Goal: Contribute content: Contribute content

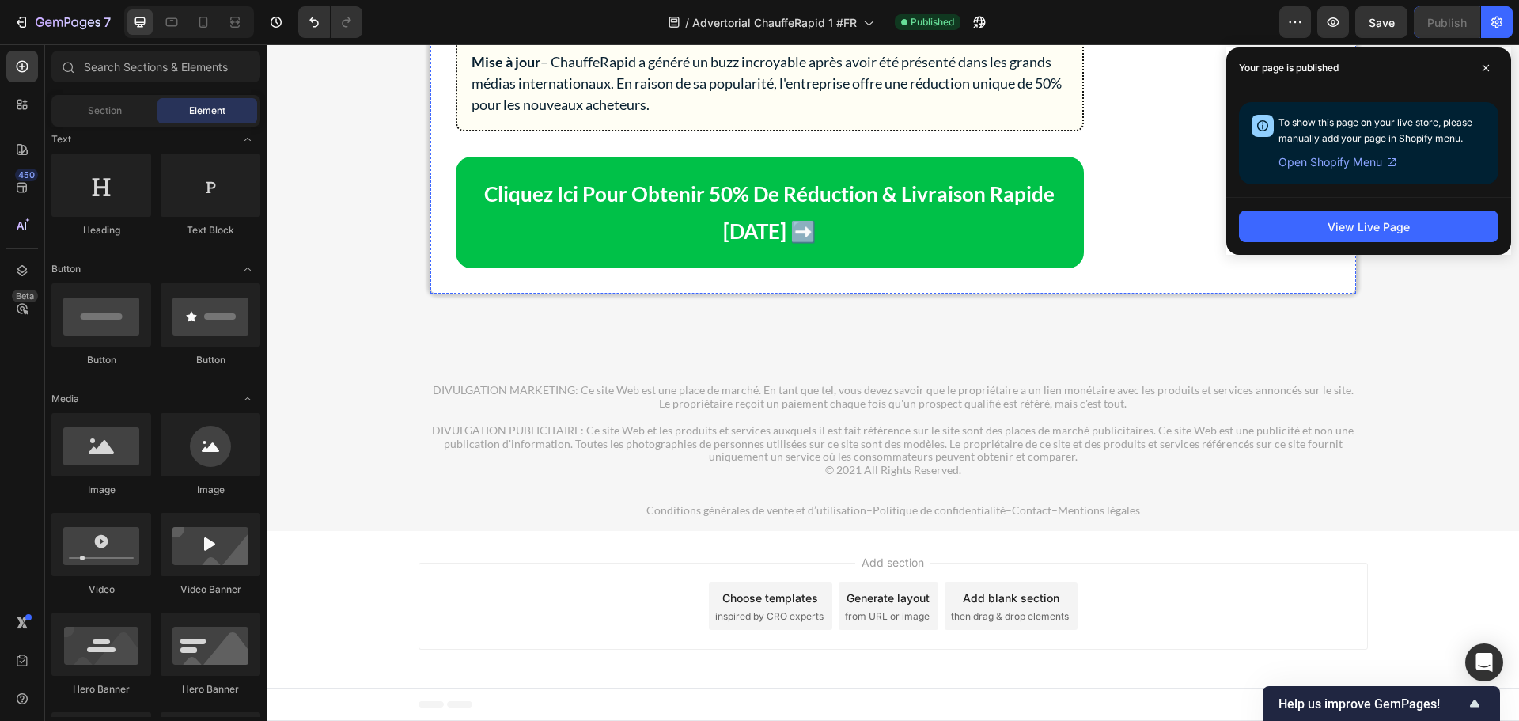
scroll to position [9812, 0]
drag, startPoint x: 1479, startPoint y: 71, endPoint x: 1346, endPoint y: 246, distance: 219.7
click at [1479, 71] on span at bounding box center [1485, 67] width 25 height 25
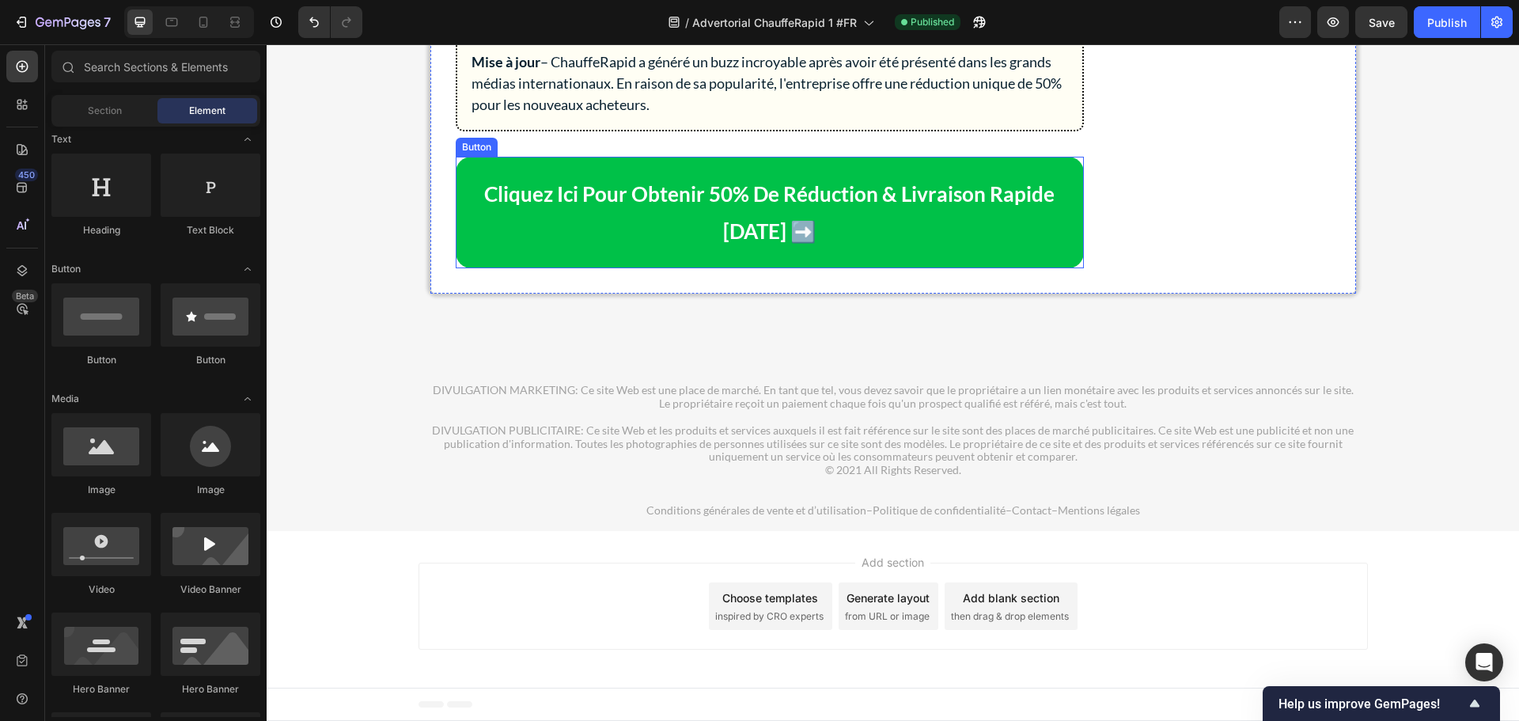
click at [950, 269] on link "Cliquez Ici Pour Obtenir 50% De Réduction & Livraison Rapide [DATE] ➡️" at bounding box center [770, 213] width 628 height 112
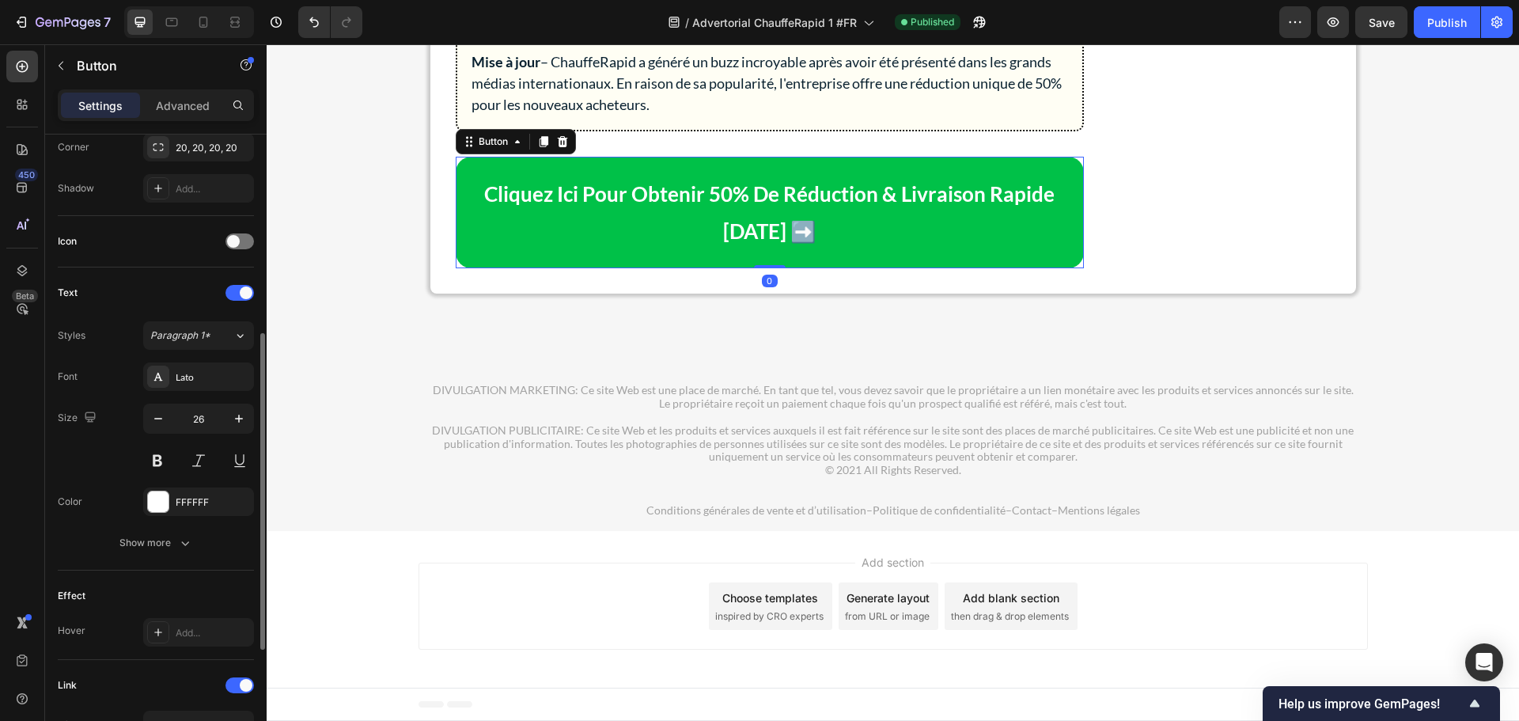
scroll to position [627, 0]
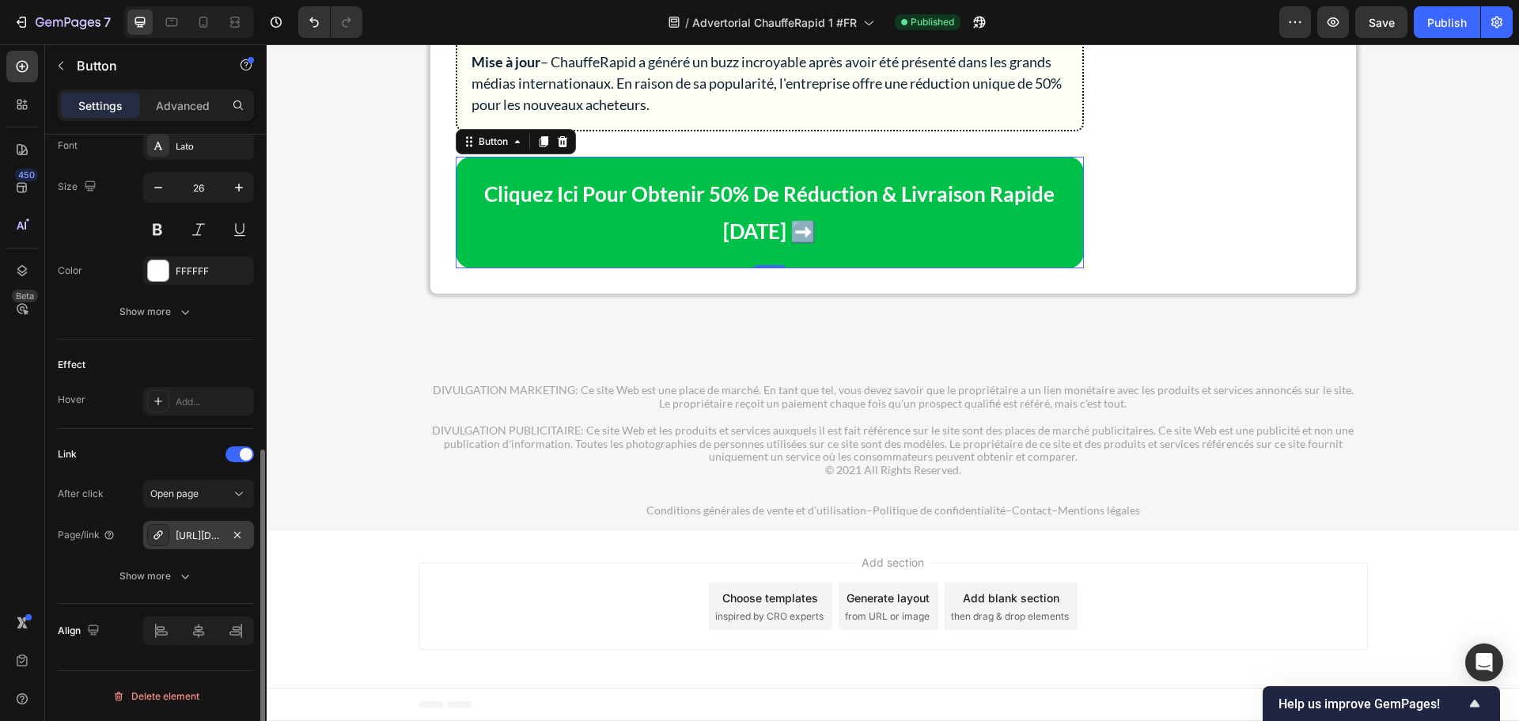
click at [203, 536] on div "[URL][DOMAIN_NAME]" at bounding box center [199, 536] width 46 height 14
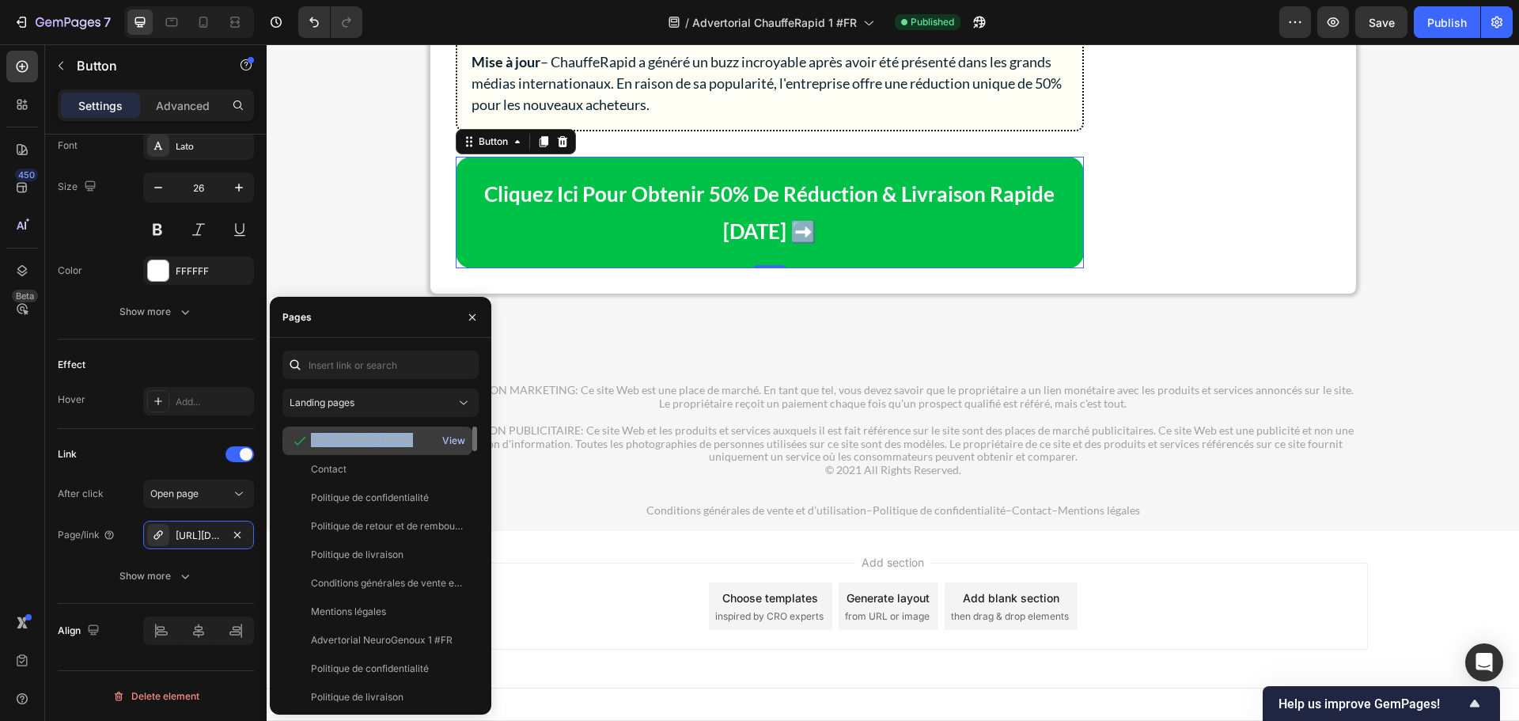
copy div "[URL][DOMAIN_NAME]"
drag, startPoint x: 309, startPoint y: 439, endPoint x: 341, endPoint y: 436, distance: 31.8
click at [342, 438] on div "[URL][DOMAIN_NAME]" at bounding box center [377, 441] width 177 height 16
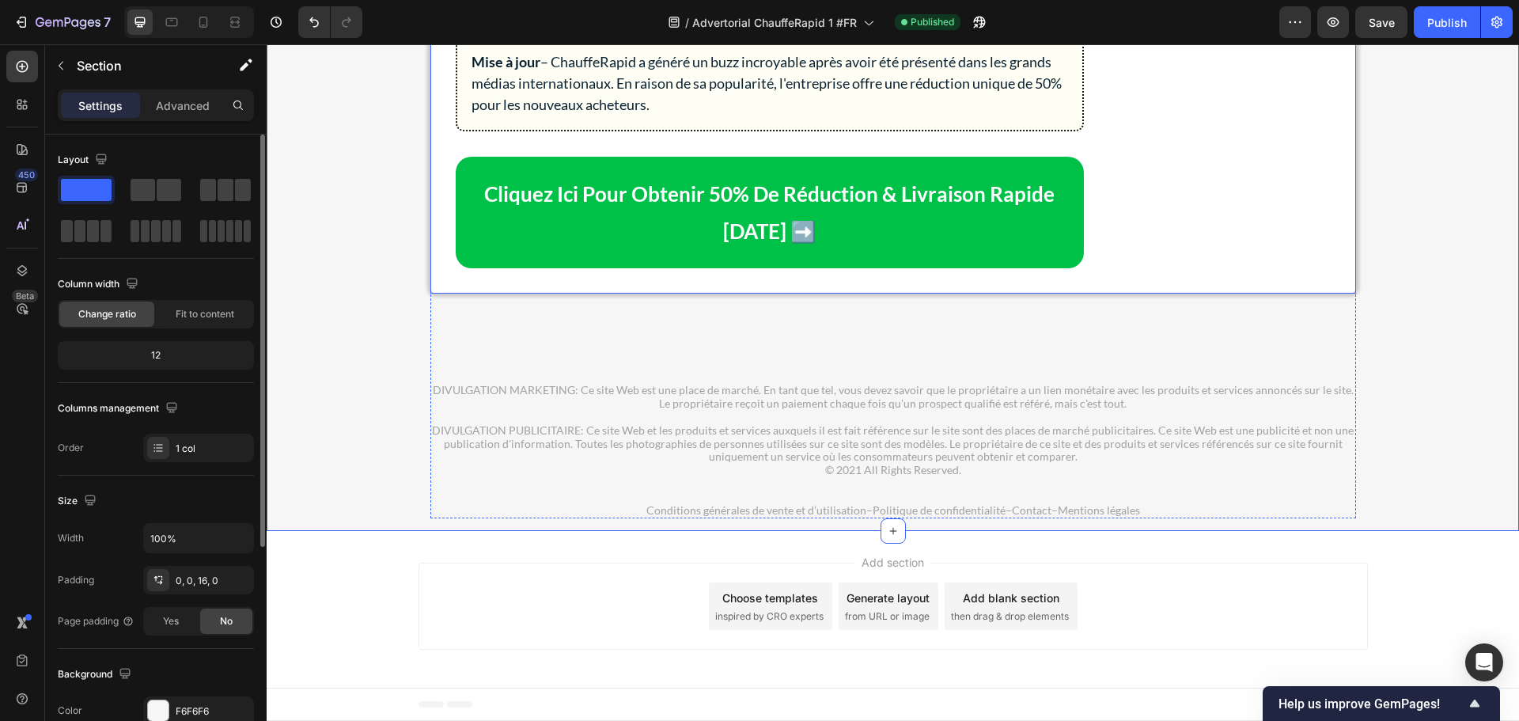
scroll to position [9496, 0]
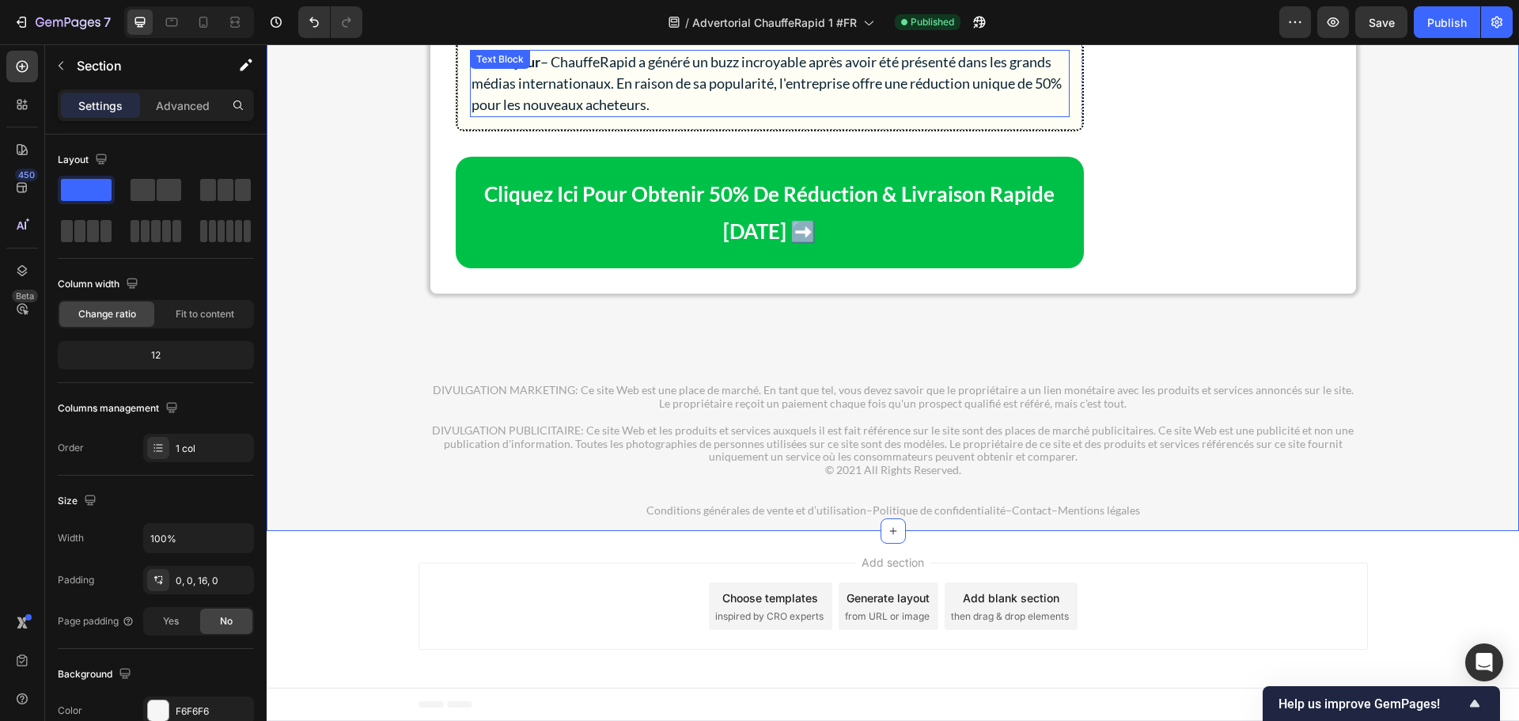
click at [617, 116] on p "Mise à jour – ChauffeRapid a généré un buzz incroyable après avoir été présenté…" at bounding box center [770, 83] width 597 height 64
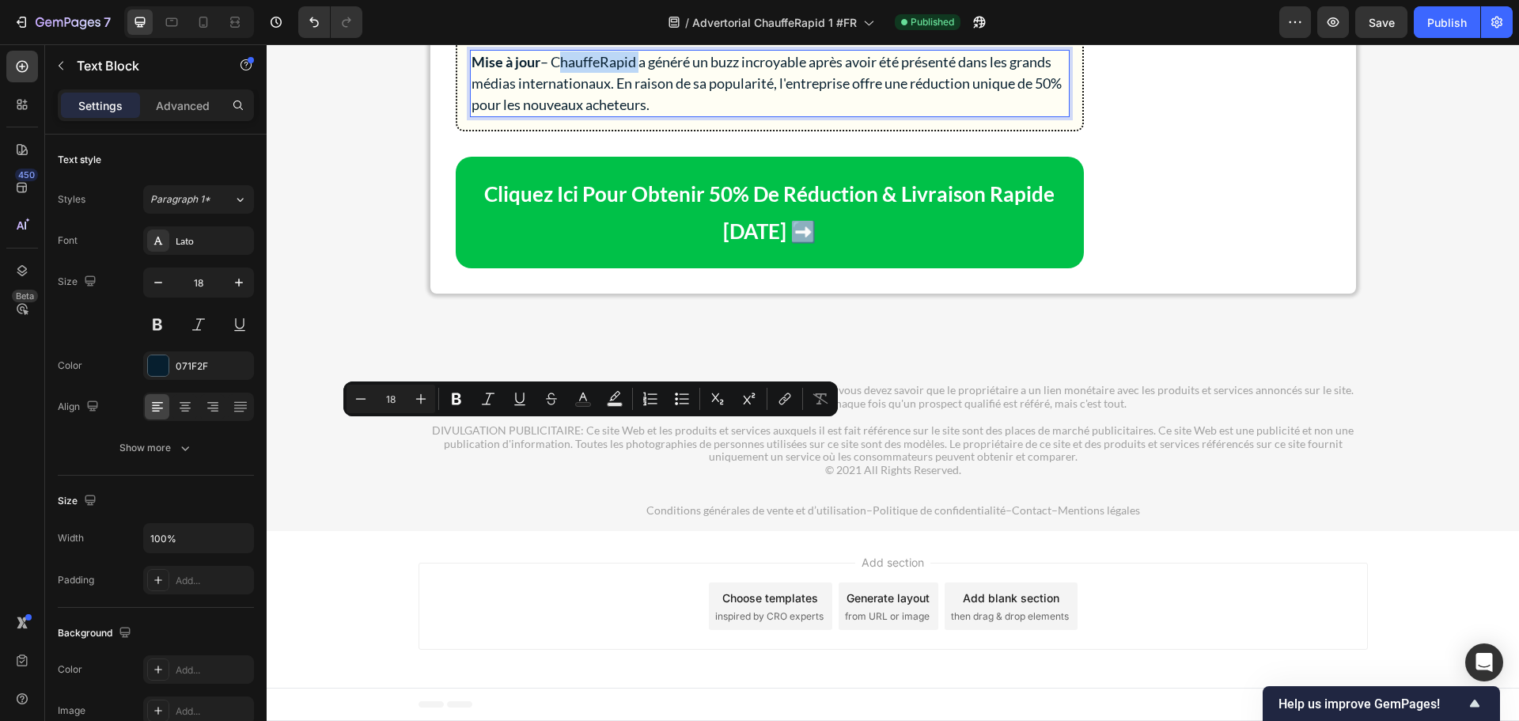
drag, startPoint x: 633, startPoint y: 430, endPoint x: 549, endPoint y: 435, distance: 84.0
click at [549, 116] on p "Mise à jour – ChauffeRapid a généré un buzz incroyable après avoir été présenté…" at bounding box center [770, 83] width 597 height 64
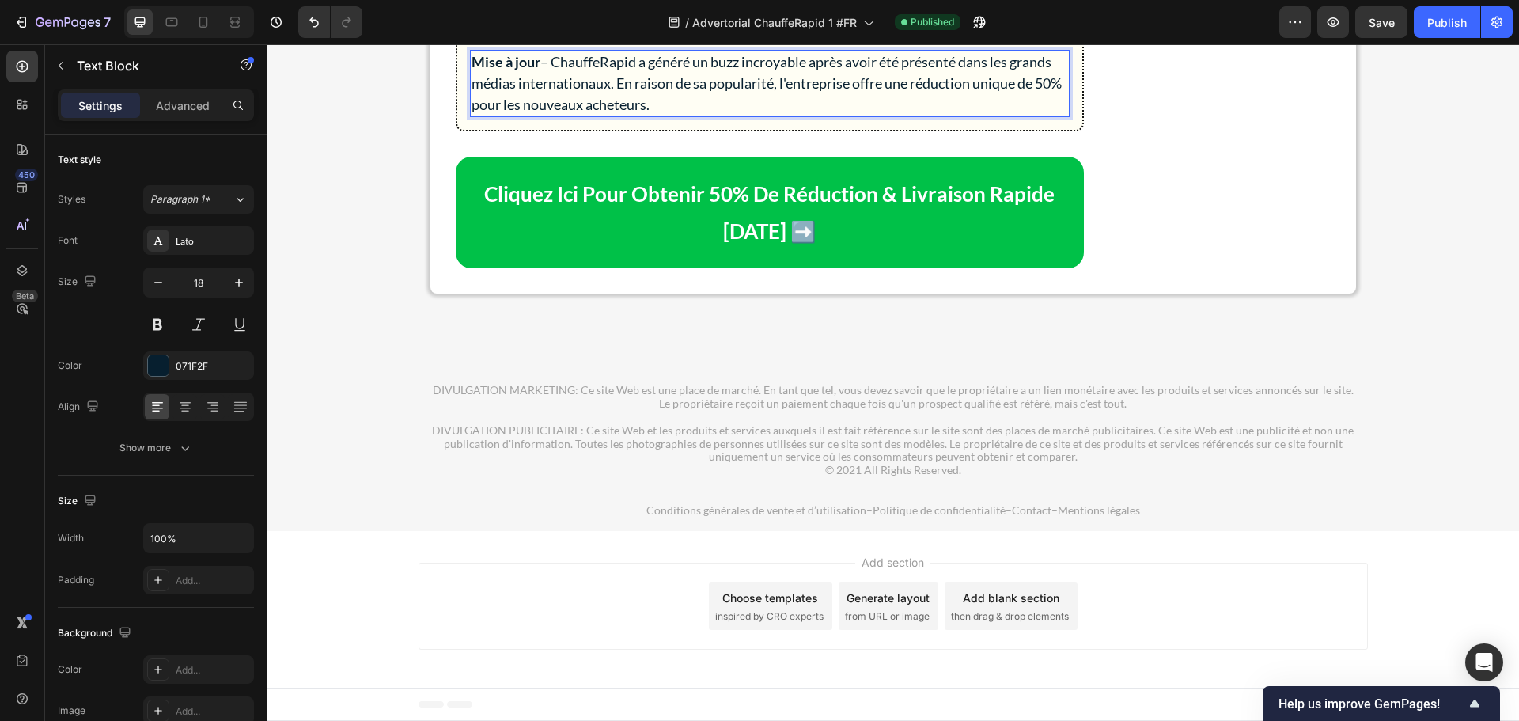
click at [772, 116] on p "Mise à jour – ChauffeRapid a généré un buzz incroyable après avoir été présenté…" at bounding box center [770, 83] width 597 height 64
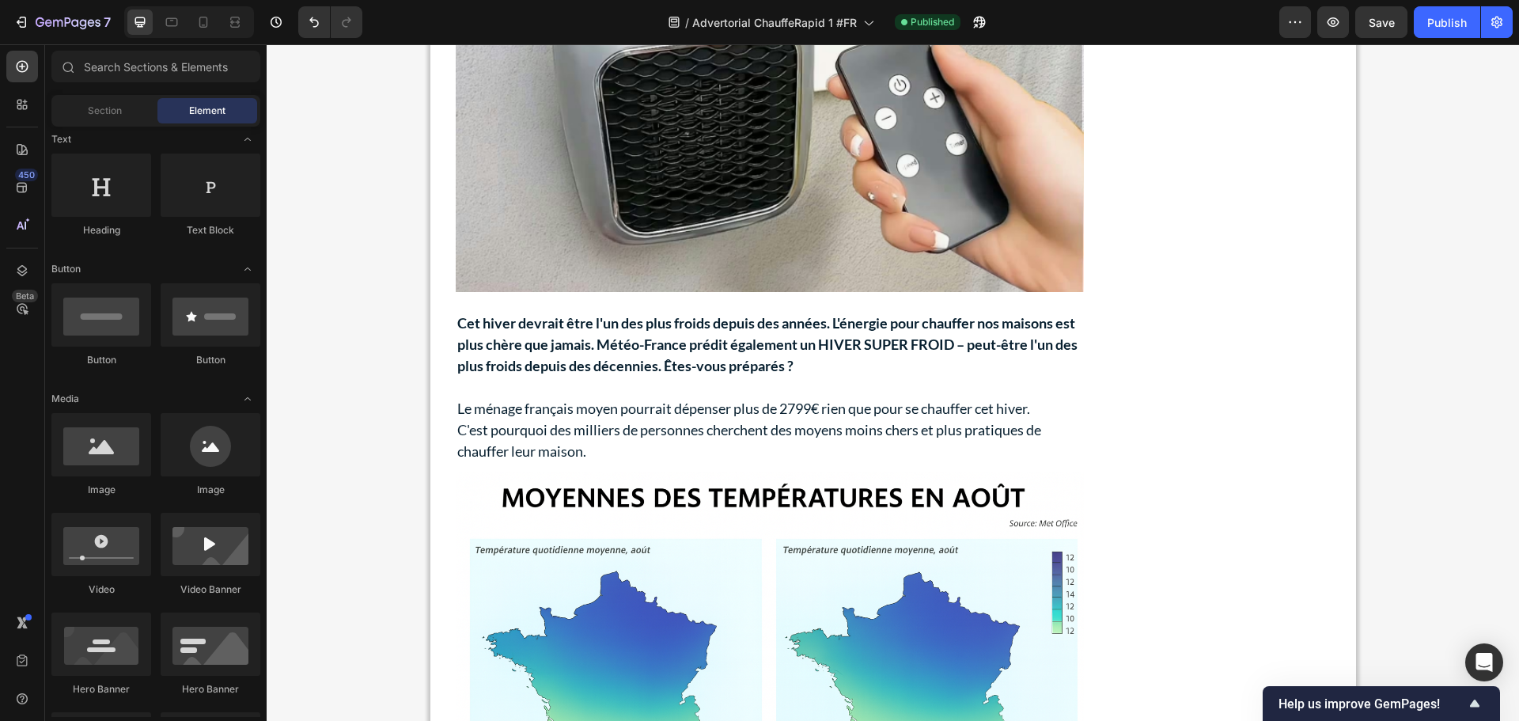
scroll to position [0, 0]
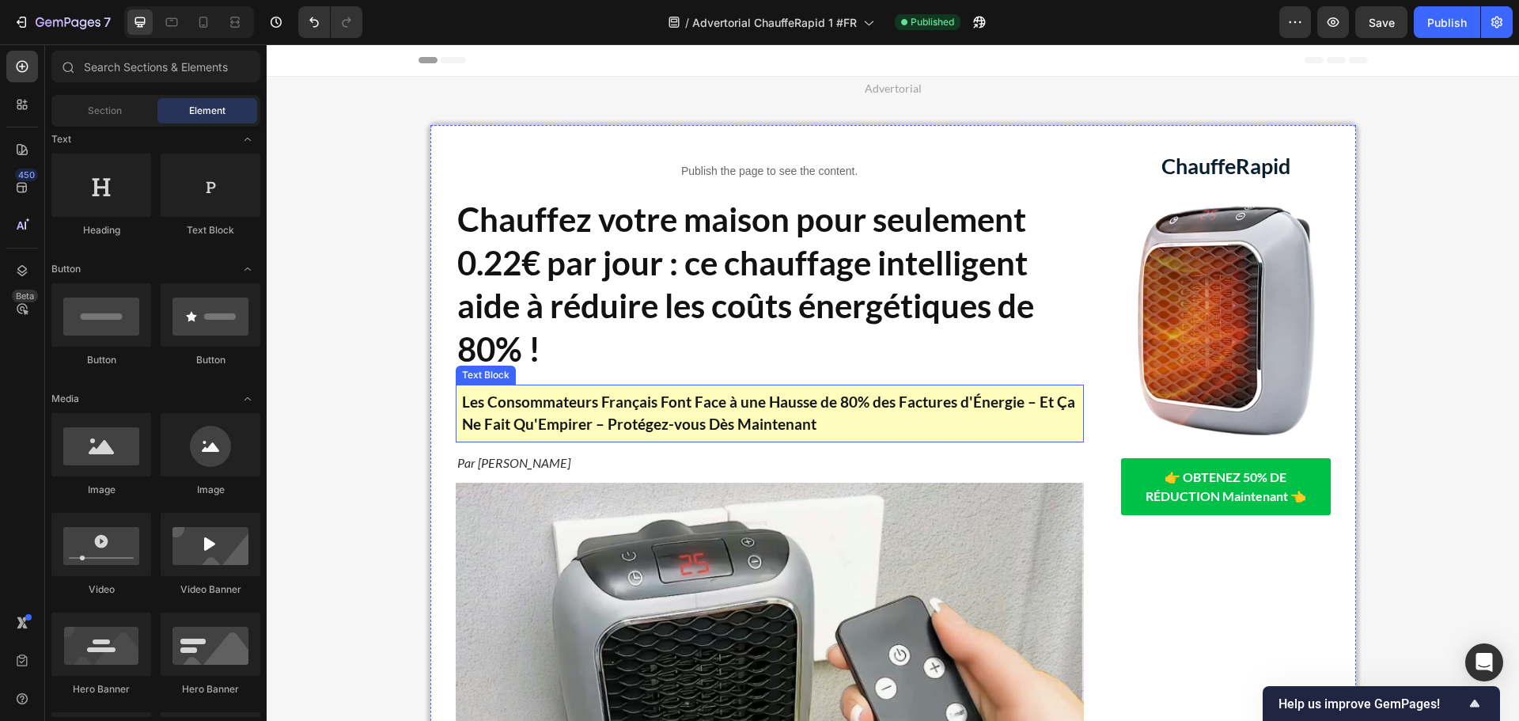
click at [620, 417] on strong "Les Consommateurs Français Font Face à une Hausse de 80% des Factures d'Énergie…" at bounding box center [768, 412] width 613 height 41
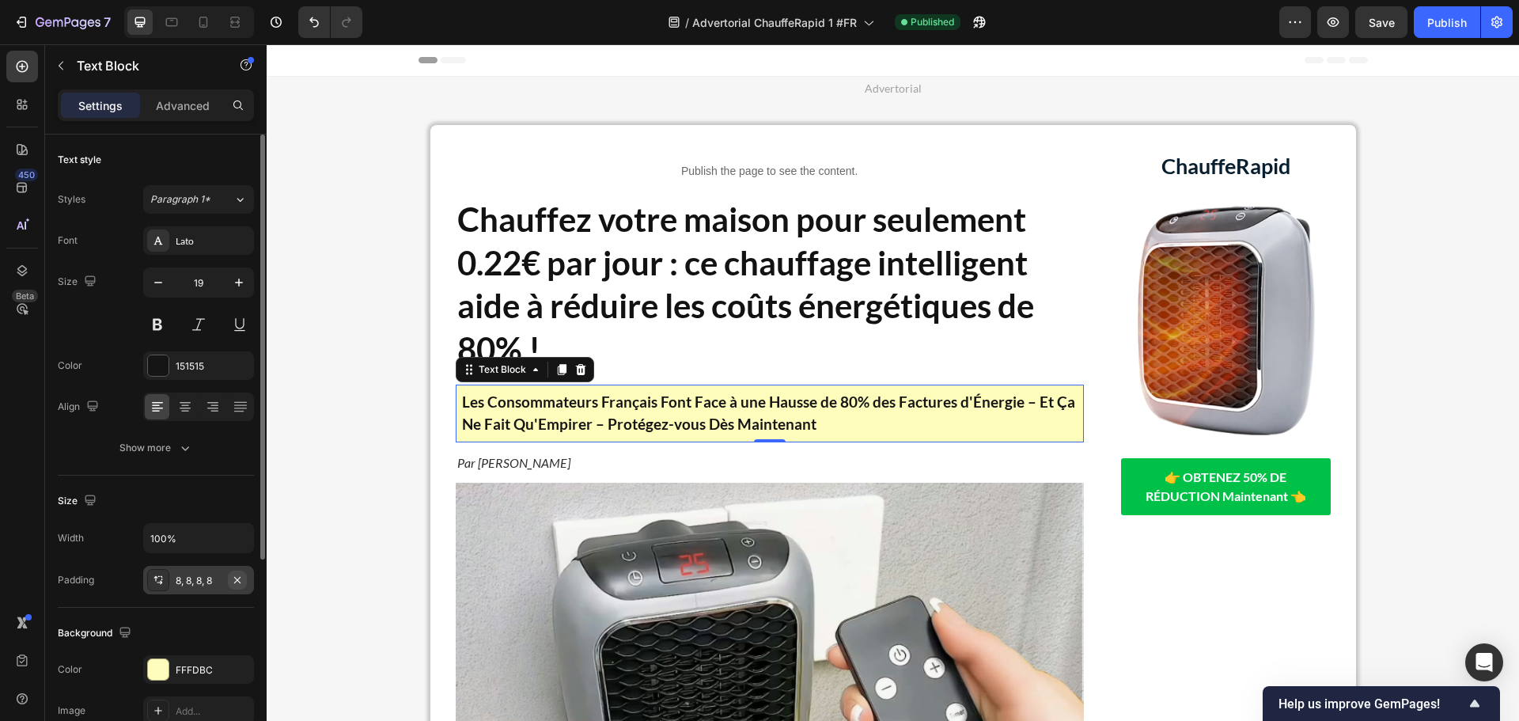
click at [236, 579] on icon "button" at bounding box center [237, 580] width 13 height 13
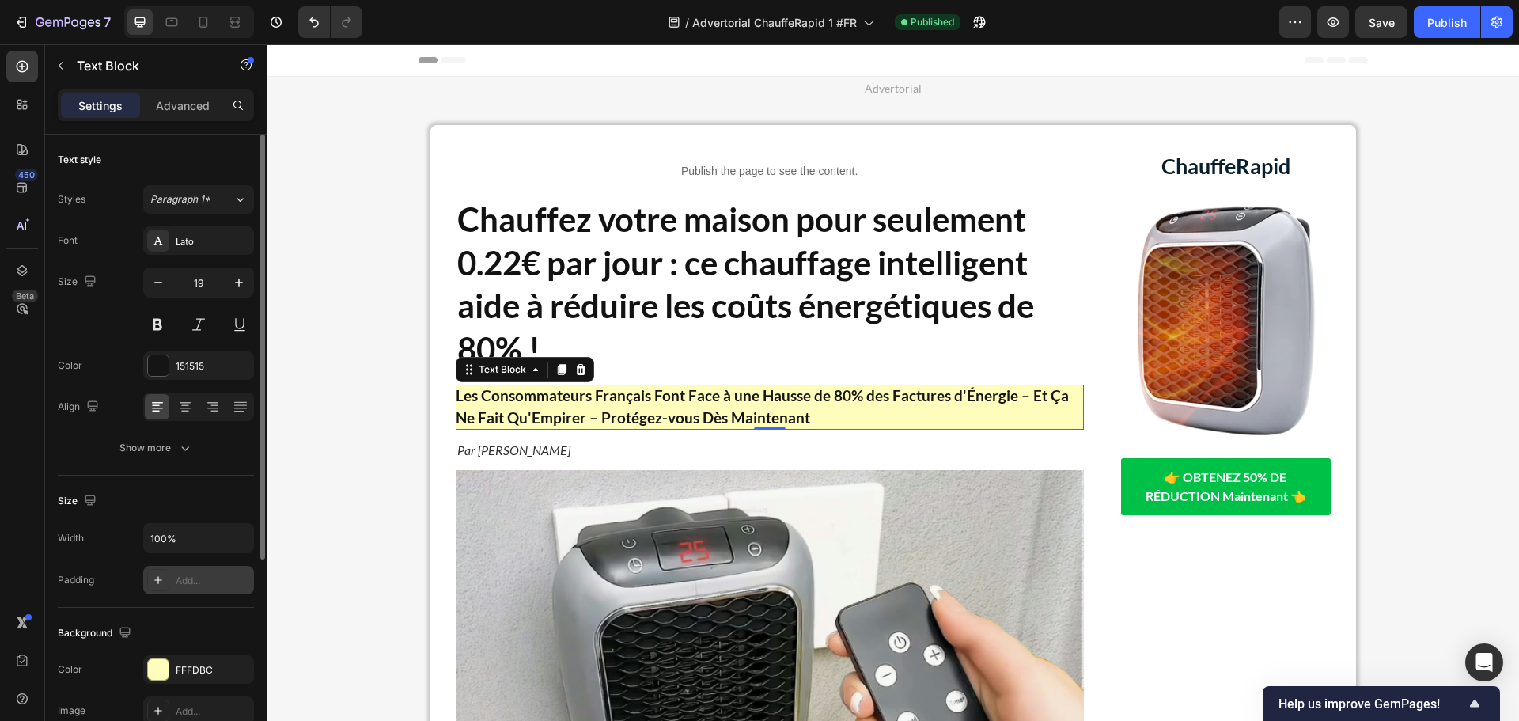
scroll to position [158, 0]
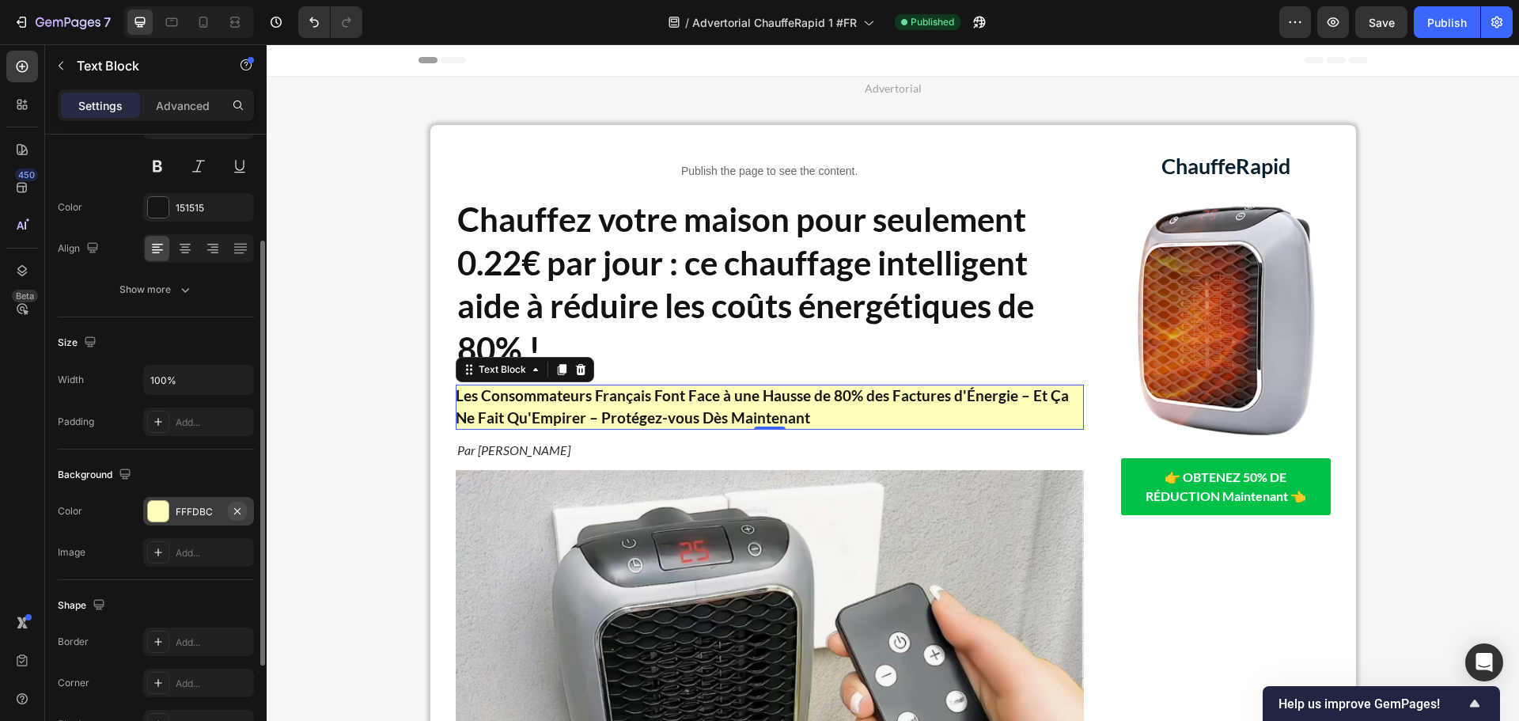
click at [233, 511] on icon "button" at bounding box center [237, 511] width 13 height 13
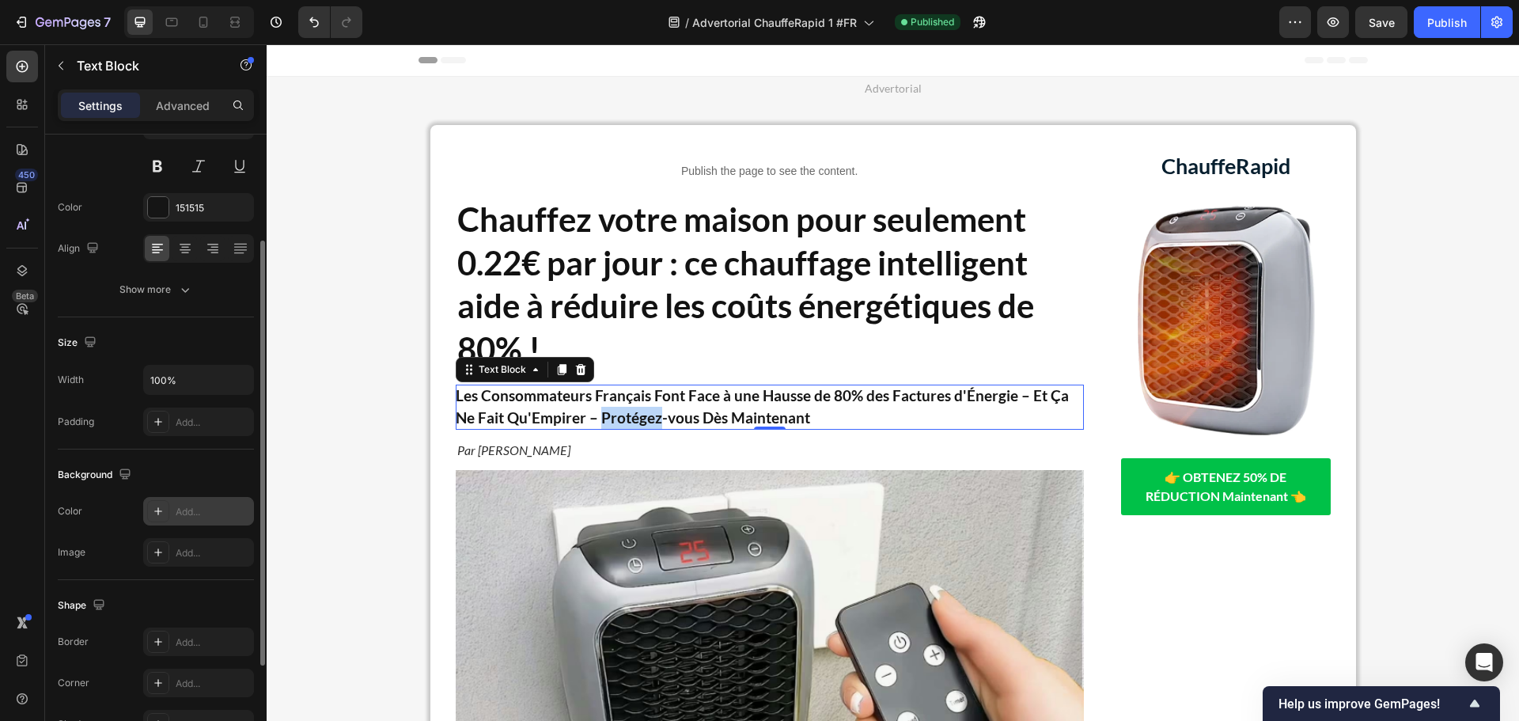
click at [633, 411] on strong "Les Consommateurs Français Font Face à une Hausse de 80% des Factures d'Énergie…" at bounding box center [762, 406] width 613 height 41
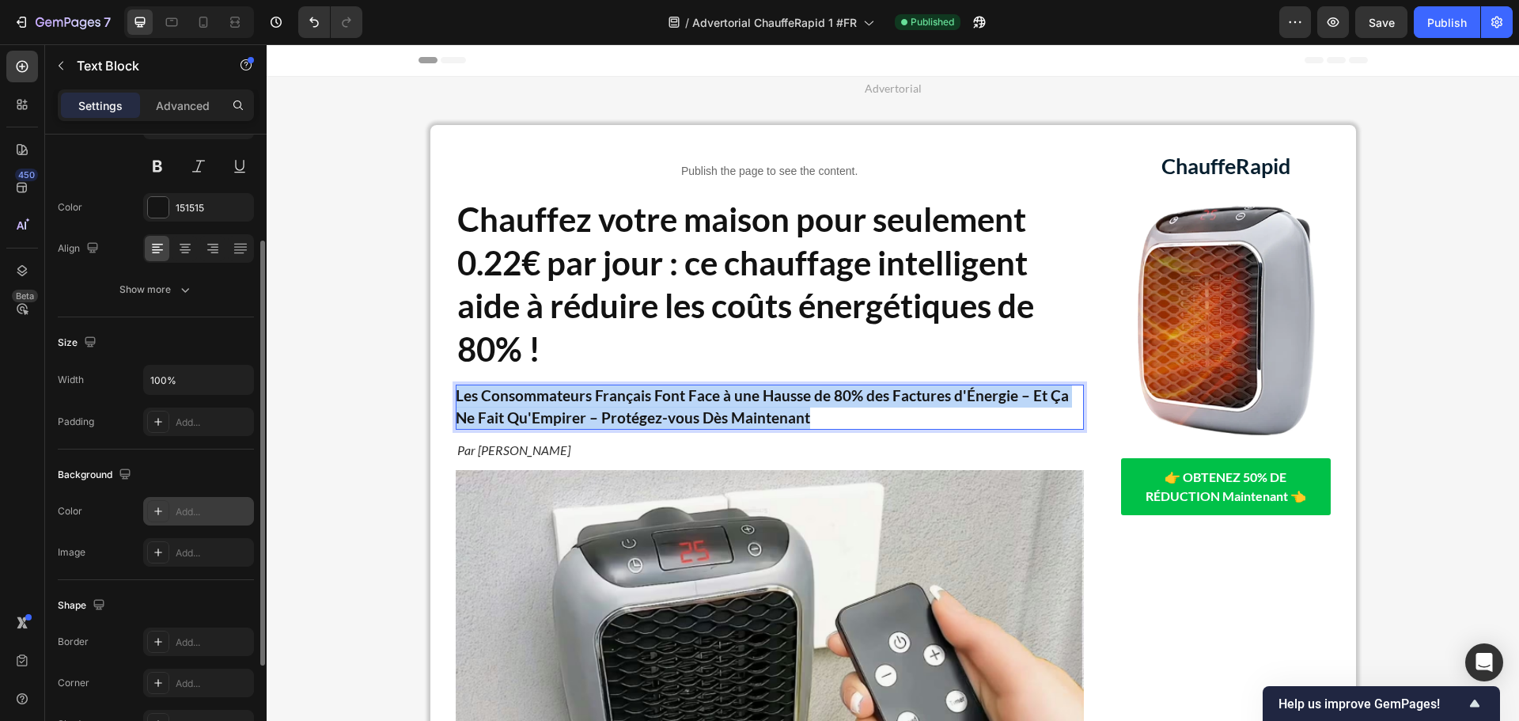
click at [633, 411] on strong "Les Consommateurs Français Font Face à une Hausse de 80% des Factures d'Énergie…" at bounding box center [762, 406] width 613 height 41
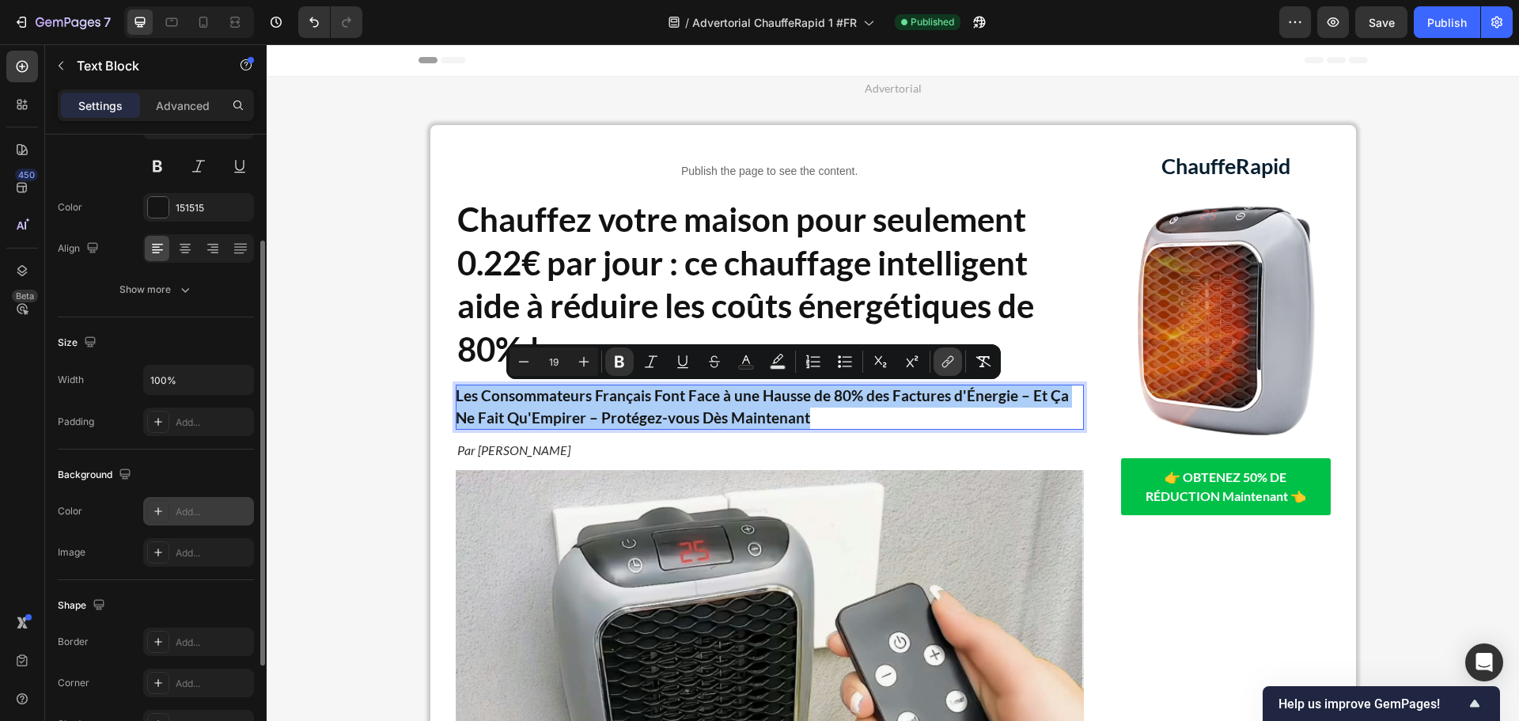
click at [950, 362] on icon "Editor contextual toolbar" at bounding box center [948, 362] width 16 height 16
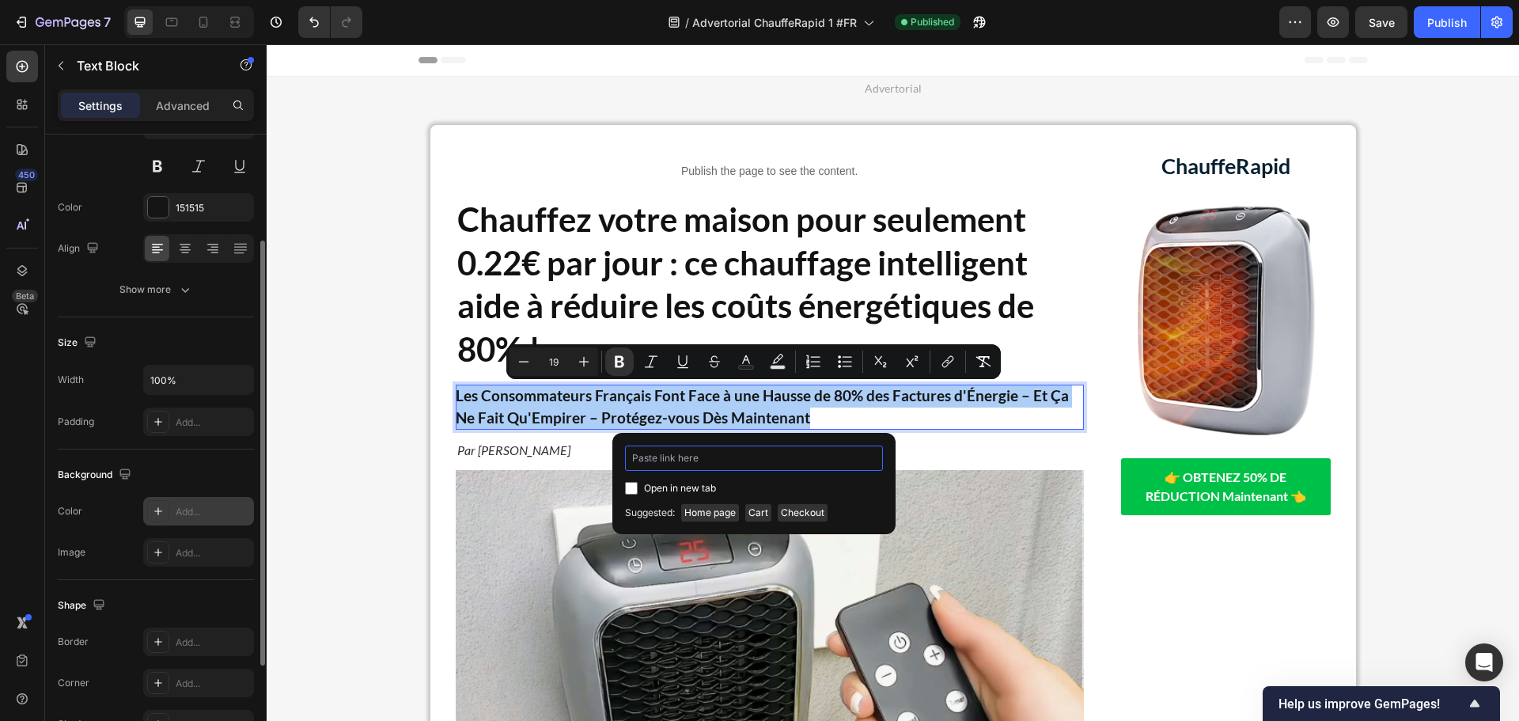
paste input "[URL][DOMAIN_NAME]"
type input "[URL][DOMAIN_NAME]"
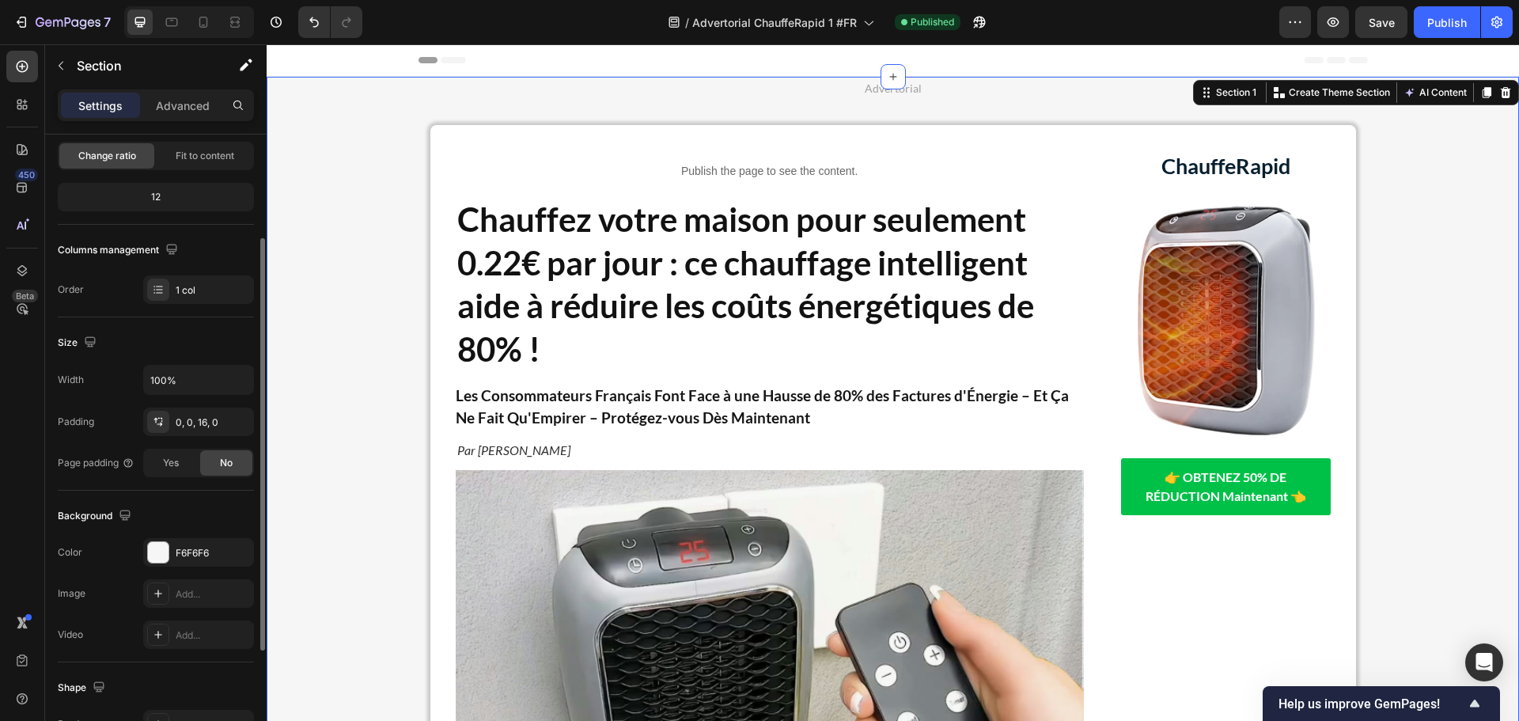
scroll to position [0, 0]
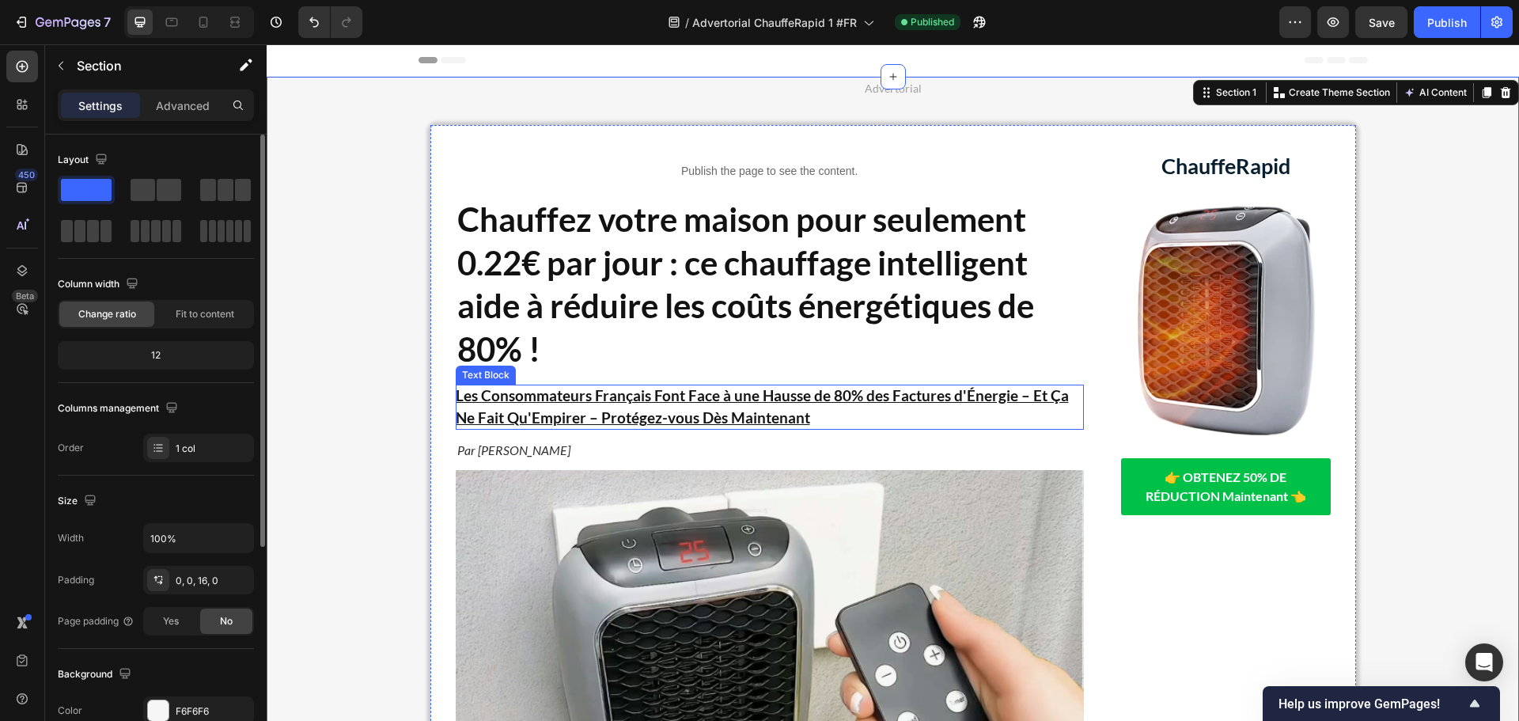
click at [730, 407] on p "Les Consommateurs Français Font Face à une Hausse de 80% des Factures d'Énergie…" at bounding box center [770, 407] width 628 height 45
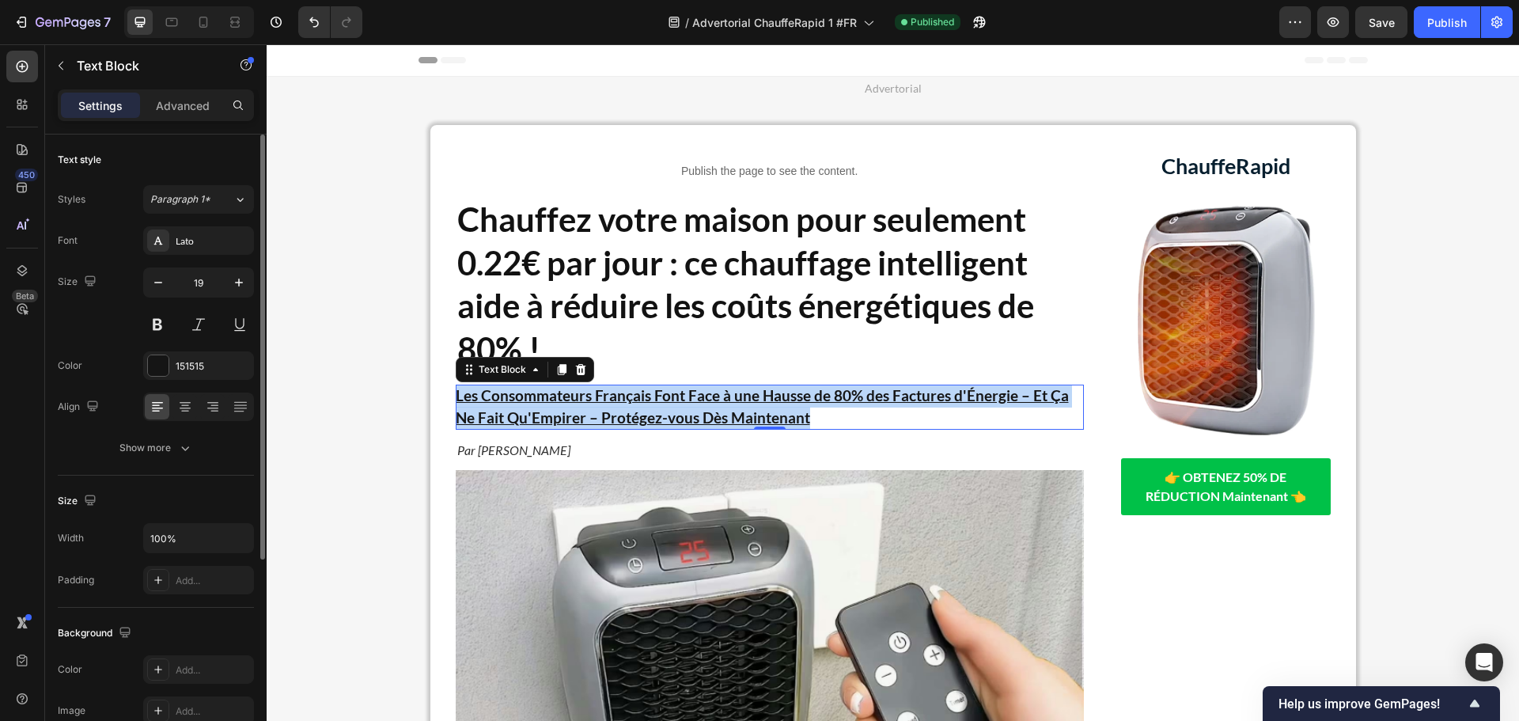
click at [730, 407] on p "Les Consommateurs Français Font Face à une Hausse de 80% des Factures d'Énergie…" at bounding box center [770, 407] width 628 height 45
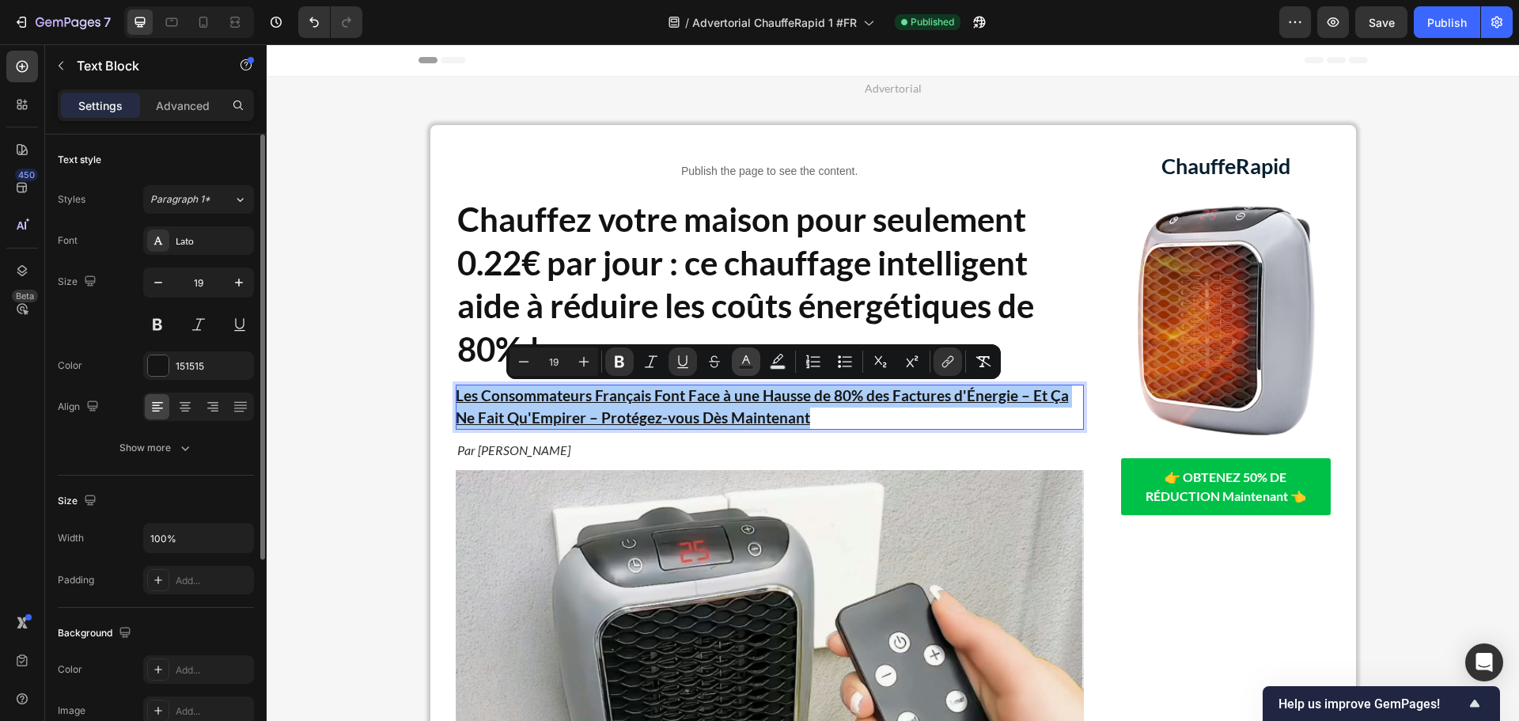
click at [753, 359] on icon "Editor contextual toolbar" at bounding box center [746, 362] width 16 height 16
type input "151515"
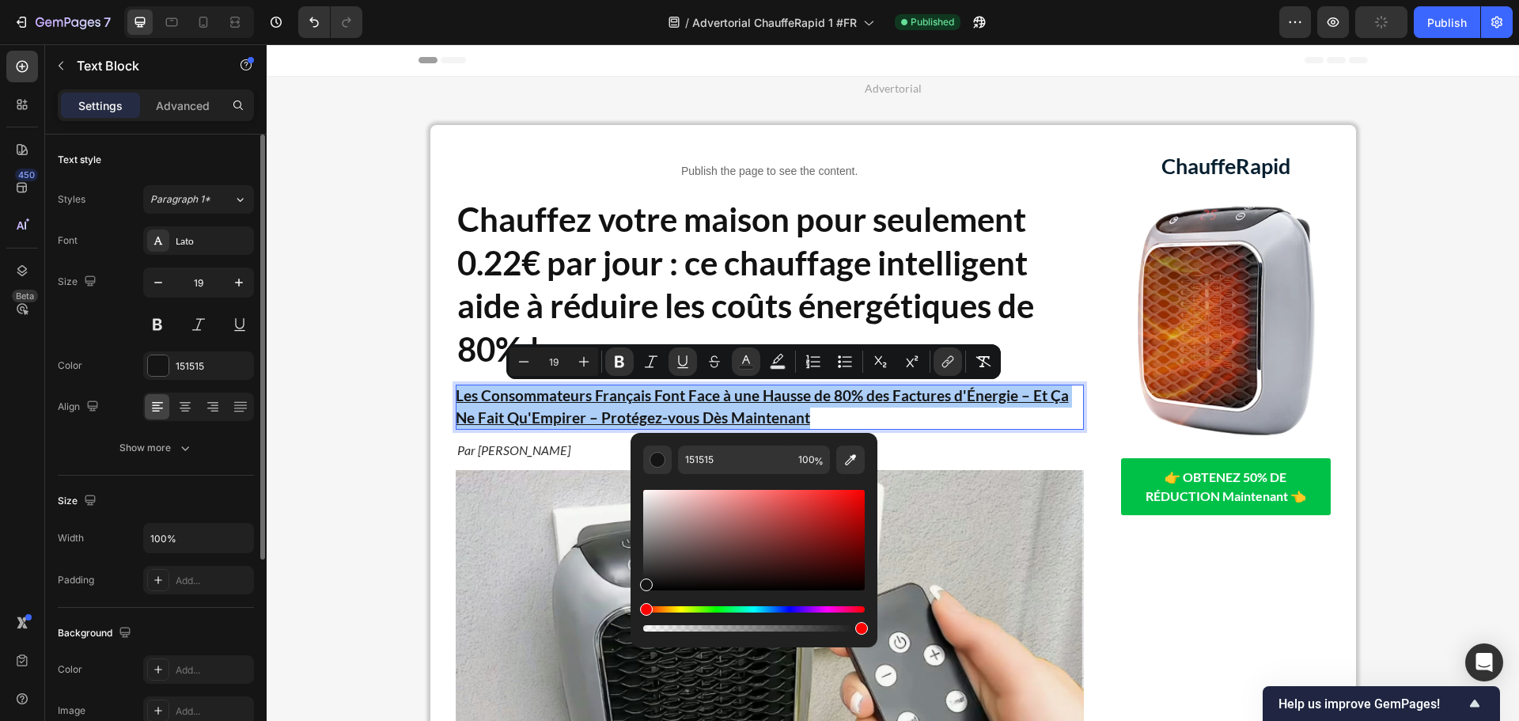
click at [785, 609] on div "Hue" at bounding box center [754, 609] width 222 height 6
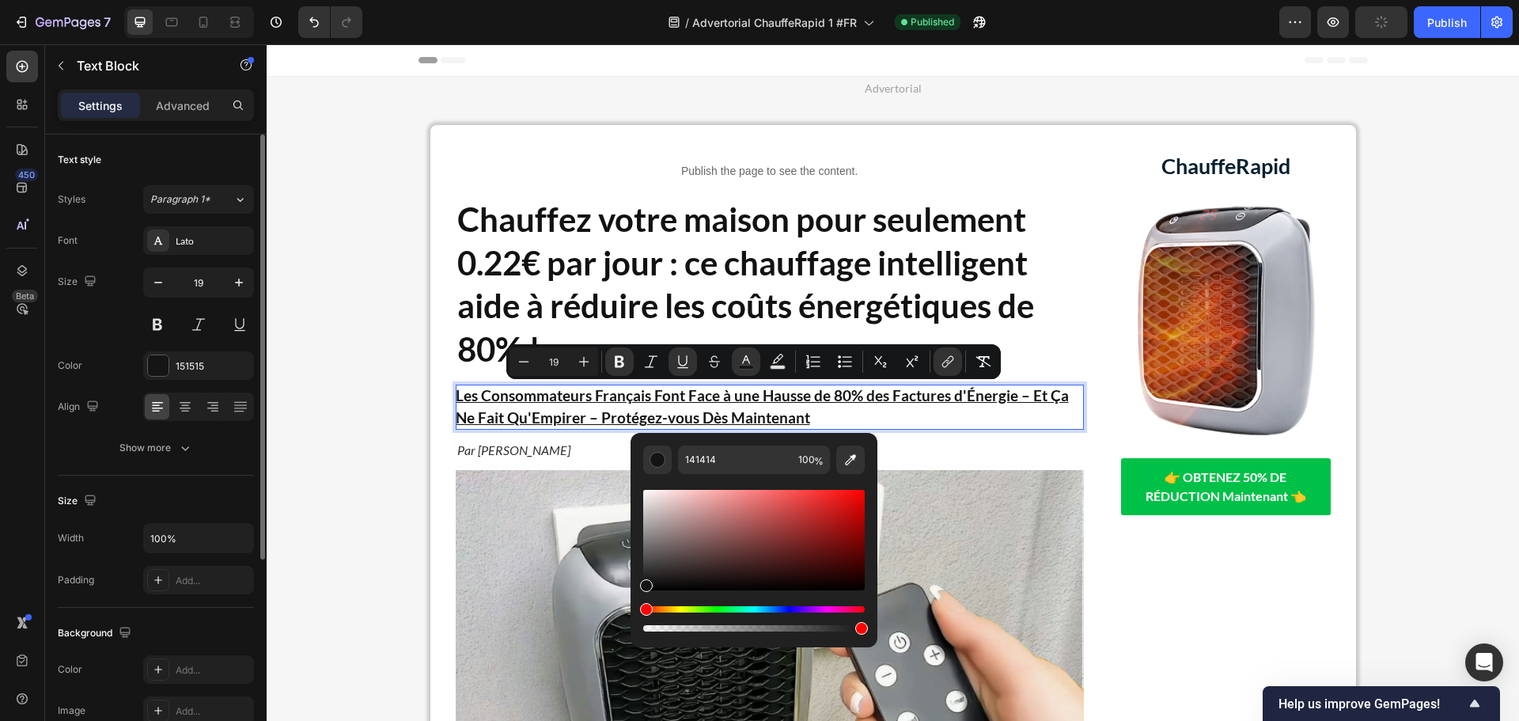
click at [787, 609] on div "Hue" at bounding box center [754, 609] width 222 height 6
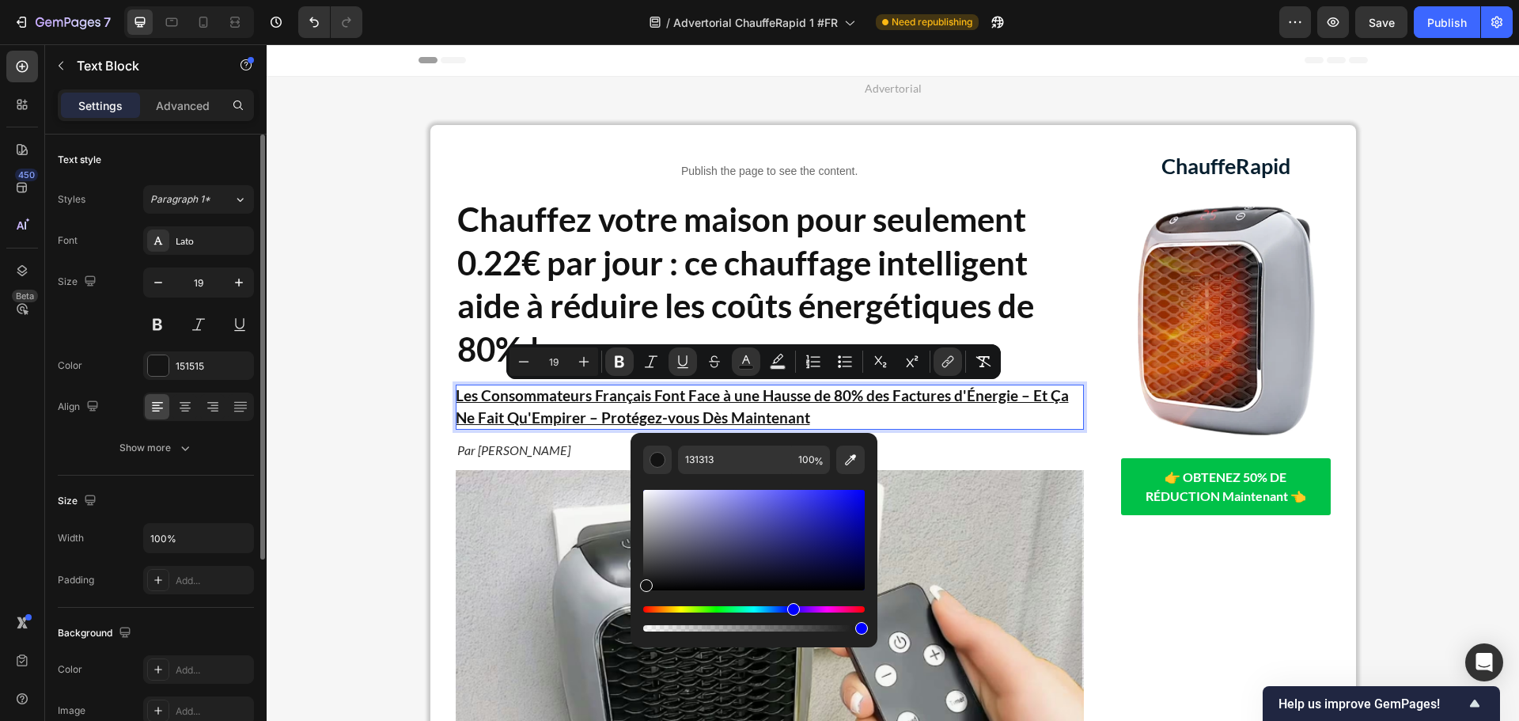
click at [791, 612] on div "Hue" at bounding box center [754, 609] width 222 height 6
click at [783, 609] on div "Hue" at bounding box center [754, 609] width 222 height 6
click at [796, 514] on div "Editor contextual toolbar" at bounding box center [754, 540] width 222 height 100
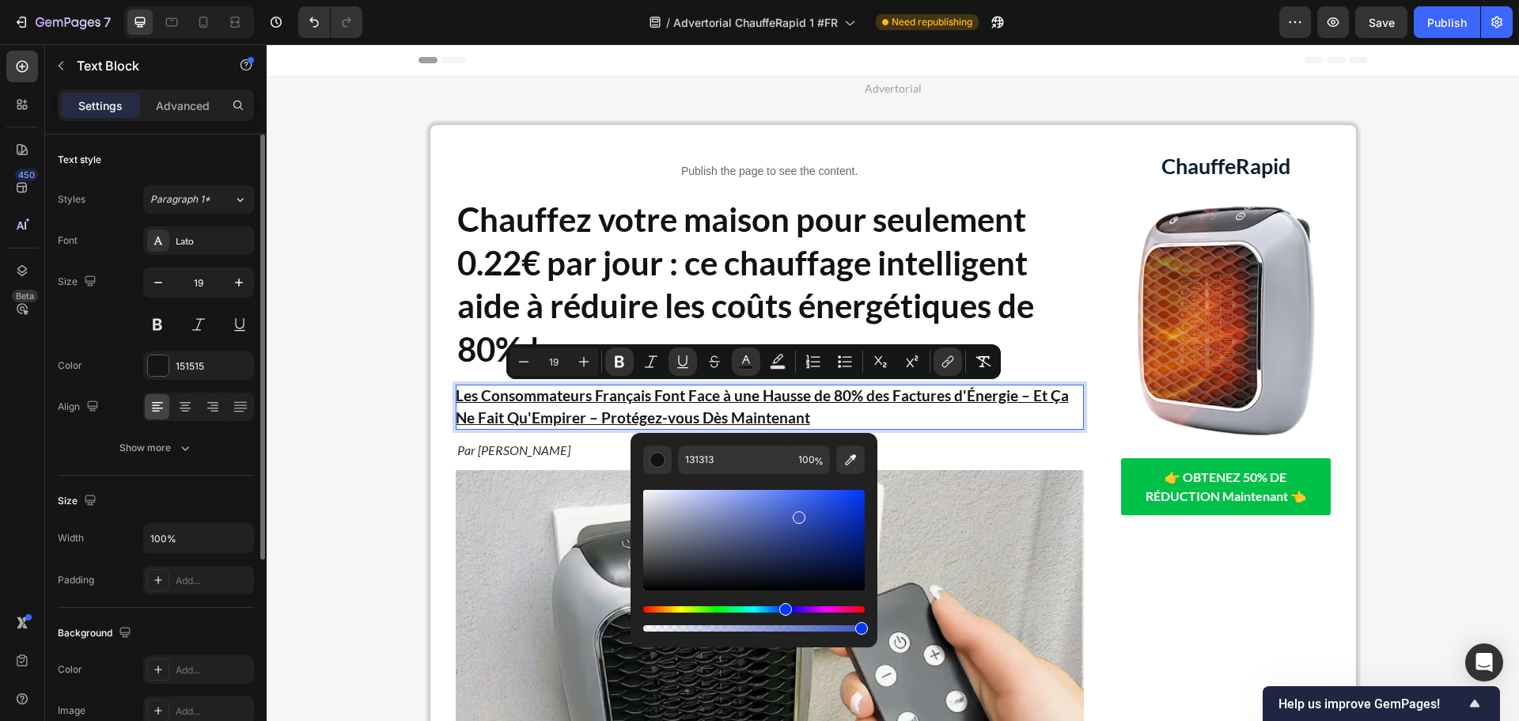
type input "3B57BF"
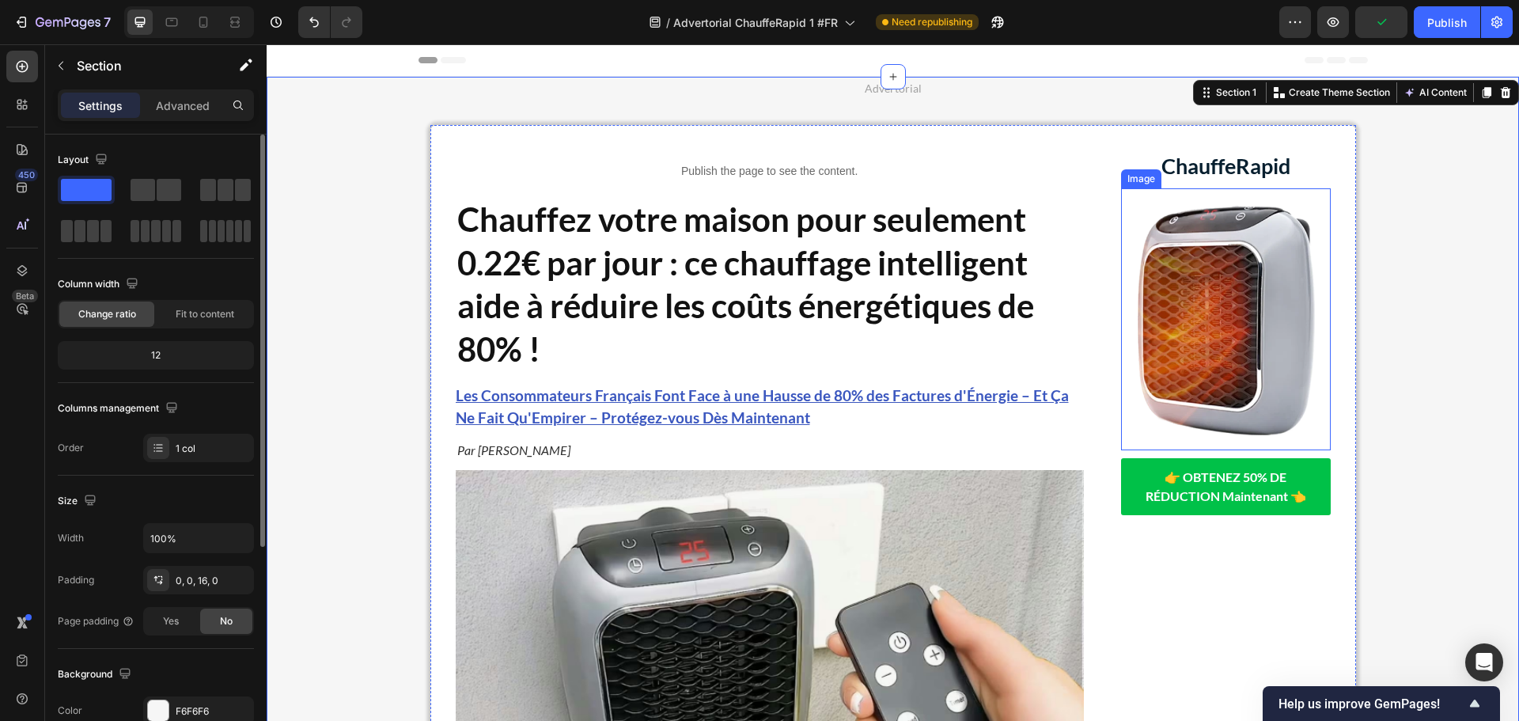
click at [1242, 320] on img at bounding box center [1226, 319] width 210 height 262
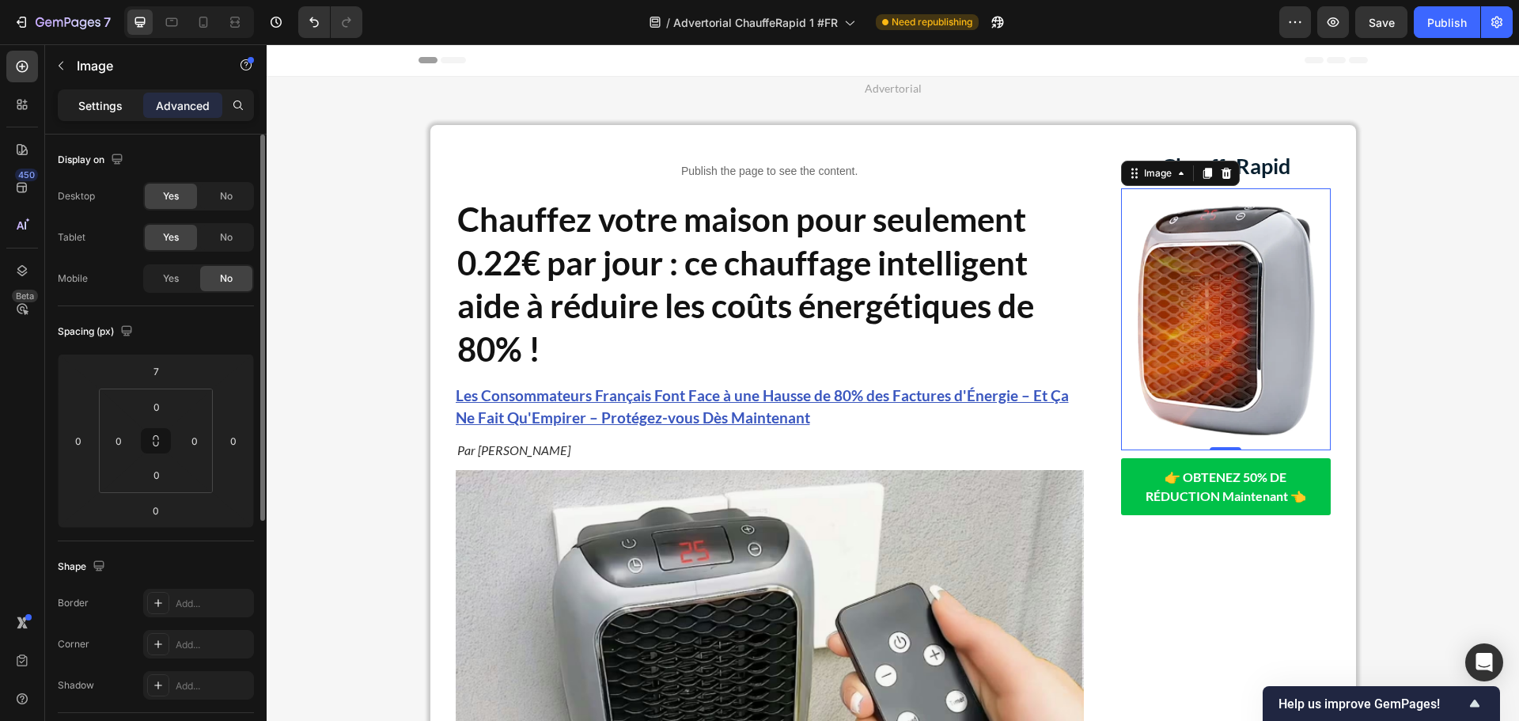
click at [102, 101] on p "Settings" at bounding box center [100, 105] width 44 height 17
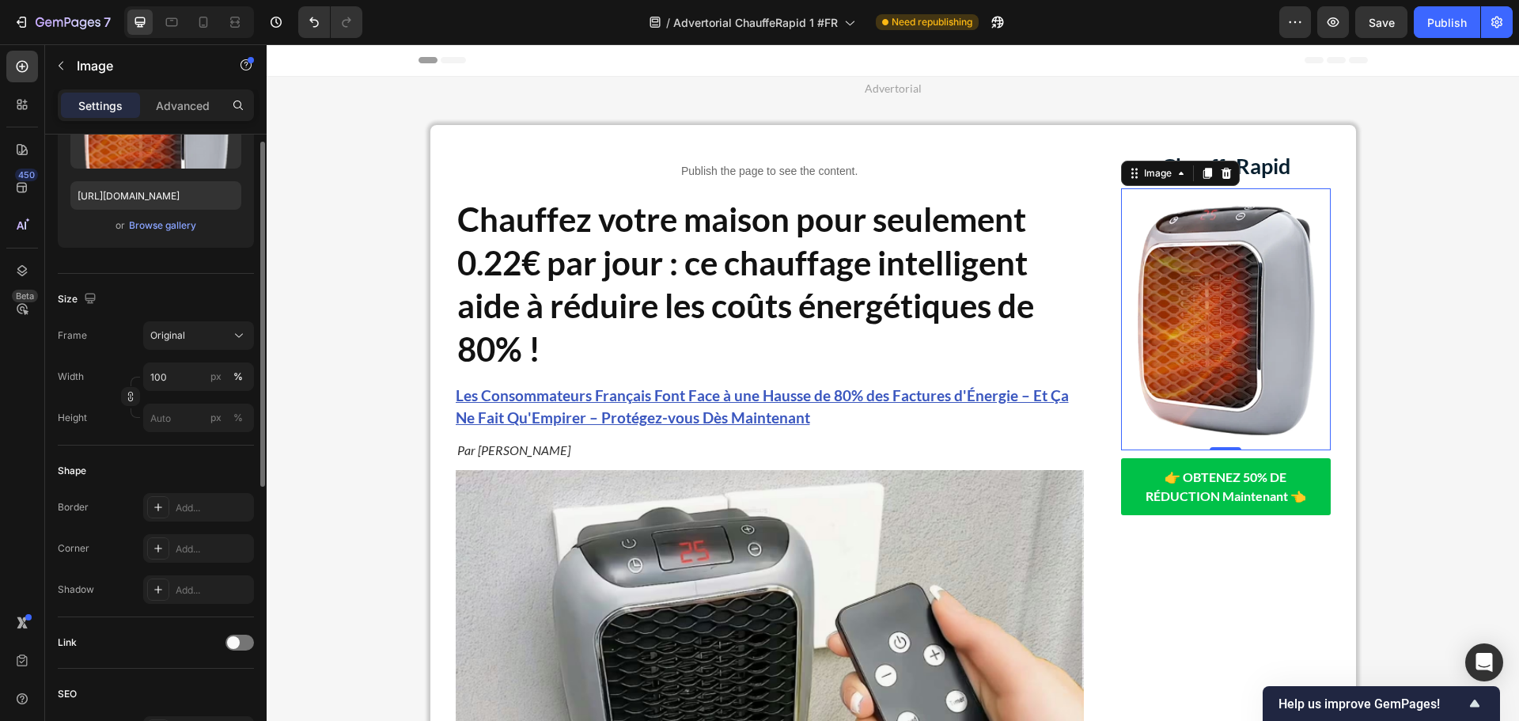
scroll to position [317, 0]
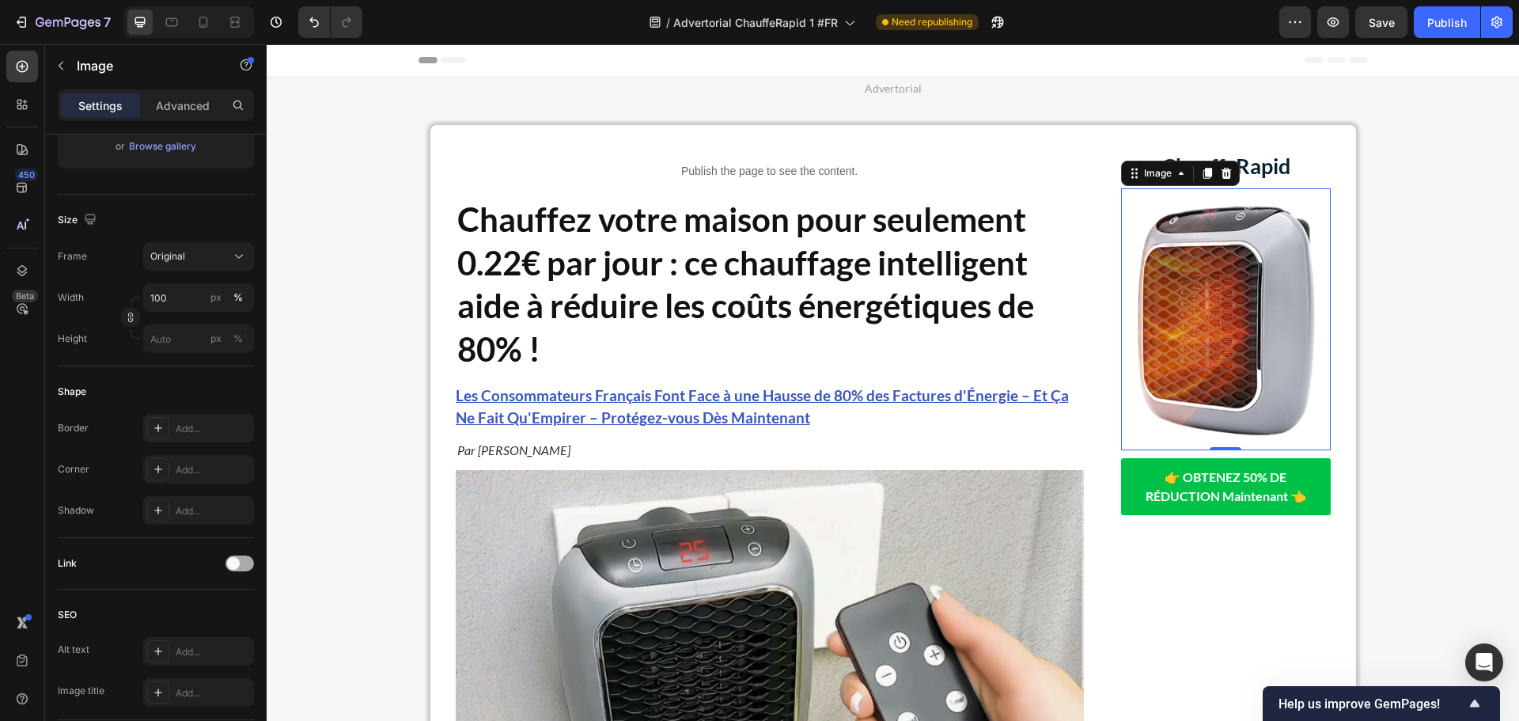
click at [241, 569] on div at bounding box center [240, 564] width 28 height 16
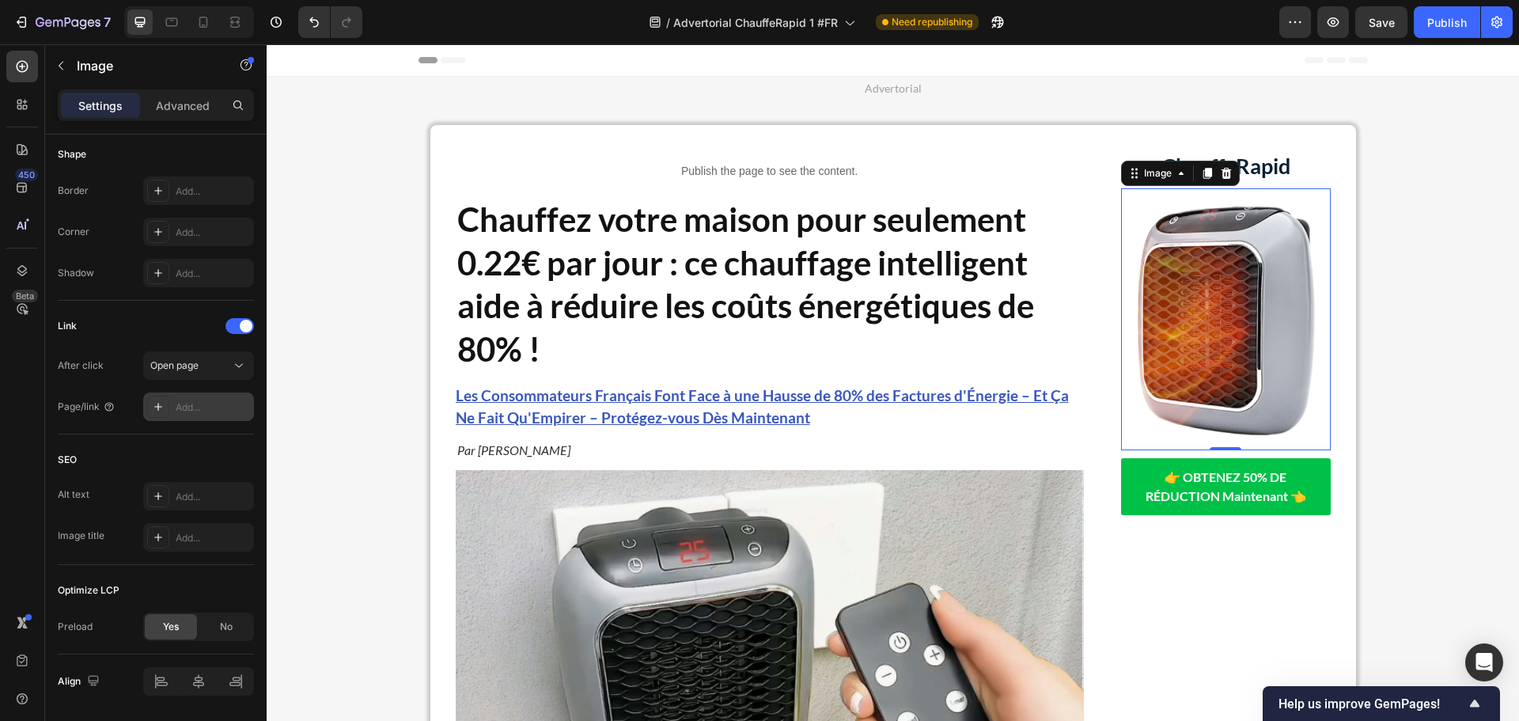
click at [188, 413] on div "Add..." at bounding box center [213, 407] width 74 height 14
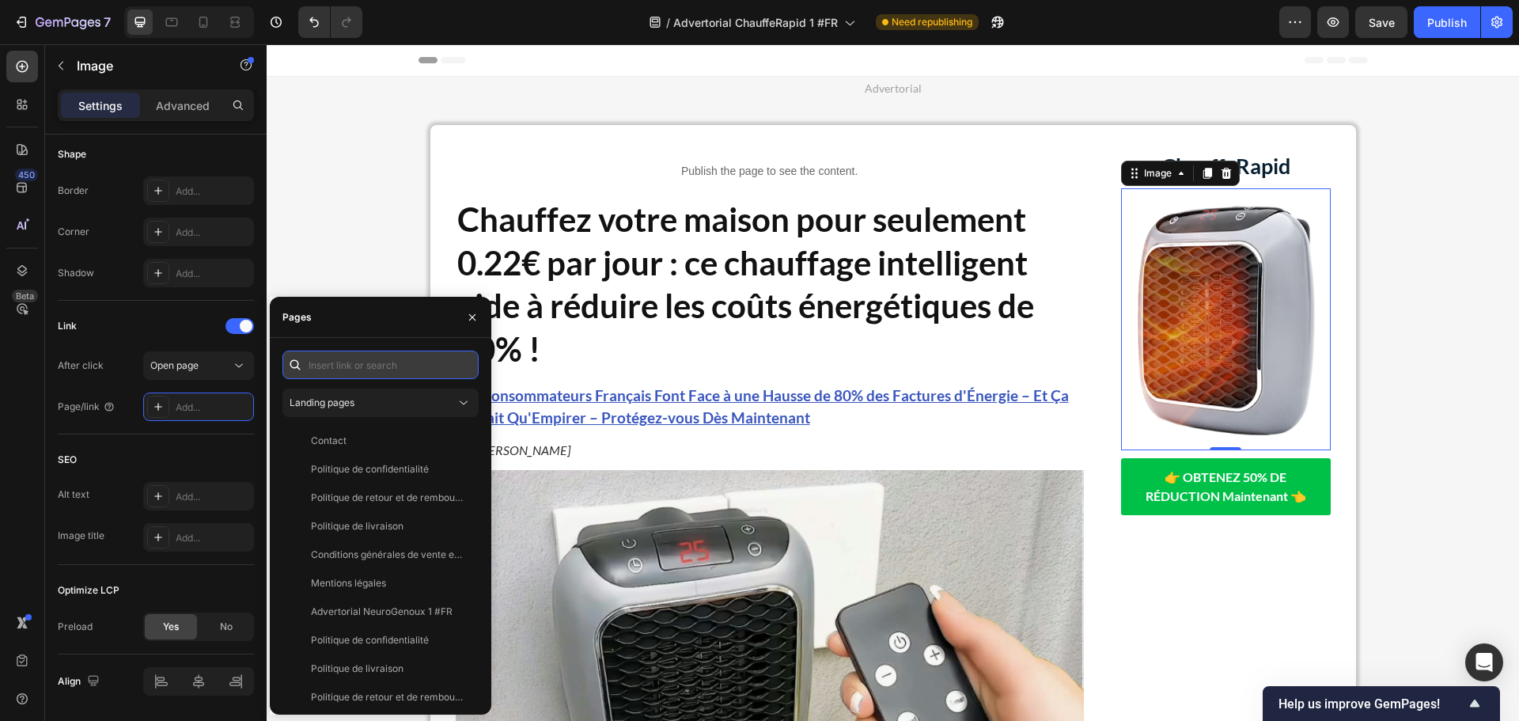
click at [360, 359] on input "text" at bounding box center [381, 365] width 196 height 28
paste input "[URL][DOMAIN_NAME]"
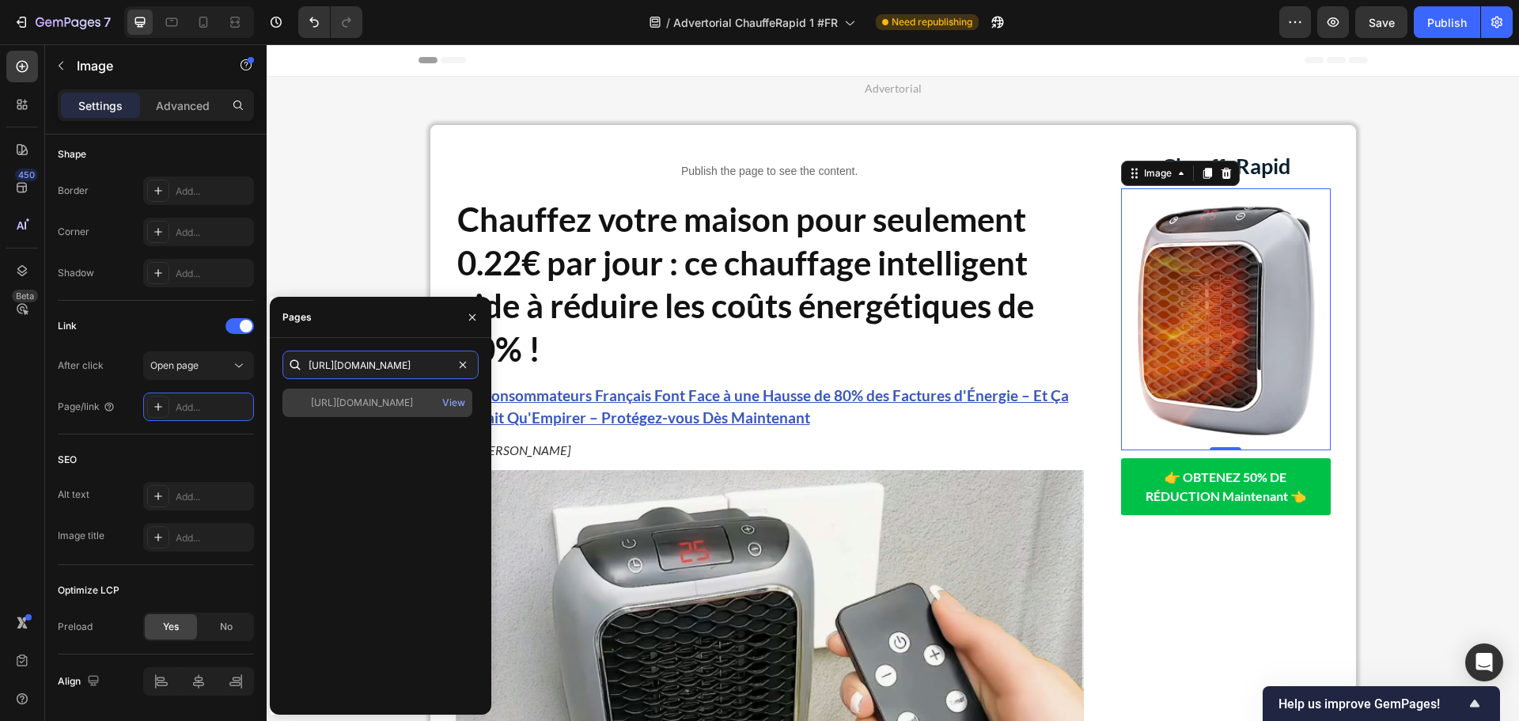
type input "[URL][DOMAIN_NAME]"
click at [351, 404] on div "[URL][DOMAIN_NAME]" at bounding box center [362, 403] width 102 height 14
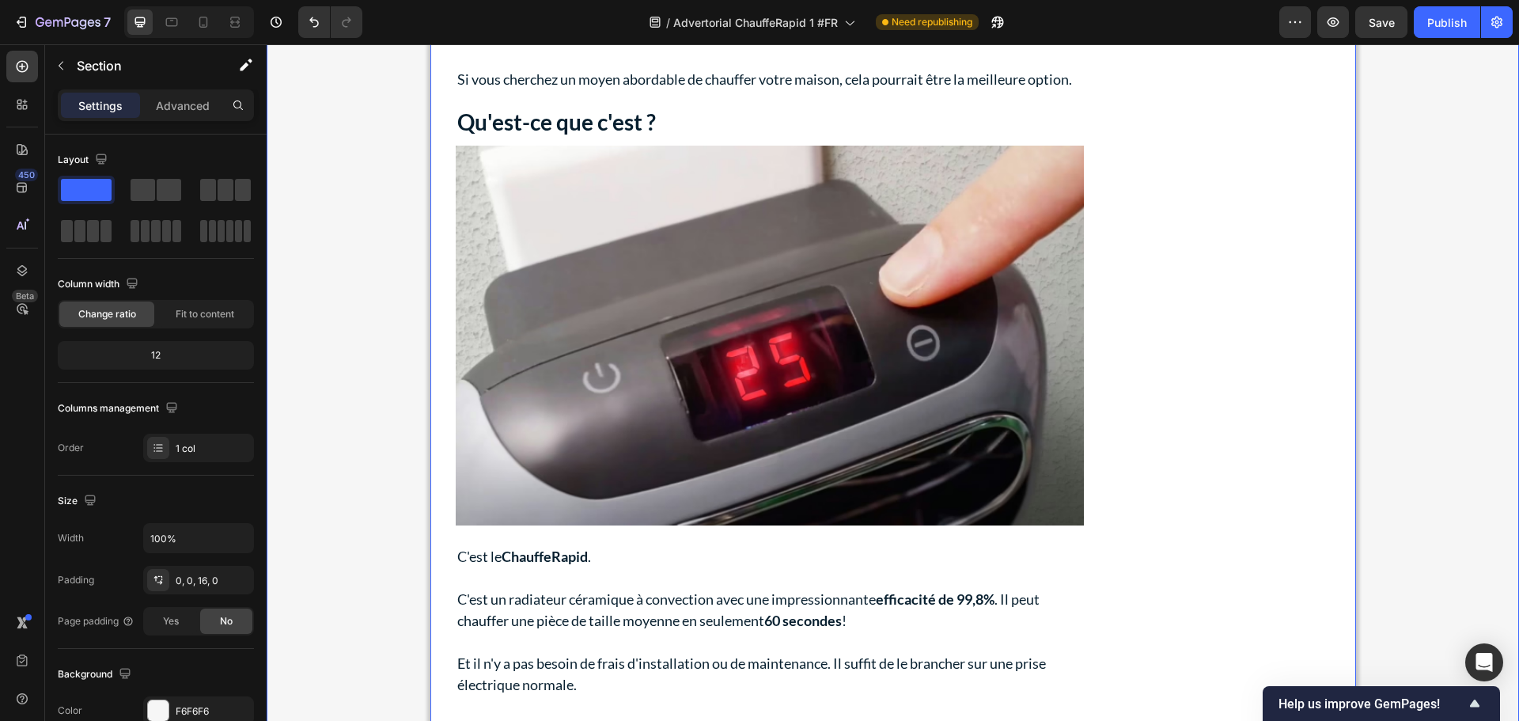
scroll to position [1583, 0]
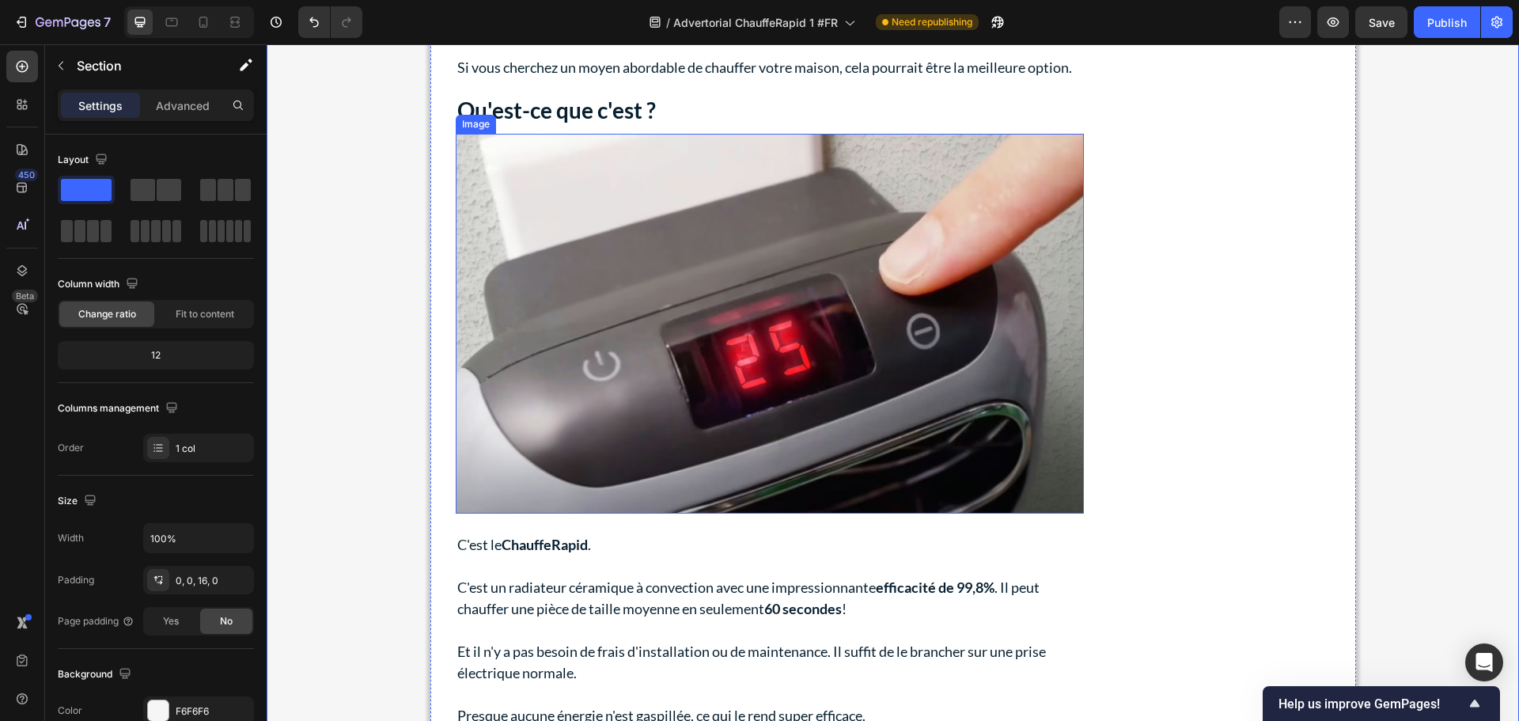
click at [698, 392] on img at bounding box center [770, 324] width 628 height 380
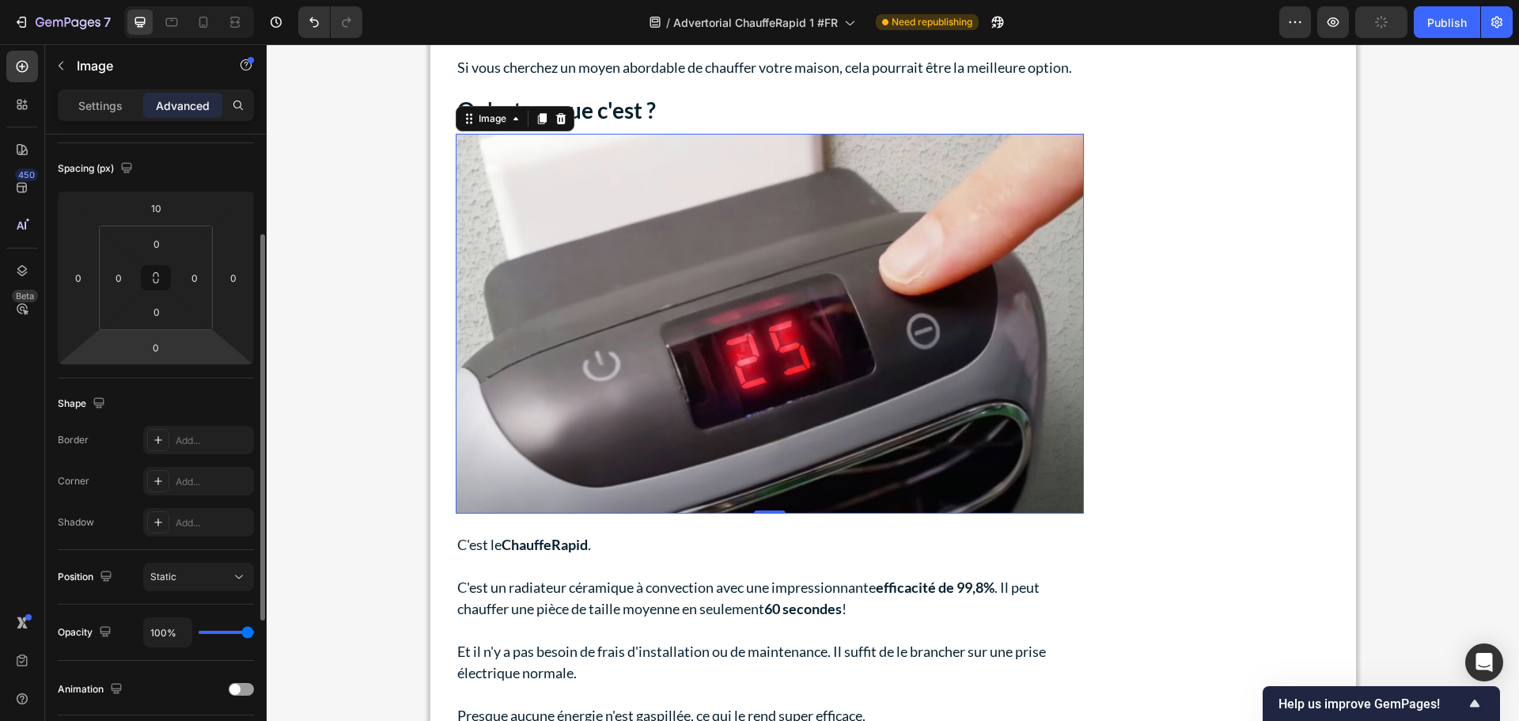
scroll to position [0, 0]
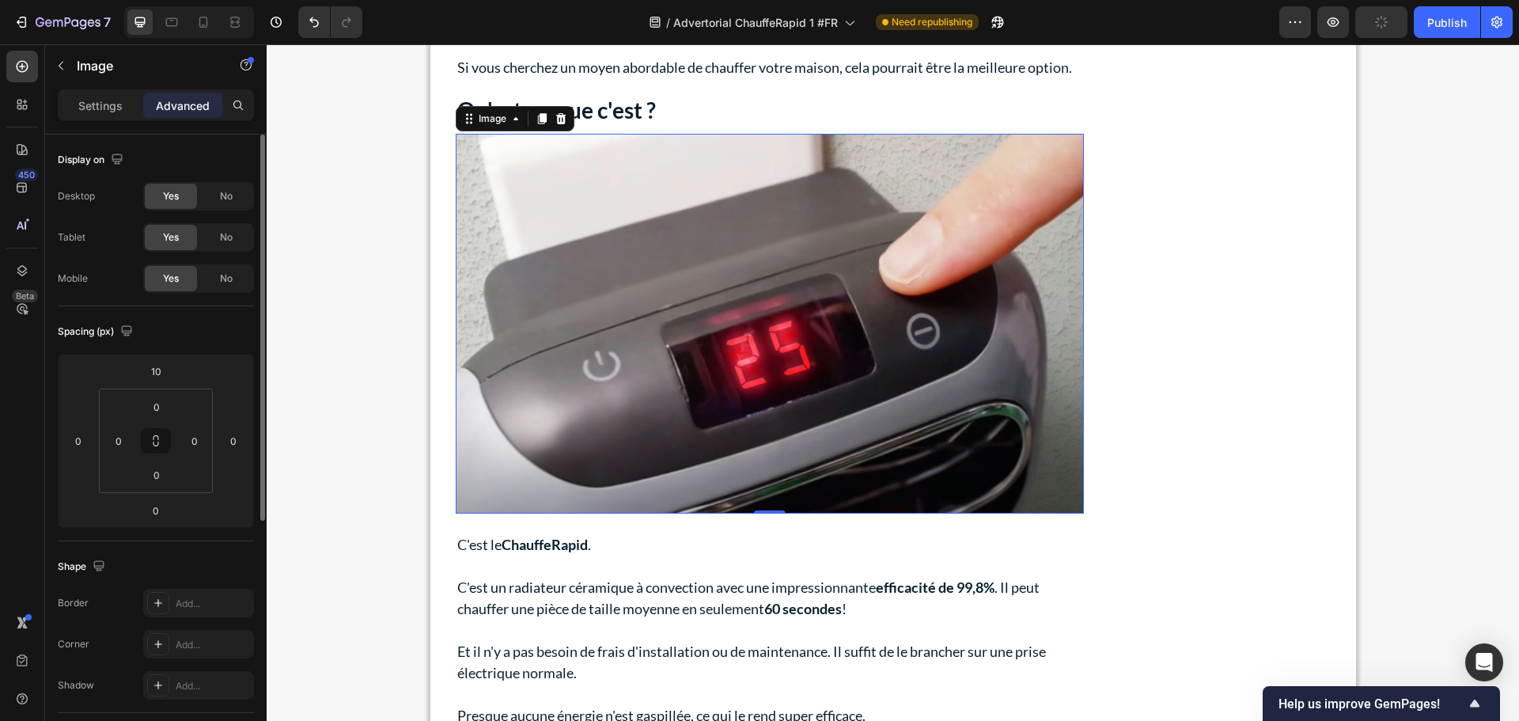
drag, startPoint x: 97, startPoint y: 101, endPoint x: 103, endPoint y: 169, distance: 67.5
click at [97, 100] on p "Settings" at bounding box center [100, 105] width 44 height 17
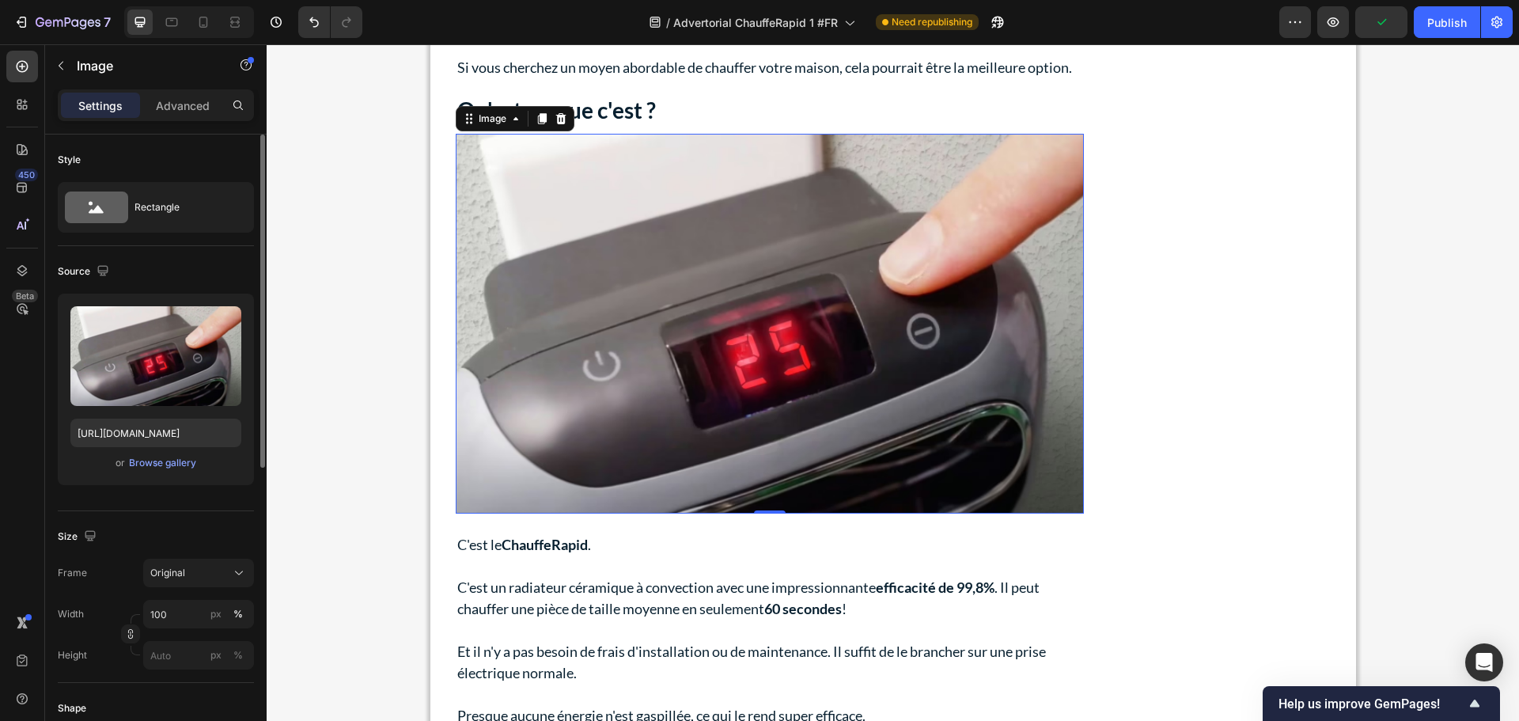
scroll to position [317, 0]
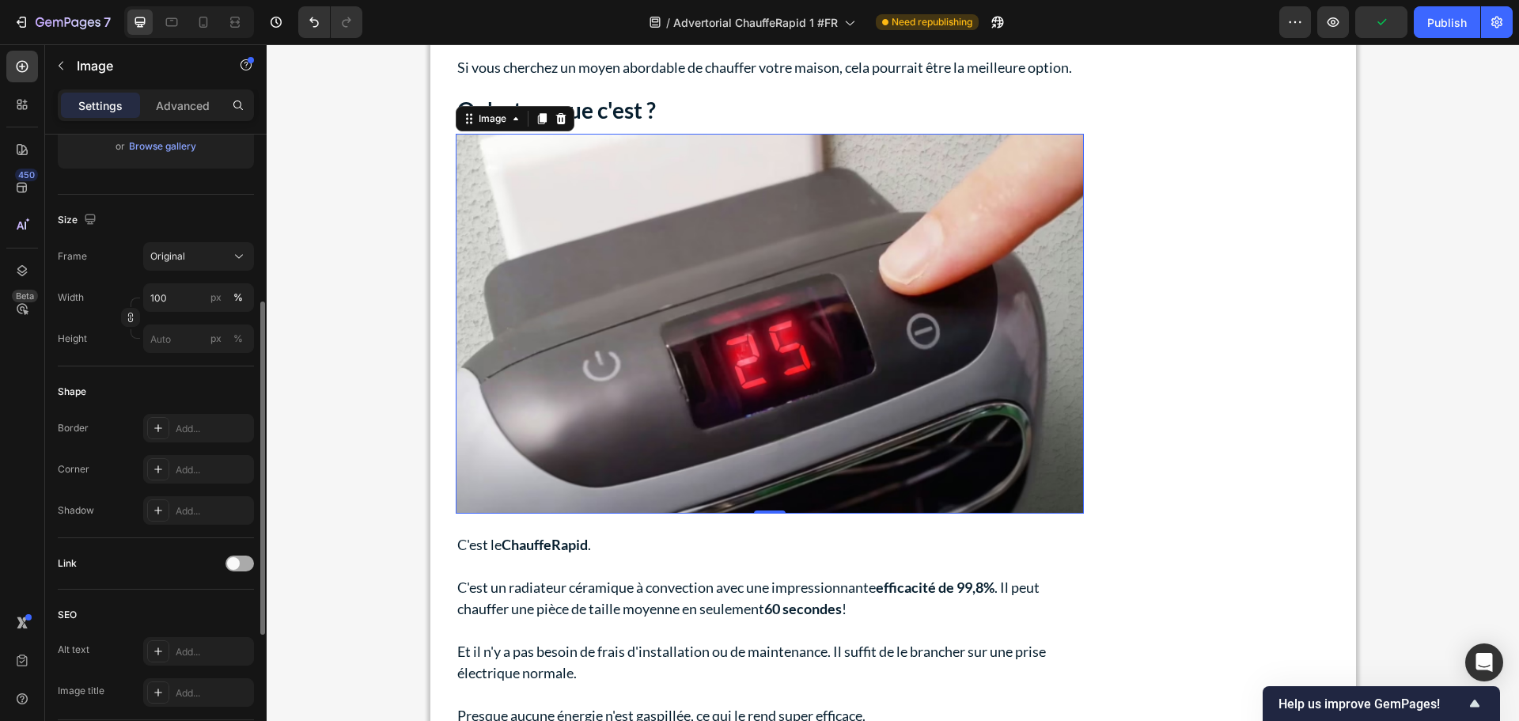
click at [234, 565] on span at bounding box center [233, 563] width 13 height 13
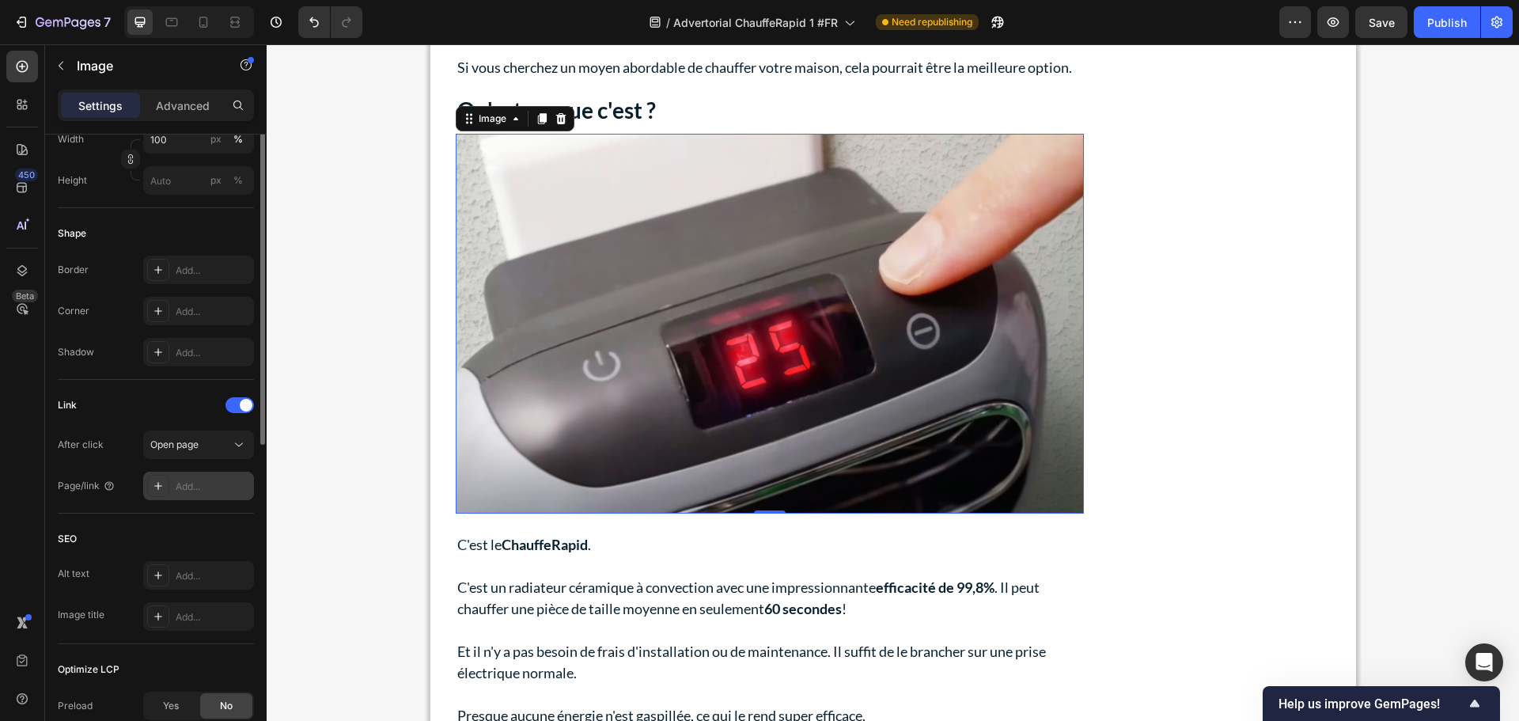
scroll to position [554, 0]
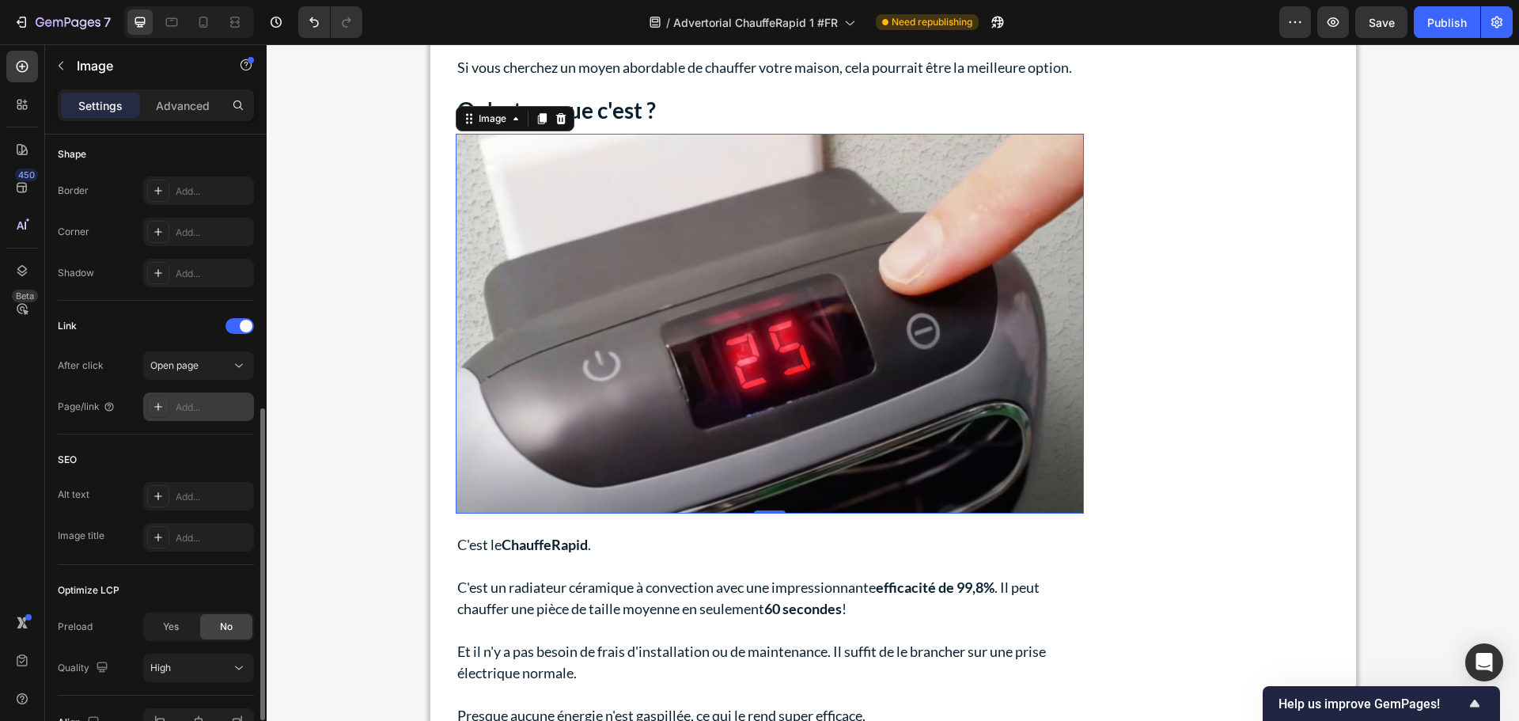
click at [185, 410] on div "Add..." at bounding box center [213, 407] width 74 height 14
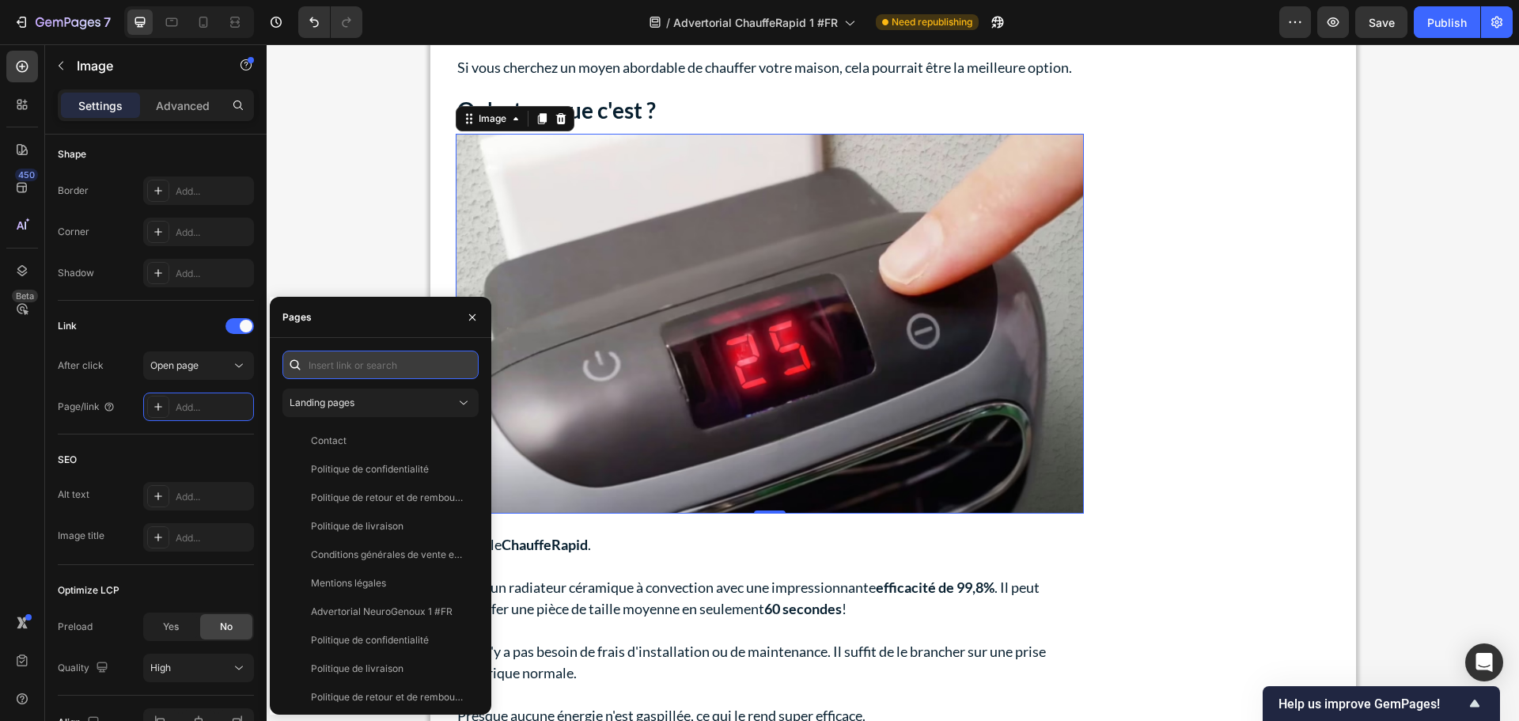
click at [355, 371] on input "text" at bounding box center [381, 365] width 196 height 28
paste input "[URL][DOMAIN_NAME]"
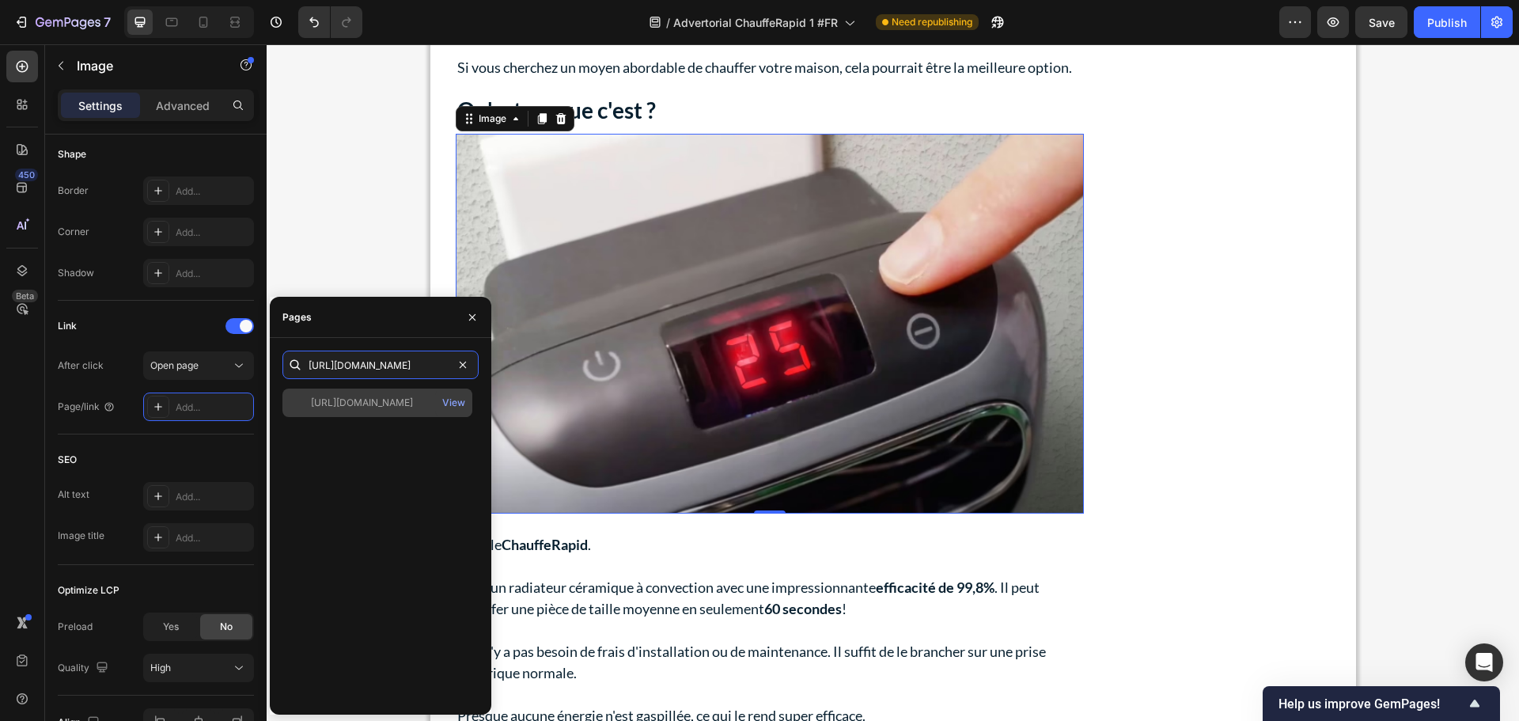
type input "[URL][DOMAIN_NAME]"
click at [371, 399] on div "[URL][DOMAIN_NAME]" at bounding box center [362, 403] width 102 height 14
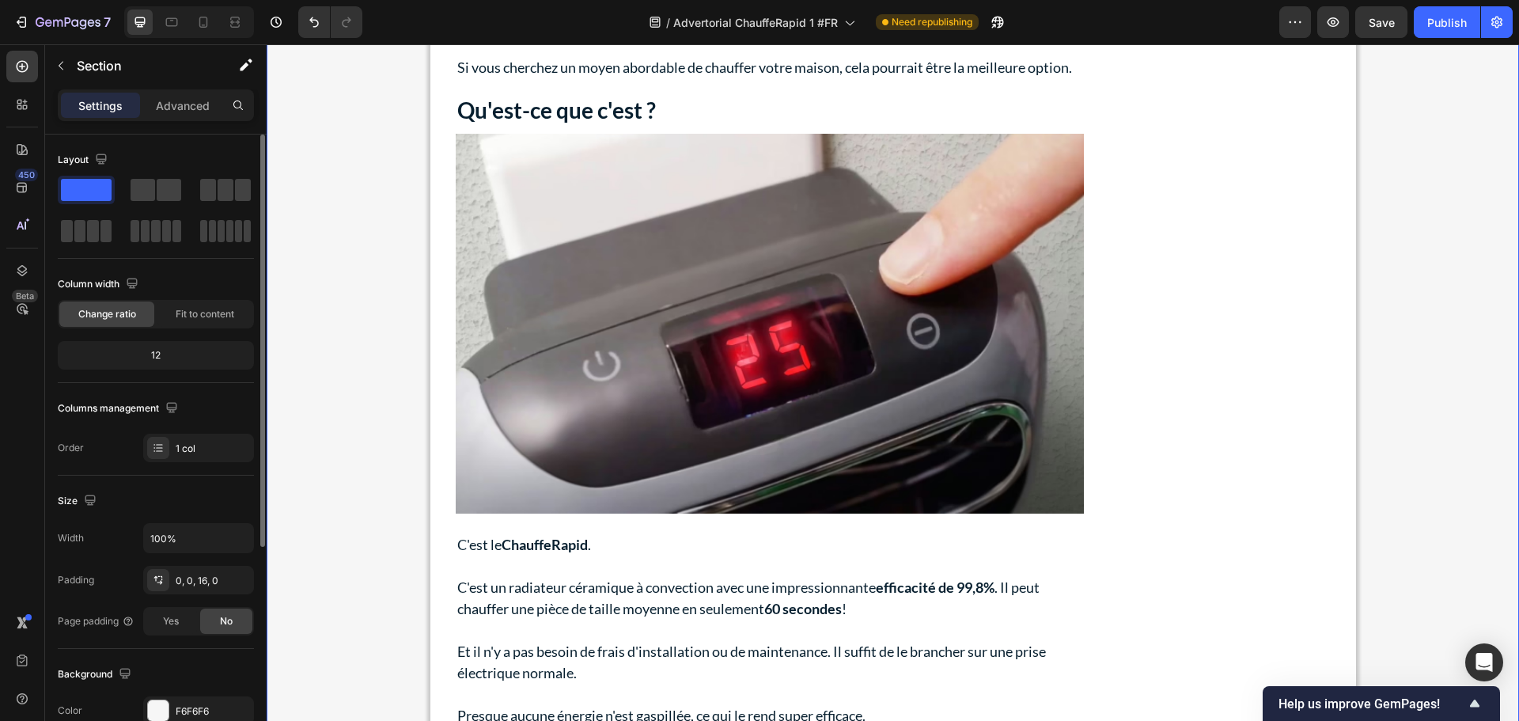
scroll to position [1978, 0]
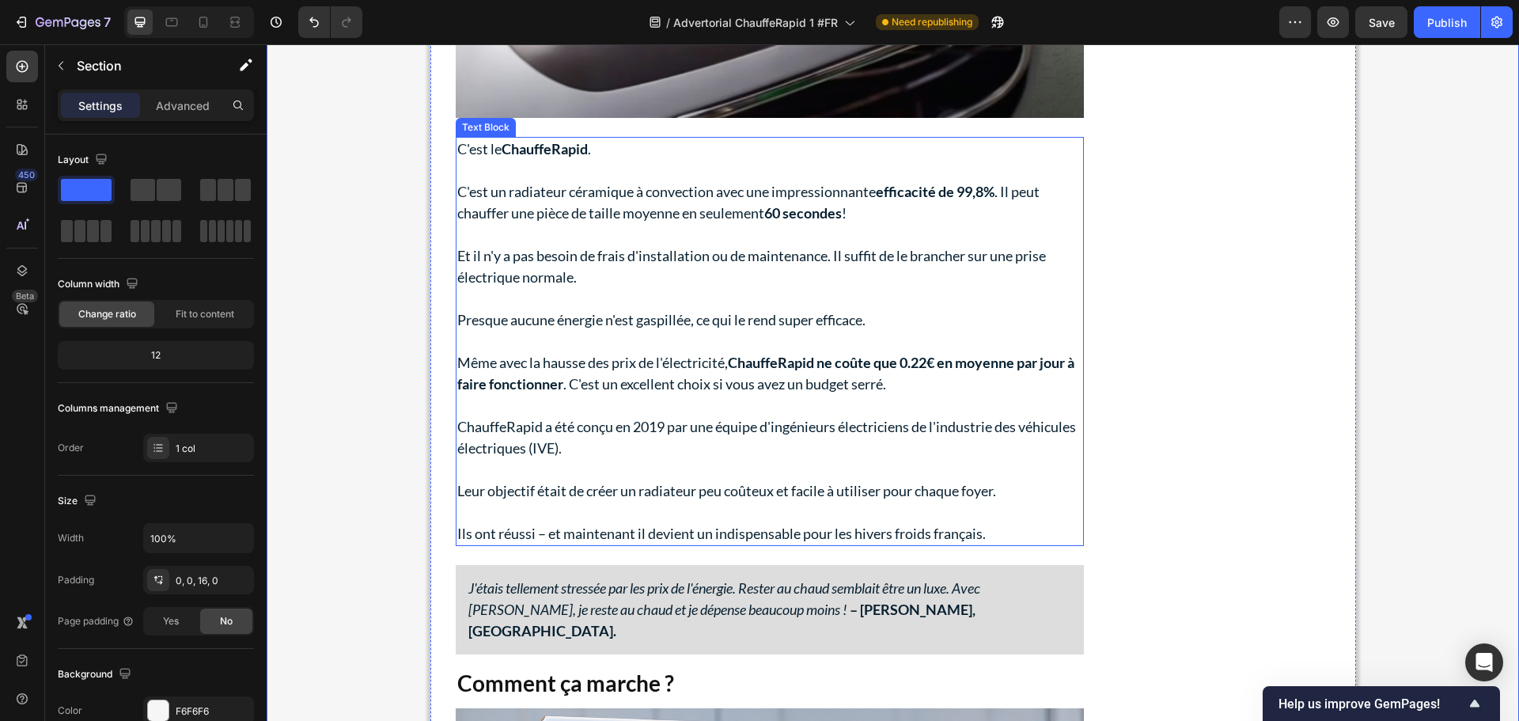
click at [531, 162] on p "Rich Text Editor. Editing area: main" at bounding box center [769, 170] width 625 height 21
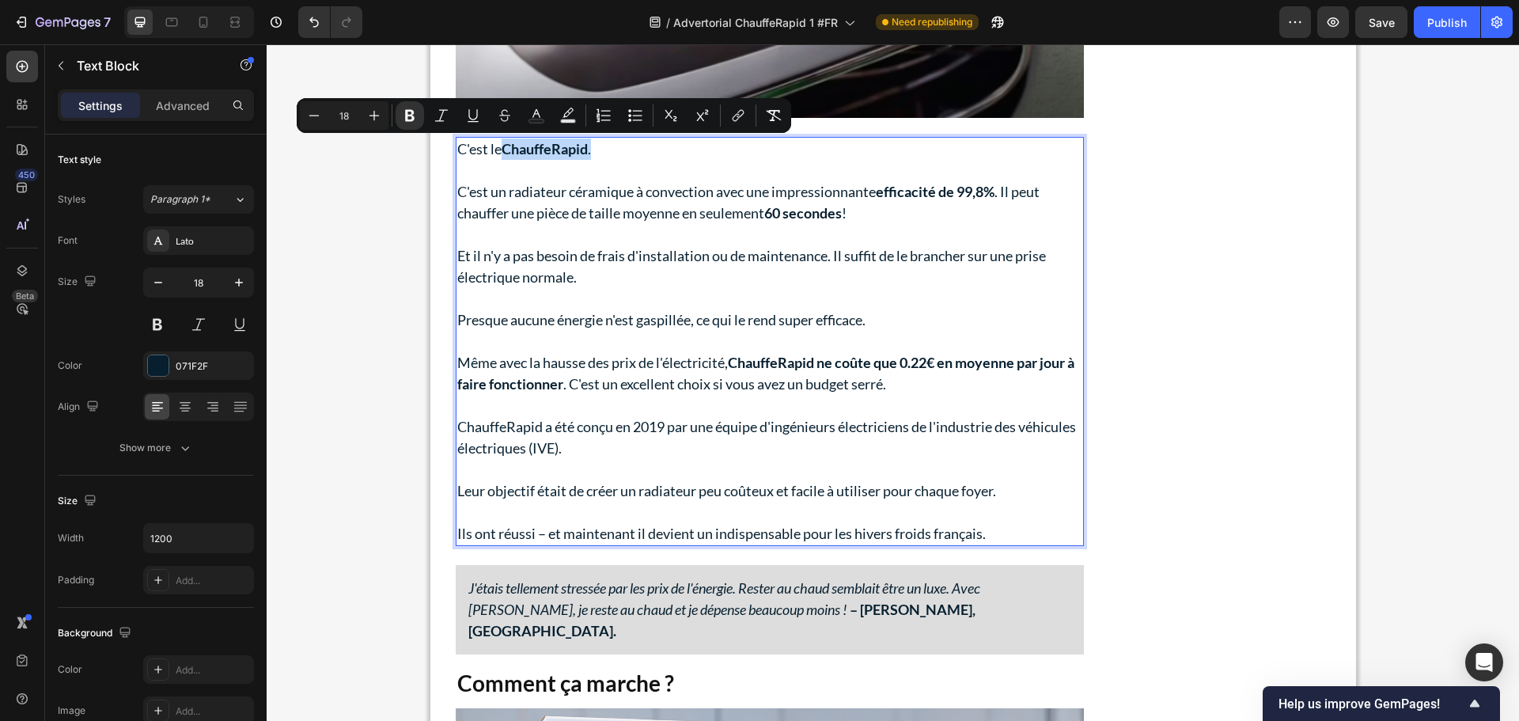
drag, startPoint x: 589, startPoint y: 150, endPoint x: 502, endPoint y: 154, distance: 86.3
click at [502, 154] on p "C'est le ChauffeRapid ." at bounding box center [769, 148] width 625 height 21
click at [732, 115] on icon "Editor contextual toolbar" at bounding box center [738, 116] width 16 height 16
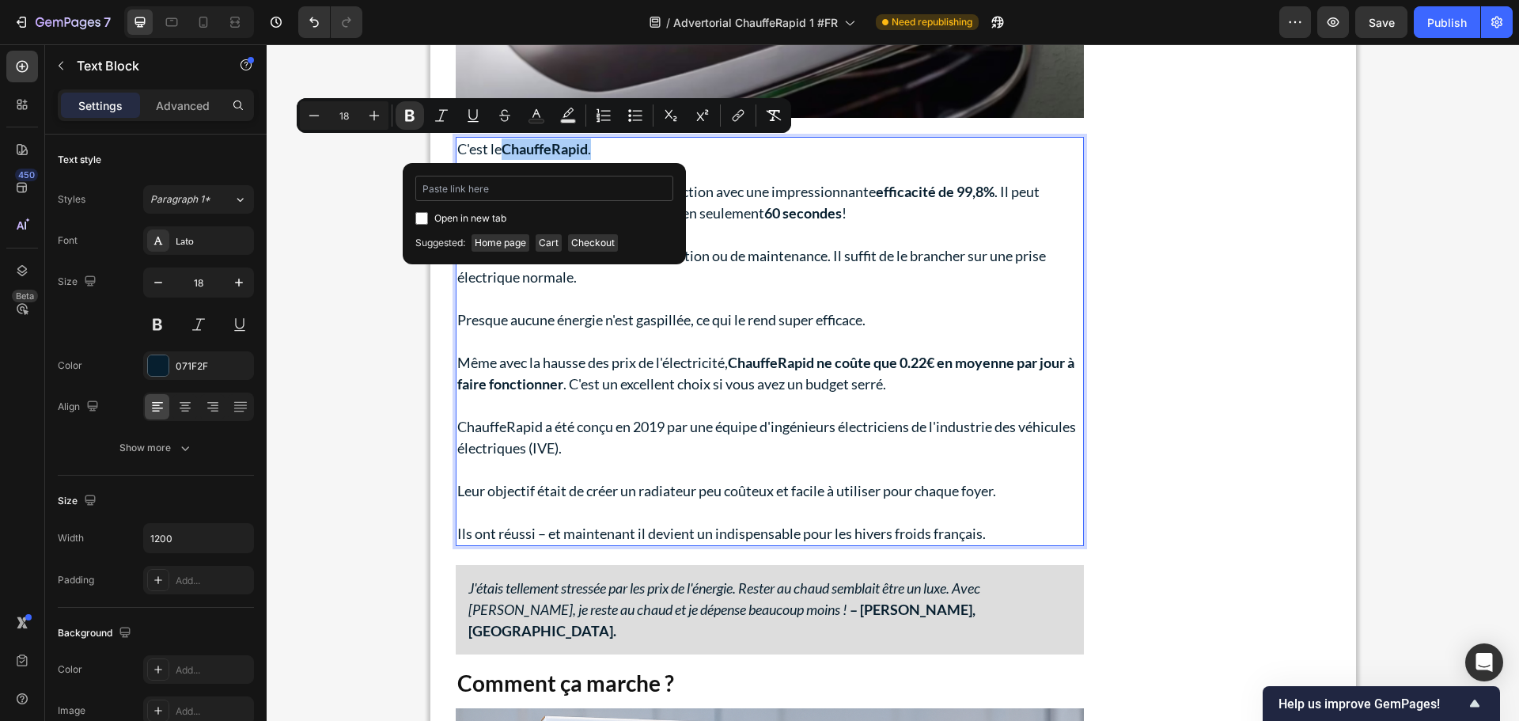
type input "[URL][DOMAIN_NAME]"
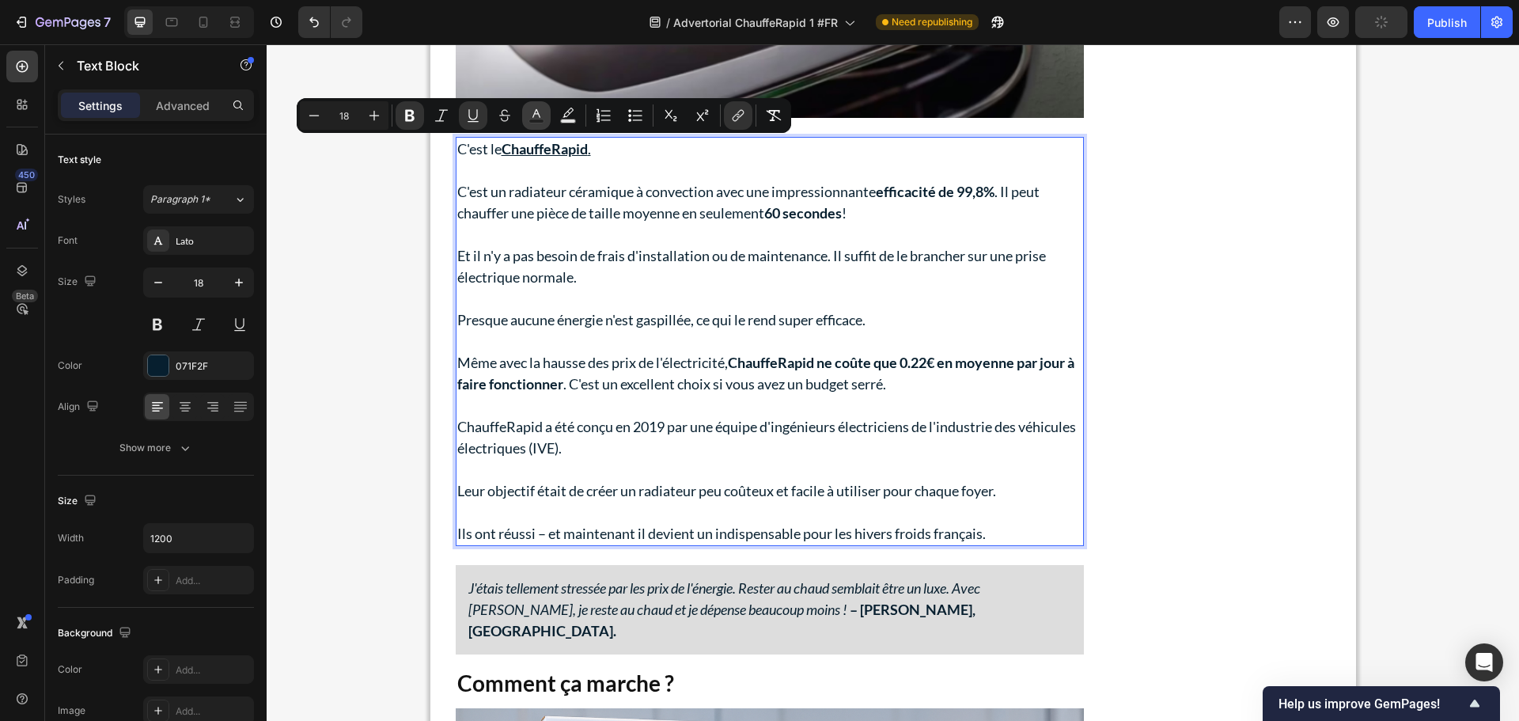
click at [539, 114] on icon "Editor contextual toolbar" at bounding box center [537, 113] width 8 height 9
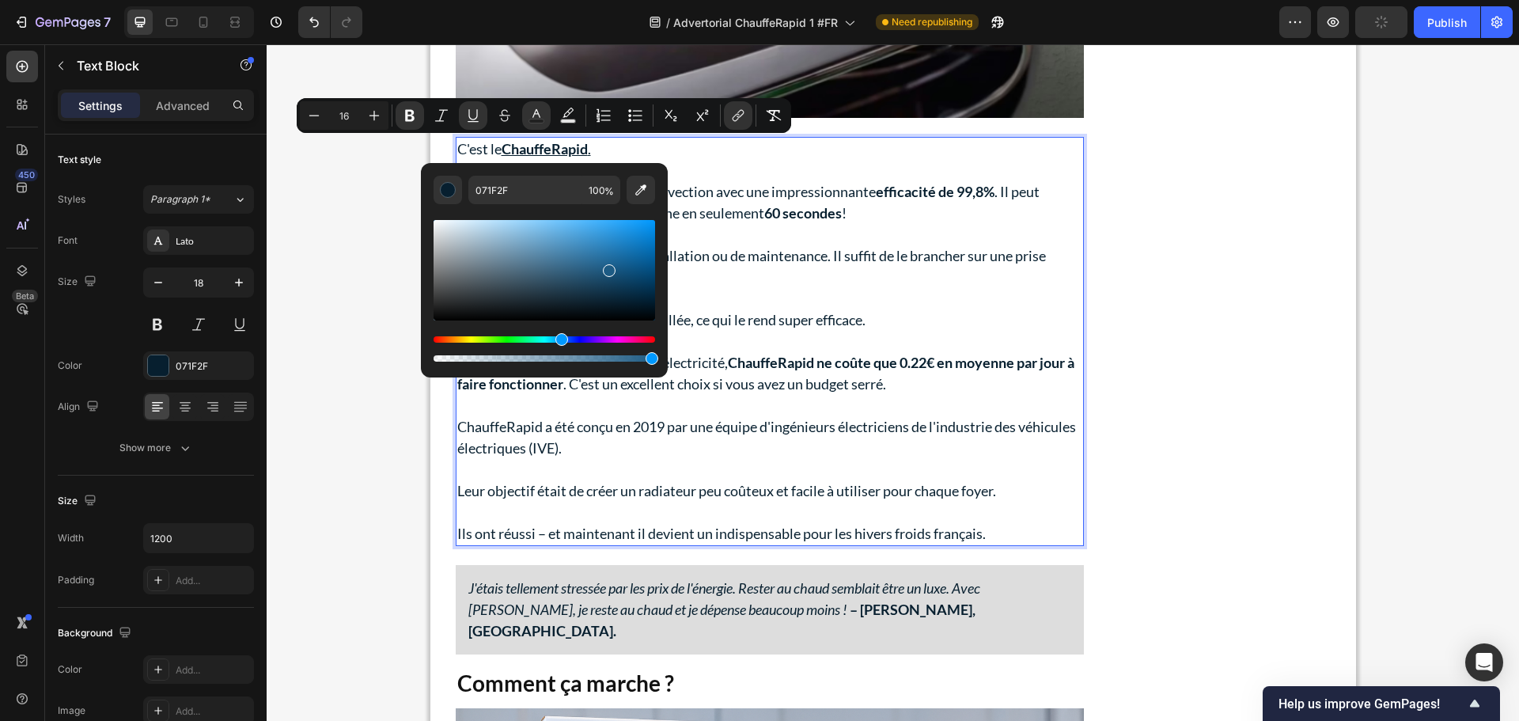
click at [606, 267] on div "Editor contextual toolbar" at bounding box center [545, 270] width 222 height 100
type input "18"
click at [605, 261] on div "Editor contextual toolbar" at bounding box center [545, 270] width 222 height 100
type input "226896"
click at [854, 325] on p "Presque aucune énergie n'est gaspillée, ce qui le rend super efficace." at bounding box center [769, 319] width 625 height 21
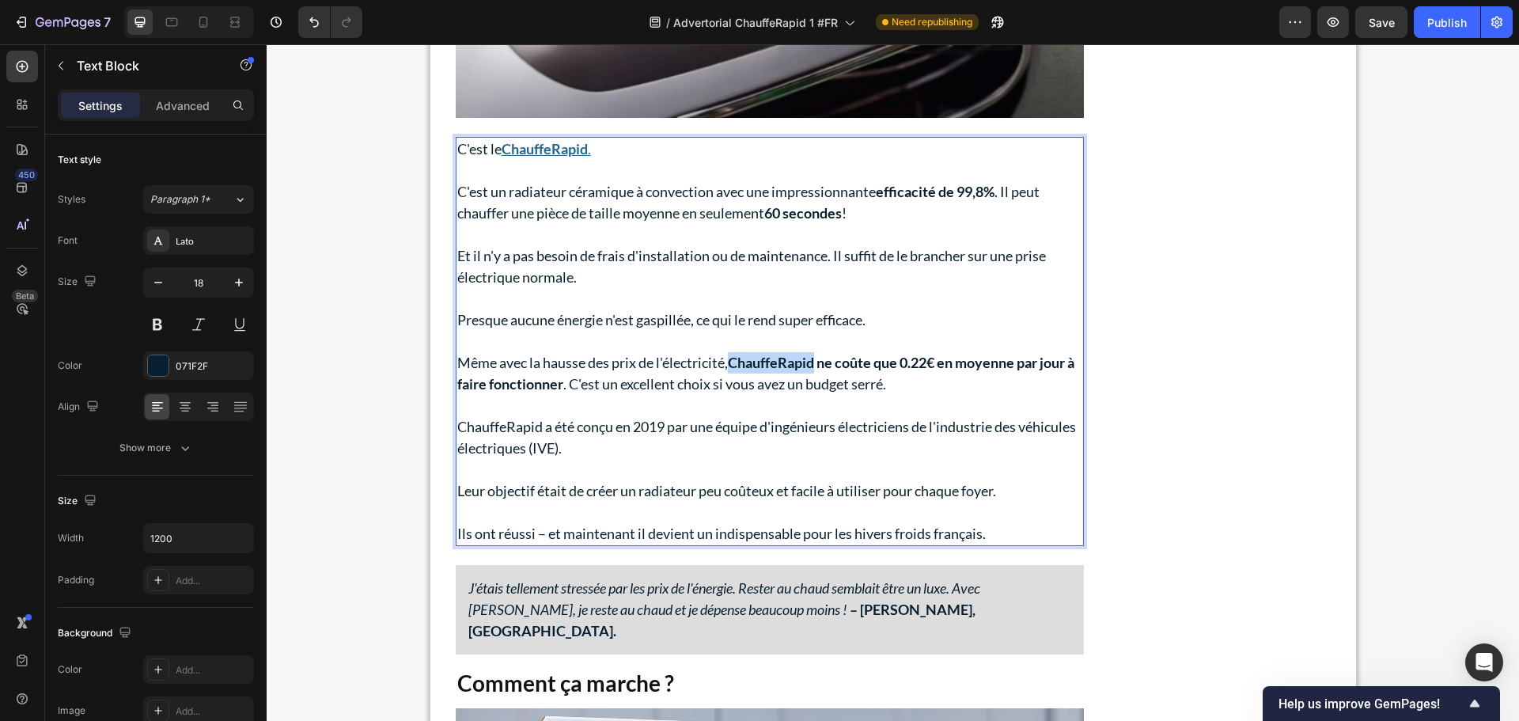
drag, startPoint x: 729, startPoint y: 361, endPoint x: 813, endPoint y: 364, distance: 84.7
click at [813, 364] on strong "ChauffeRapid ne coûte que 0.22€ en moyenne par jour à faire fonctionner" at bounding box center [765, 373] width 617 height 39
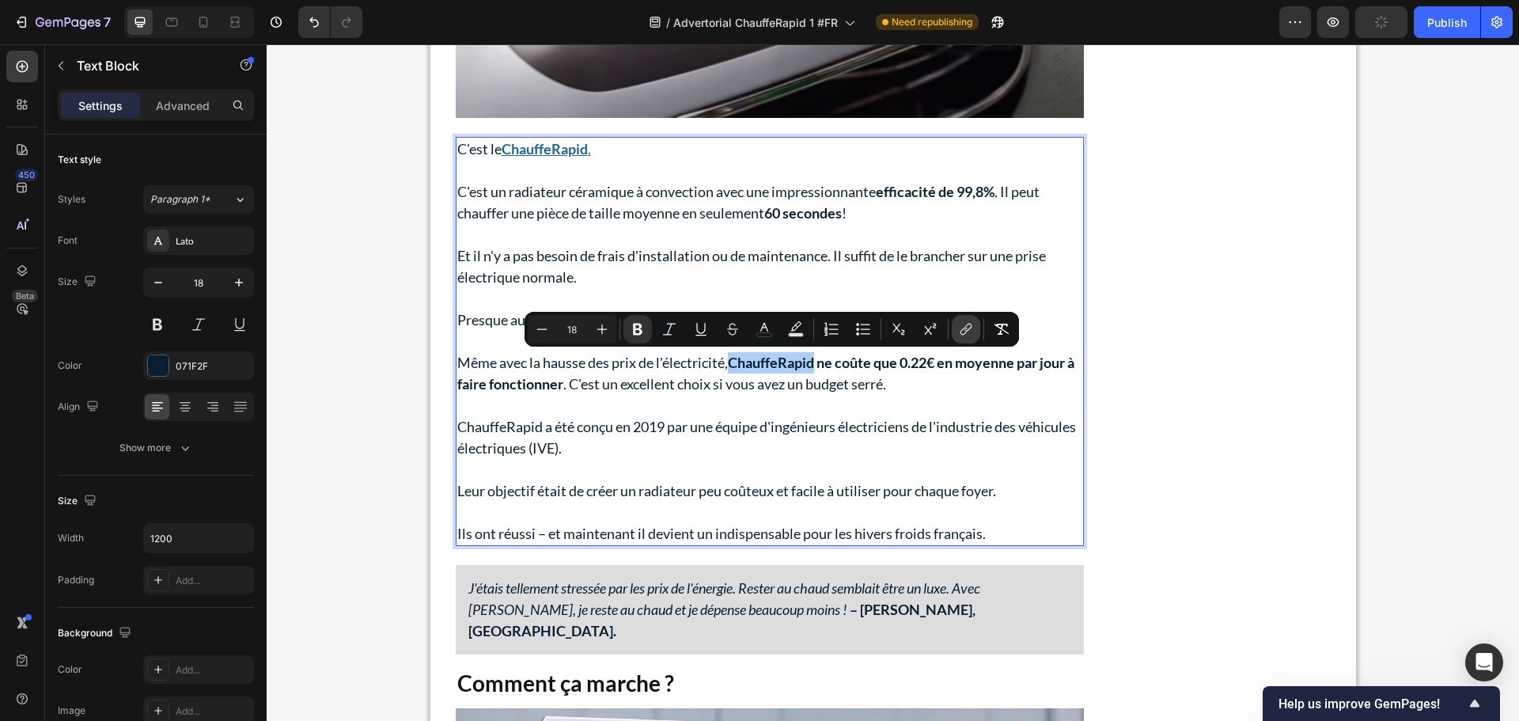
click at [969, 326] on icon "Editor contextual toolbar" at bounding box center [966, 329] width 16 height 16
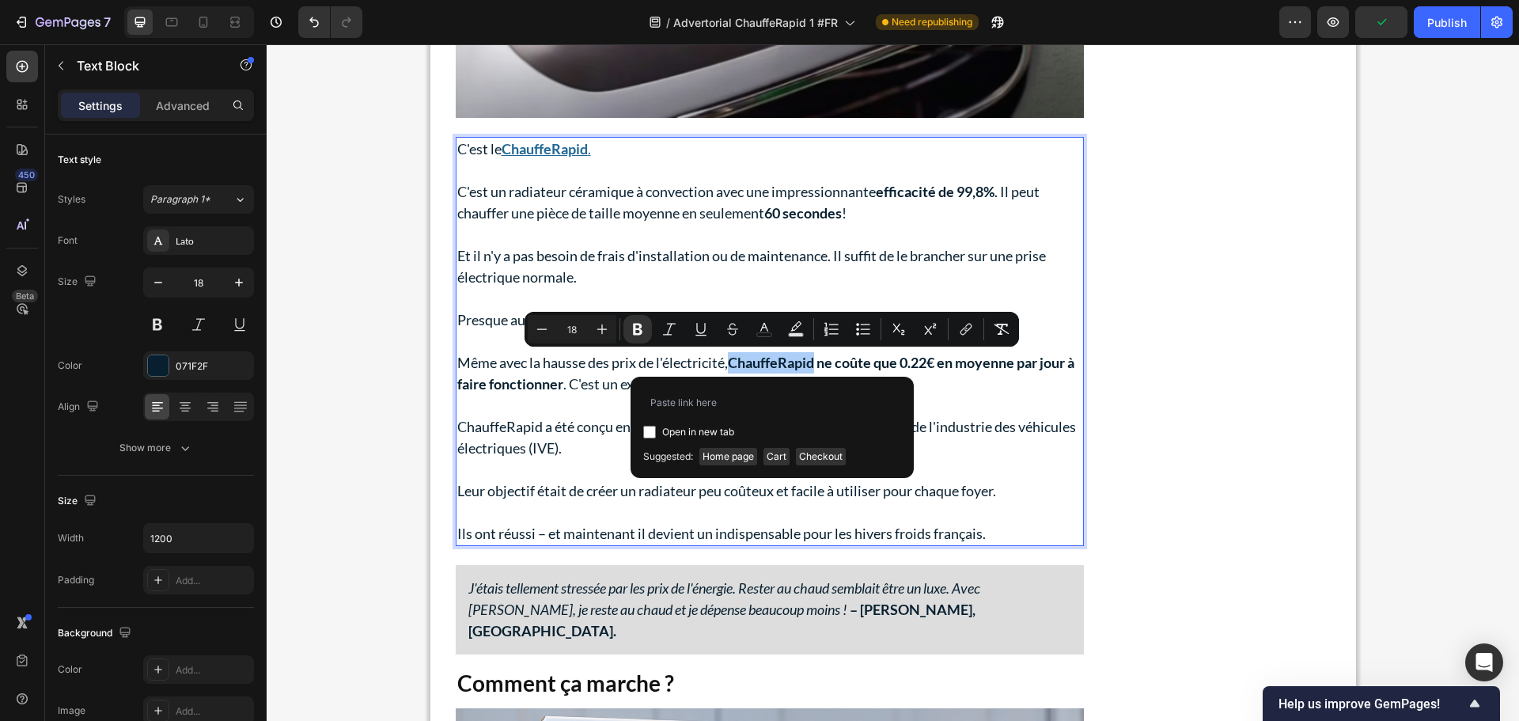
type input "[URL][DOMAIN_NAME]"
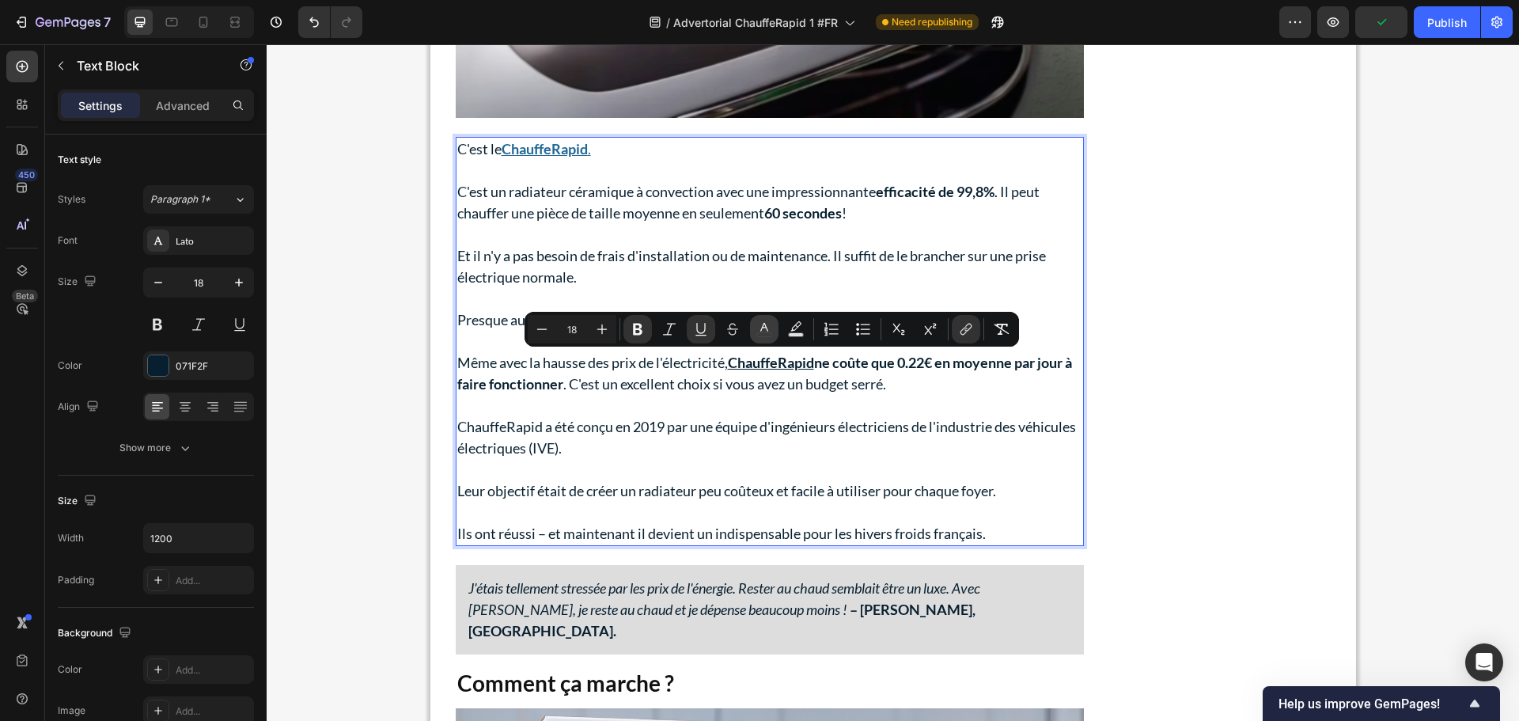
click at [772, 320] on button "color" at bounding box center [764, 329] width 28 height 28
type input "071F2F"
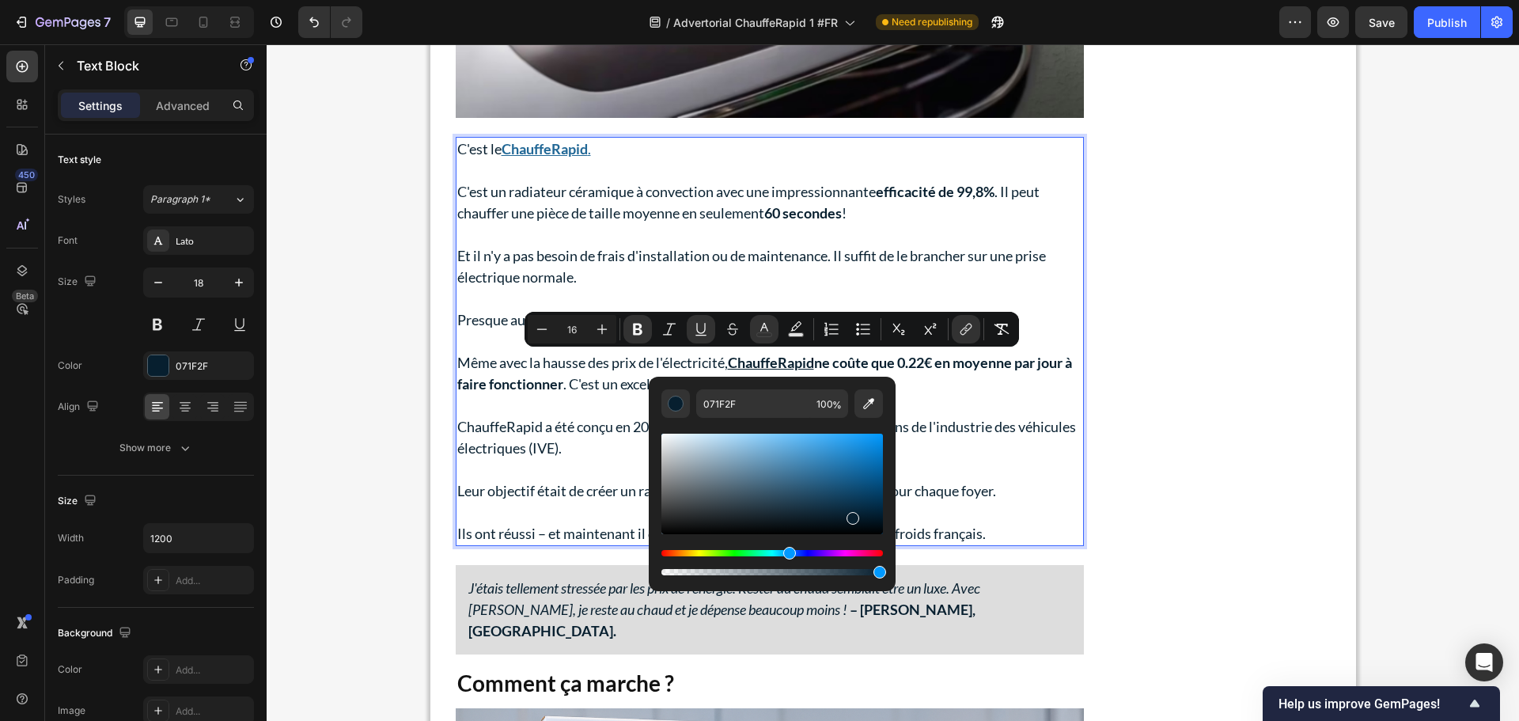
click at [832, 480] on div "Editor contextual toolbar" at bounding box center [773, 484] width 222 height 100
type input "18"
type input "215F89"
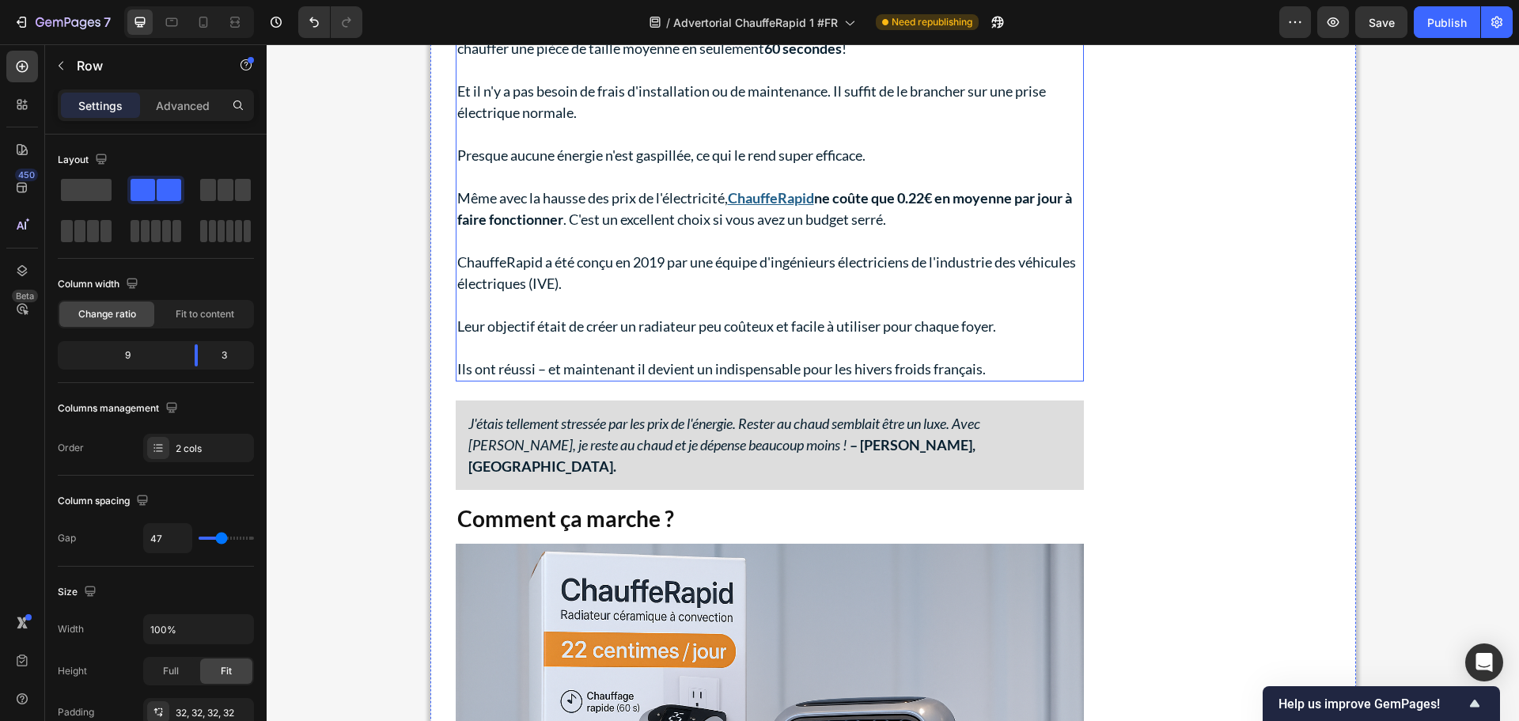
scroll to position [2295, 0]
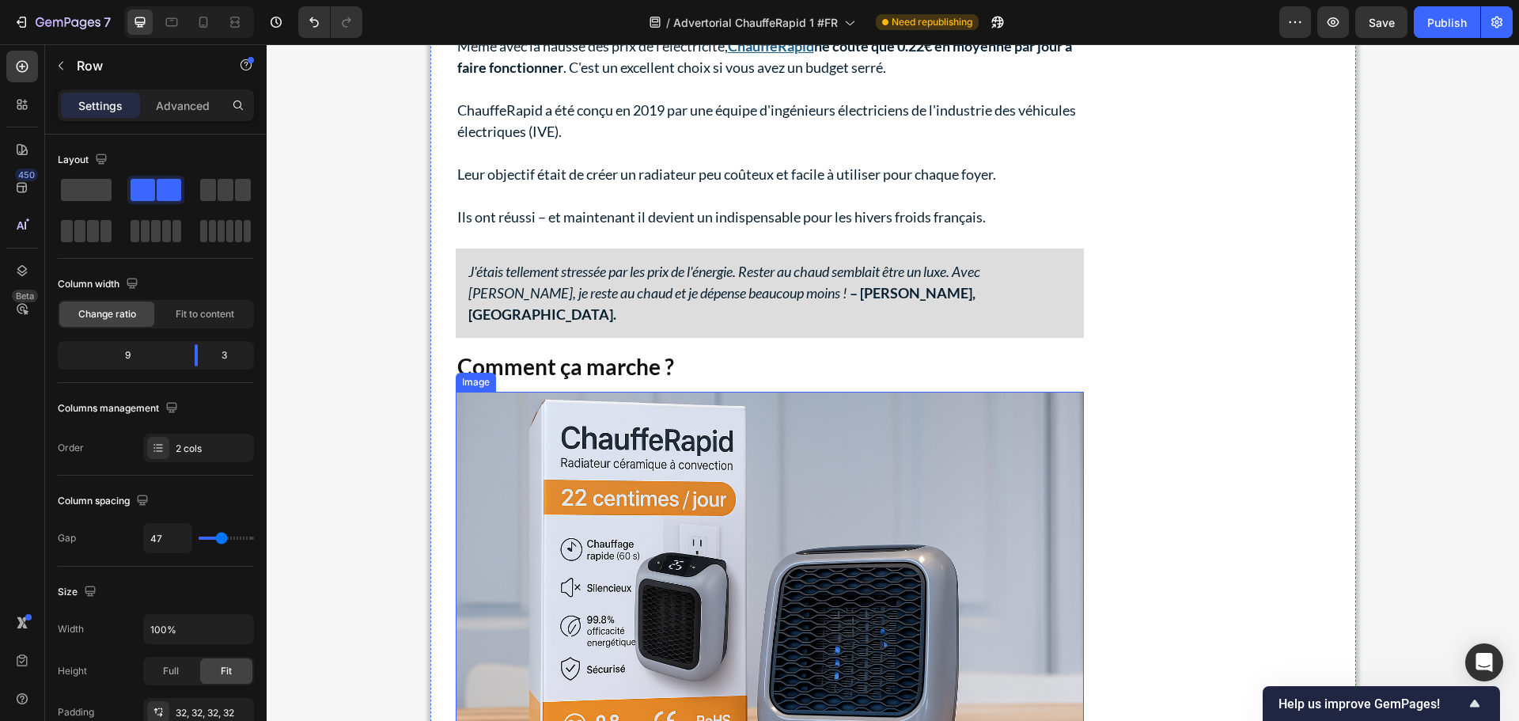
click at [677, 490] on img at bounding box center [770, 601] width 628 height 419
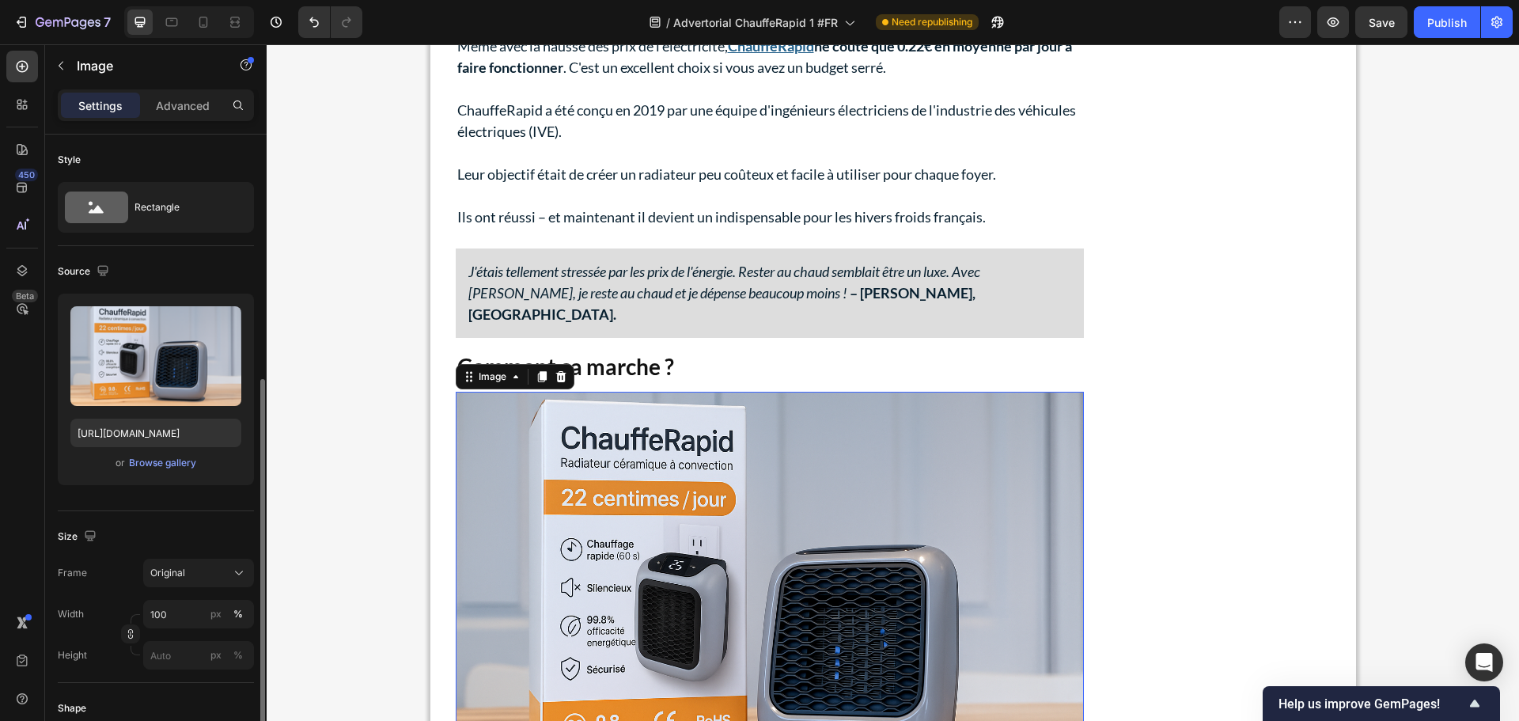
scroll to position [317, 0]
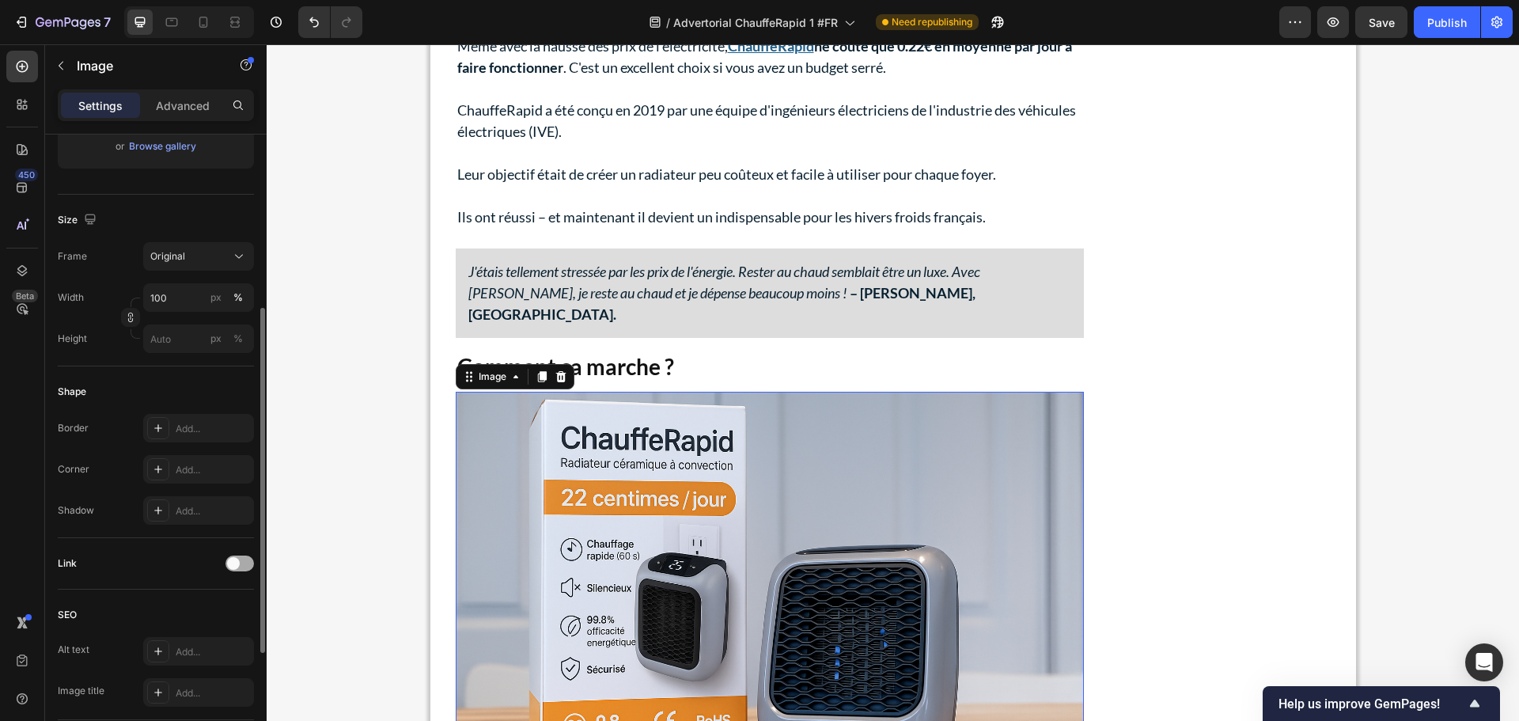
click at [241, 557] on div at bounding box center [240, 564] width 28 height 16
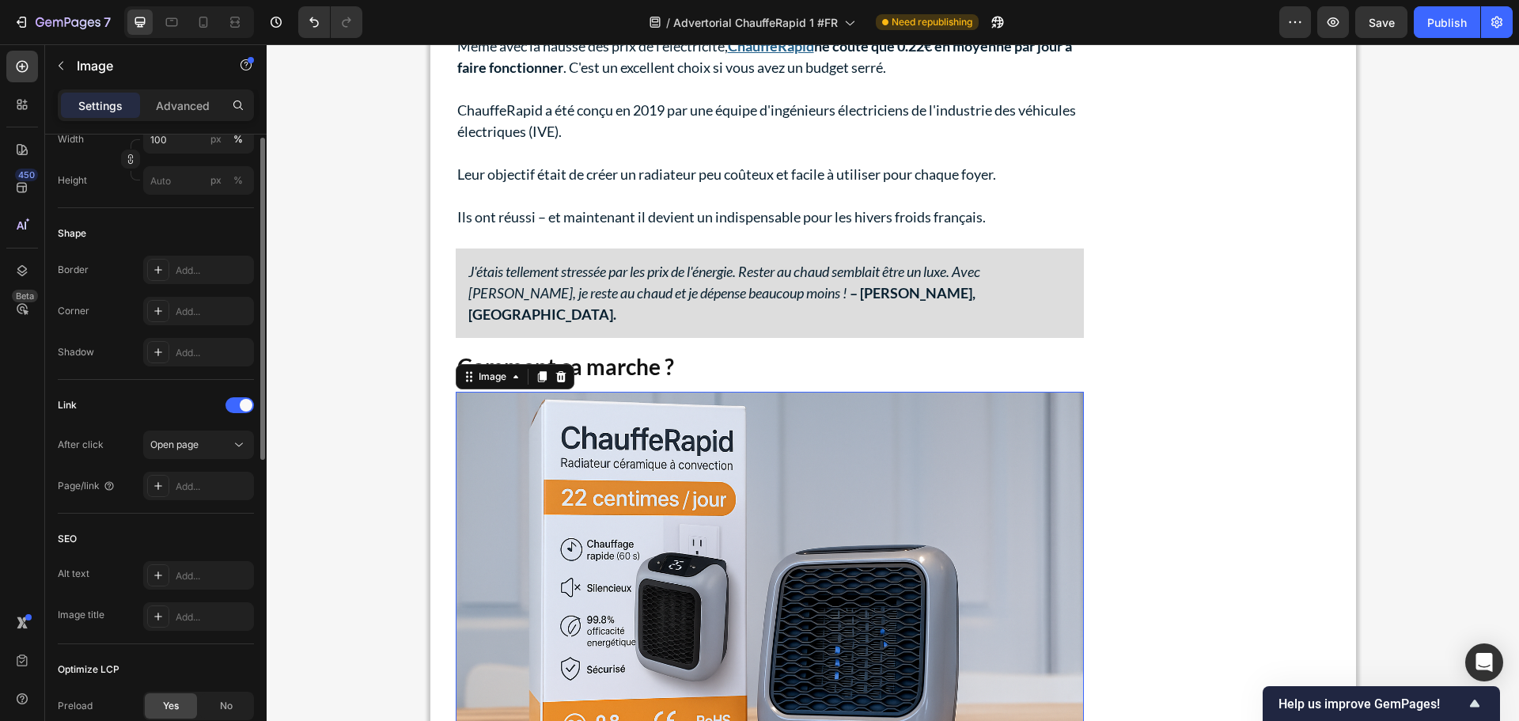
scroll to position [554, 0]
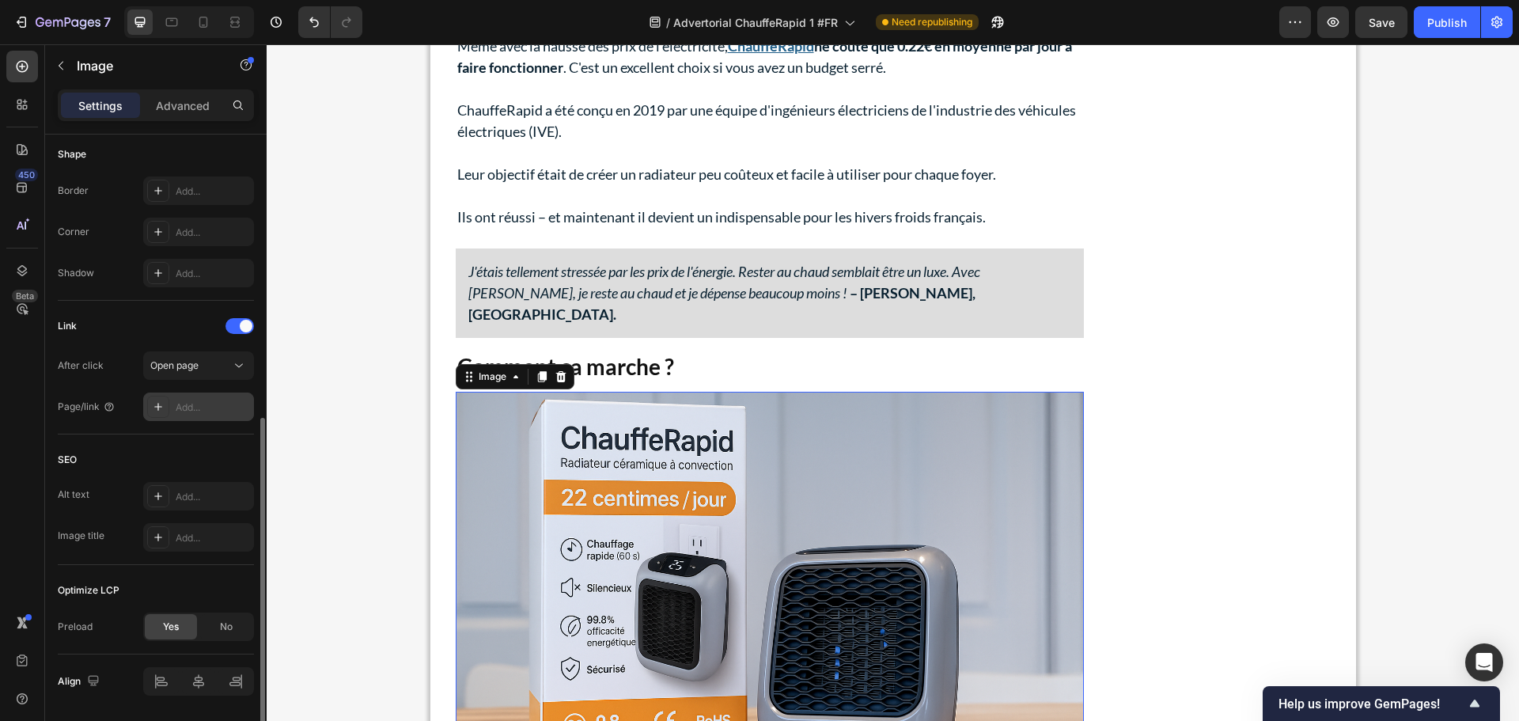
click at [205, 420] on div "Add..." at bounding box center [198, 406] width 111 height 28
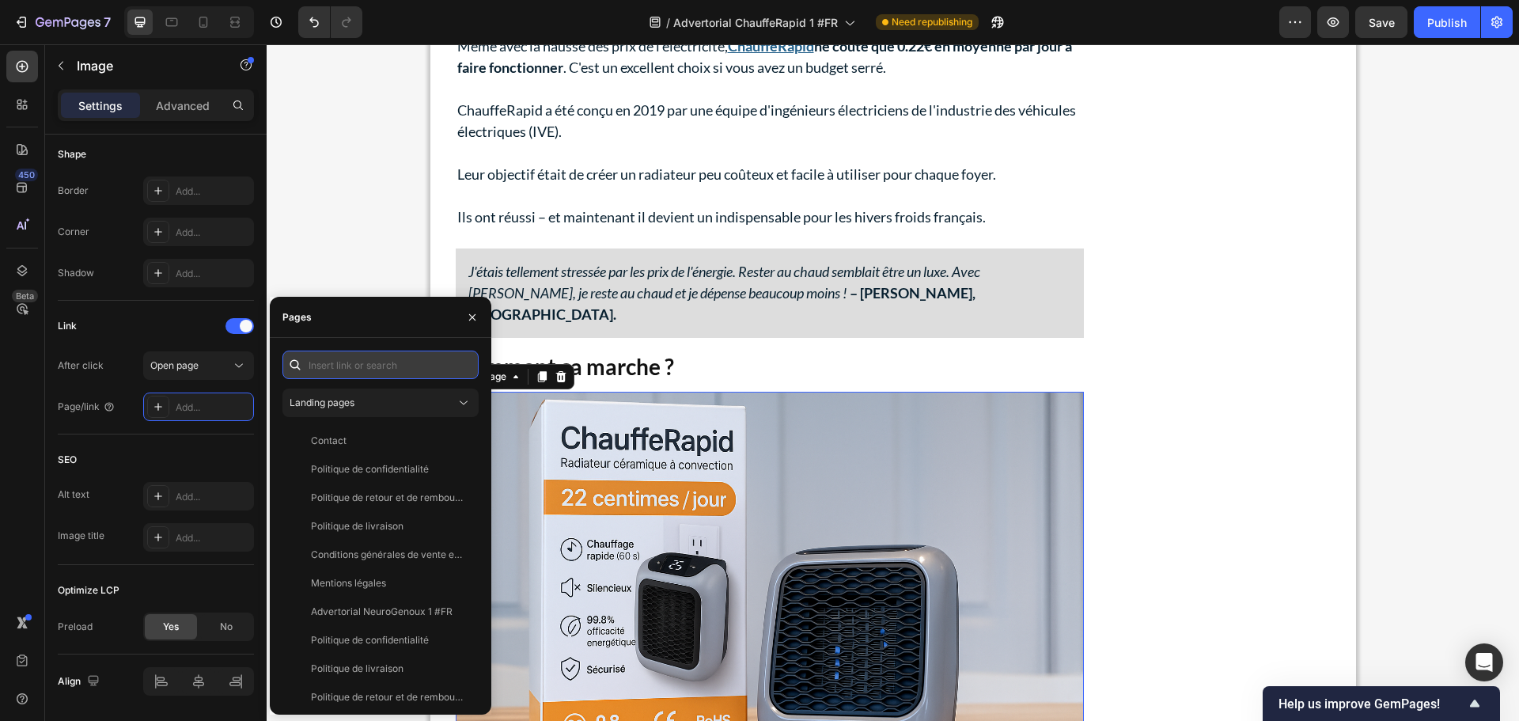
click at [355, 362] on input "text" at bounding box center [381, 365] width 196 height 28
paste input "[URL][DOMAIN_NAME]"
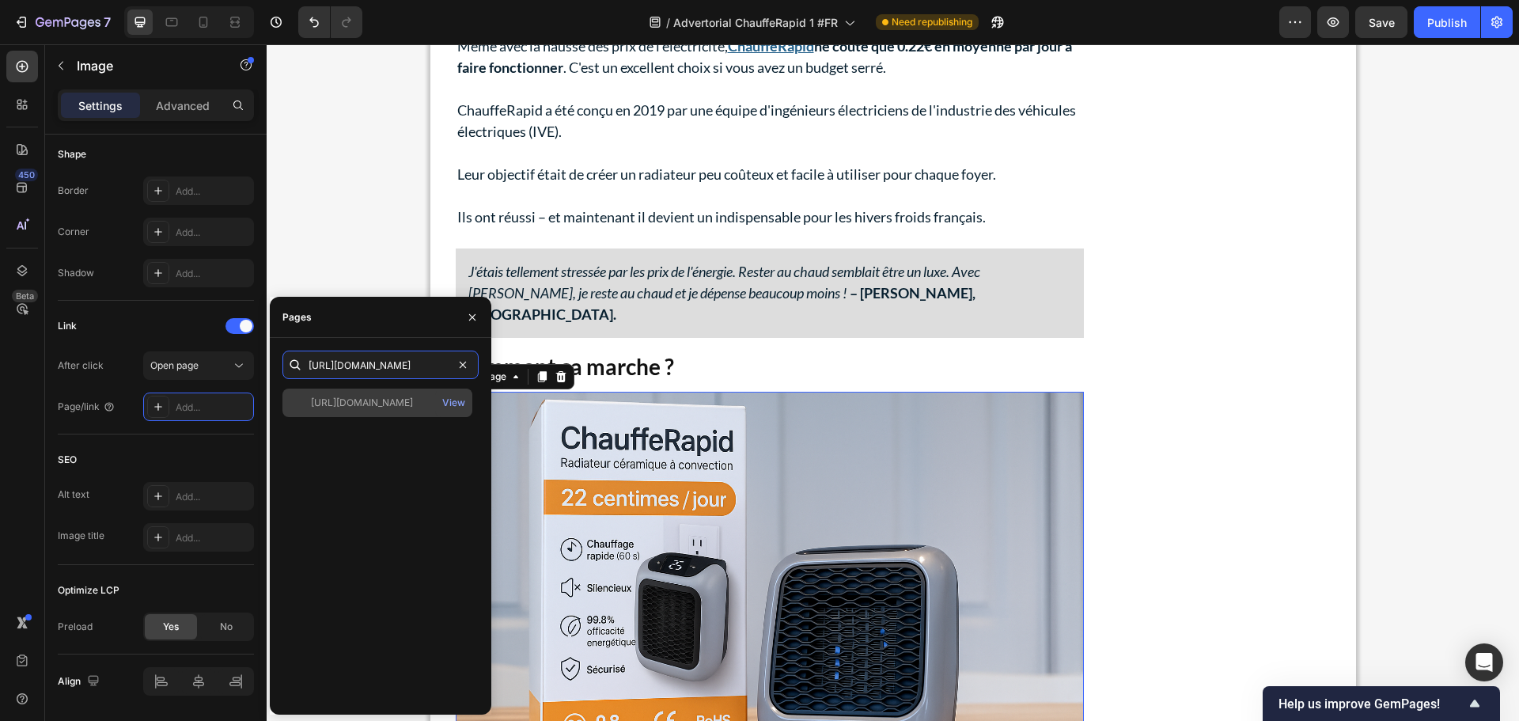
type input "[URL][DOMAIN_NAME]"
click at [362, 395] on div "[URL][DOMAIN_NAME] View" at bounding box center [378, 403] width 190 height 28
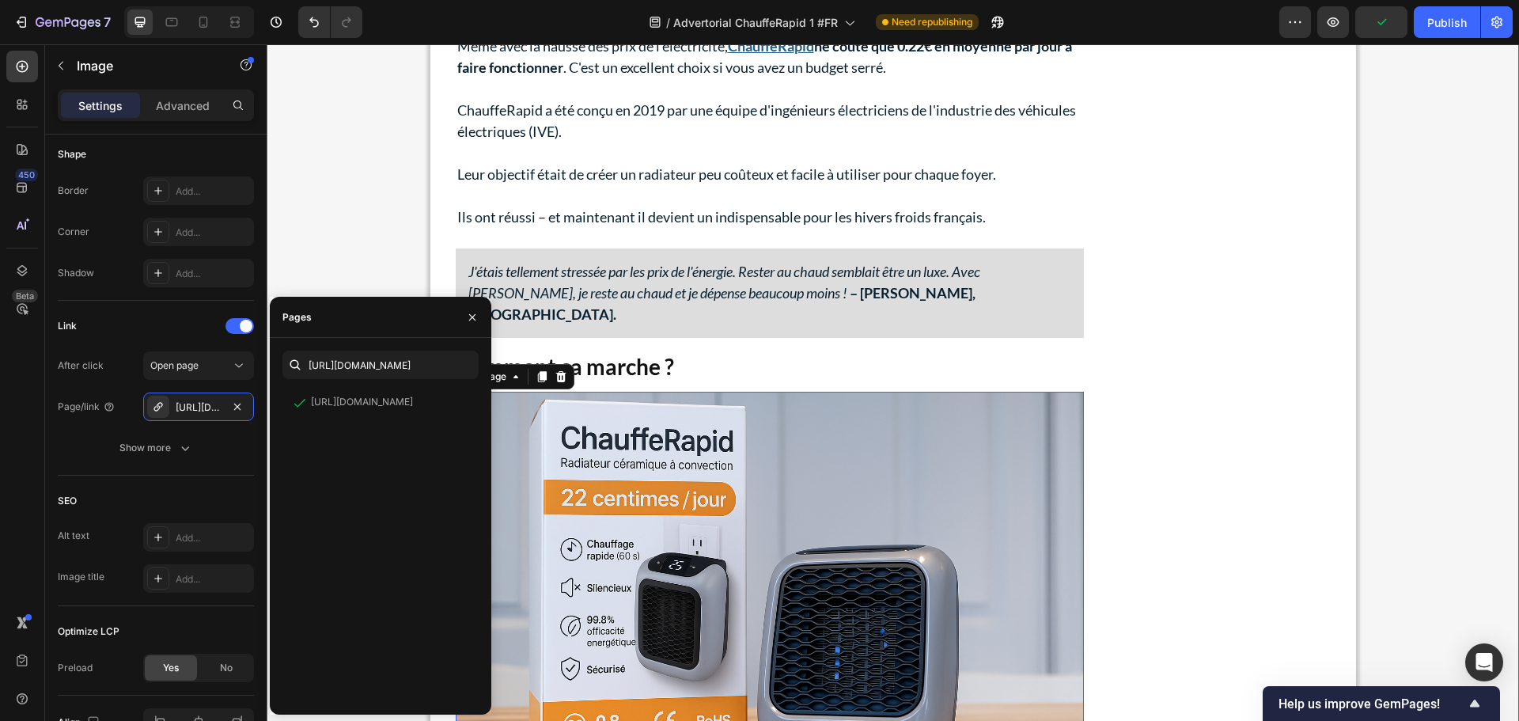
drag, startPoint x: 323, startPoint y: 214, endPoint x: 385, endPoint y: 234, distance: 64.8
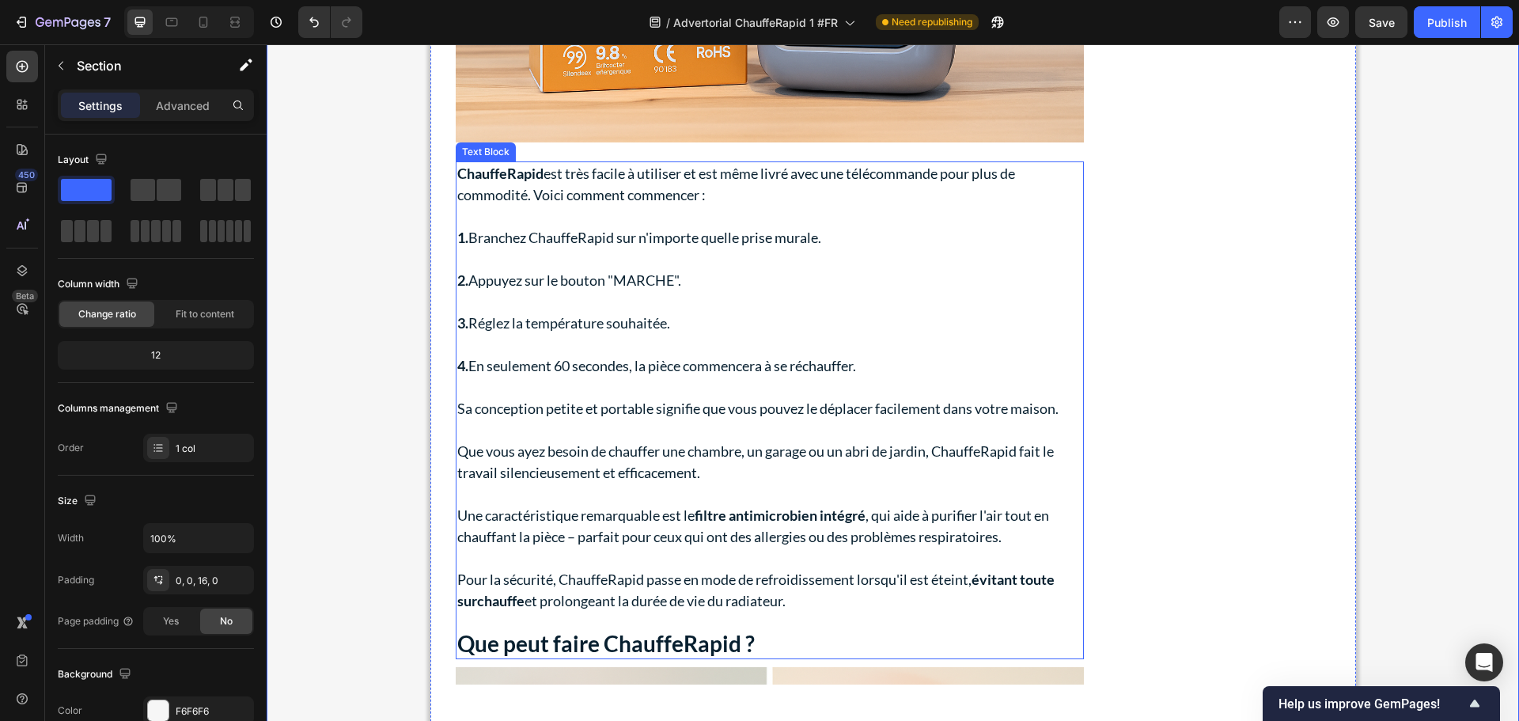
scroll to position [2849, 0]
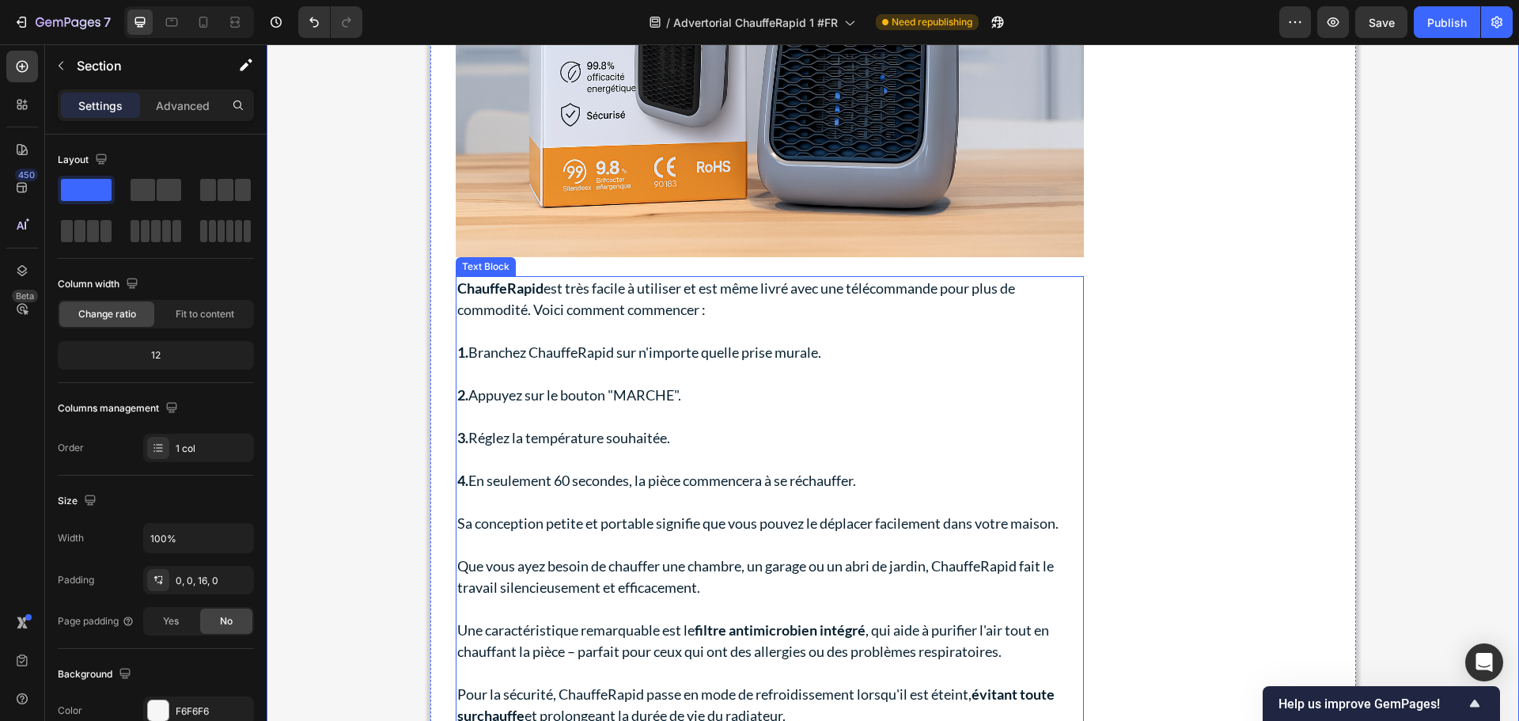
click at [556, 291] on p "ChauffeRapid est très facile à utiliser et est même livré avec une télécommande…" at bounding box center [769, 299] width 625 height 43
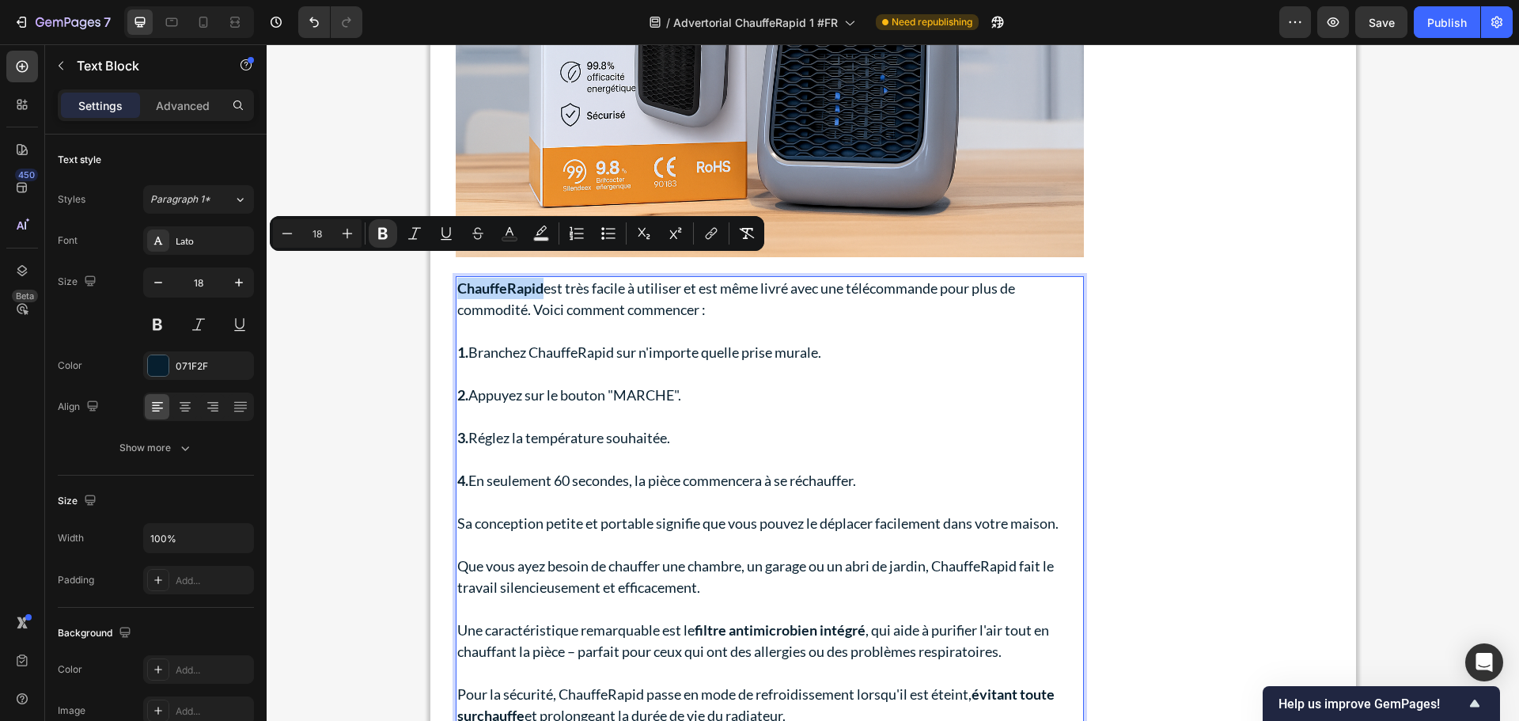
drag, startPoint x: 538, startPoint y: 265, endPoint x: 453, endPoint y: 267, distance: 84.7
click at [708, 231] on icon "Editor contextual toolbar" at bounding box center [711, 234] width 16 height 16
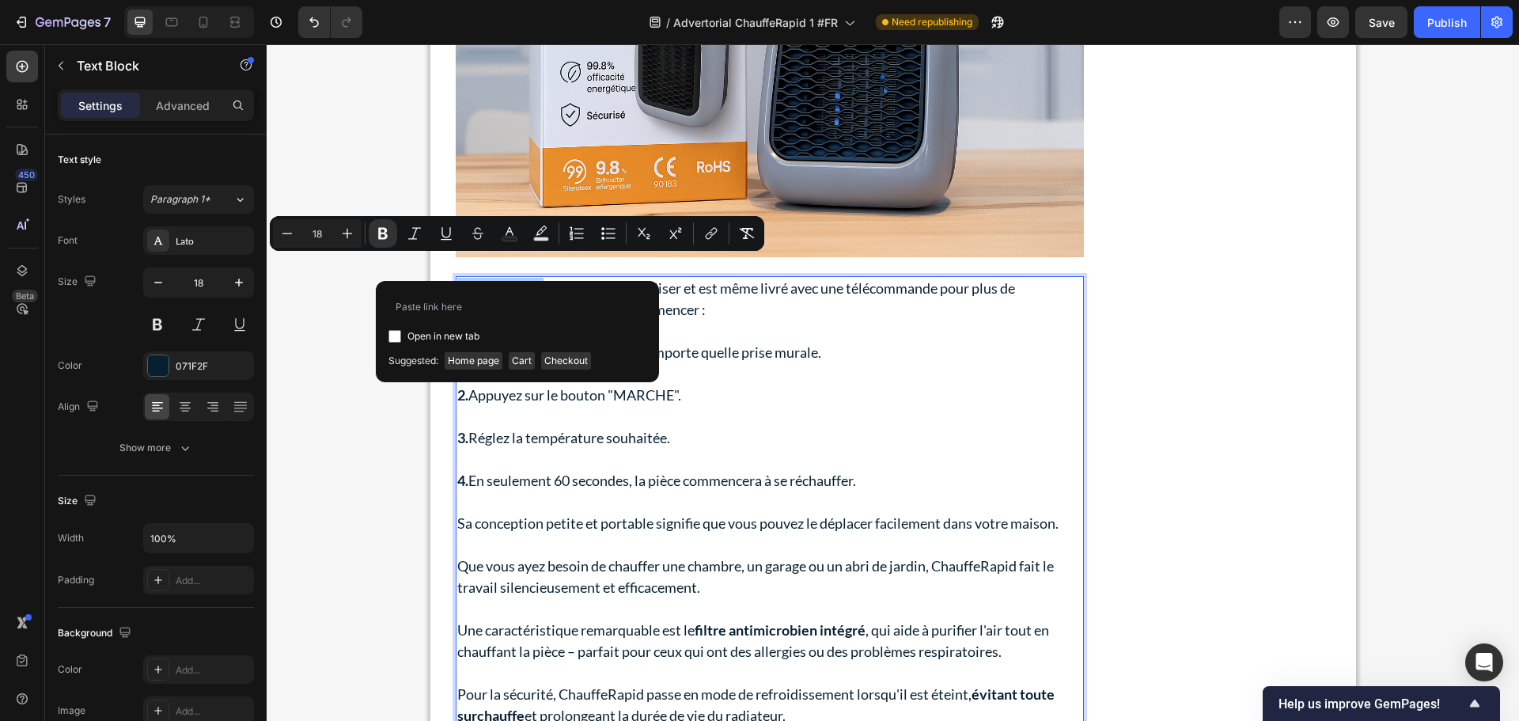
type input "[URL][DOMAIN_NAME]"
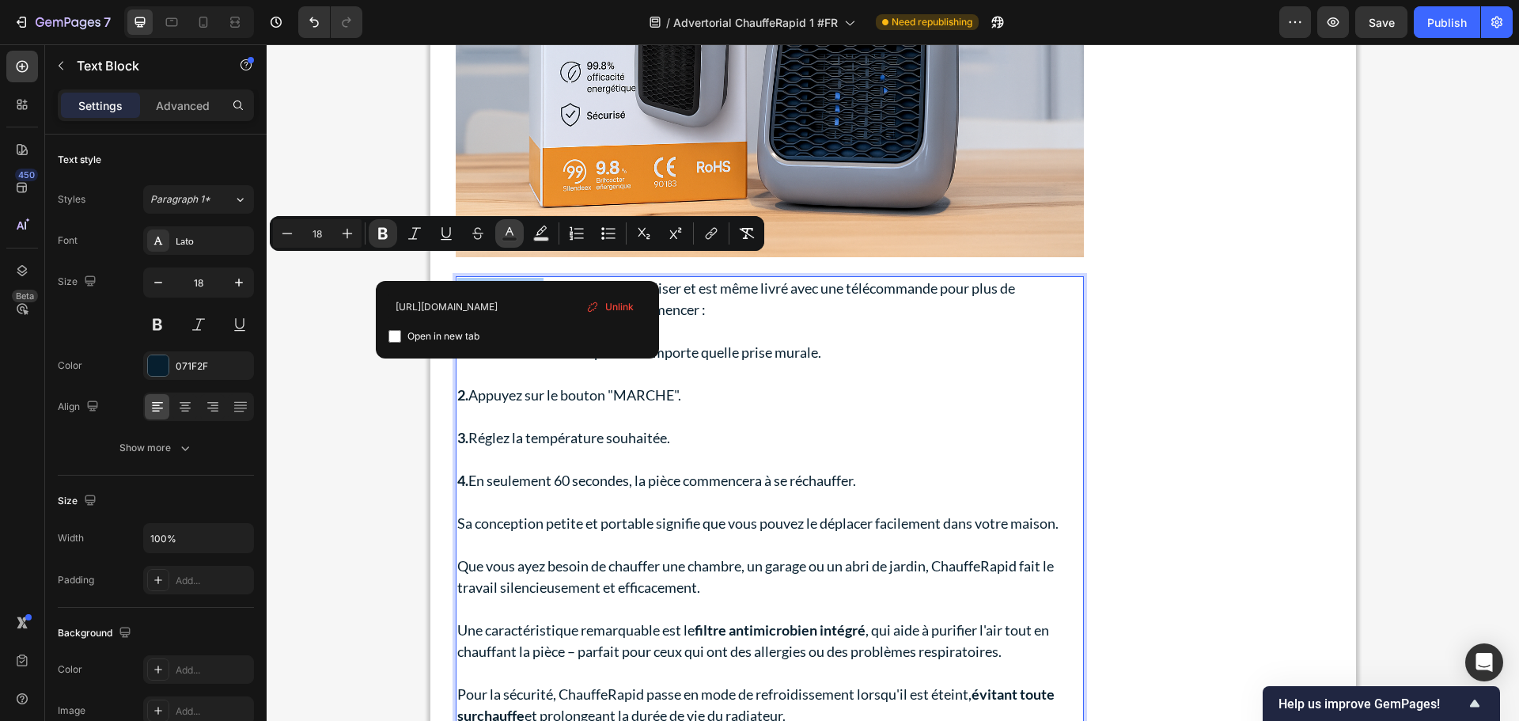
click at [499, 226] on button "Text Color" at bounding box center [509, 233] width 28 height 28
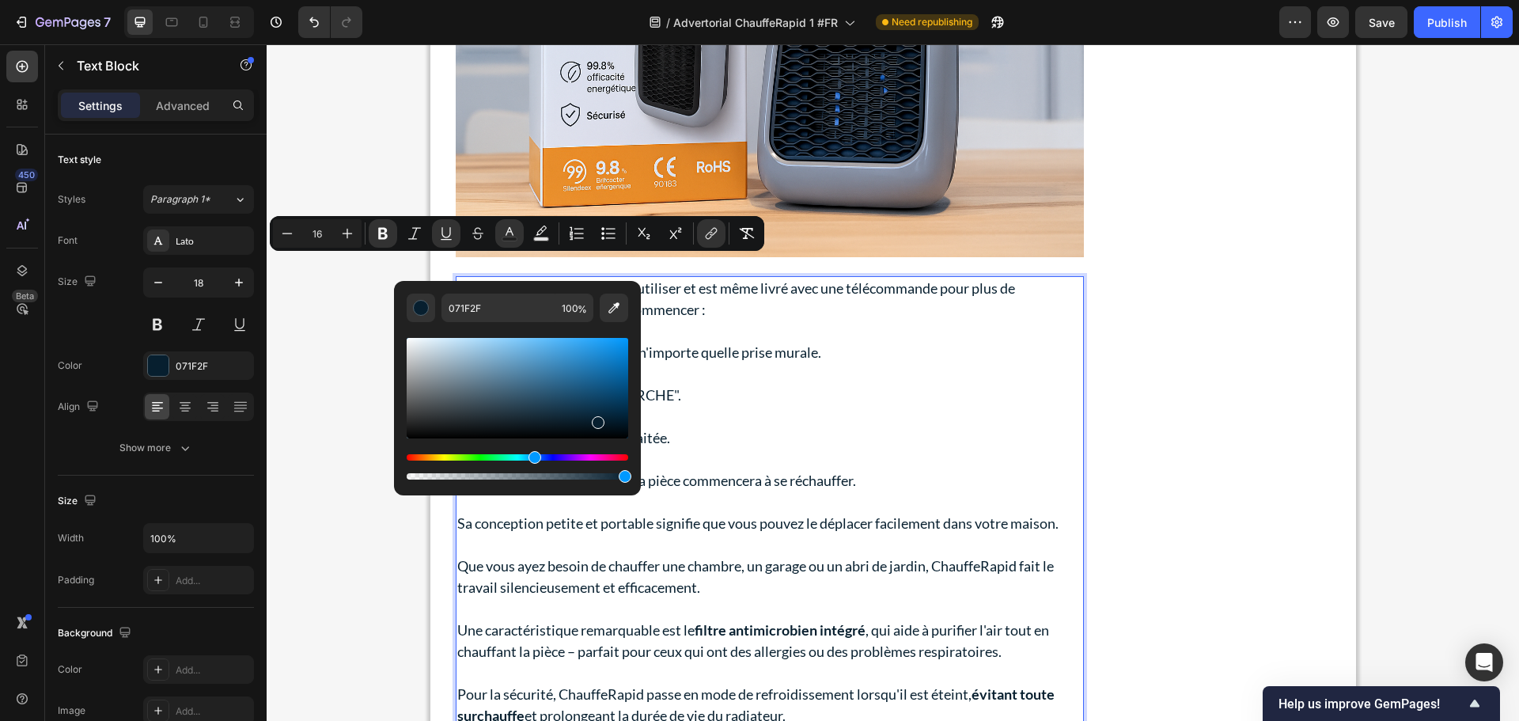
click at [578, 373] on div "Editor contextual toolbar" at bounding box center [518, 388] width 222 height 100
type input "18"
type input "2672A5"
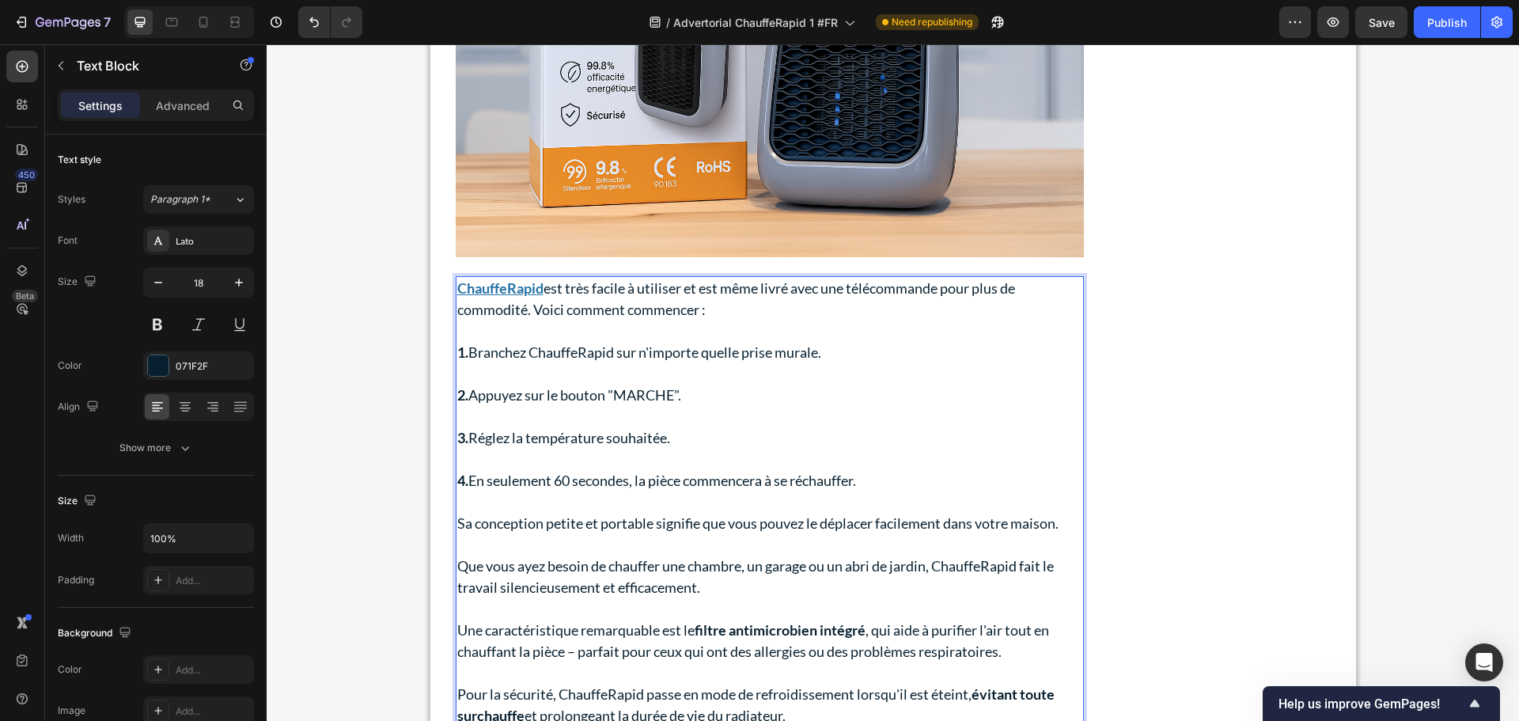
click at [860, 427] on p "3. Réglez la température souhaitée." at bounding box center [769, 437] width 625 height 21
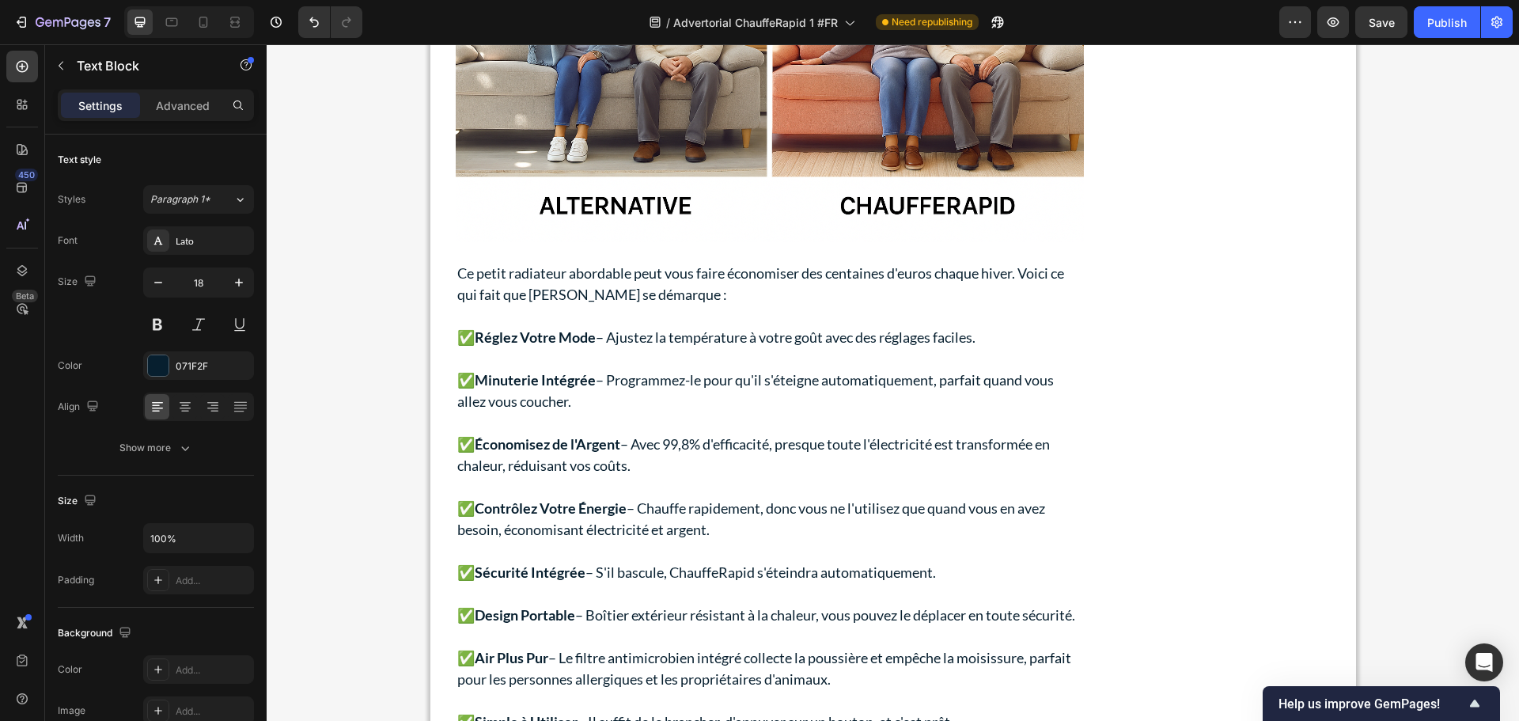
scroll to position [3877, 0]
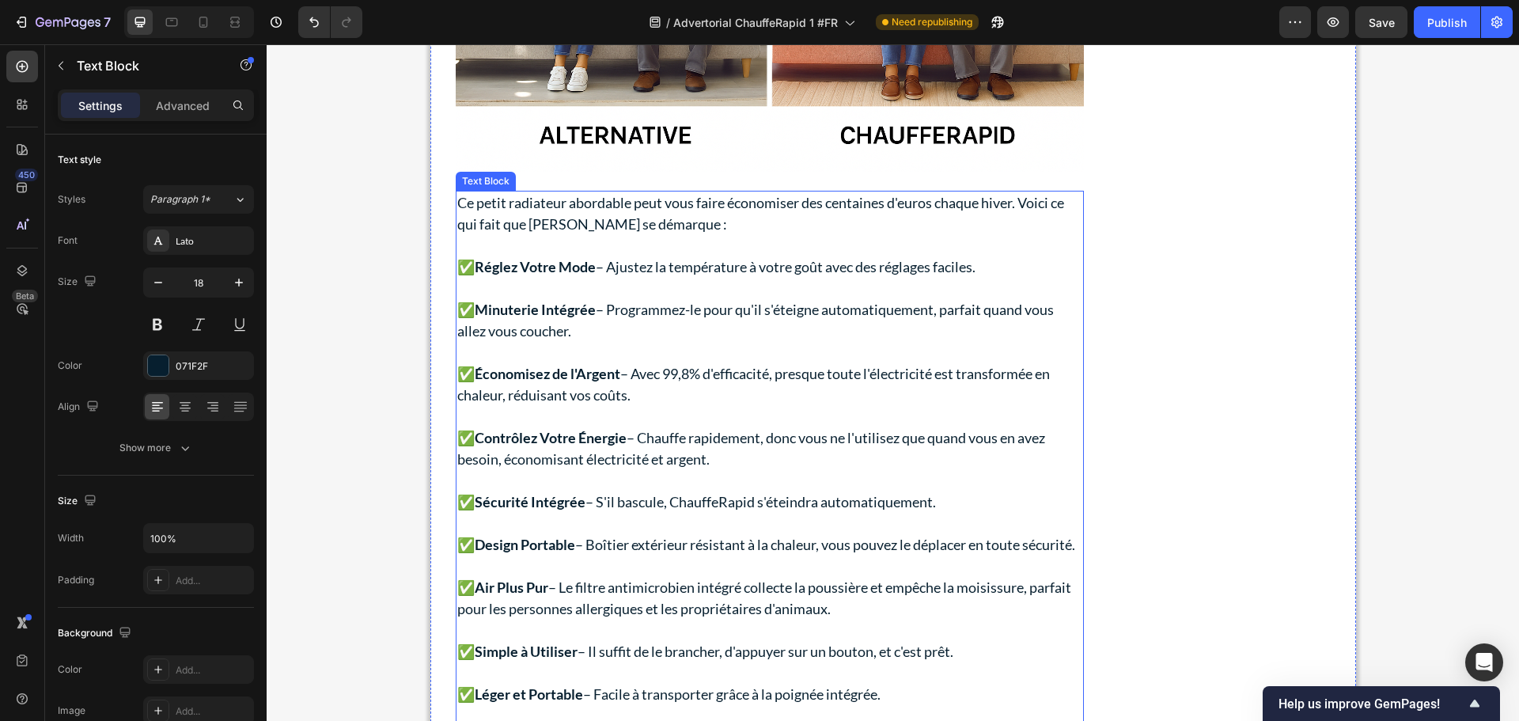
click at [672, 299] on p "✅Minuterie Intégrée – Programmez-le pour qu'il s'éteigne automatiquement, parfa…" at bounding box center [769, 320] width 625 height 43
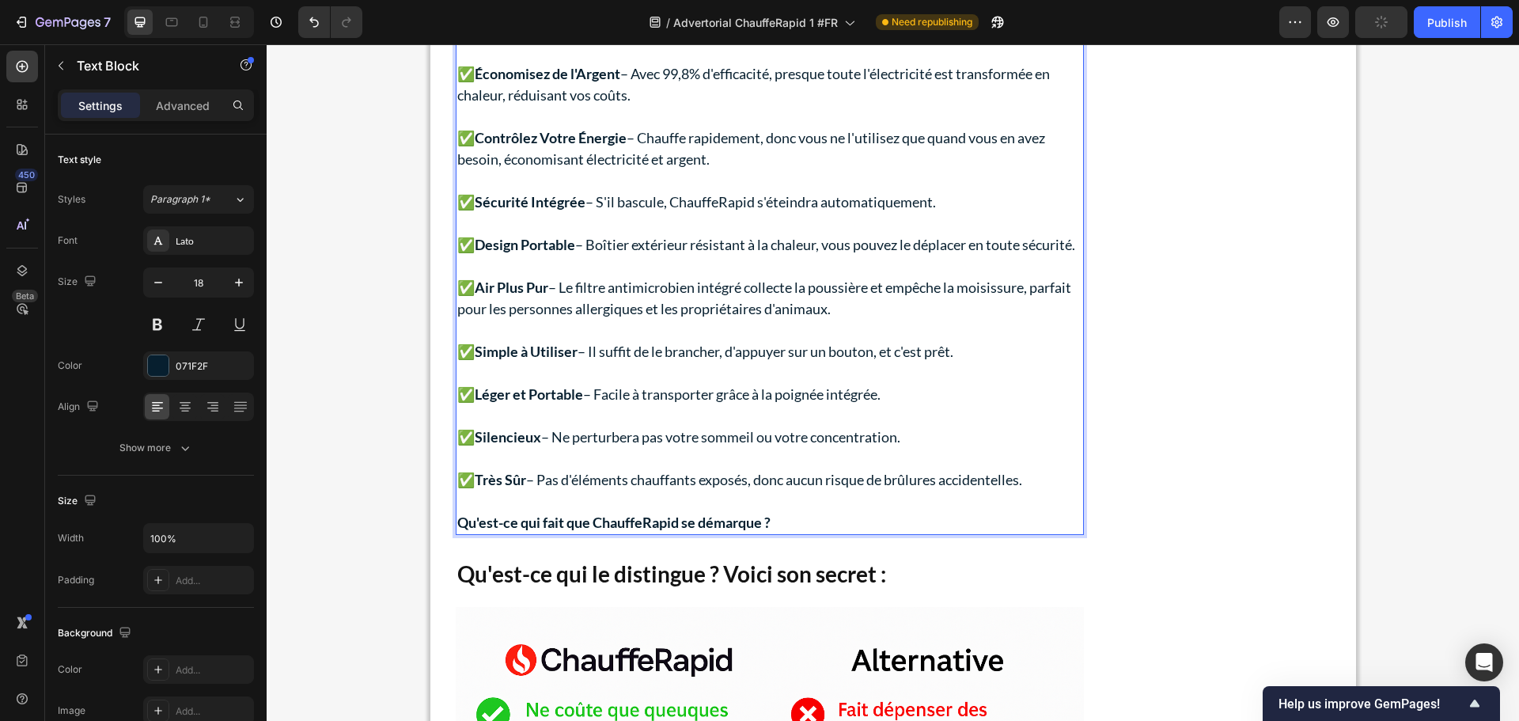
scroll to position [4389, 0]
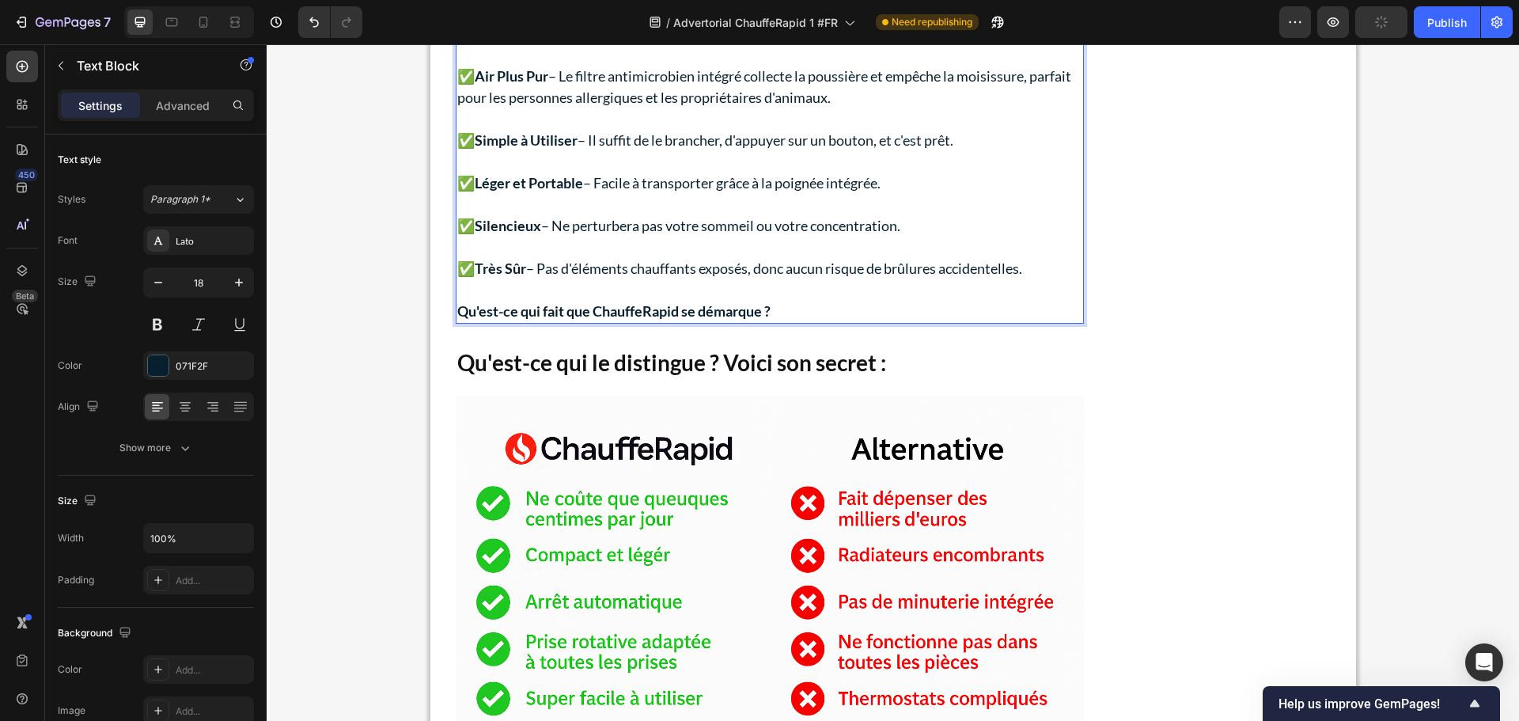
click at [585, 317] on strong "Qu'est-ce qui fait que ChauffeRapid se démarque ?" at bounding box center [613, 310] width 313 height 17
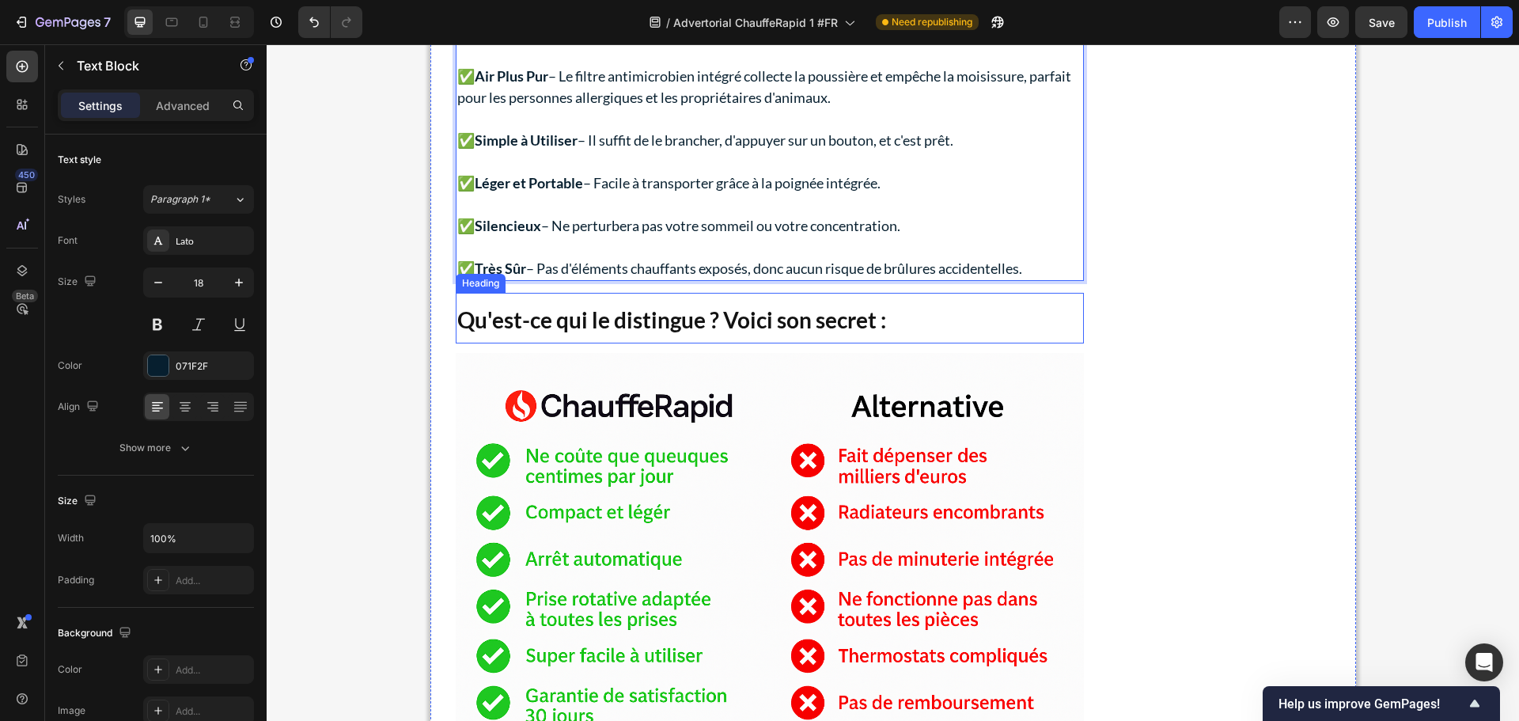
click at [798, 322] on strong "Qu'est-ce qui le distingue ? Voici son secret :" at bounding box center [671, 319] width 429 height 27
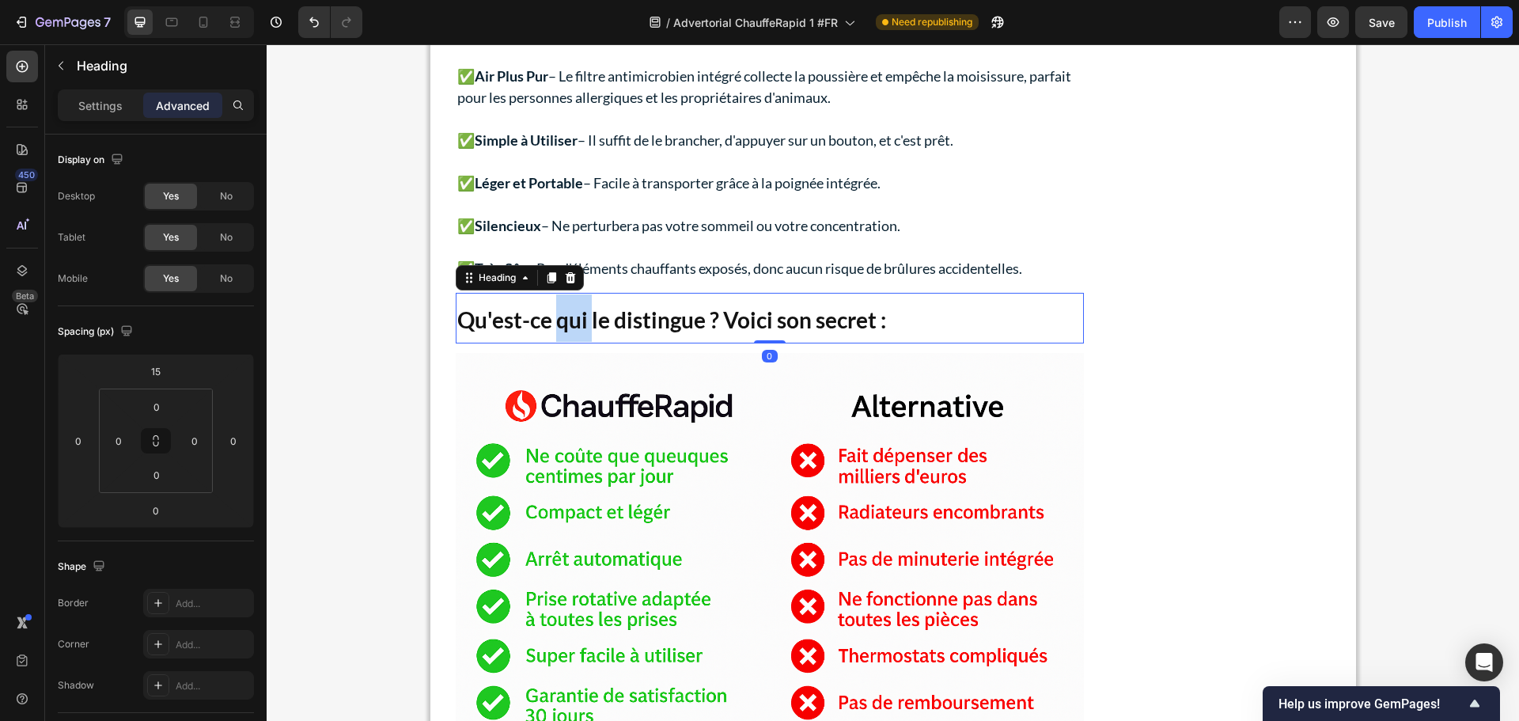
click at [561, 325] on strong "Qu'est-ce qui le distingue ? Voici son secret :" at bounding box center [671, 319] width 429 height 27
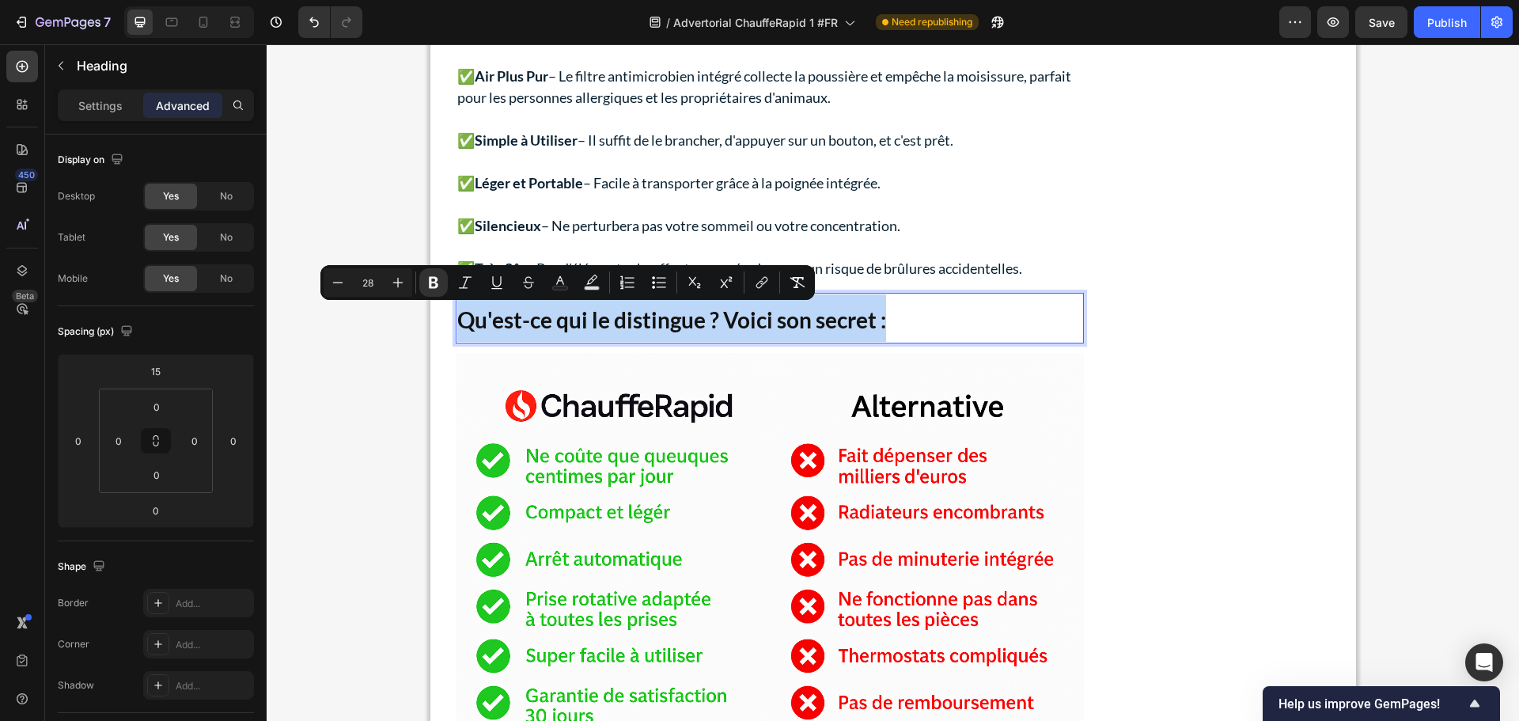
click at [561, 325] on strong "Qu'est-ce qui le distingue ? Voici son secret :" at bounding box center [671, 319] width 429 height 27
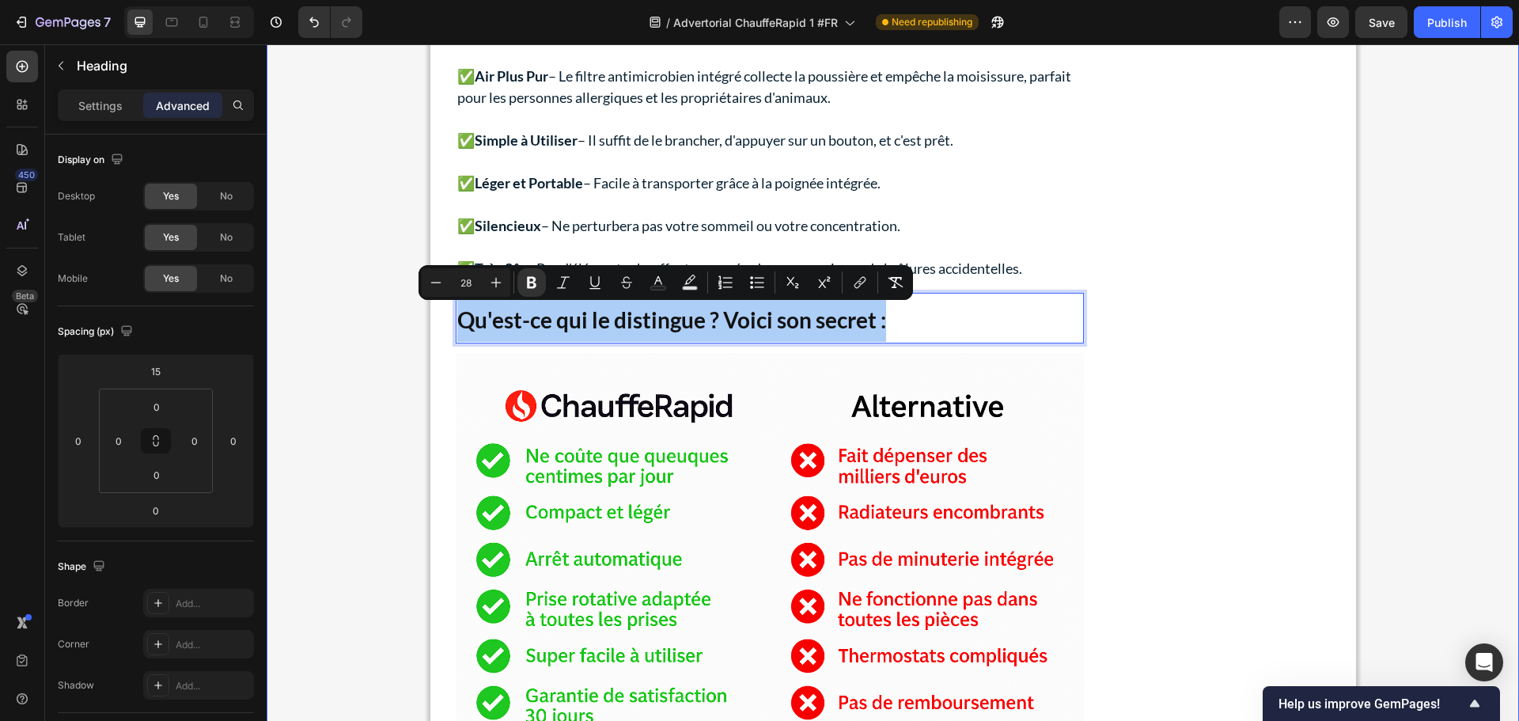
click at [341, 279] on div "Advertorial Text Block Publish the page to see the content. Custom Code ⁠⁠⁠⁠⁠⁠⁠…" at bounding box center [893, 624] width 1253 height 9873
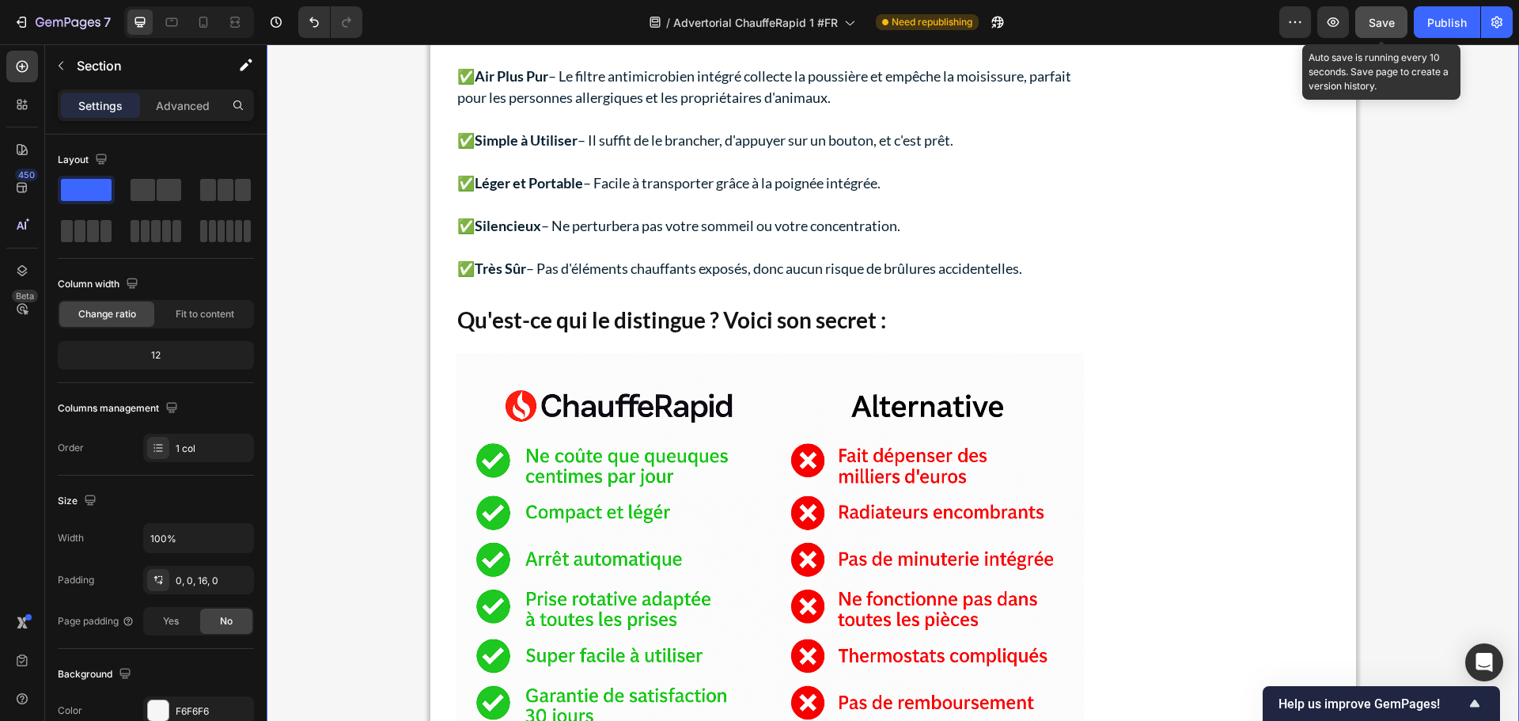
click at [1376, 17] on span "Save" at bounding box center [1382, 22] width 26 height 13
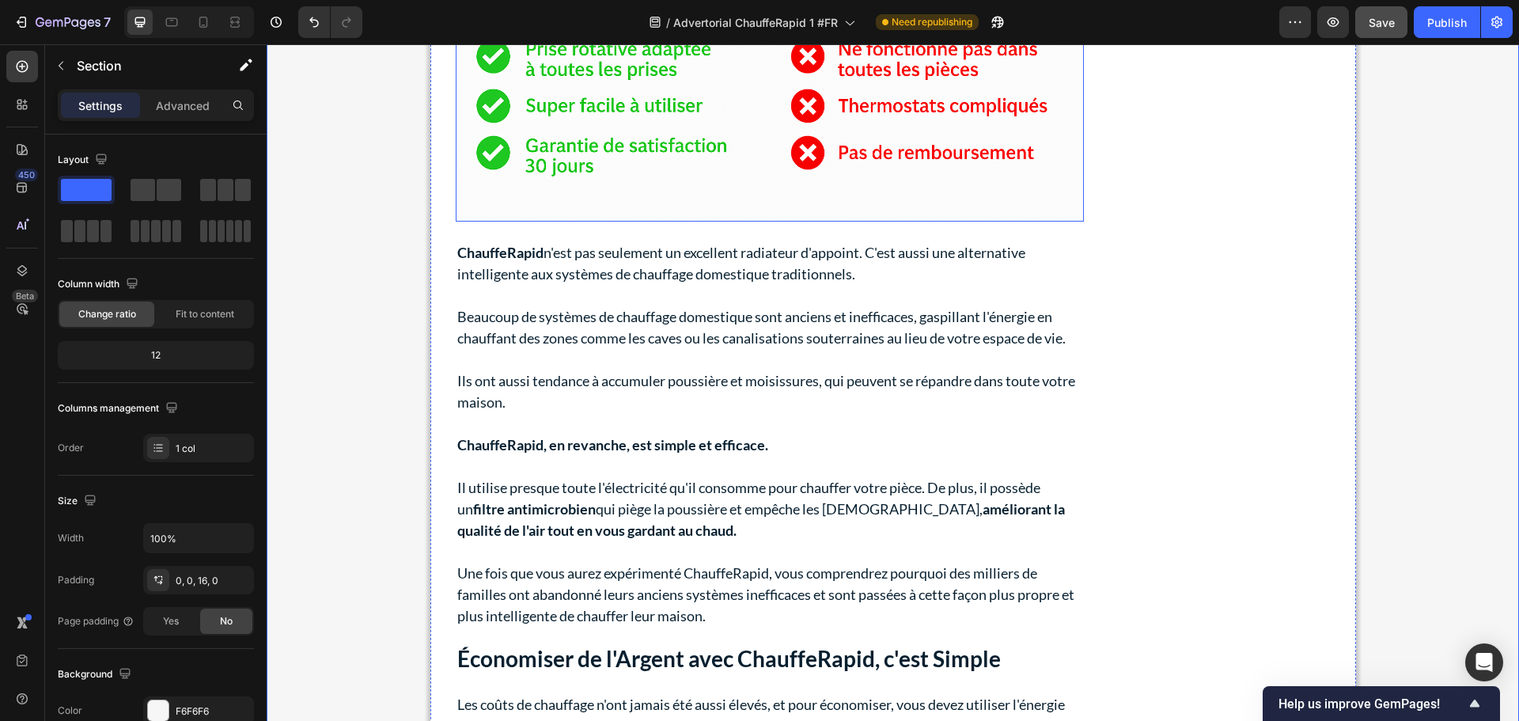
scroll to position [4943, 0]
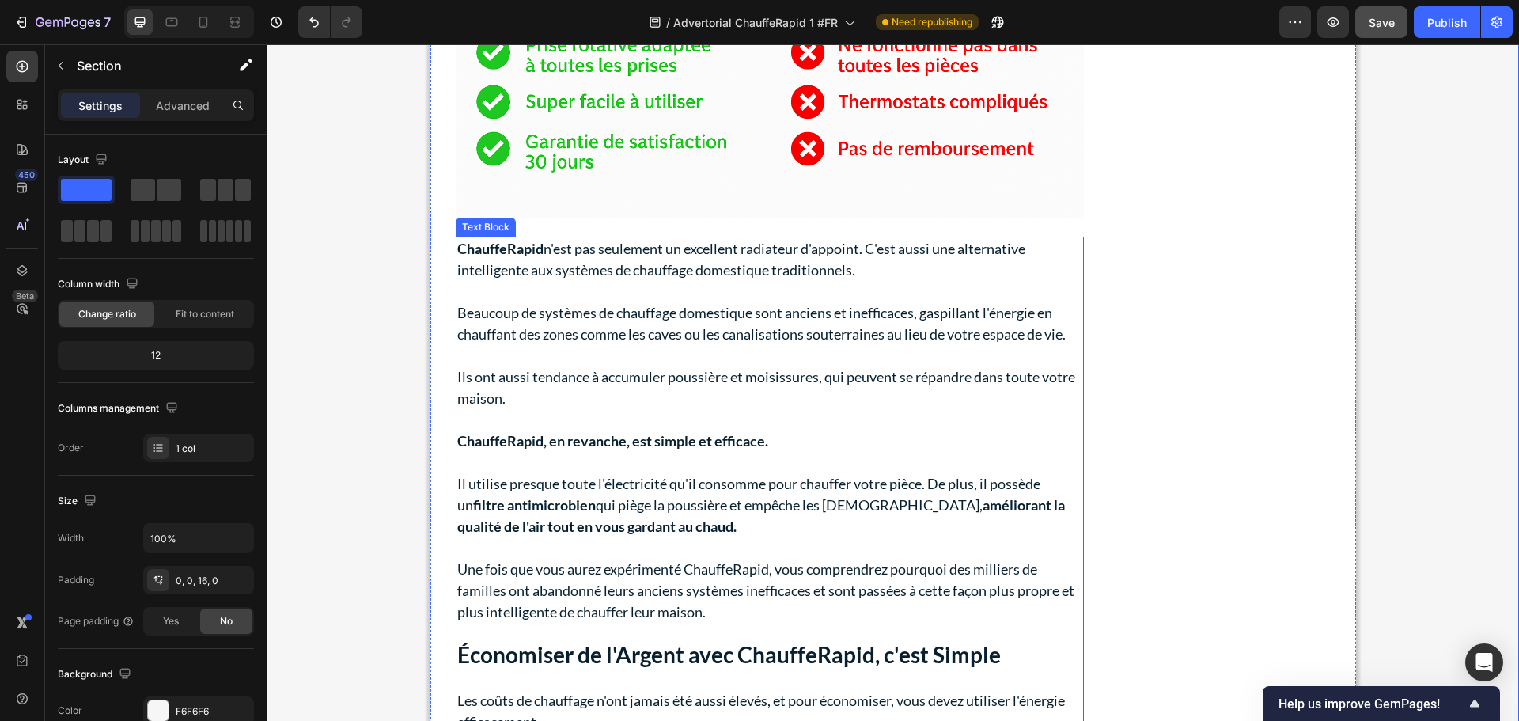
click at [623, 298] on p "Rich Text Editor. Editing area: main" at bounding box center [769, 291] width 625 height 21
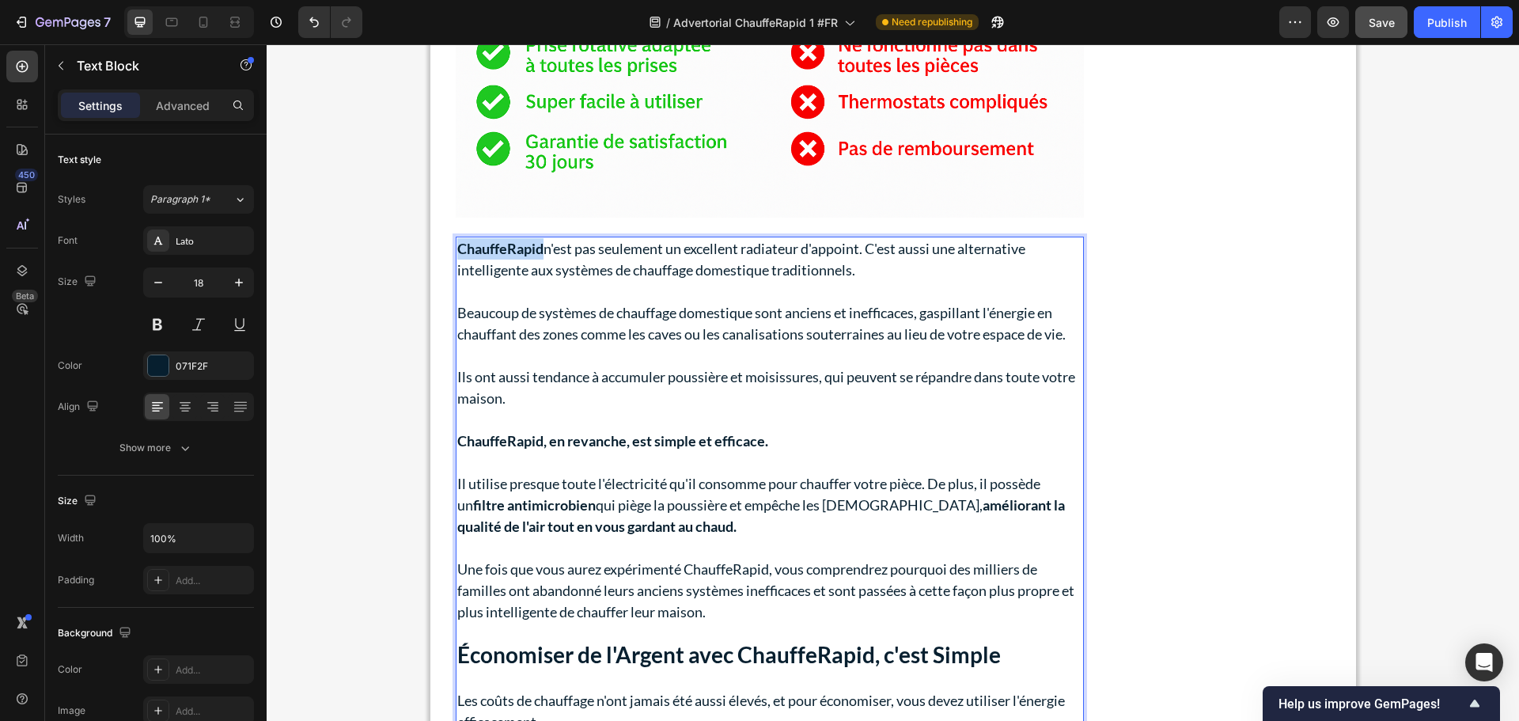
drag, startPoint x: 537, startPoint y: 250, endPoint x: 455, endPoint y: 252, distance: 82.3
click at [457, 252] on strong "ChauffeRapid" at bounding box center [500, 248] width 86 height 17
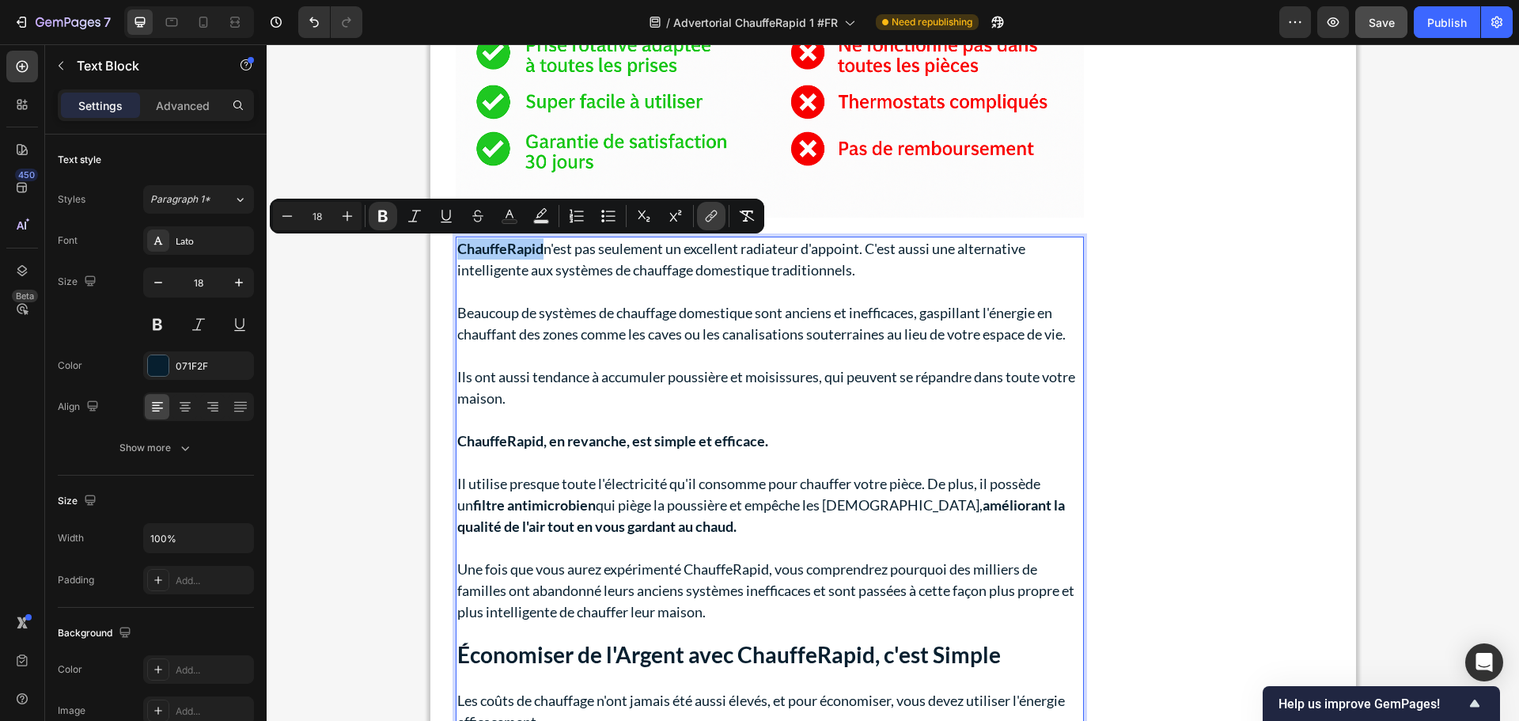
click at [714, 209] on icon "Editor contextual toolbar" at bounding box center [711, 216] width 16 height 16
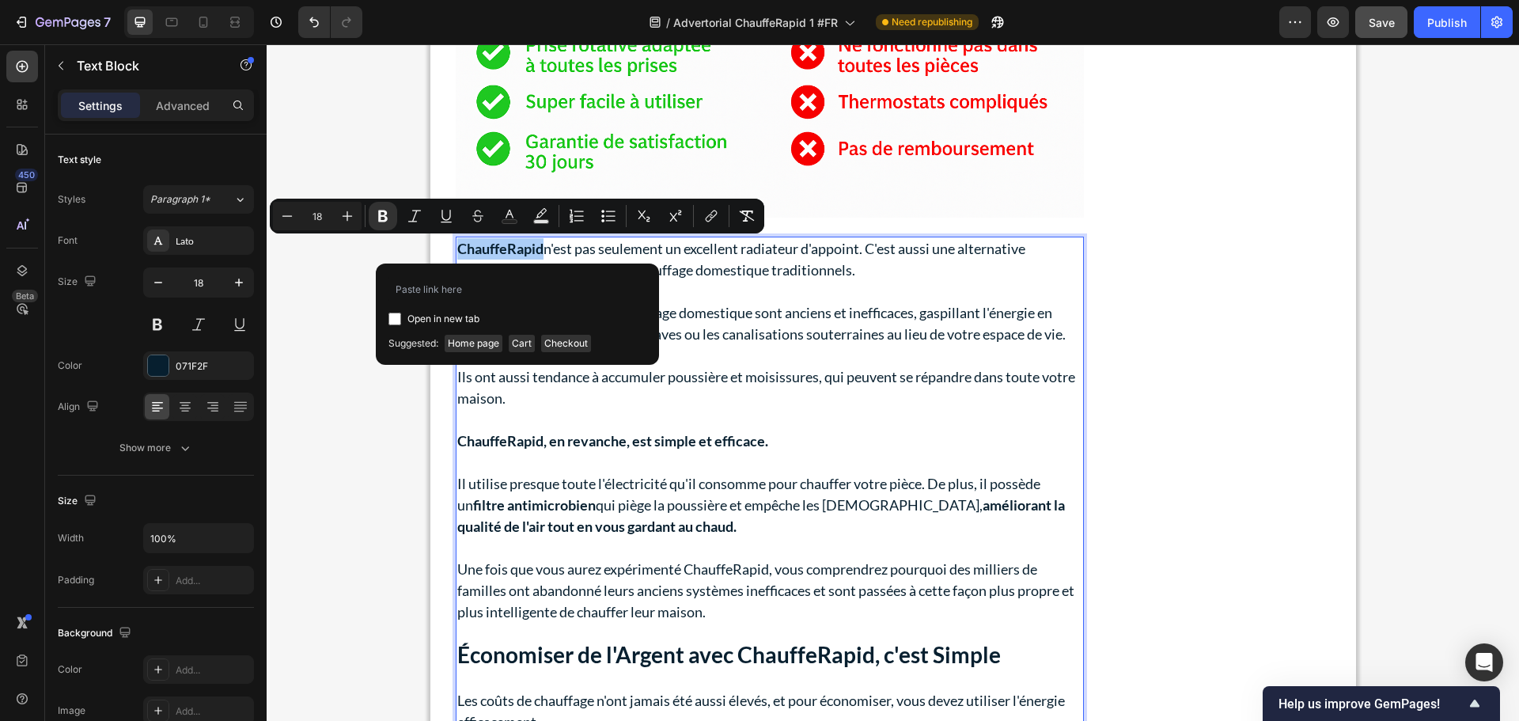
type input "[URL][DOMAIN_NAME]"
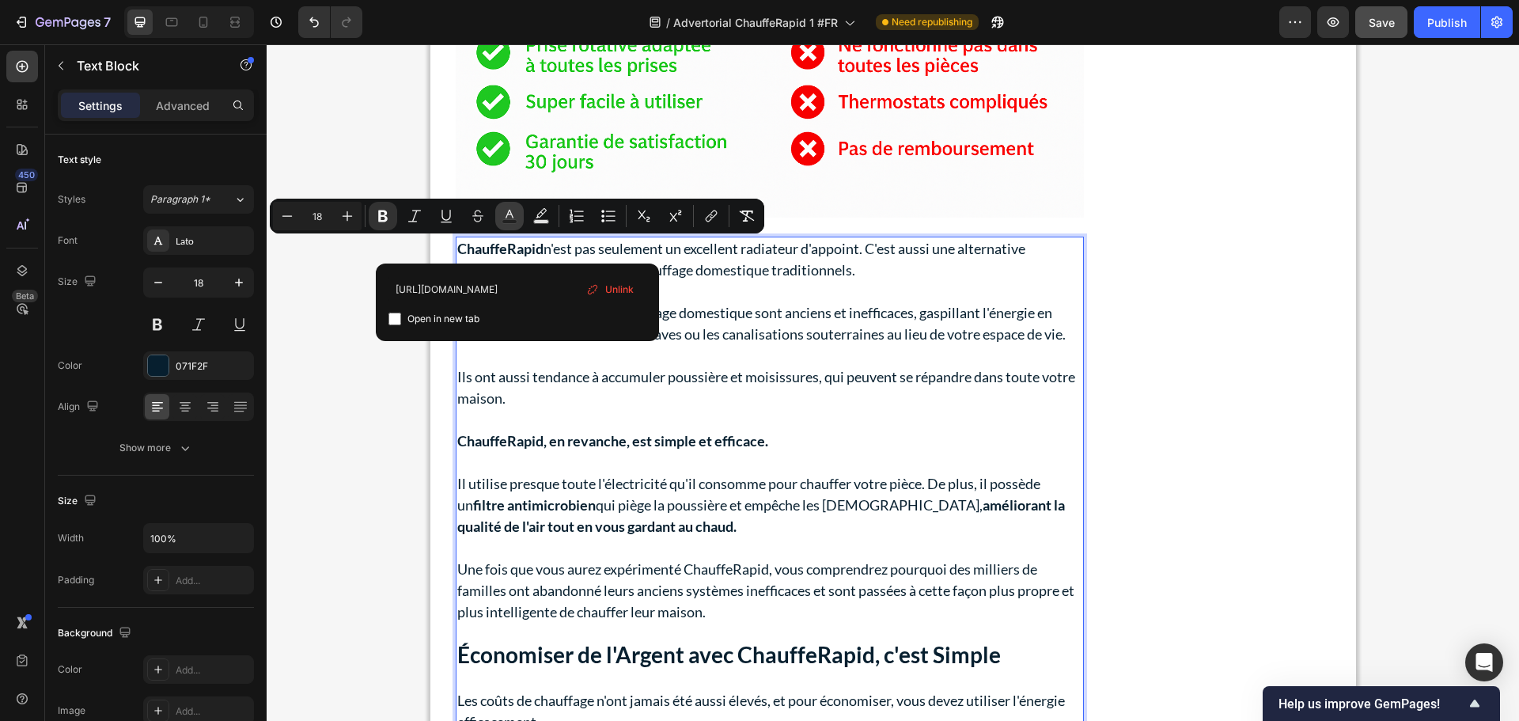
click at [506, 214] on icon "Editor contextual toolbar" at bounding box center [510, 216] width 16 height 16
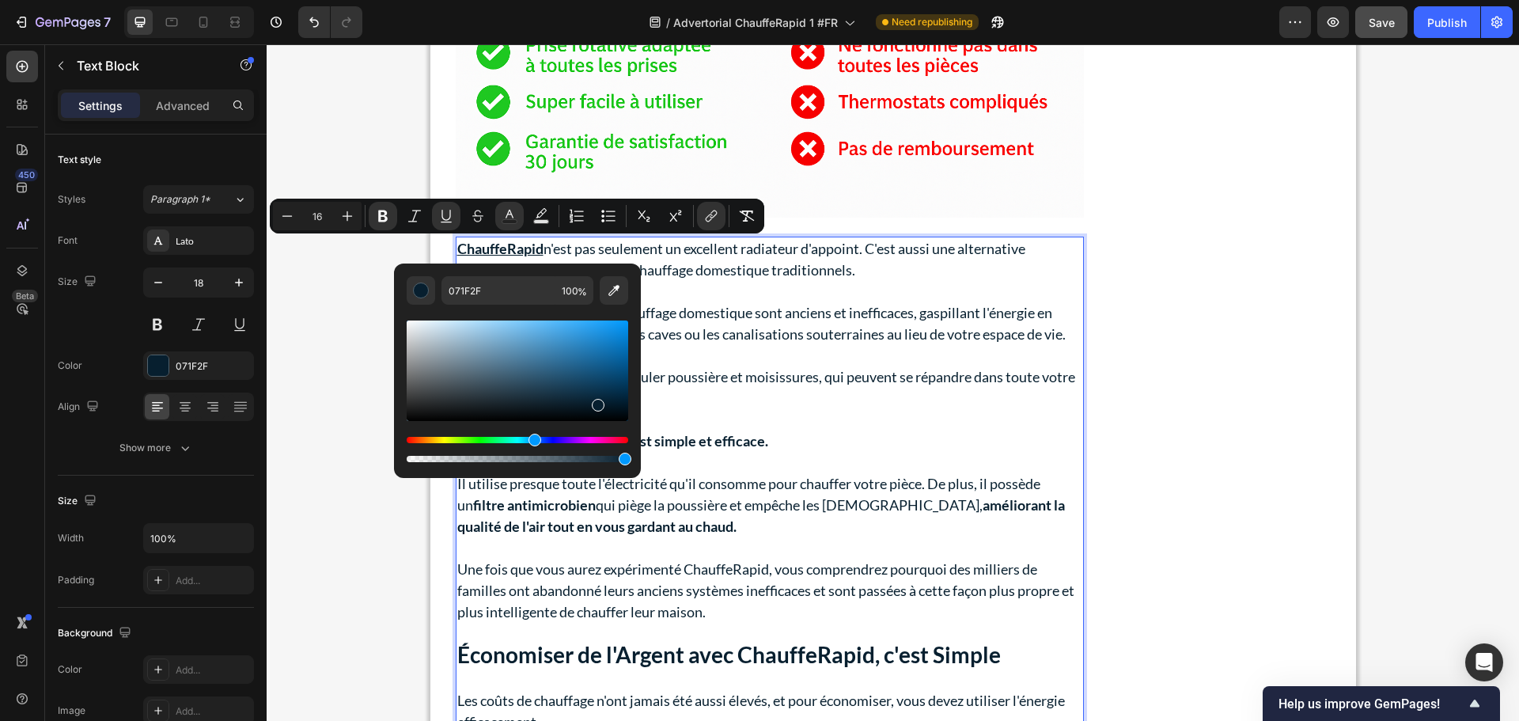
click at [575, 355] on div "Editor contextual toolbar" at bounding box center [518, 370] width 222 height 100
type input "18"
type input "2875A8"
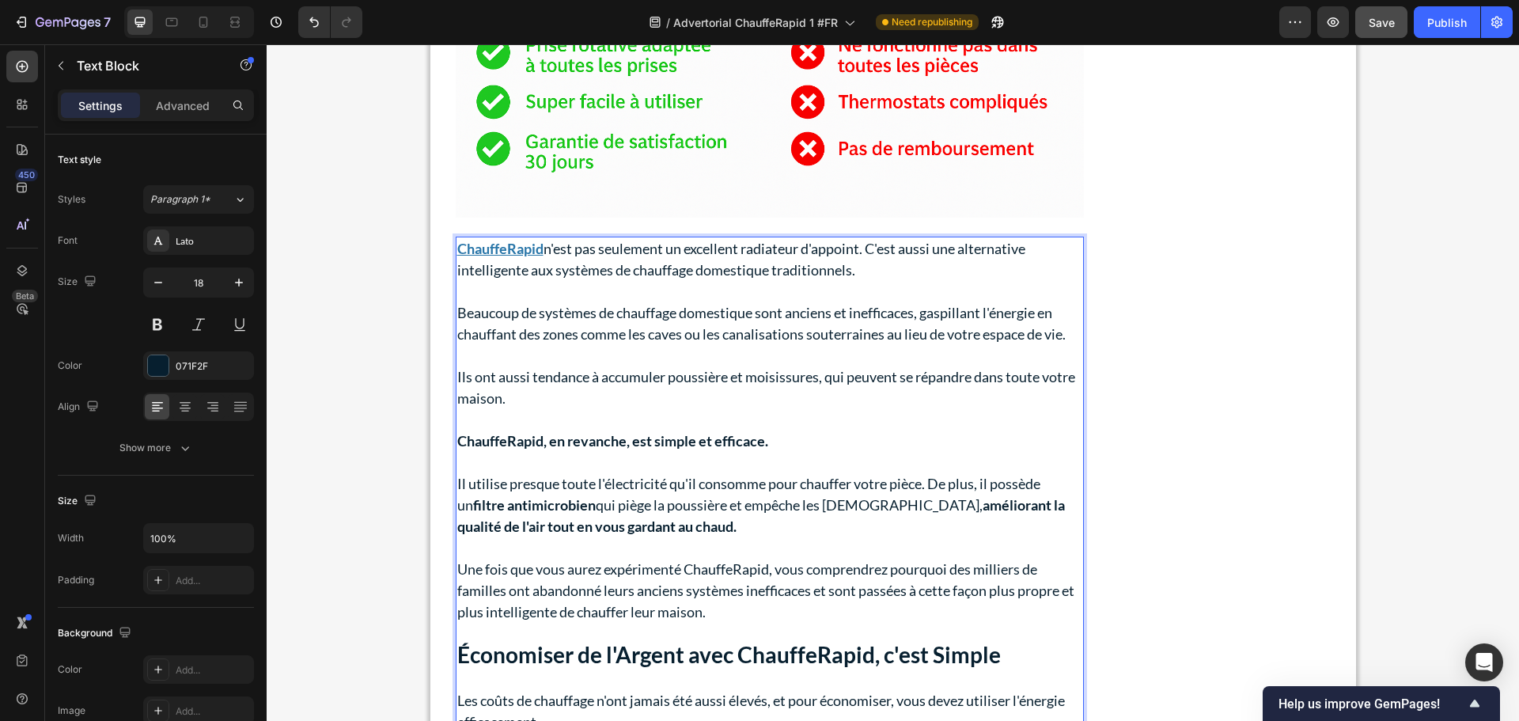
click at [779, 382] on p "Ils ont aussi tendance à accumuler poussière et moisissures, qui peuvent se rép…" at bounding box center [769, 387] width 625 height 43
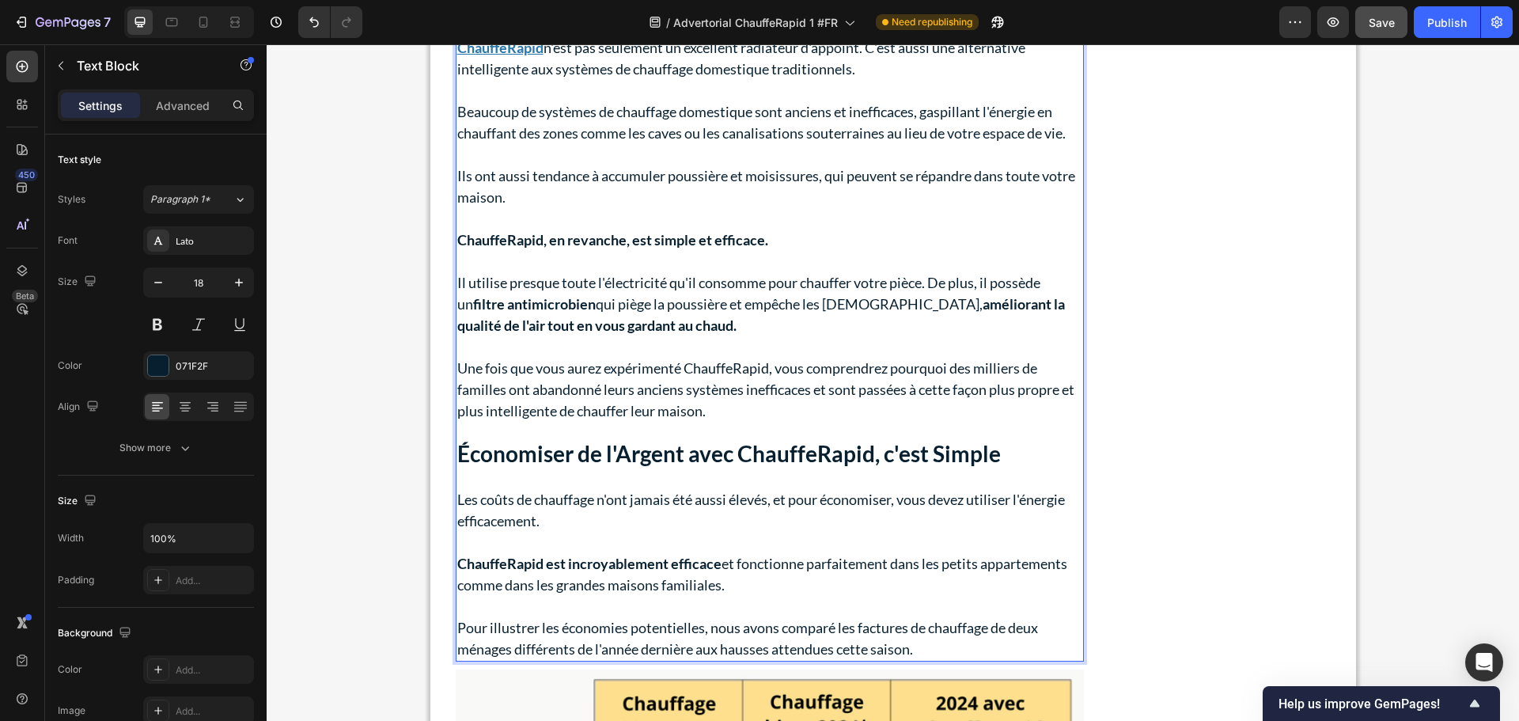
scroll to position [5180, 0]
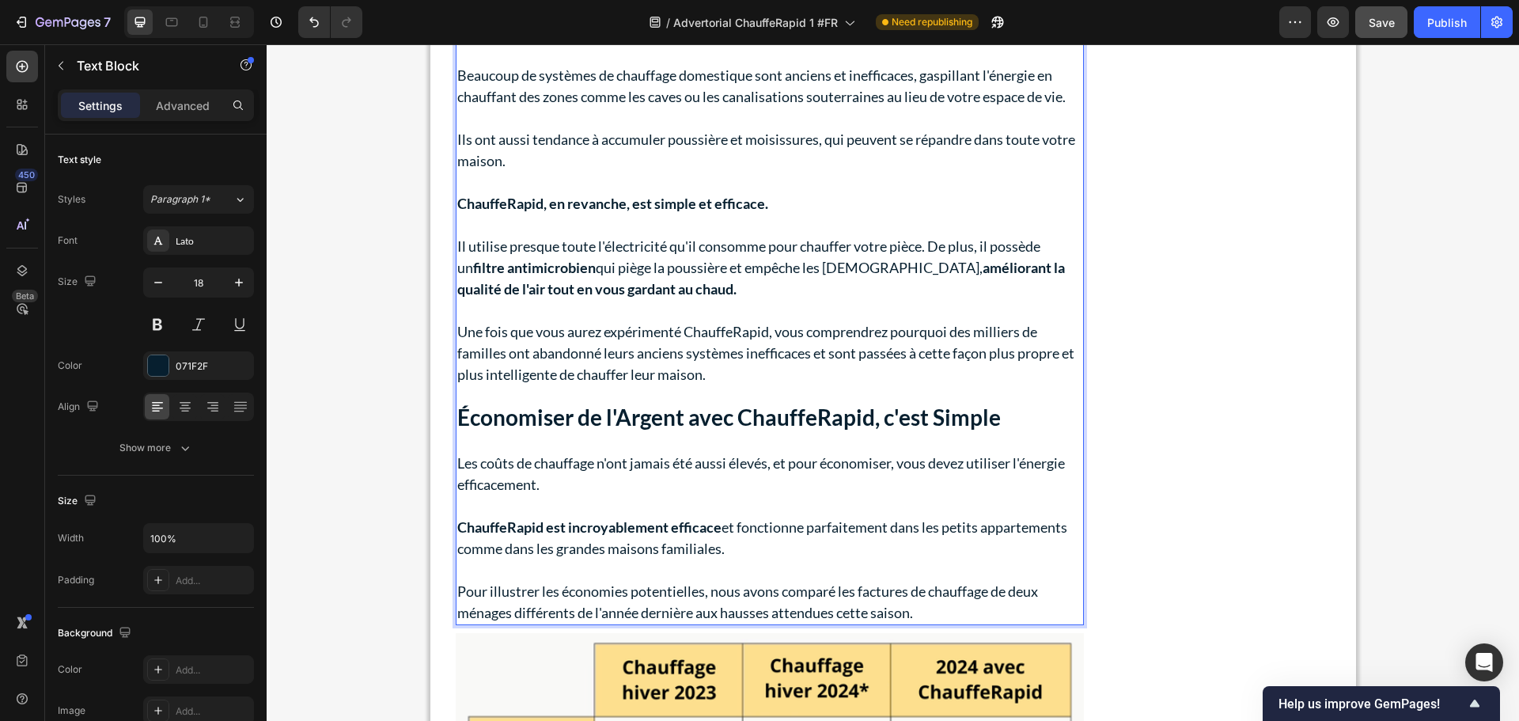
click at [530, 484] on p "Les coûts de chauffage n'ont jamais été aussi élevés, et pour économiser, vous …" at bounding box center [769, 474] width 625 height 43
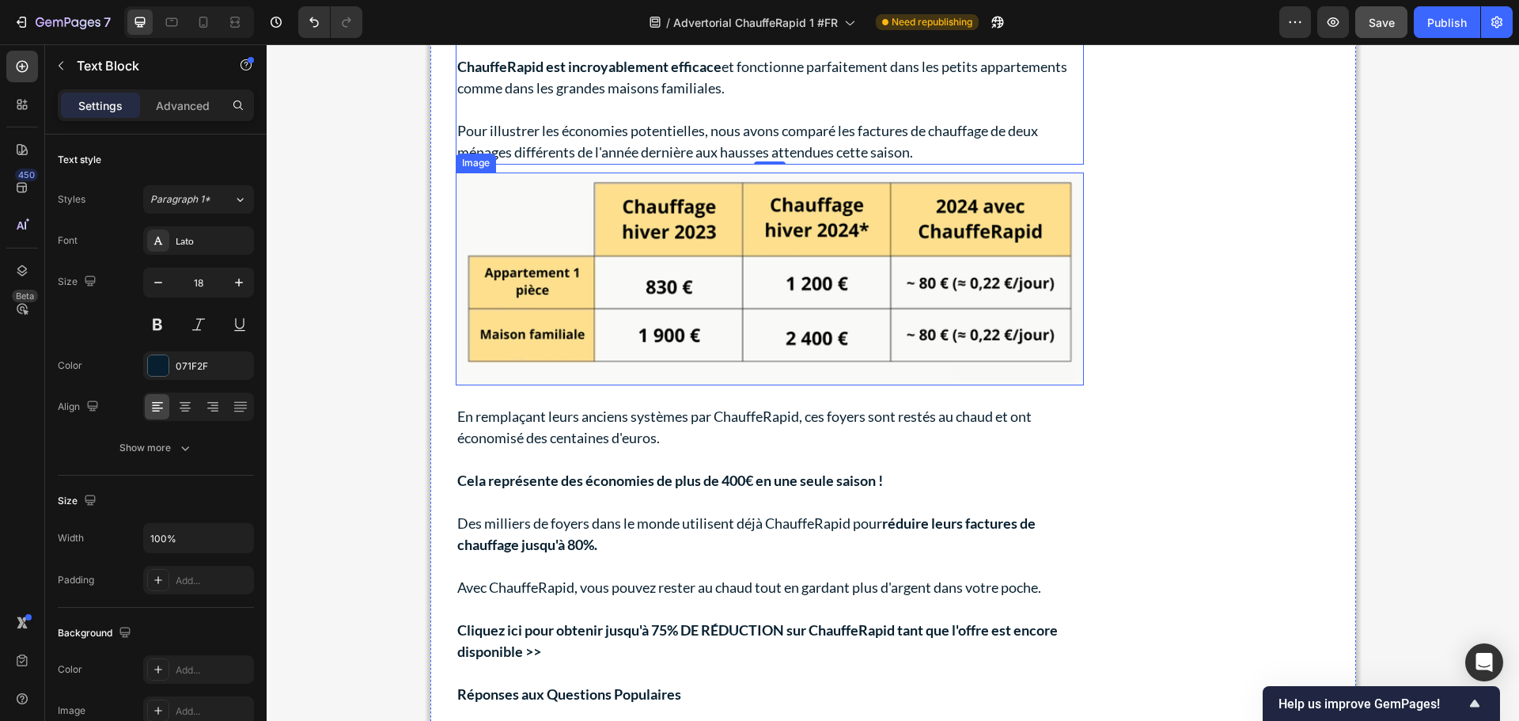
scroll to position [5813, 0]
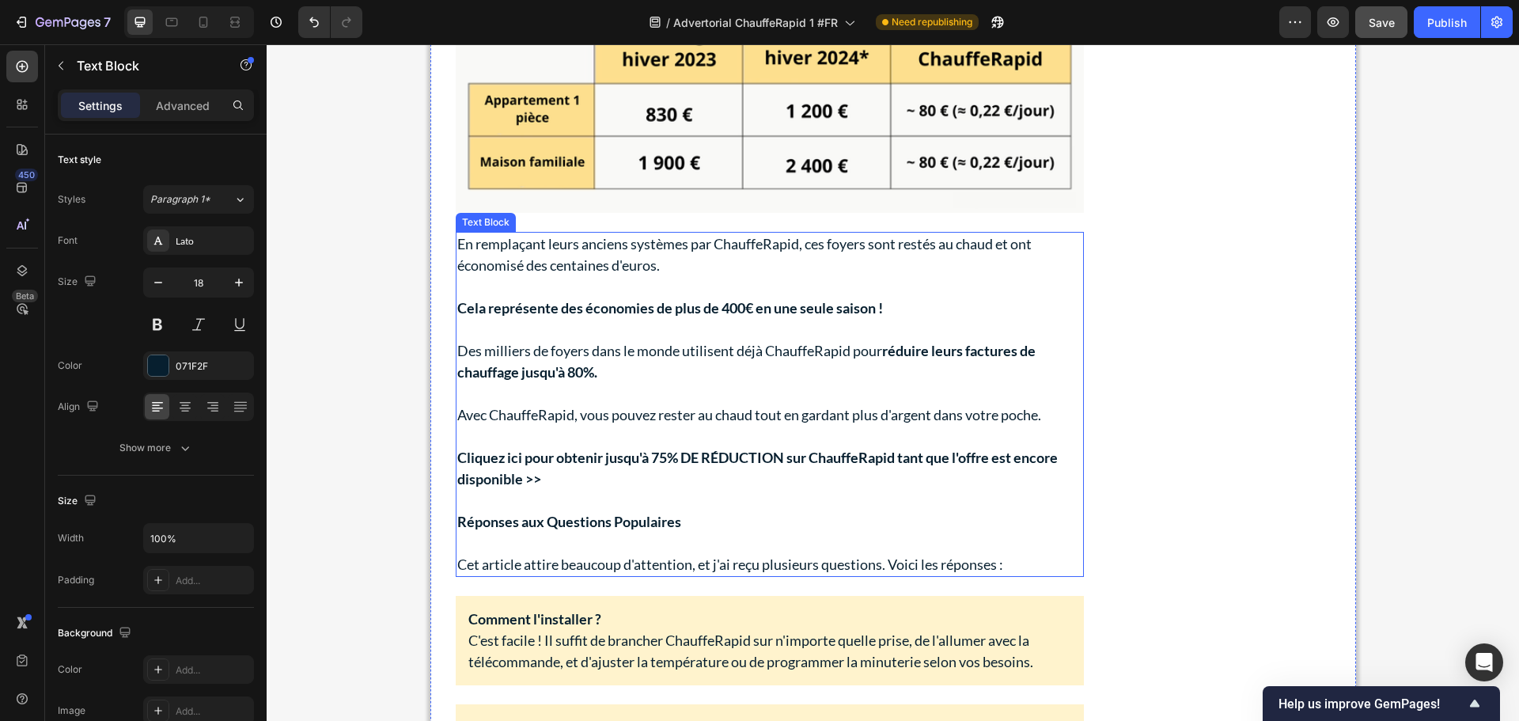
click at [667, 461] on strong "Cliquez ici pour obtenir jusqu'à 75% DE RÉDUCTION sur ChauffeRapid tant que l'o…" at bounding box center [757, 468] width 601 height 39
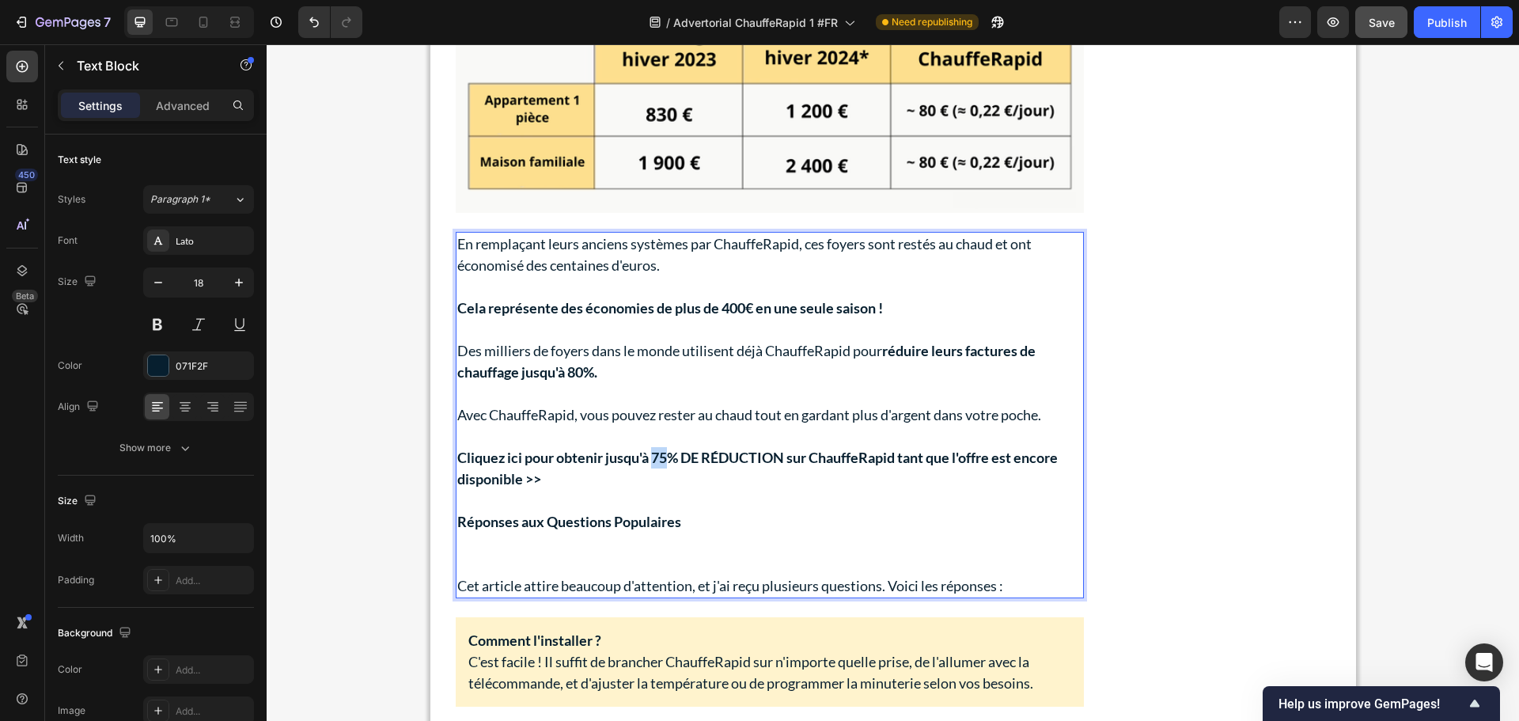
drag, startPoint x: 663, startPoint y: 459, endPoint x: 653, endPoint y: 458, distance: 10.3
click at [653, 458] on strong "Cliquez ici pour obtenir jusqu'à 75% DE RÉDUCTION sur ChauffeRapid tant que l'o…" at bounding box center [757, 468] width 601 height 39
click at [673, 447] on p "Cliquez ici pour obtenir jusqu'à 50% DE RÉDUCTION sur ChauffeRapid tant que l'o…" at bounding box center [769, 468] width 625 height 43
click at [673, 460] on strong "Cliquez ici pour obtenir jusqu'à 50% DE RÉDUCTION sur ChauffeRapid tant que l'o…" at bounding box center [757, 468] width 601 height 39
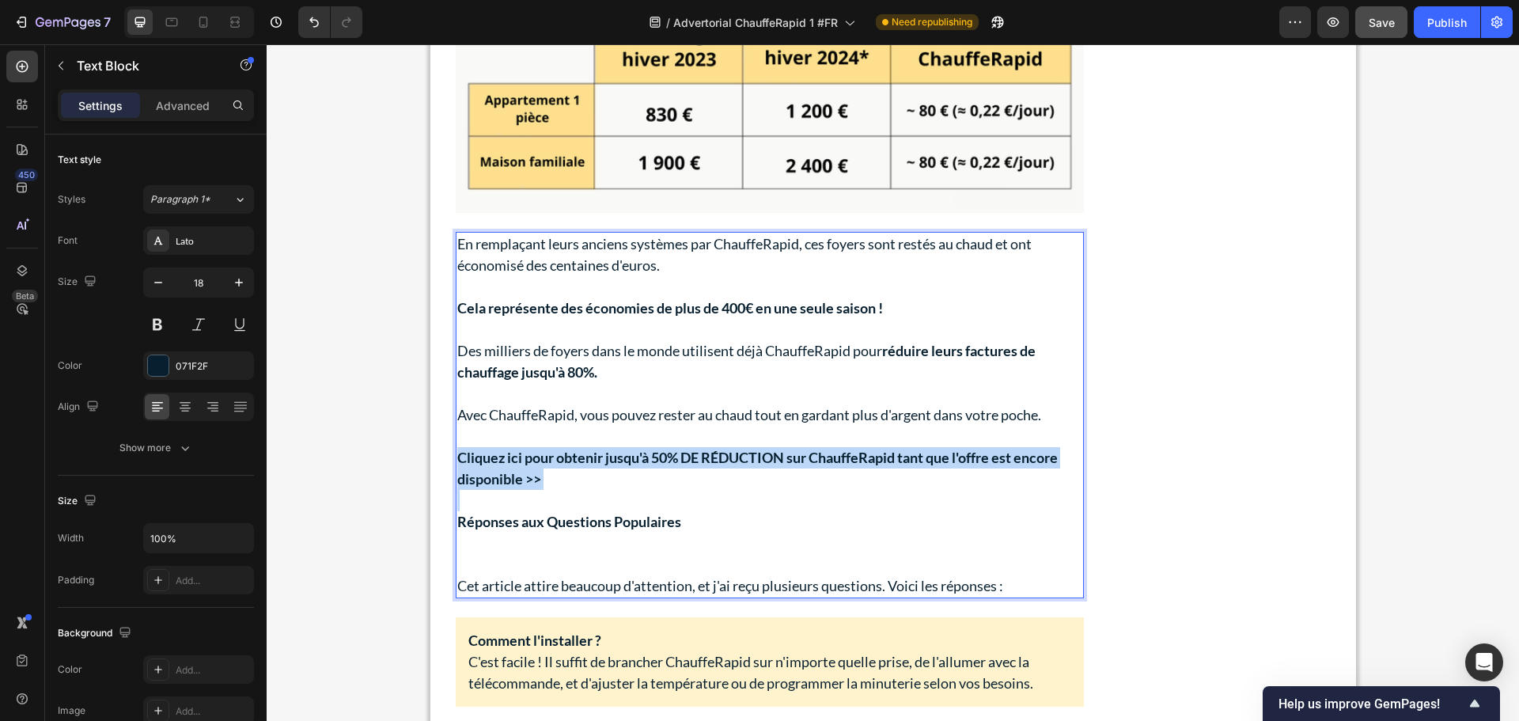
click at [673, 460] on strong "Cliquez ici pour obtenir jusqu'à 50% DE RÉDUCTION sur ChauffeRapid tant que l'o…" at bounding box center [757, 468] width 601 height 39
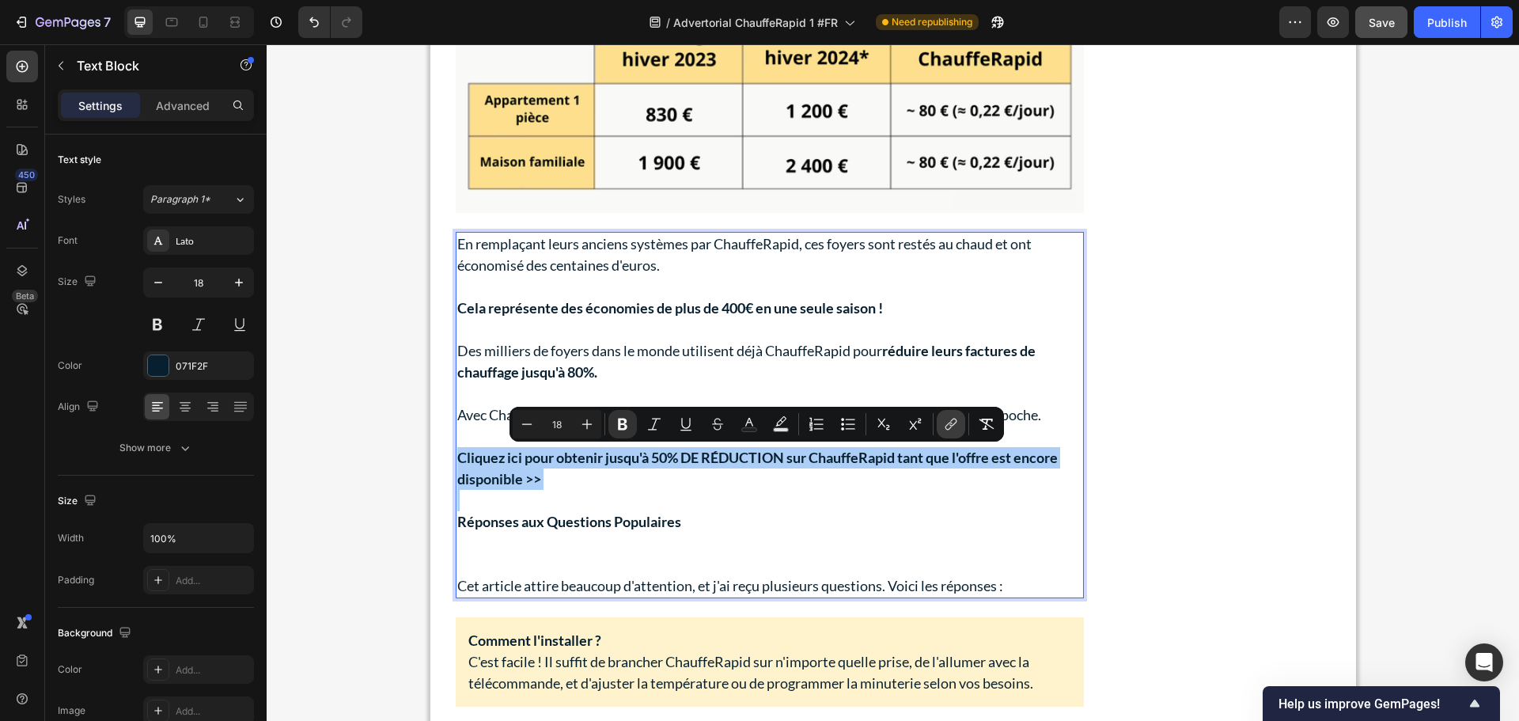
click at [950, 426] on icon "Editor contextual toolbar" at bounding box center [951, 424] width 16 height 16
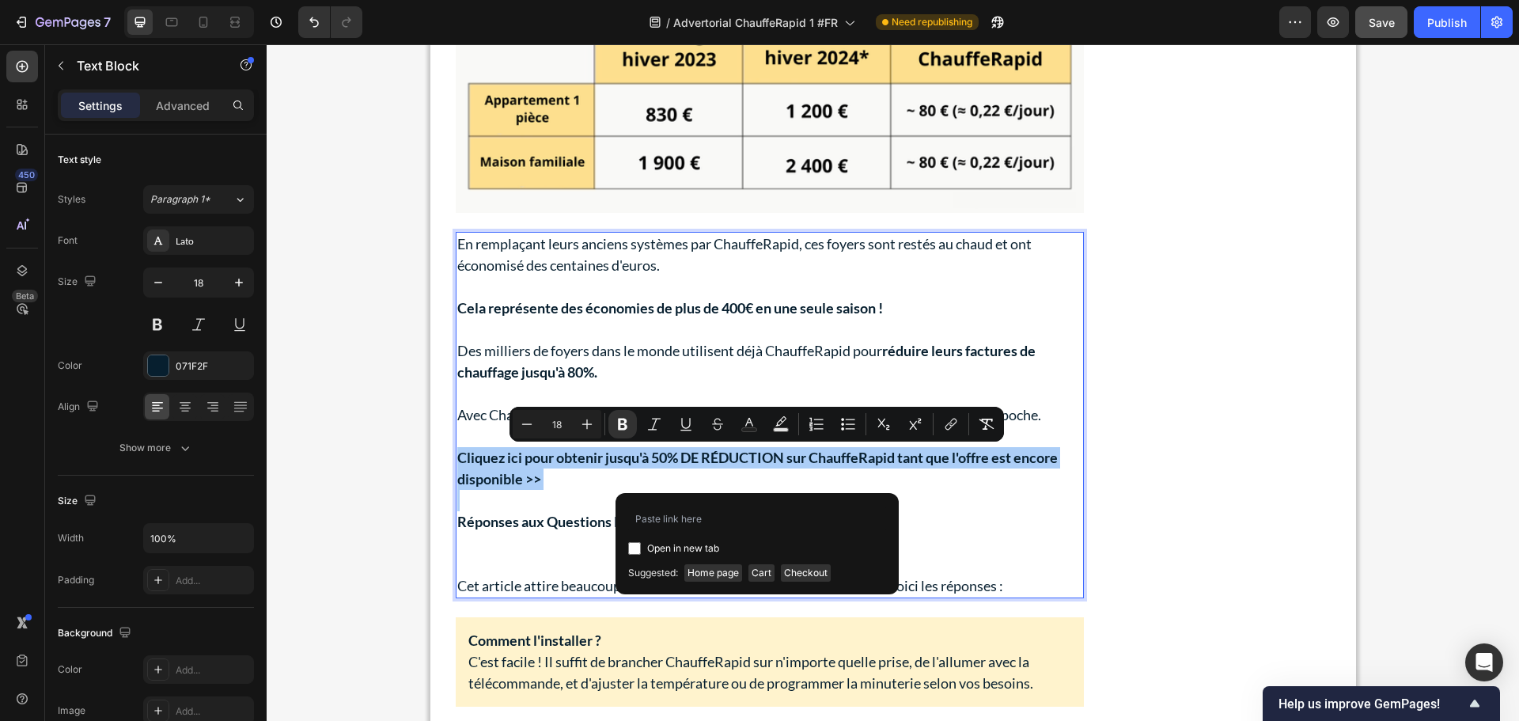
type input "[URL][DOMAIN_NAME]"
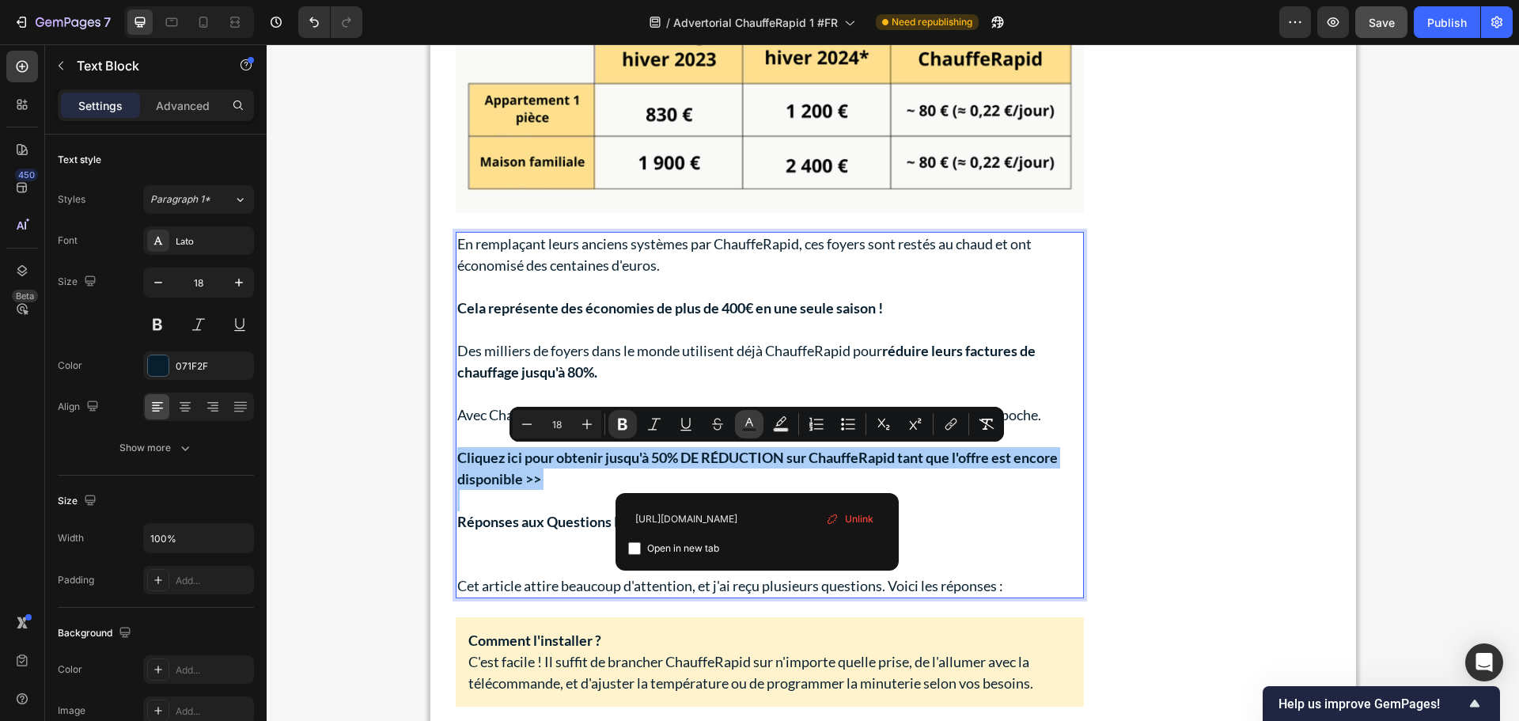
click at [746, 425] on icon "Editor contextual toolbar" at bounding box center [749, 422] width 8 height 9
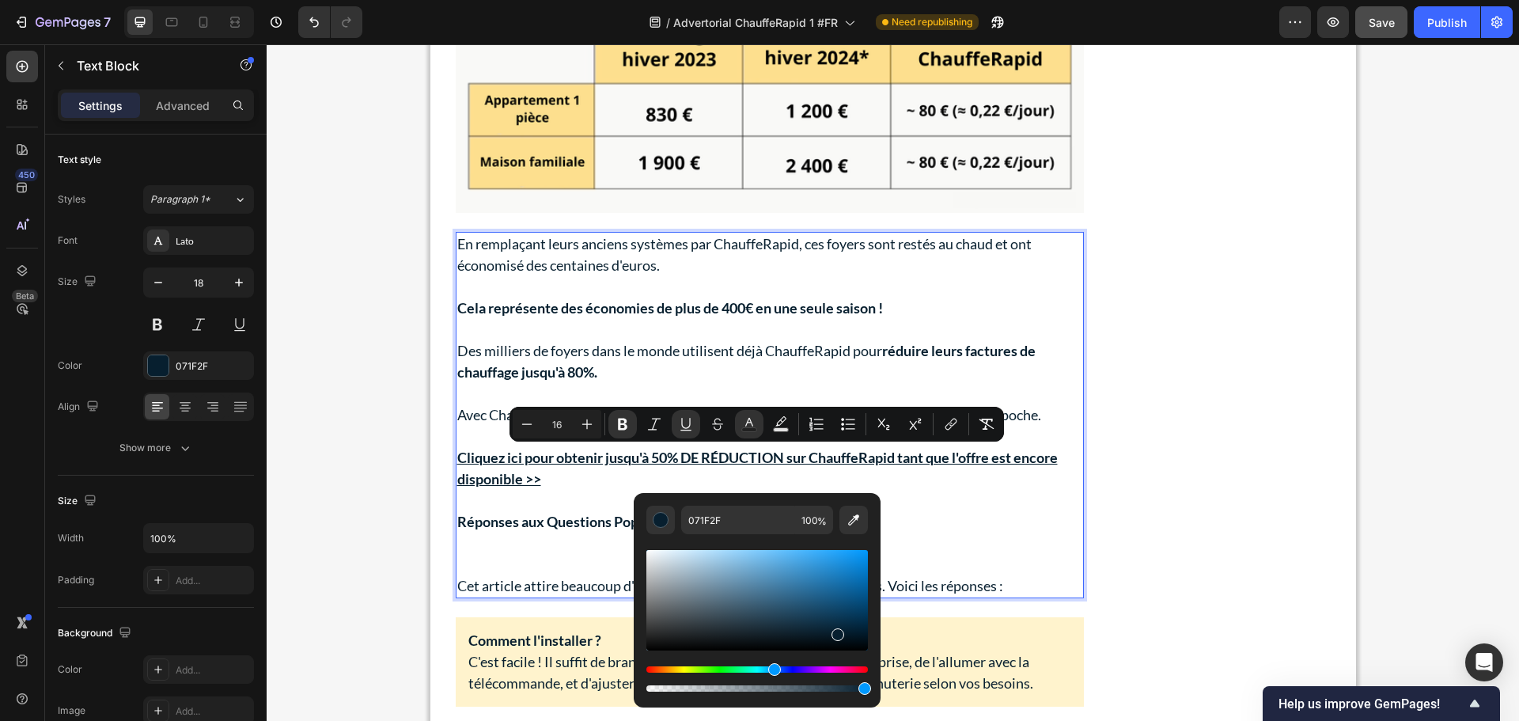
click at [819, 589] on div "Editor contextual toolbar" at bounding box center [758, 600] width 222 height 100
type input "18"
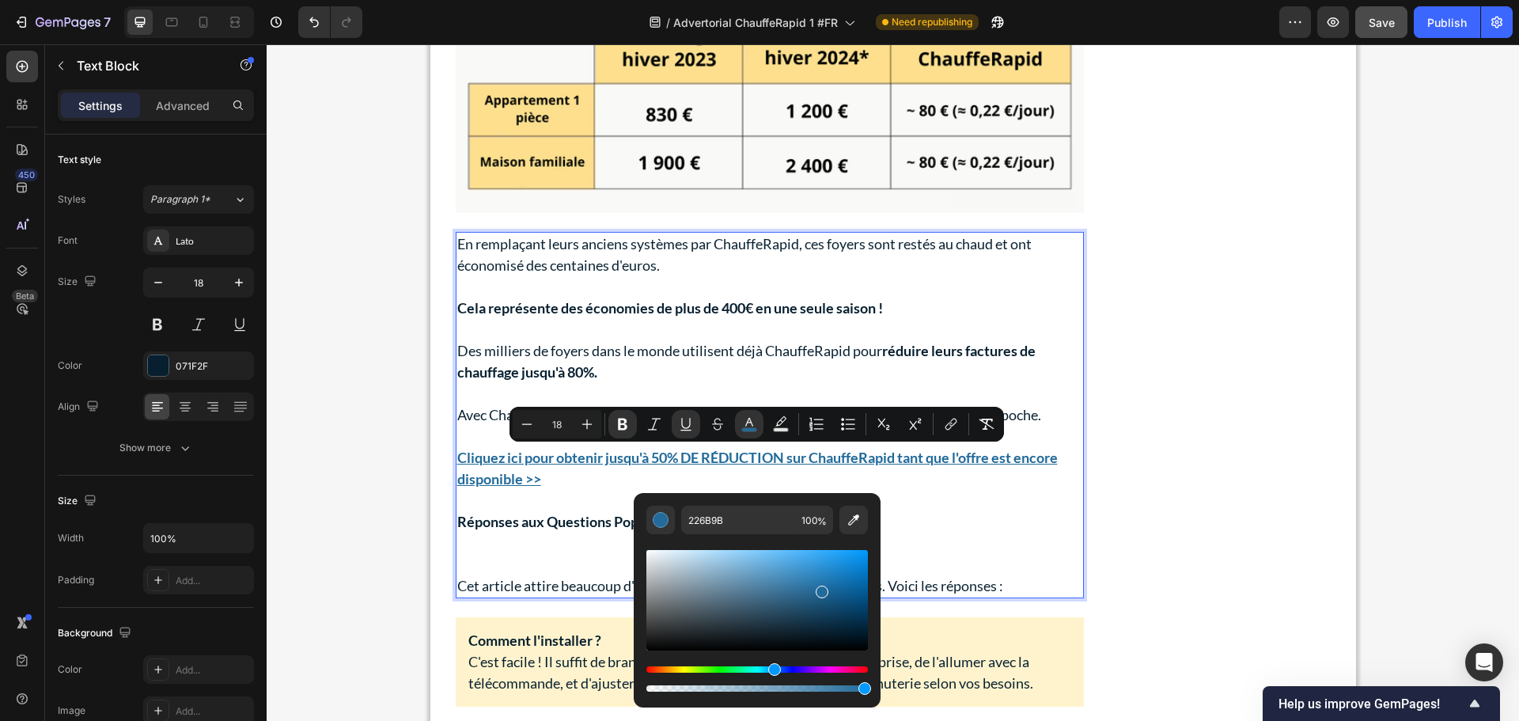
click at [818, 586] on div "Editor contextual toolbar" at bounding box center [758, 600] width 222 height 100
type input "2570A3"
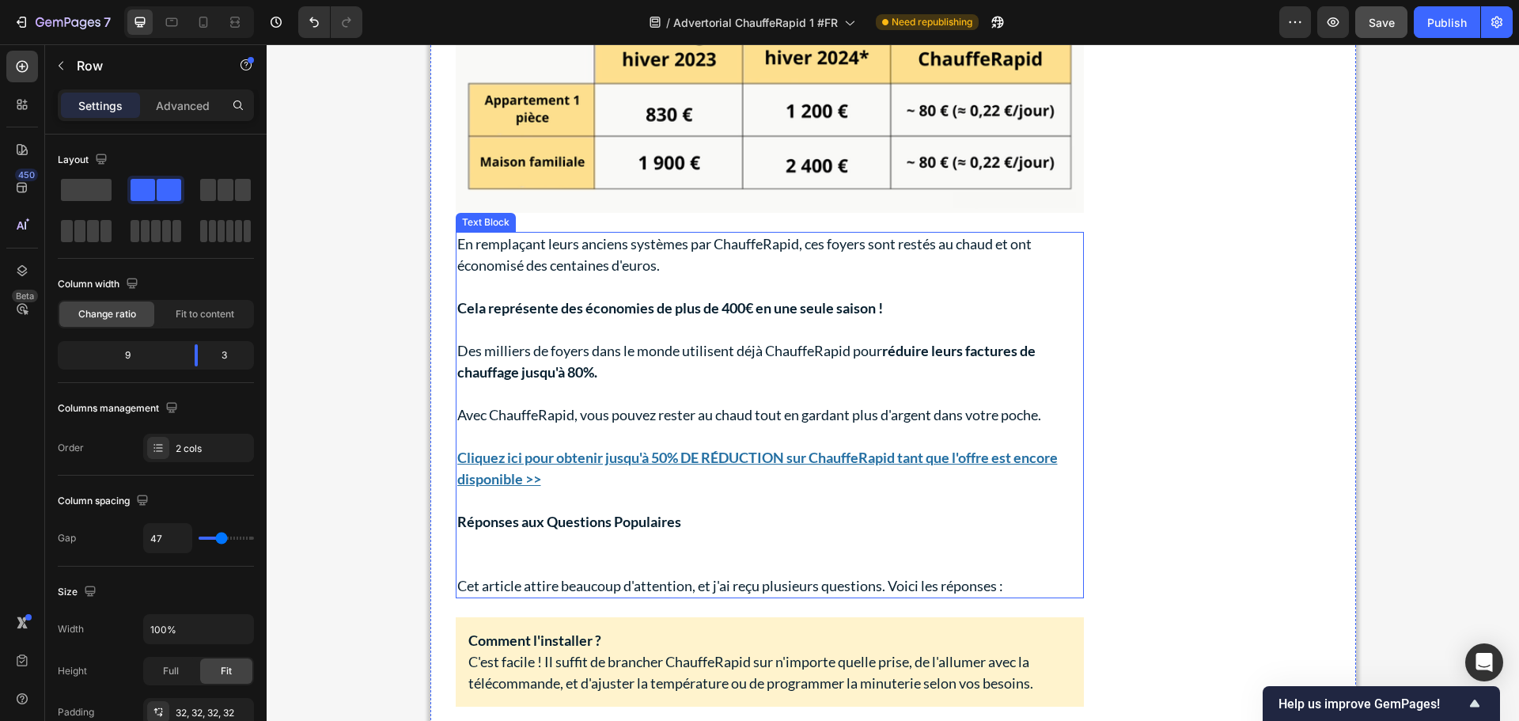
drag, startPoint x: 557, startPoint y: 542, endPoint x: 553, endPoint y: 555, distance: 13.3
click at [557, 543] on p "Rich Text Editor. Editing area: main" at bounding box center [769, 554] width 625 height 43
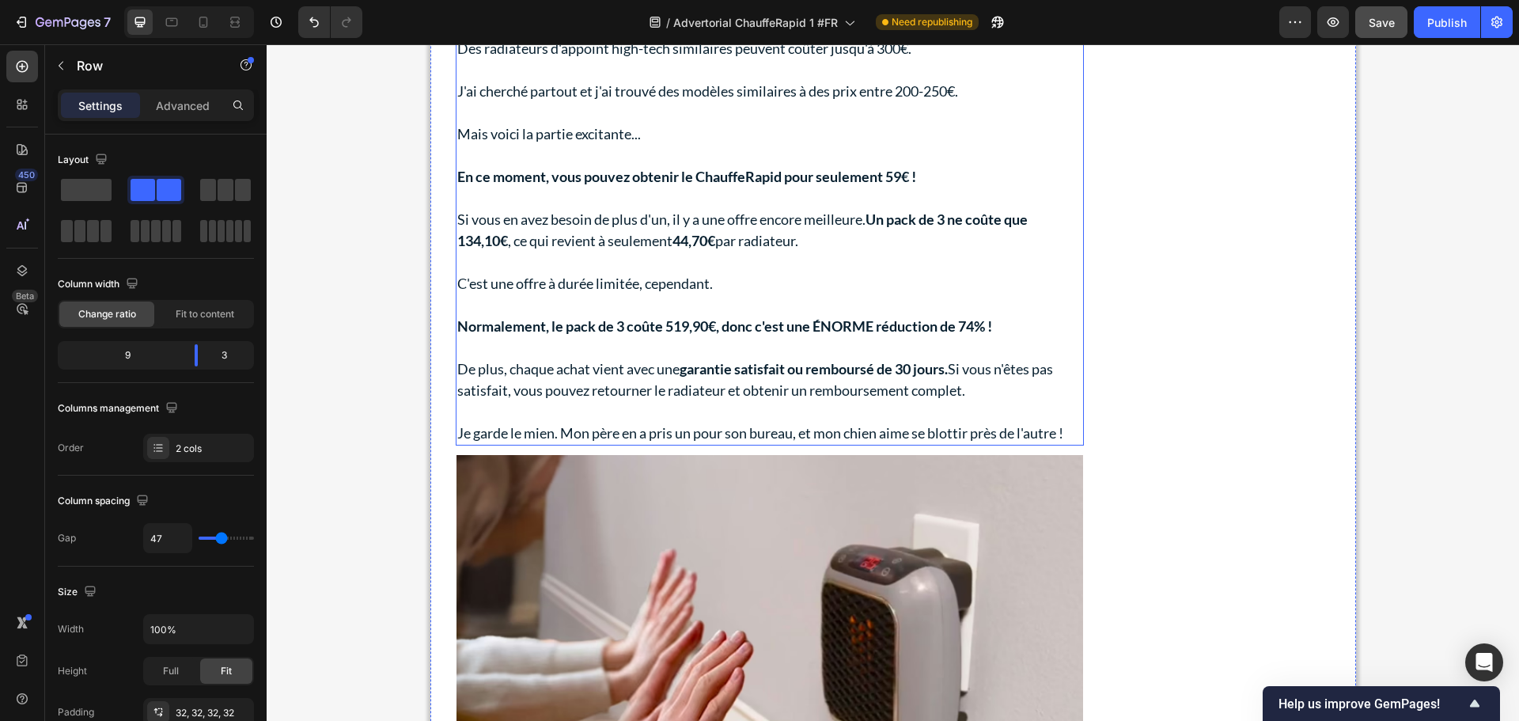
scroll to position [7237, 0]
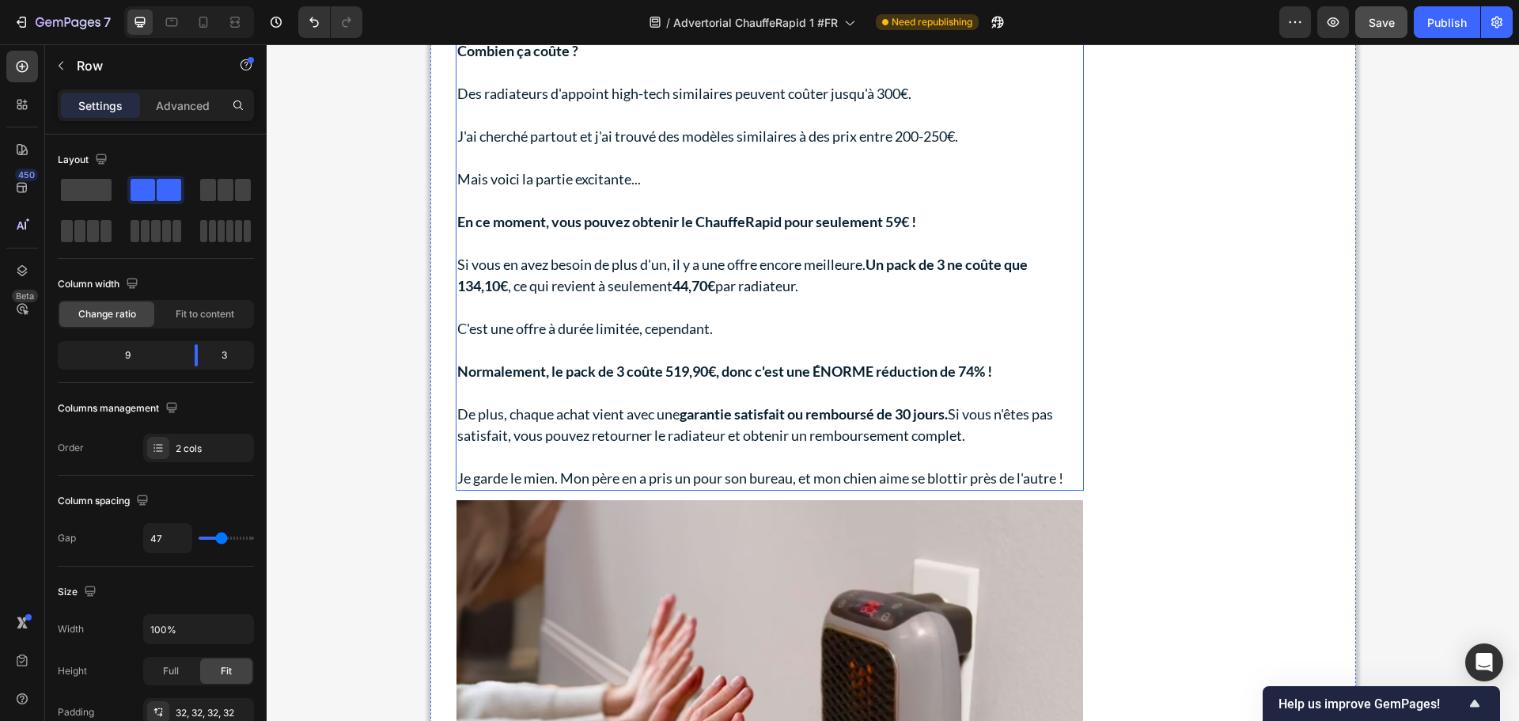
click at [760, 244] on p "Rich Text Editor. Editing area: main" at bounding box center [769, 243] width 625 height 21
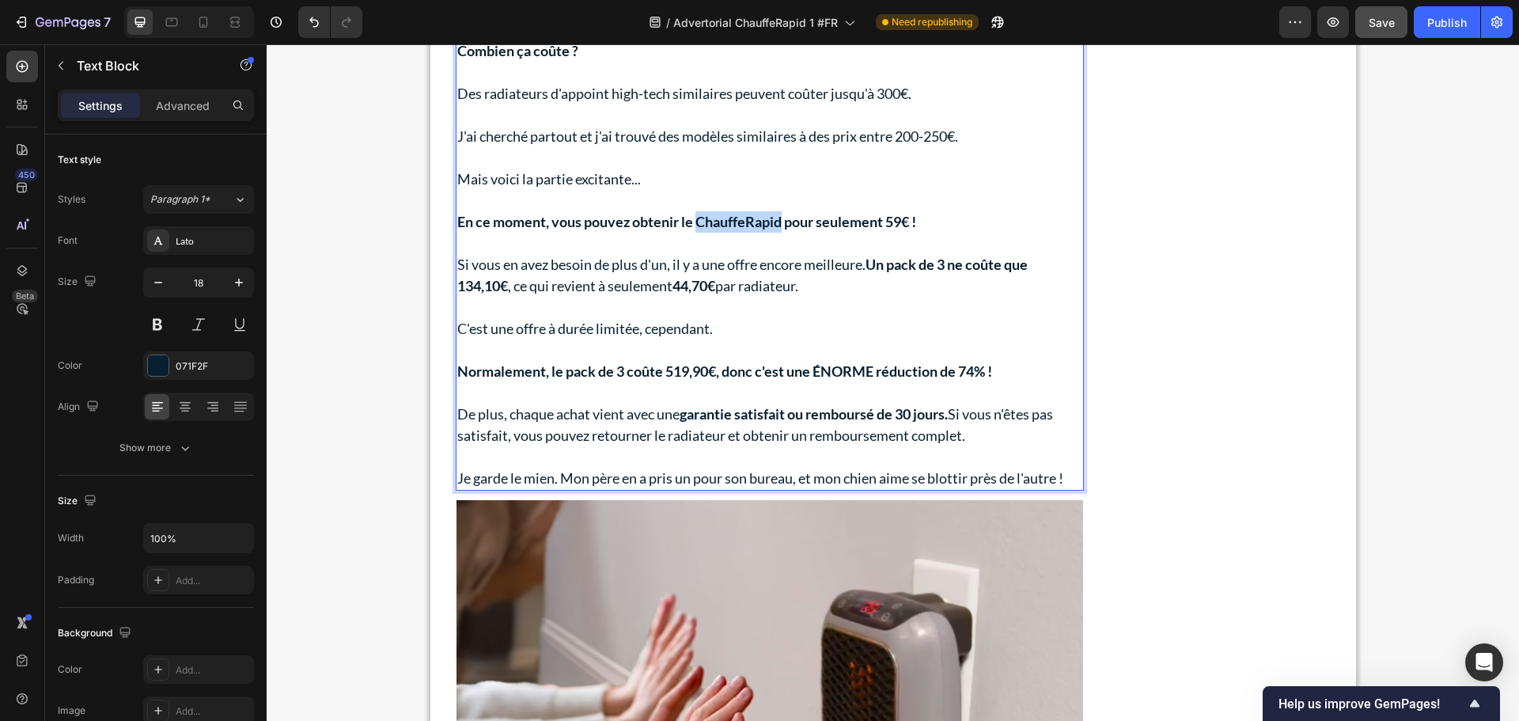
drag, startPoint x: 779, startPoint y: 221, endPoint x: 694, endPoint y: 223, distance: 85.5
click at [694, 223] on strong "En ce moment, vous pouvez obtenir le ChauffeRapid pour seulement 59€ !" at bounding box center [686, 221] width 459 height 17
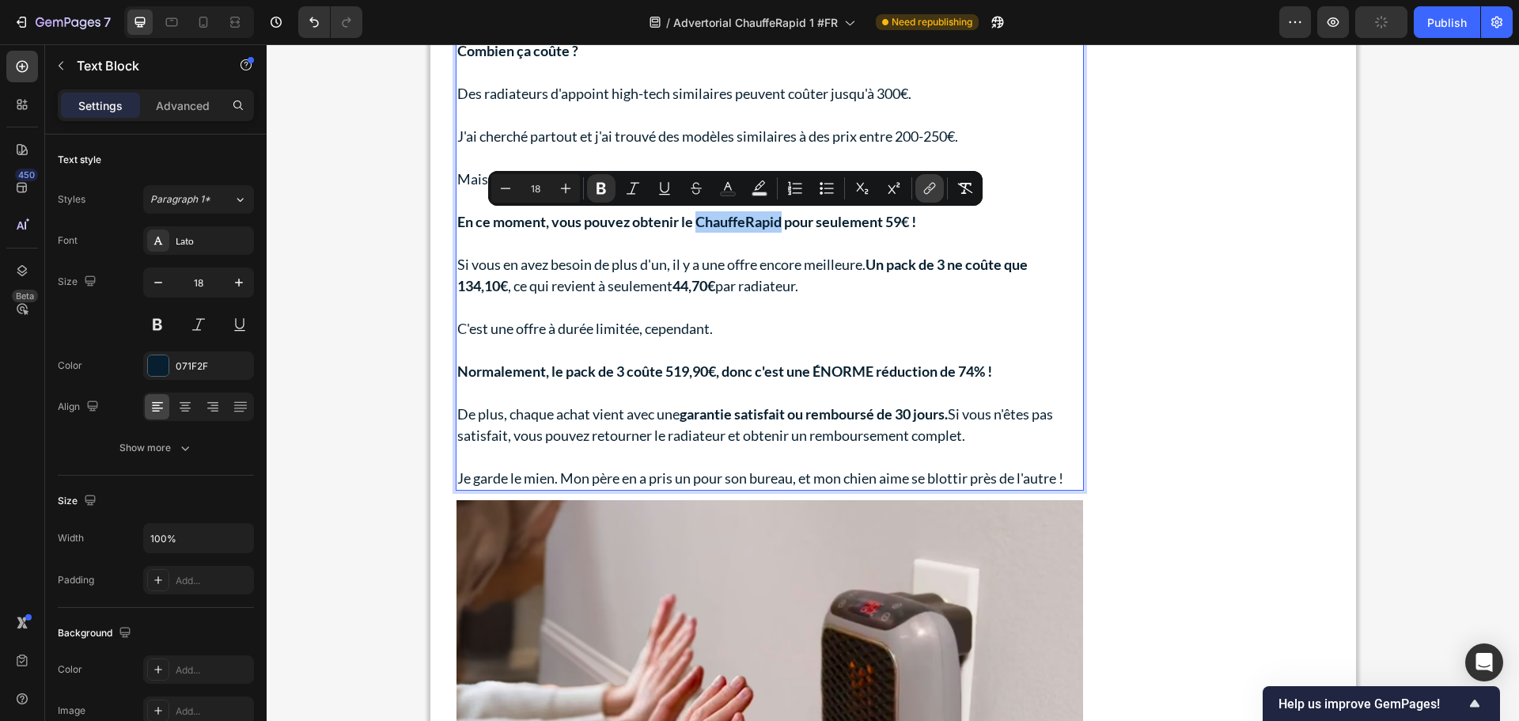
click at [932, 191] on icon "Editor contextual toolbar" at bounding box center [930, 188] width 16 height 16
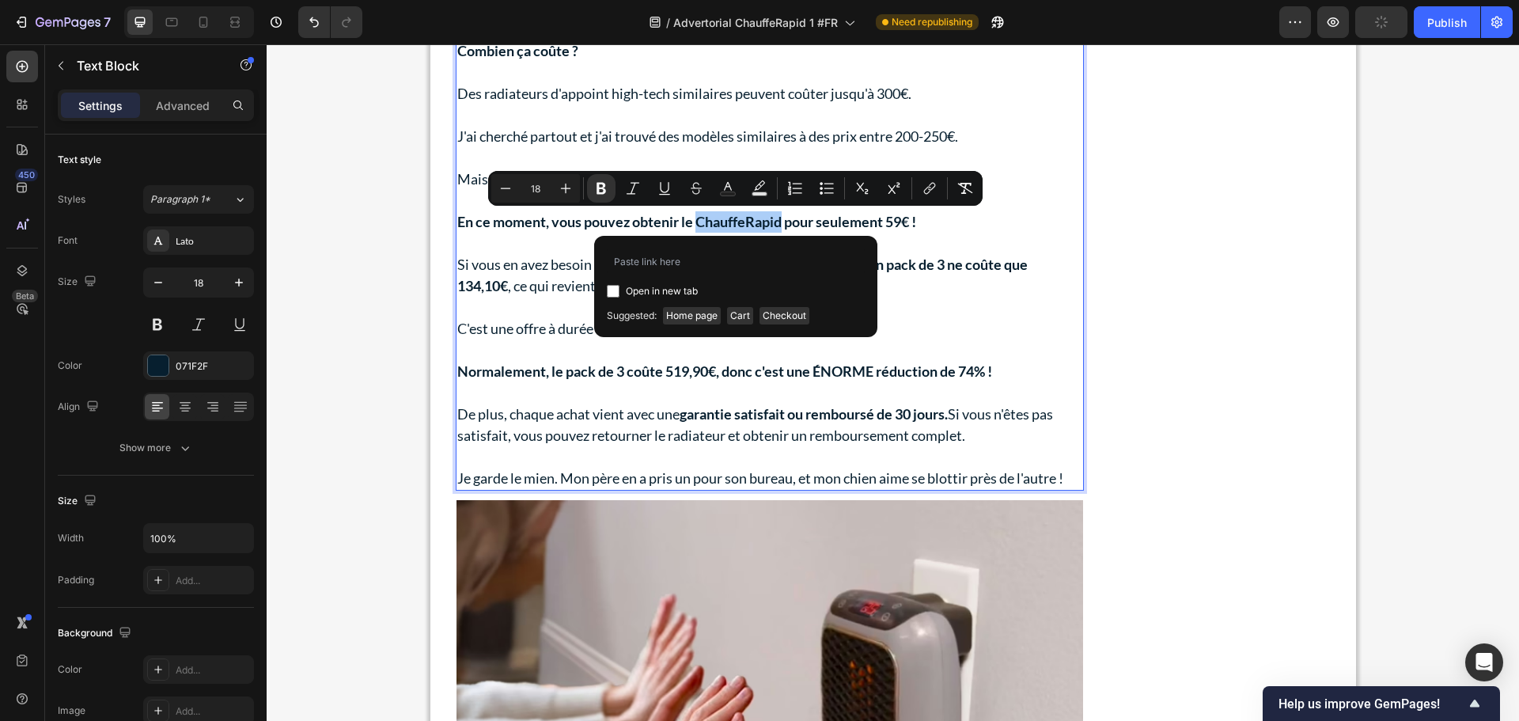
type input "[URL][DOMAIN_NAME]"
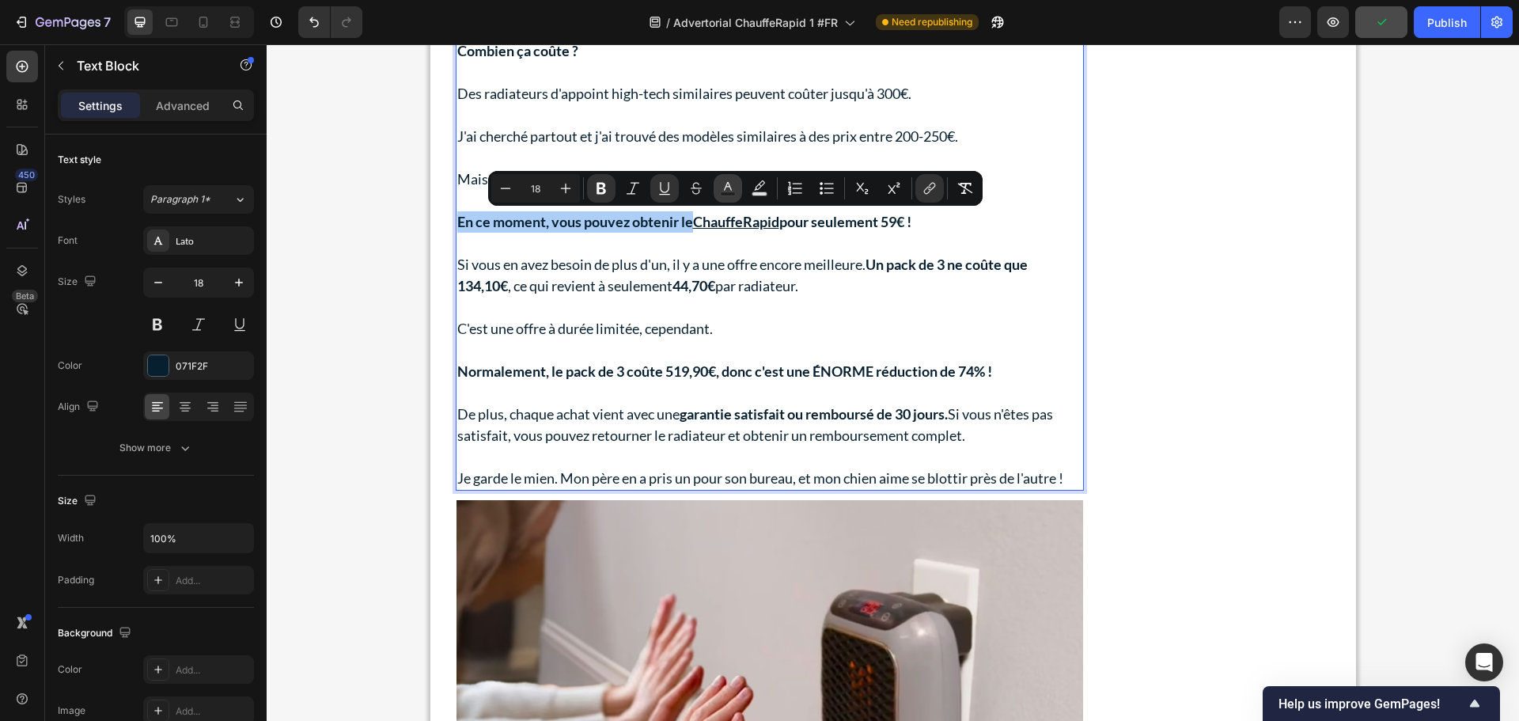
click at [726, 190] on icon "Editor contextual toolbar" at bounding box center [728, 188] width 16 height 16
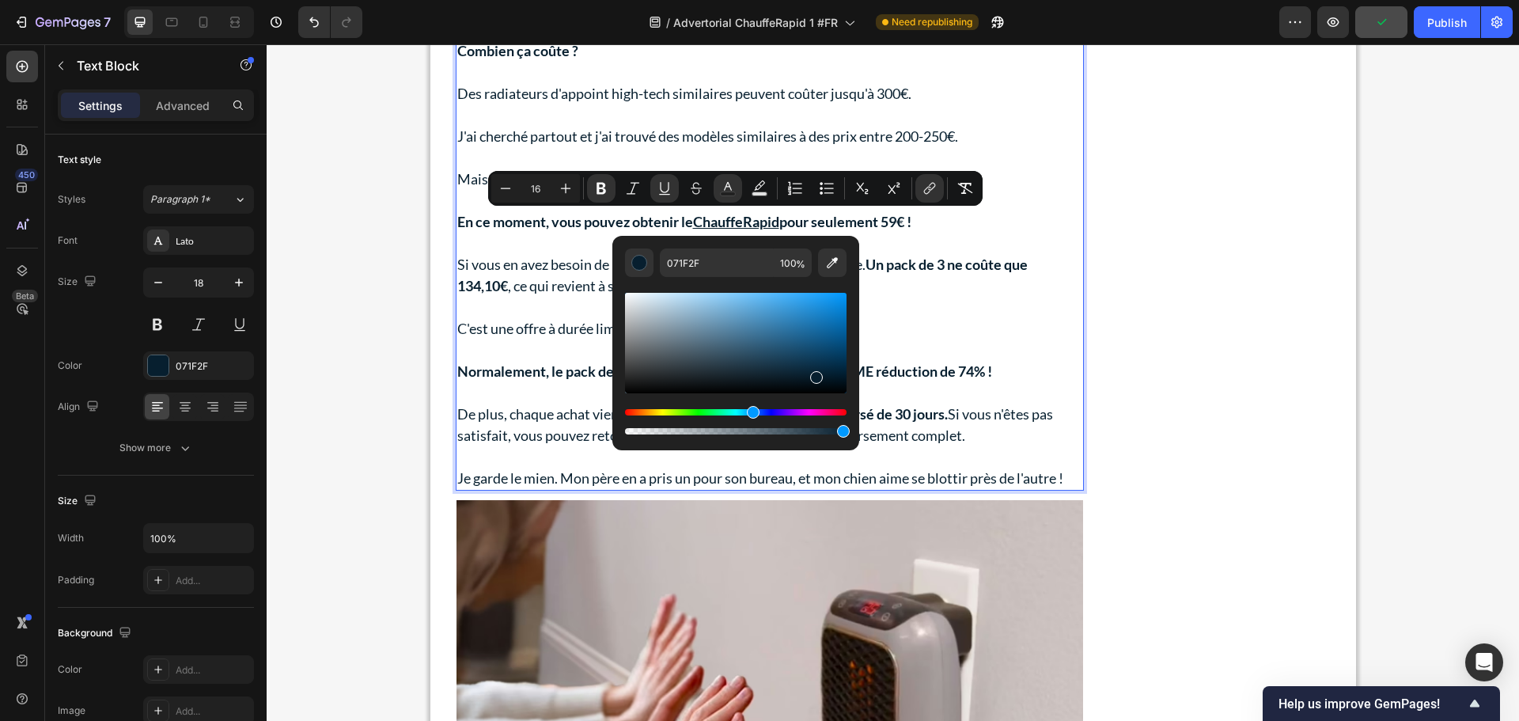
click at [794, 336] on div "Editor contextual toolbar" at bounding box center [736, 343] width 222 height 100
type input "18"
type input "22638E"
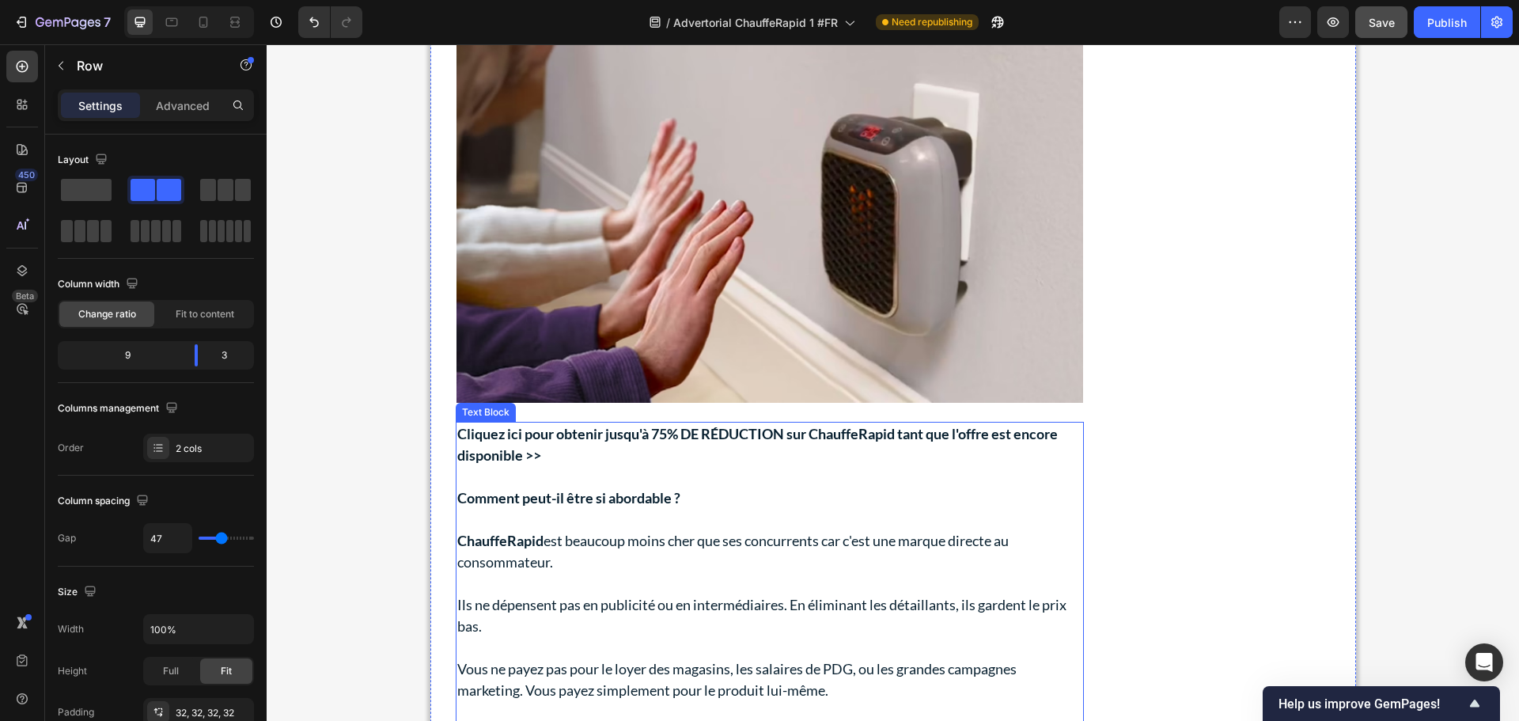
scroll to position [7712, 0]
click at [707, 486] on p "Rich Text Editor. Editing area: main" at bounding box center [769, 477] width 625 height 21
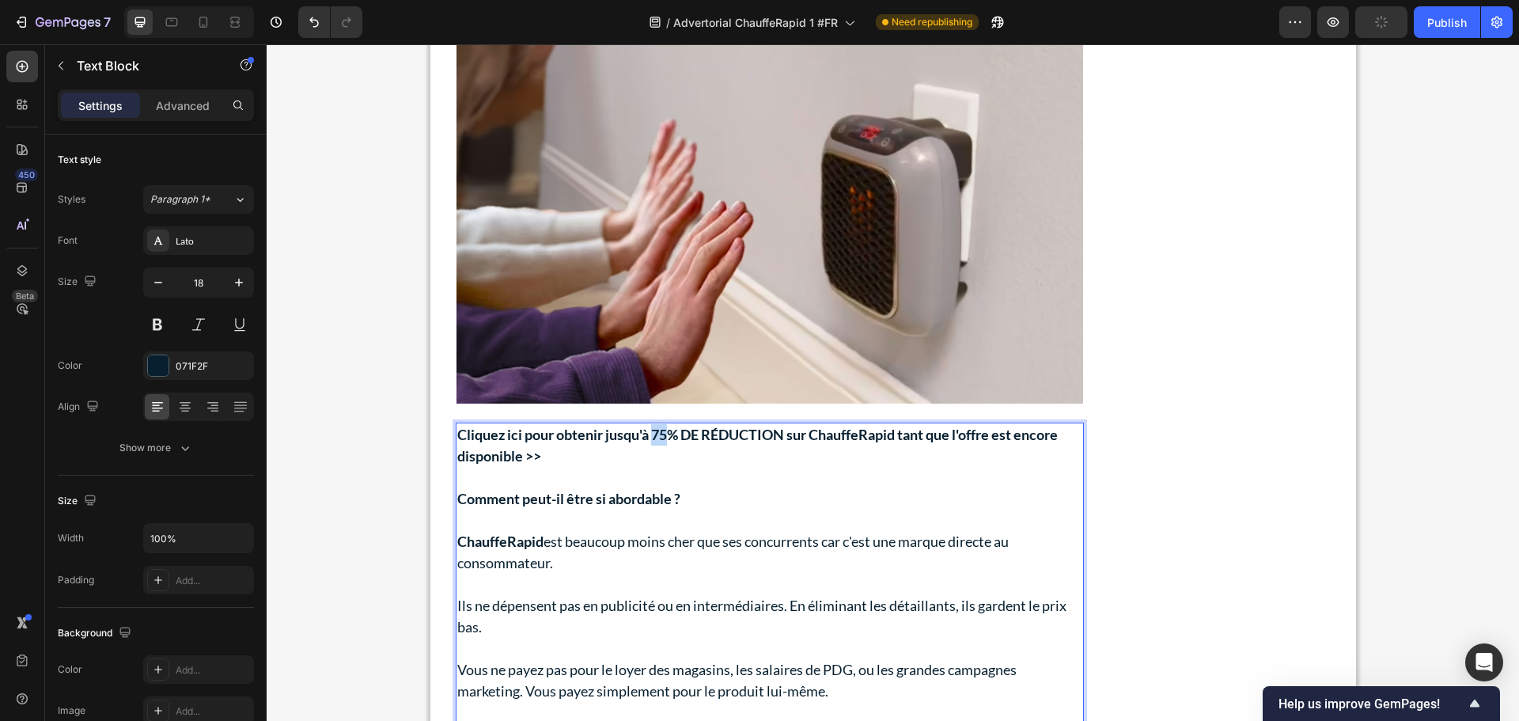
drag, startPoint x: 666, startPoint y: 435, endPoint x: 652, endPoint y: 437, distance: 13.5
click at [652, 437] on strong "Cliquez ici pour obtenir jusqu'à 75% DE RÉDUCTION sur ChauffeRapid tant que l'o…" at bounding box center [757, 445] width 601 height 39
click at [744, 437] on strong "Cliquez ici pour obtenir jusqu'à 50% DE RÉDUCTION sur ChauffeRapid tant que l'o…" at bounding box center [757, 445] width 601 height 39
click at [744, 436] on strong "Cliquez ici pour obtenir jusqu'à 50% DE RÉDUCTION sur ChauffeRapid tant que l'o…" at bounding box center [757, 445] width 601 height 39
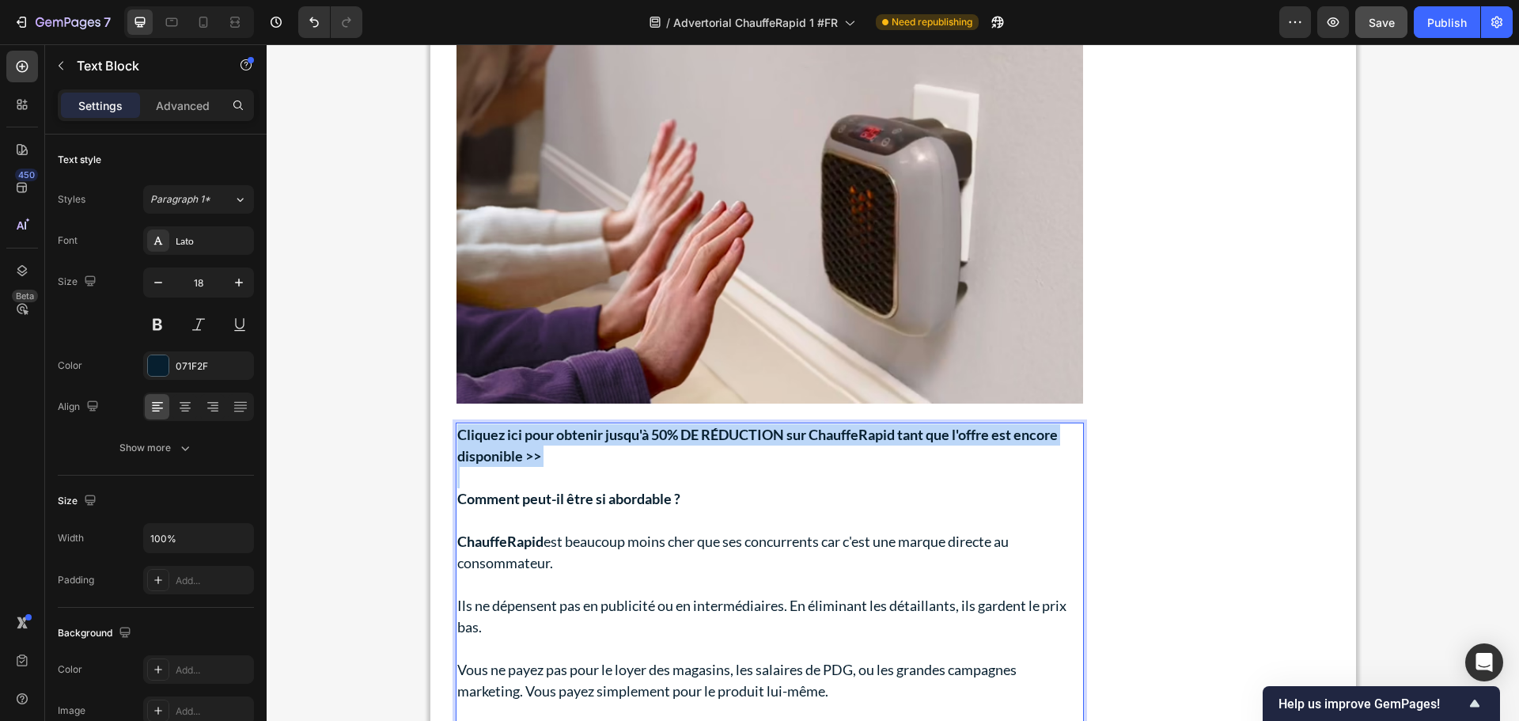
click at [744, 436] on strong "Cliquez ici pour obtenir jusqu'à 50% DE RÉDUCTION sur ChauffeRapid tant que l'o…" at bounding box center [757, 445] width 601 height 39
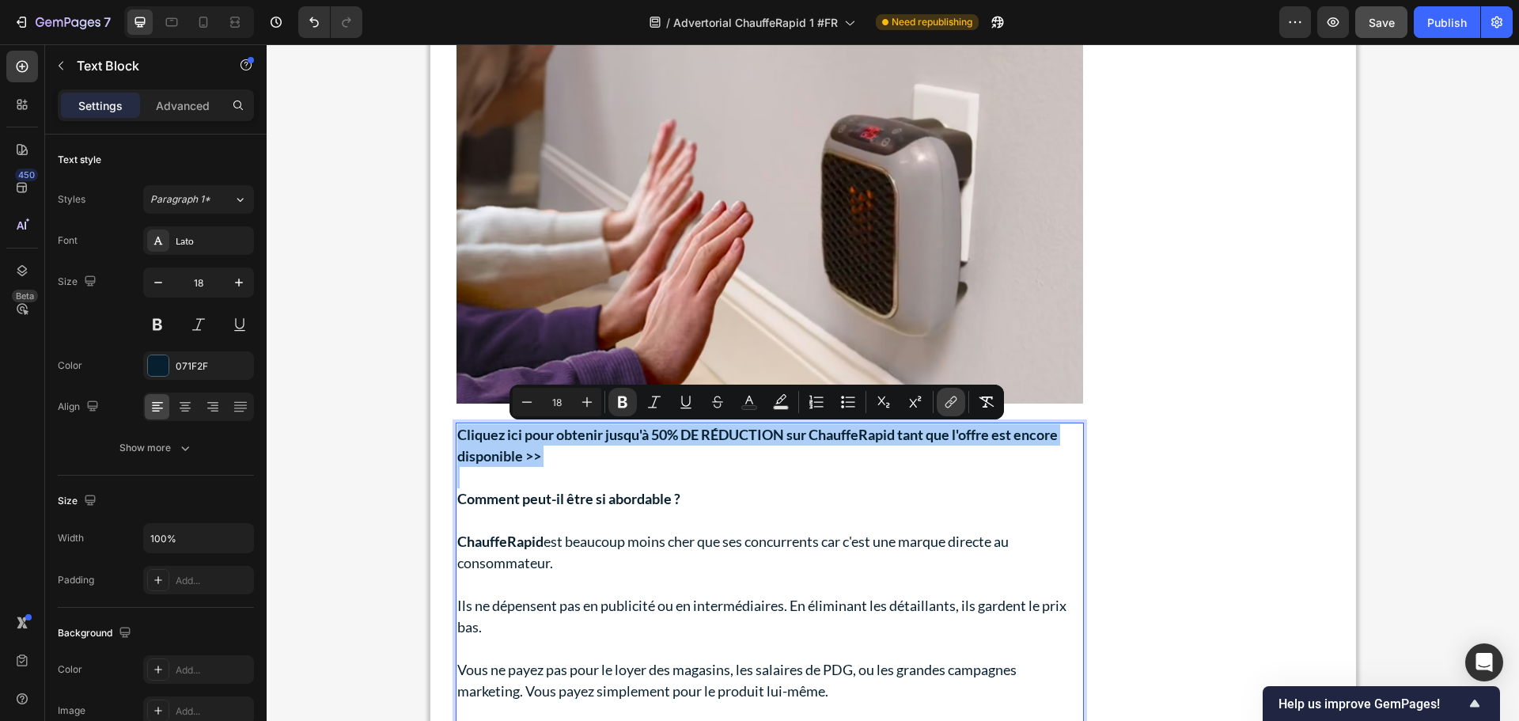
click at [946, 406] on icon "Editor contextual toolbar" at bounding box center [949, 404] width 7 height 8
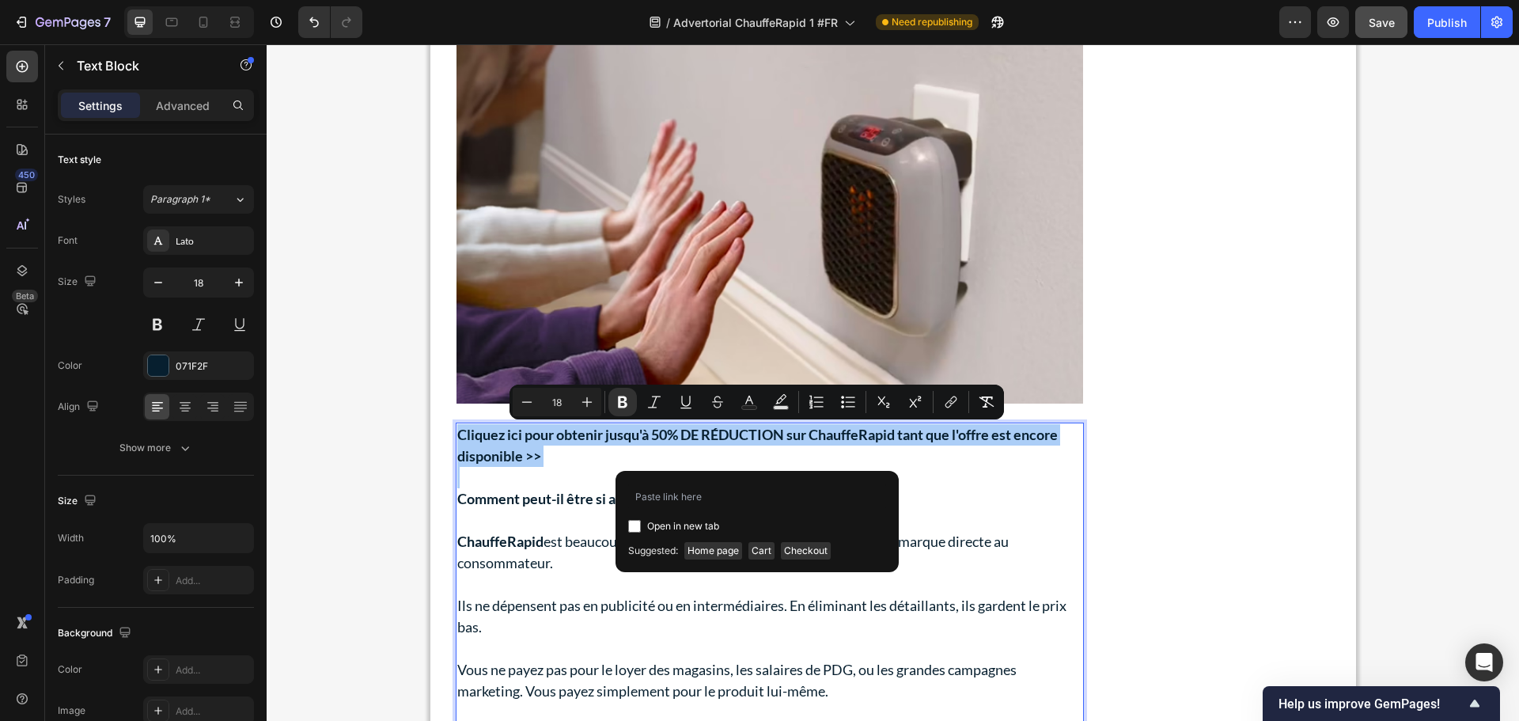
type input "[URL][DOMAIN_NAME]"
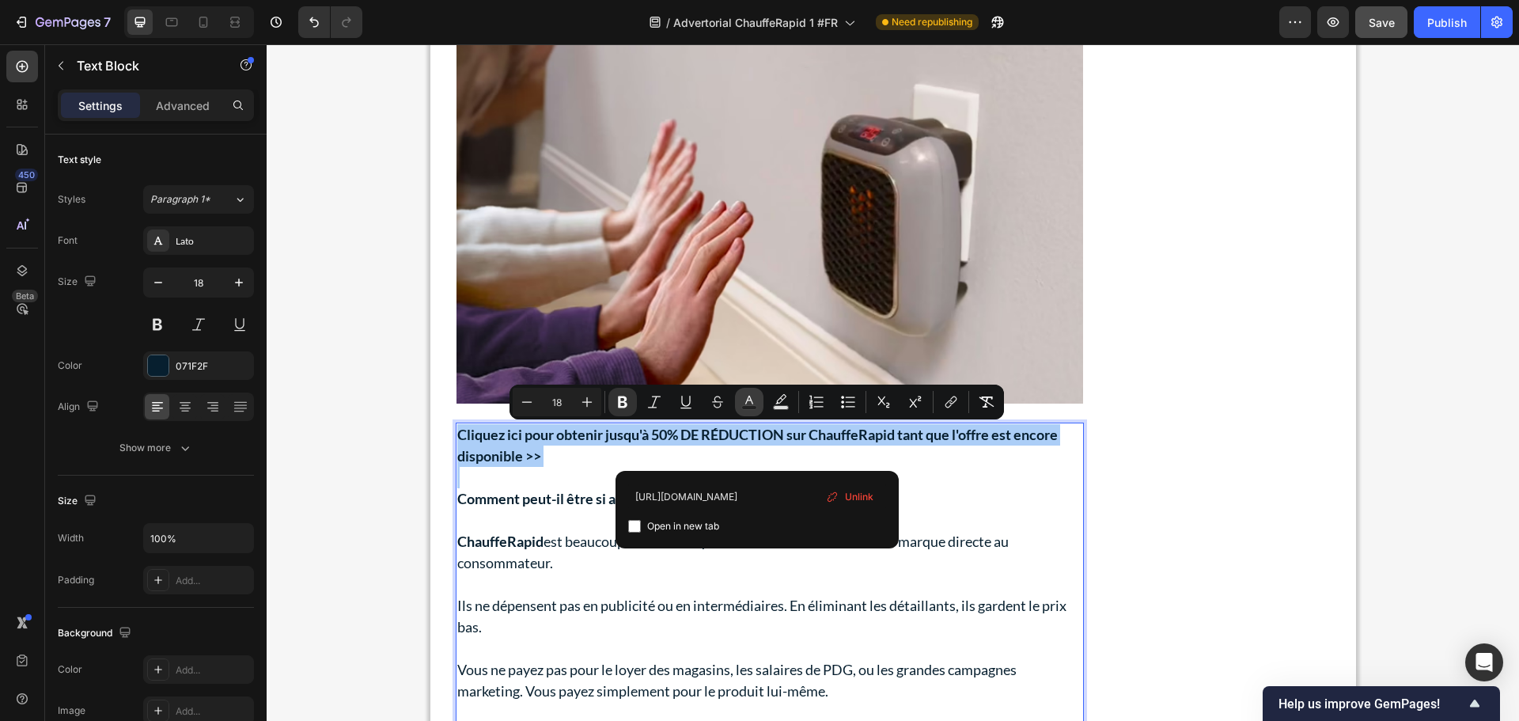
click at [744, 398] on icon "Editor contextual toolbar" at bounding box center [749, 402] width 16 height 16
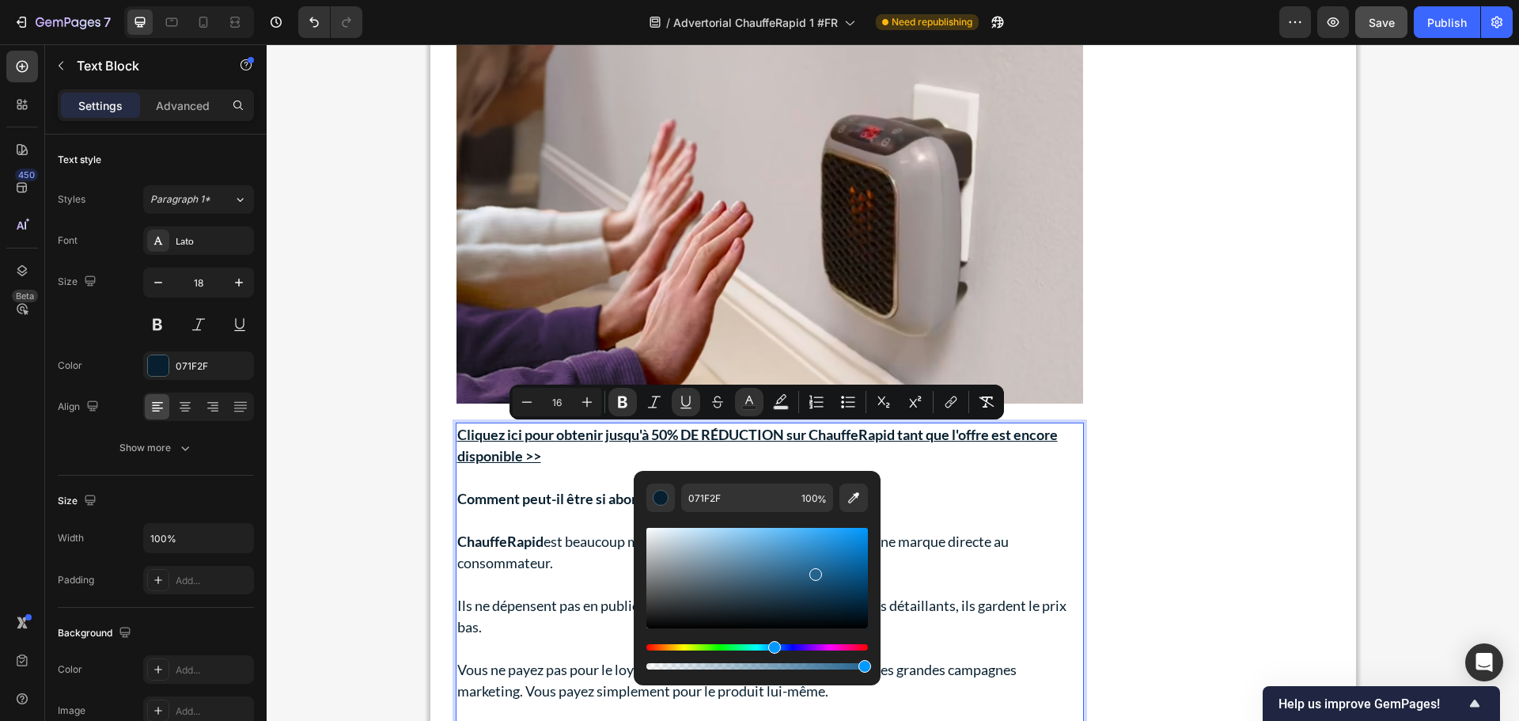
click at [813, 571] on div "Editor contextual toolbar" at bounding box center [758, 578] width 222 height 100
type input "18"
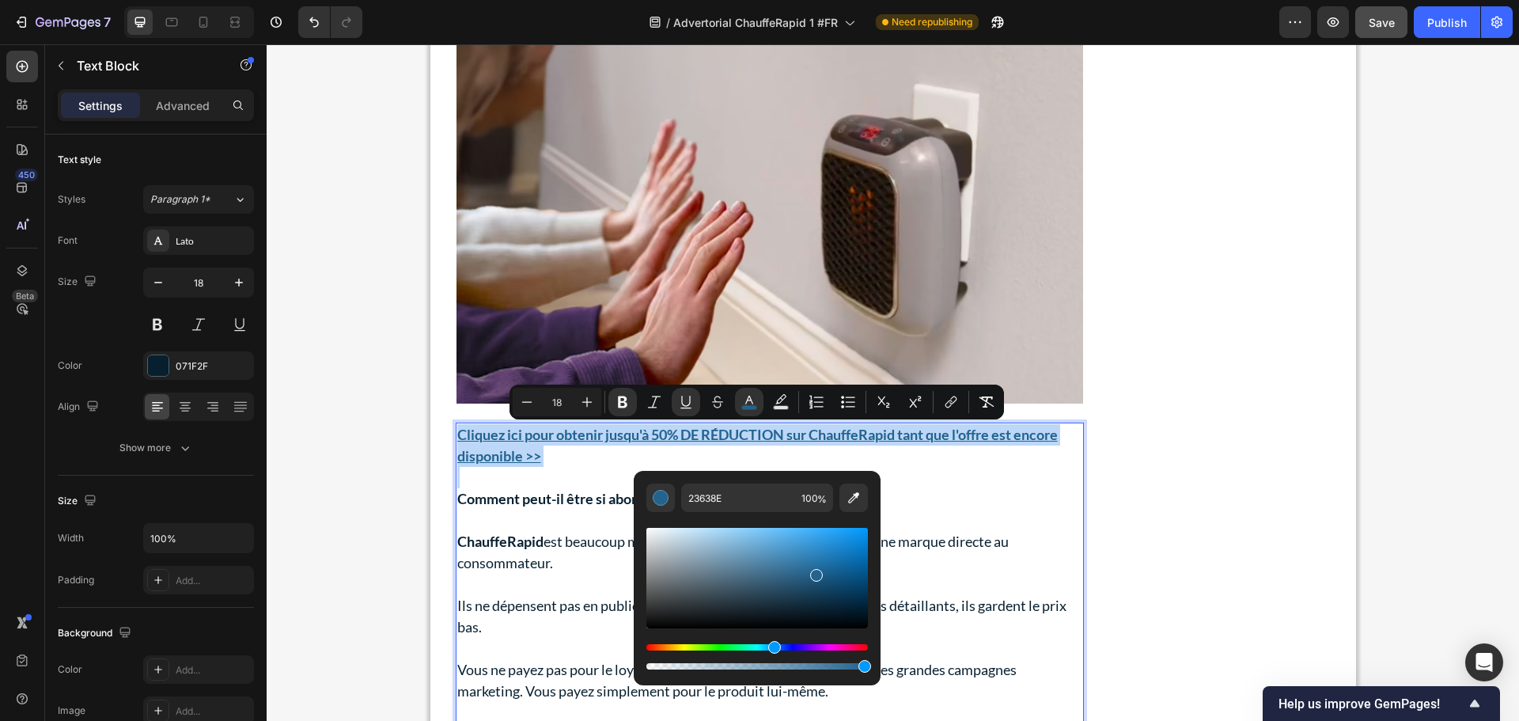
click at [811, 567] on div "Editor contextual toolbar" at bounding box center [758, 578] width 222 height 100
type input "276B99"
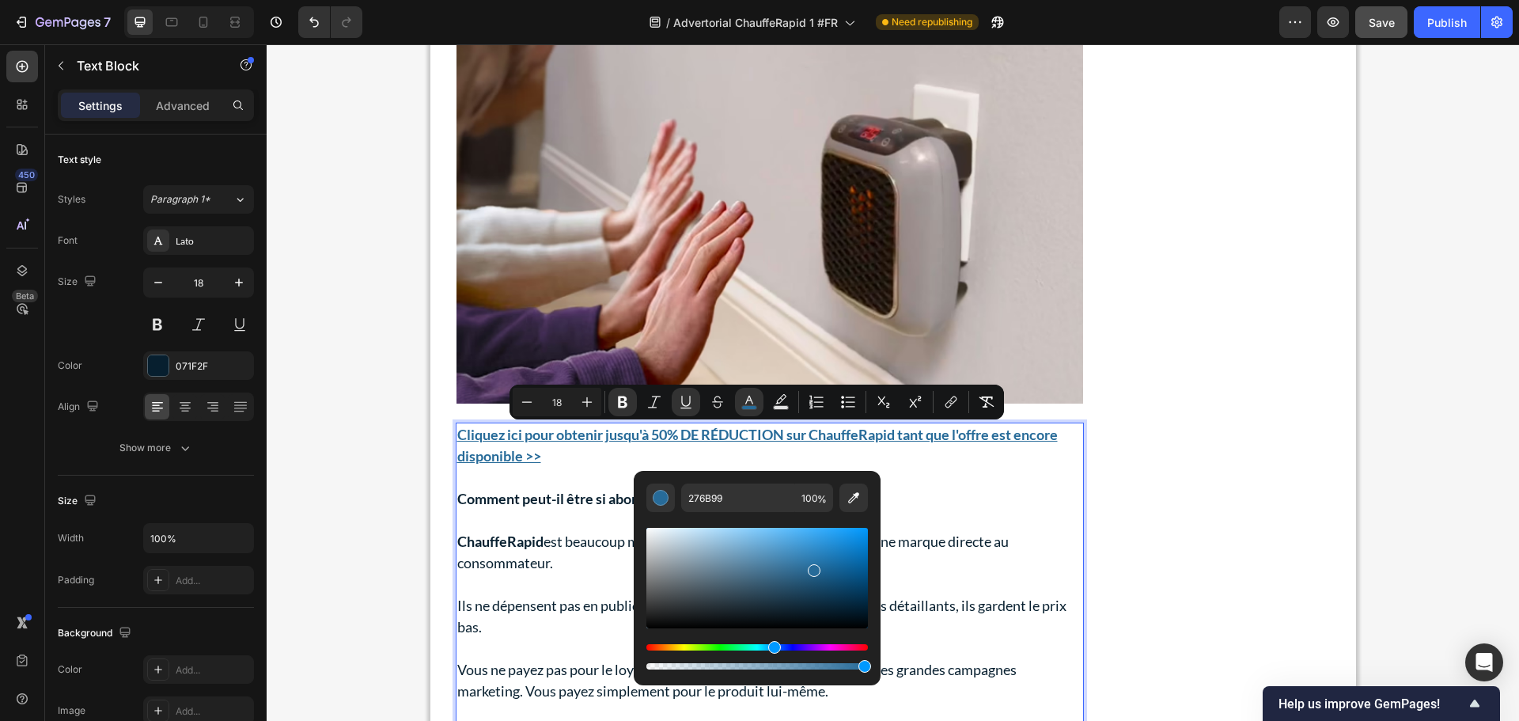
click at [968, 533] on p "ChauffeRapid est beaucoup moins cher que ses concurrents car c'est une marque d…" at bounding box center [769, 552] width 625 height 43
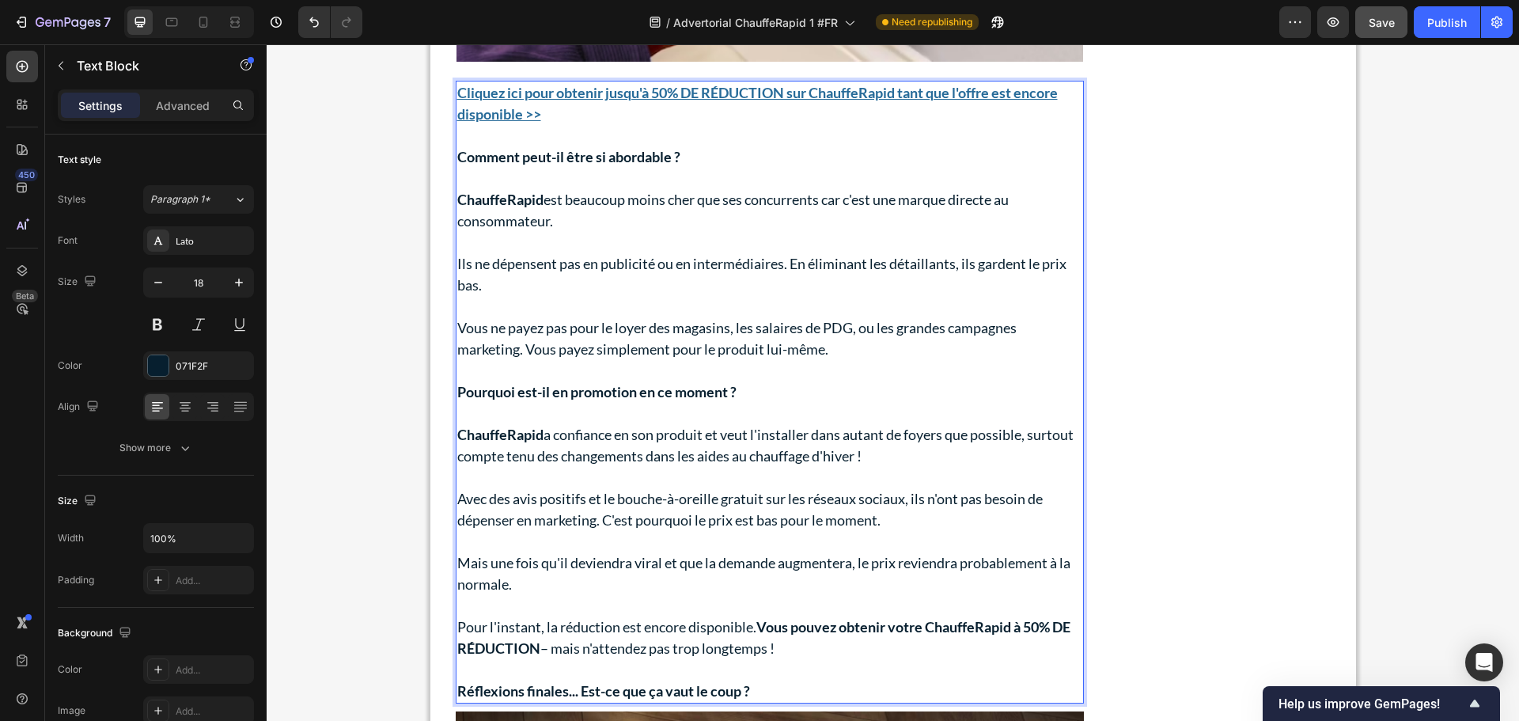
scroll to position [8266, 0]
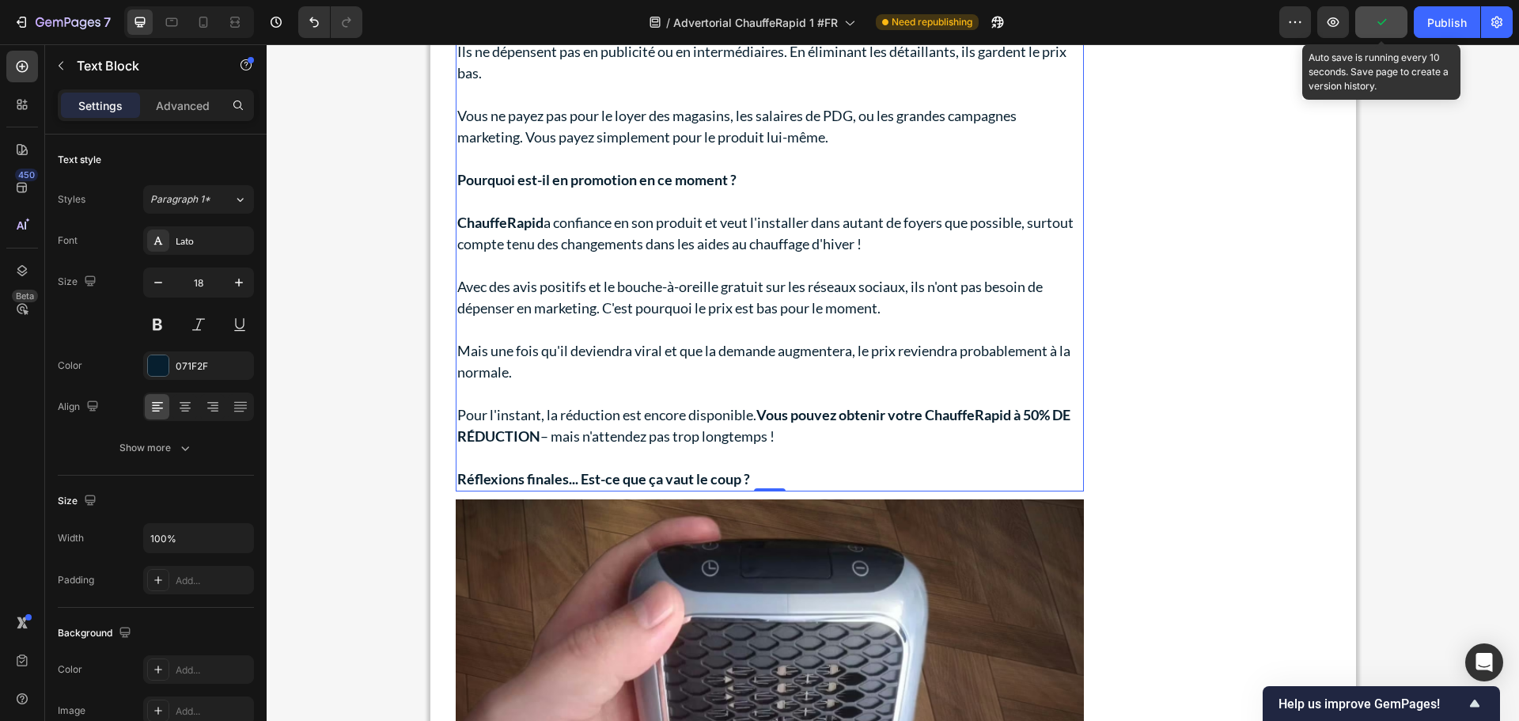
click at [1389, 21] on icon "button" at bounding box center [1382, 22] width 16 height 16
click at [1389, 21] on span "Save" at bounding box center [1382, 22] width 26 height 13
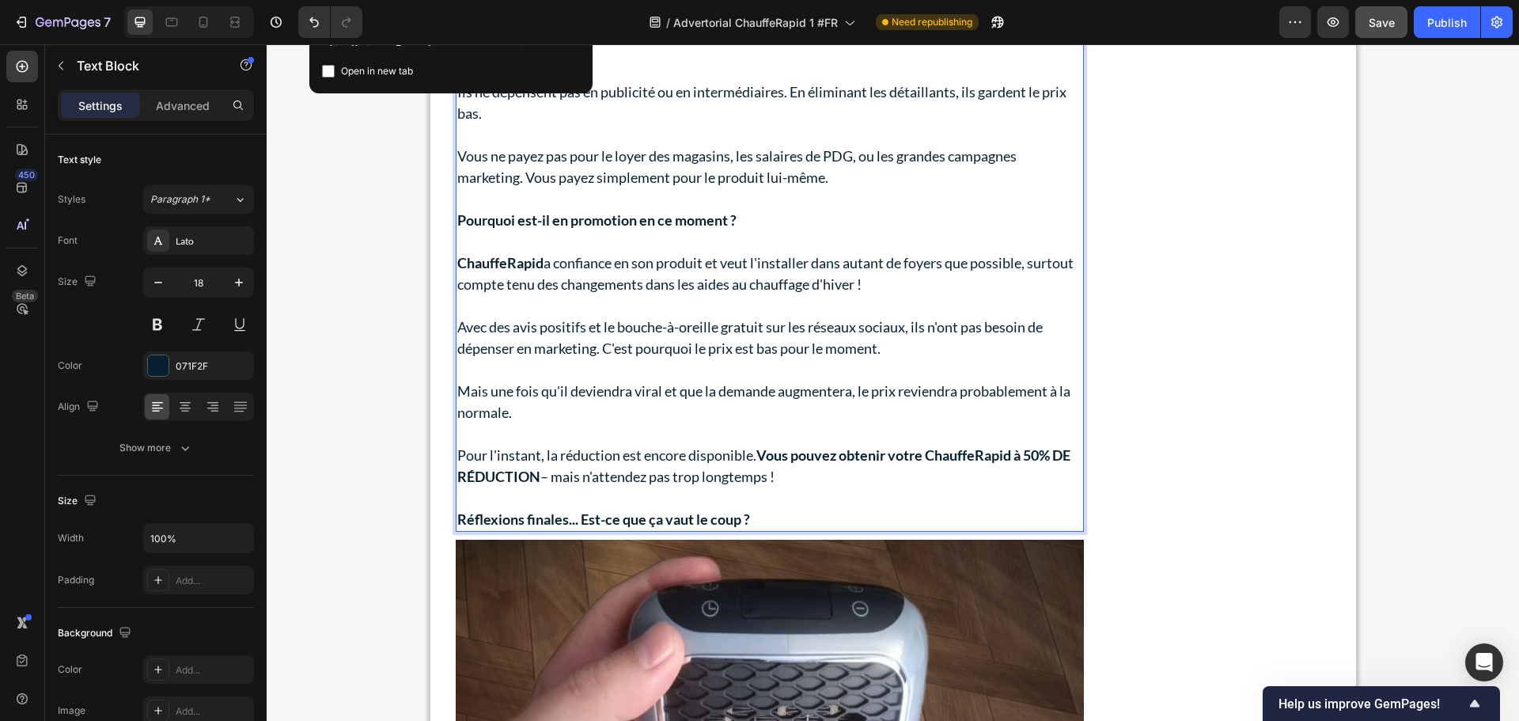
scroll to position [8239, 0]
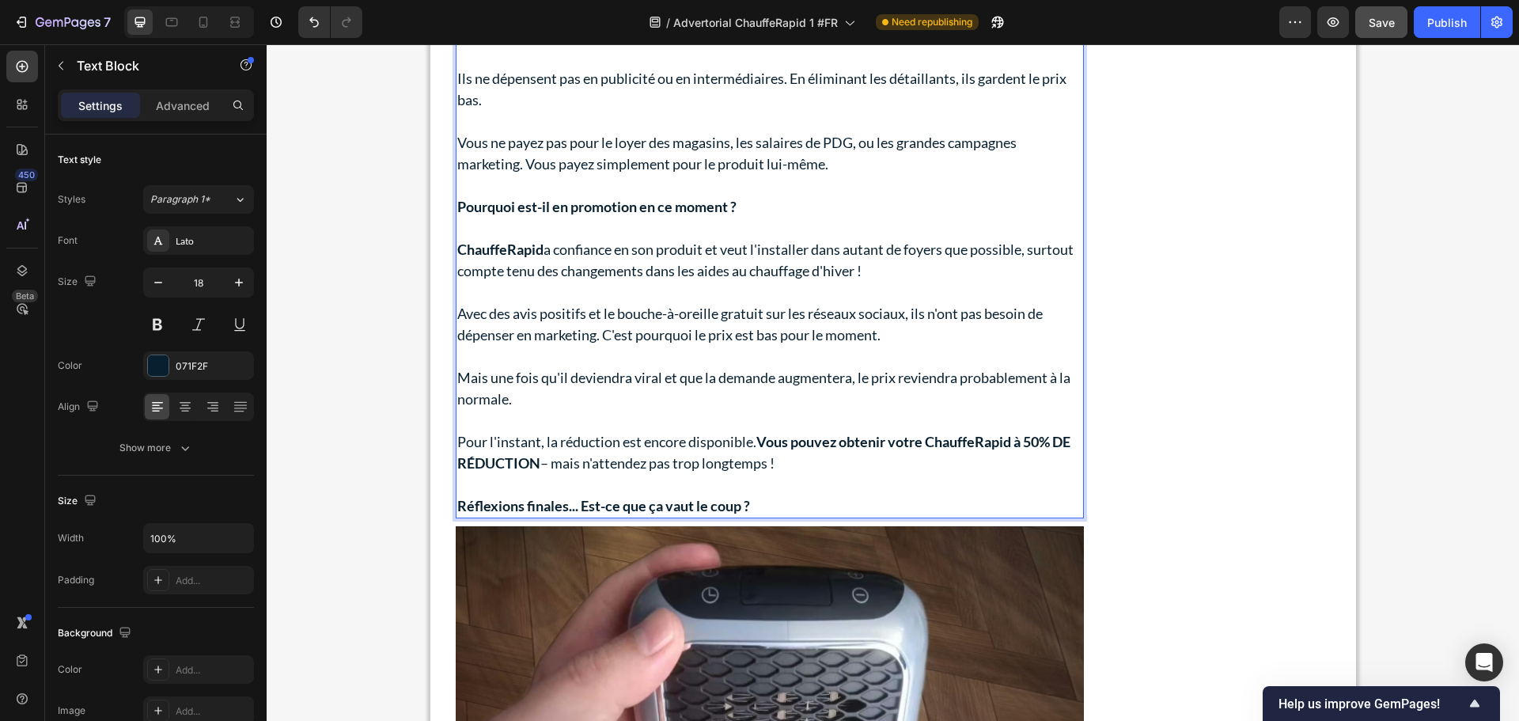
click at [931, 446] on strong "Vous pouvez obtenir votre ChauffeRapid à 50% DE RÉDUCTION" at bounding box center [763, 452] width 613 height 39
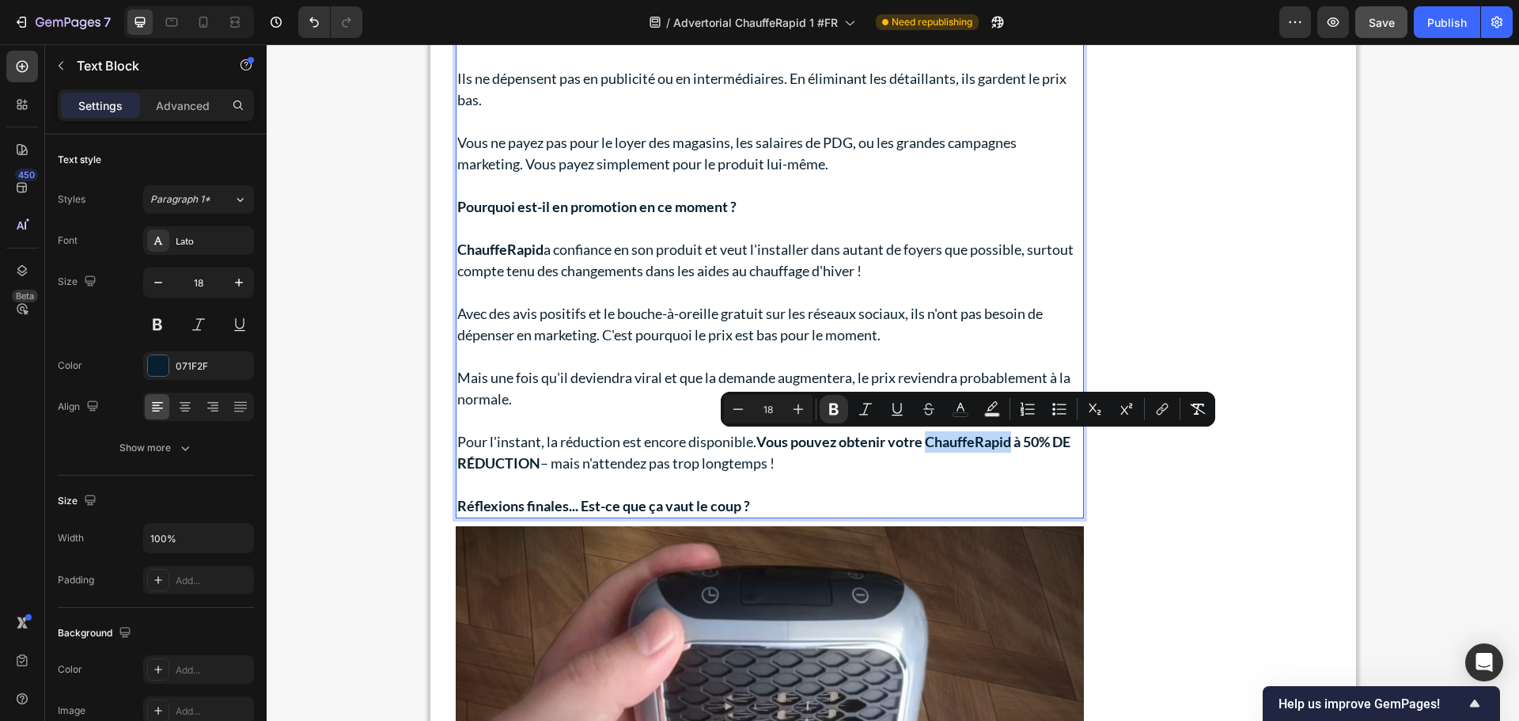
drag, startPoint x: 1012, startPoint y: 443, endPoint x: 928, endPoint y: 445, distance: 83.9
click at [928, 445] on strong "Vous pouvez obtenir votre ChauffeRapid à 50% DE RÉDUCTION" at bounding box center [763, 452] width 613 height 39
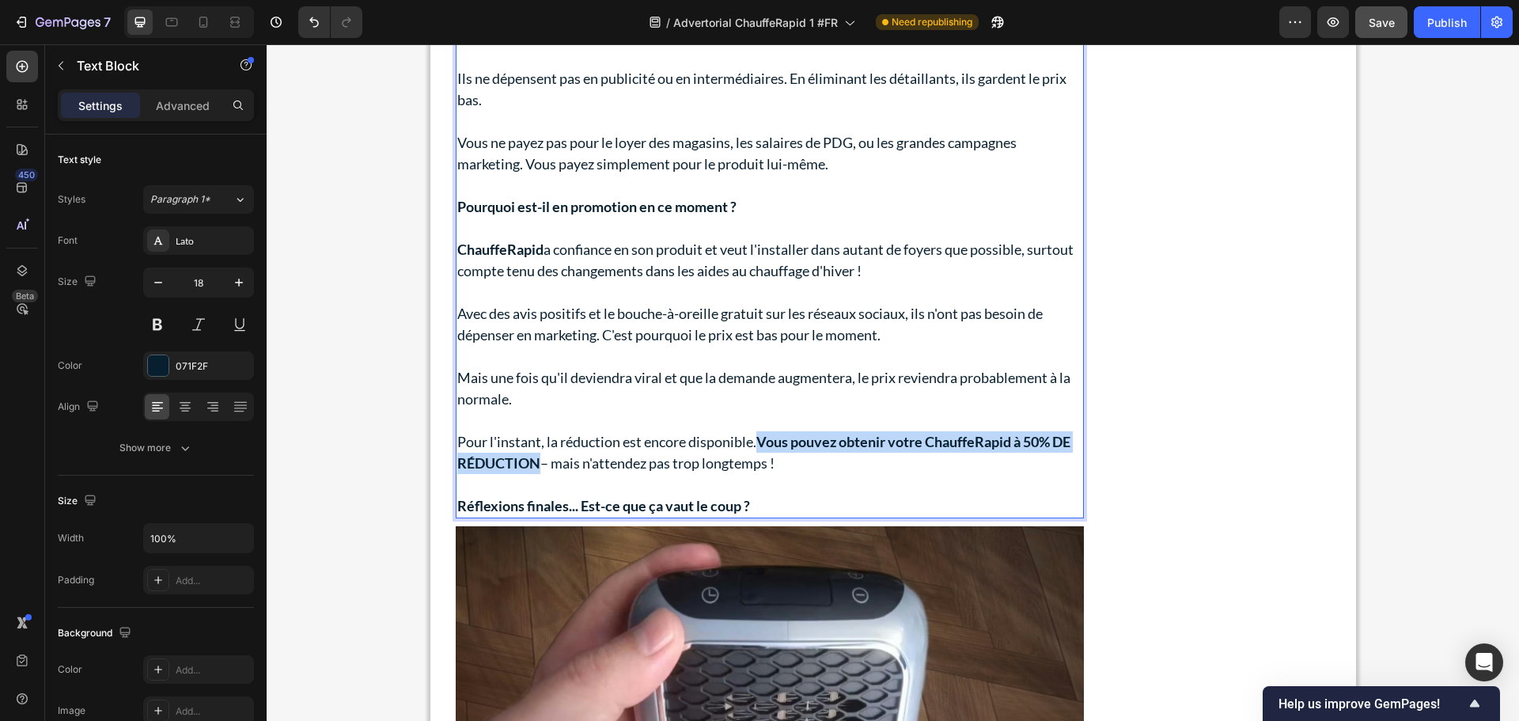
drag, startPoint x: 772, startPoint y: 441, endPoint x: 531, endPoint y: 466, distance: 241.9
click at [531, 466] on strong "Vous pouvez obtenir votre ChauffeRapid à 50% DE RÉDUCTION" at bounding box center [763, 452] width 613 height 39
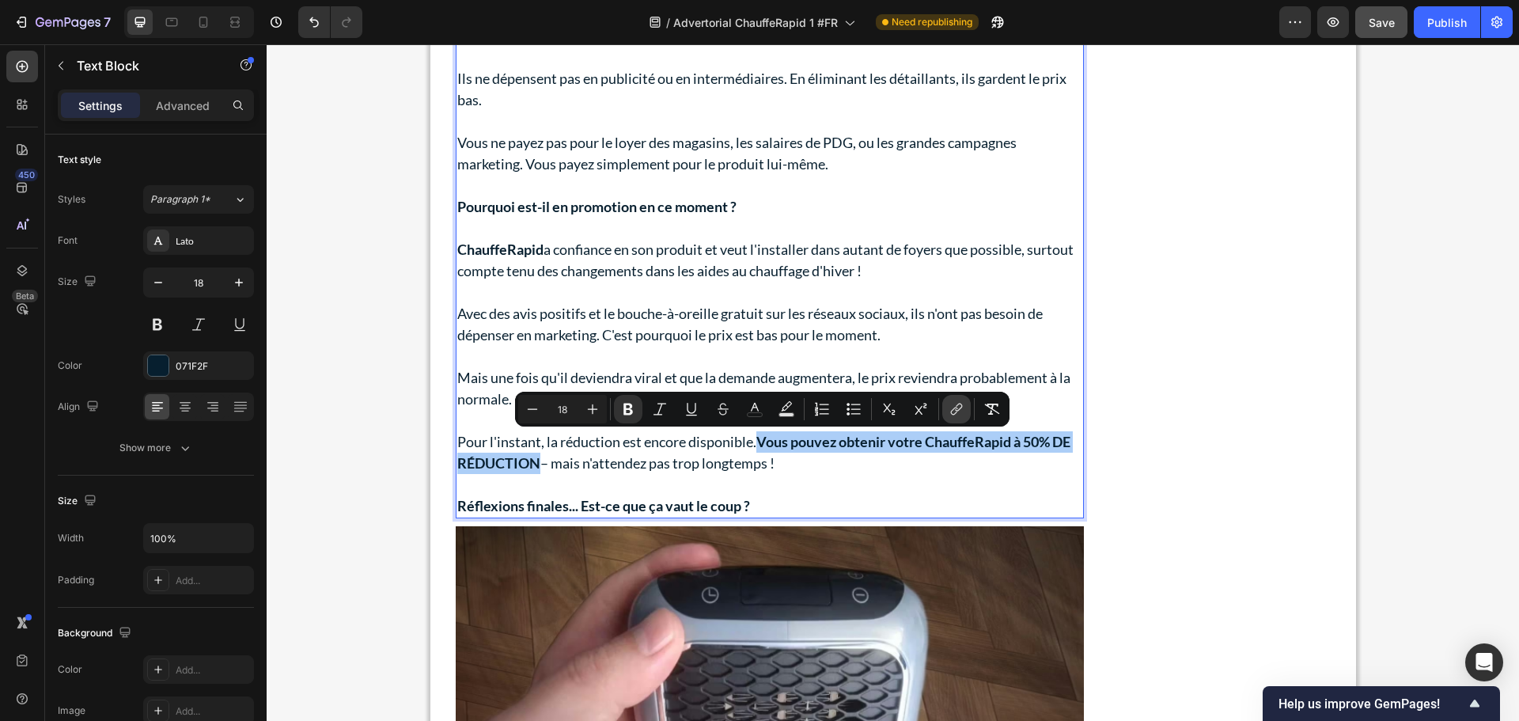
click at [952, 413] on icon "Editor contextual toolbar" at bounding box center [954, 412] width 7 height 8
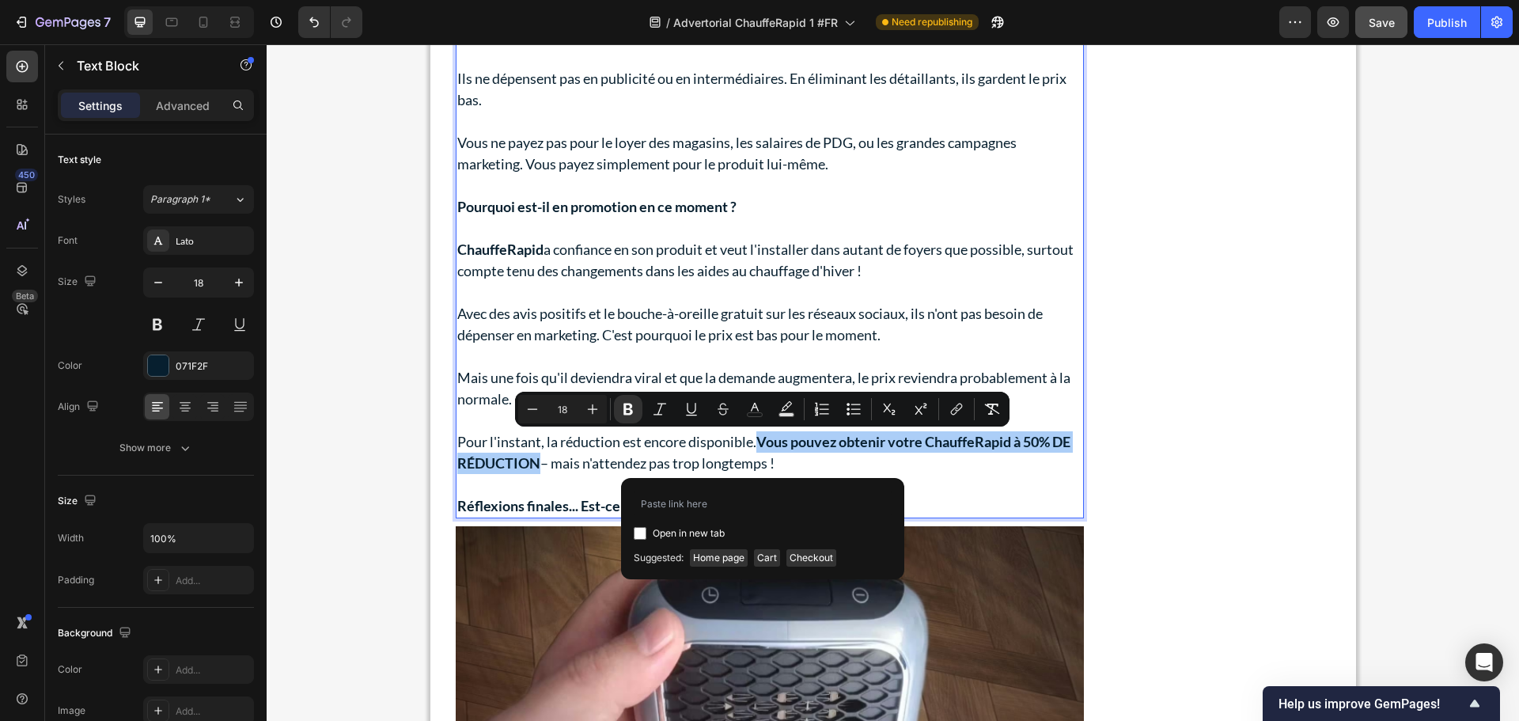
type input "[URL][DOMAIN_NAME]"
click at [758, 410] on icon "Editor contextual toolbar" at bounding box center [755, 407] width 8 height 9
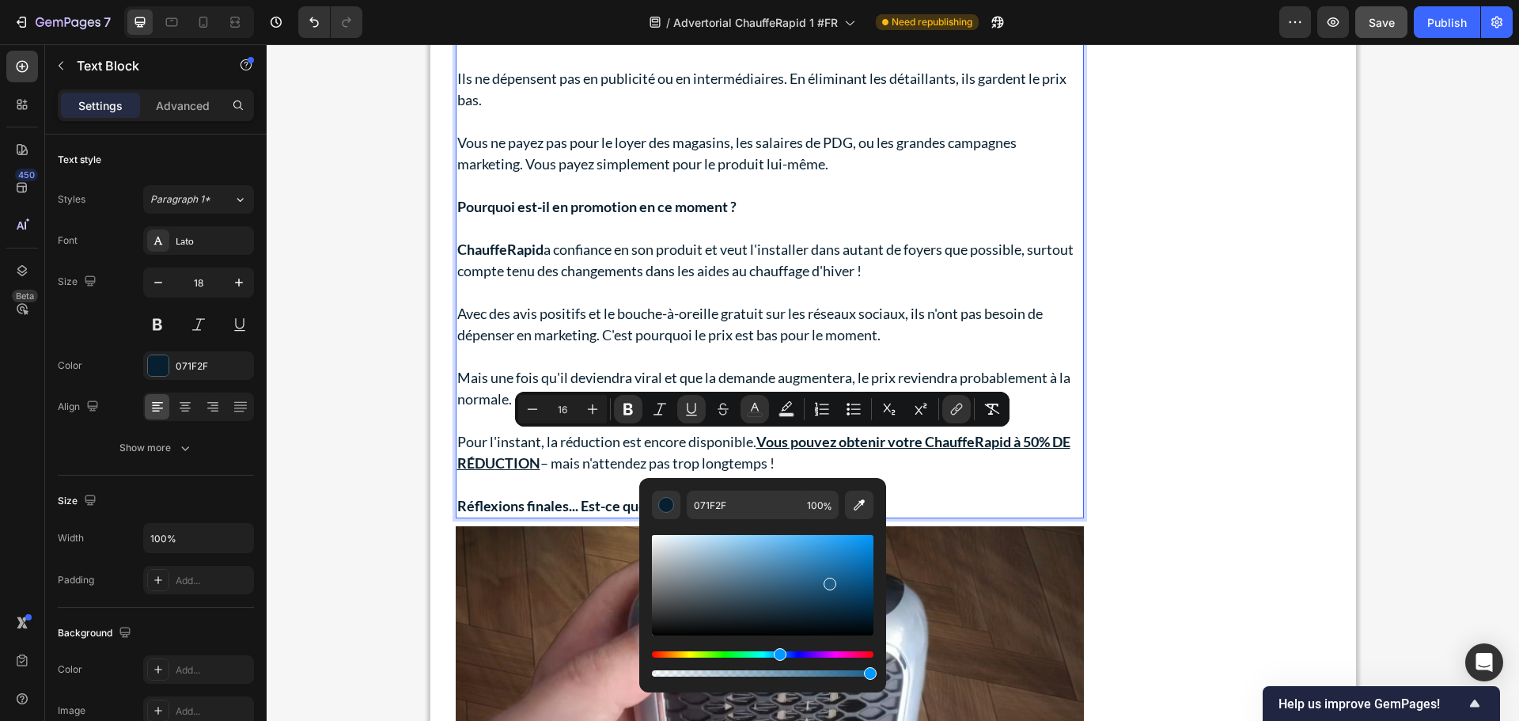
click at [828, 581] on div "Editor contextual toolbar" at bounding box center [763, 585] width 222 height 100
type input "18"
type input "1C5E89"
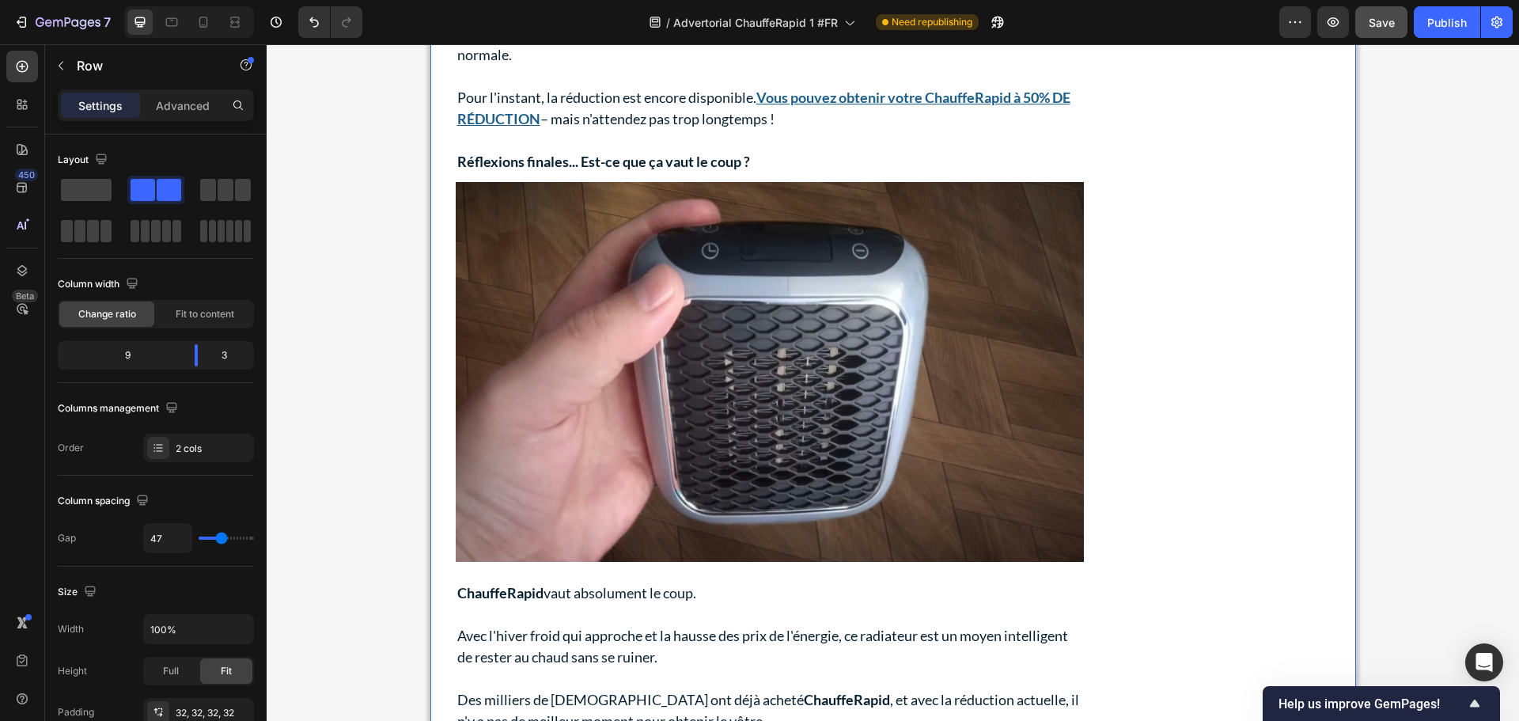
scroll to position [8635, 0]
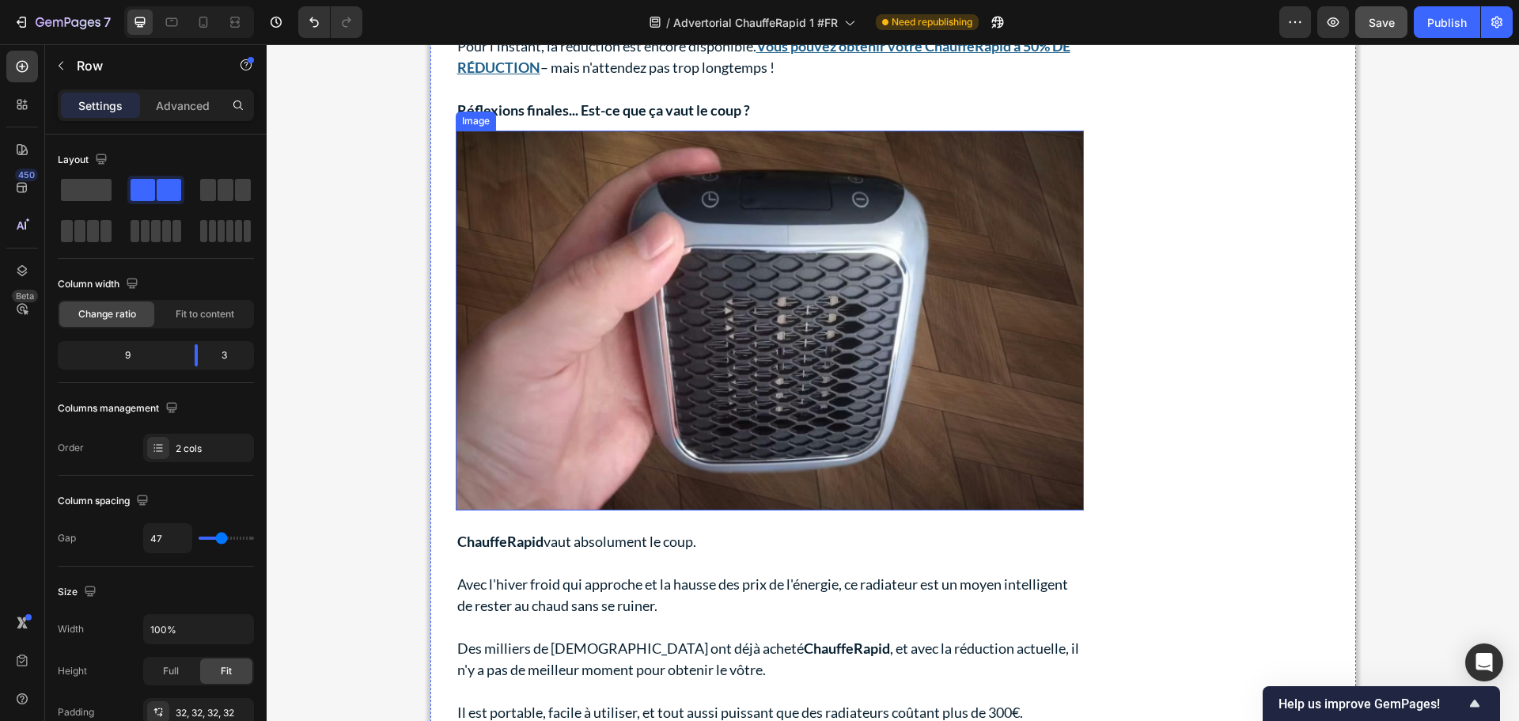
click at [719, 375] on img at bounding box center [770, 321] width 628 height 380
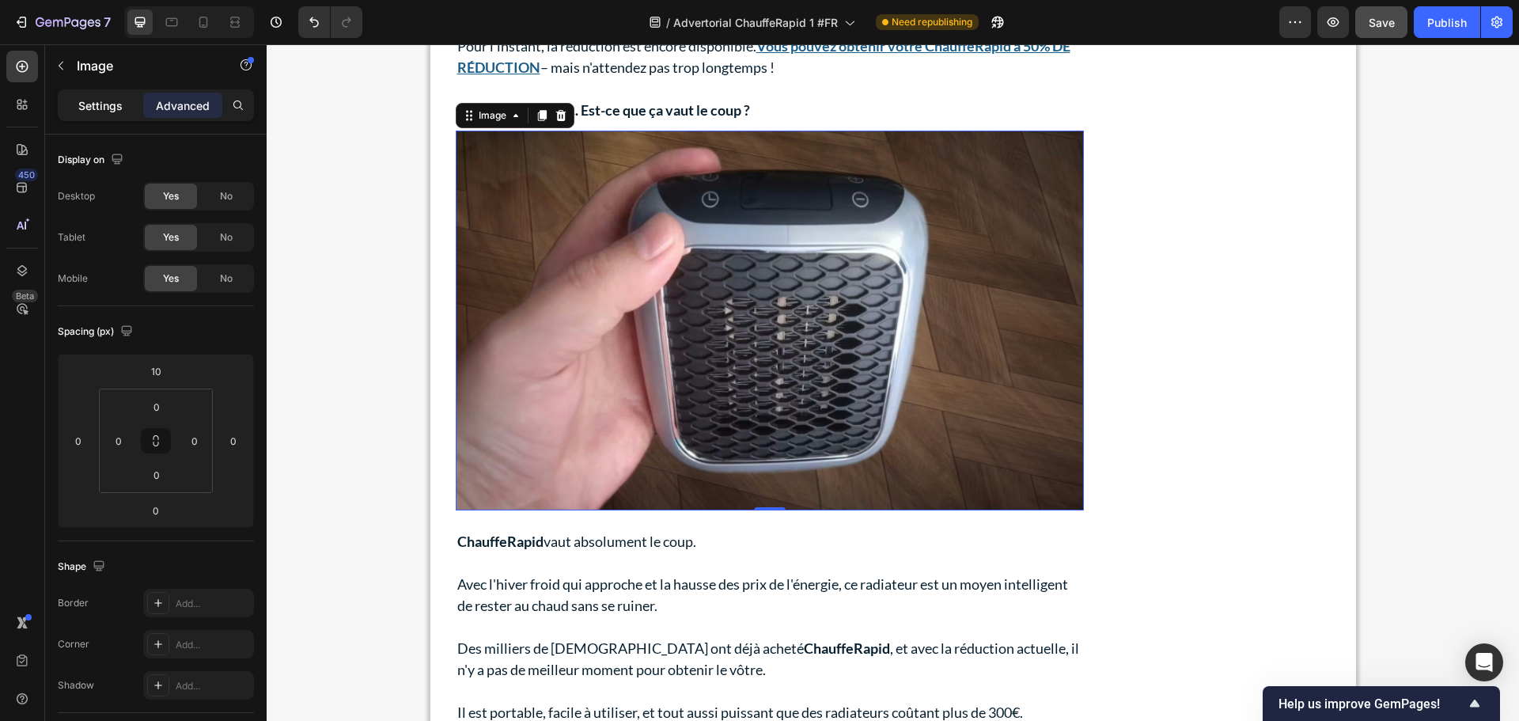
click at [100, 111] on p "Settings" at bounding box center [100, 105] width 44 height 17
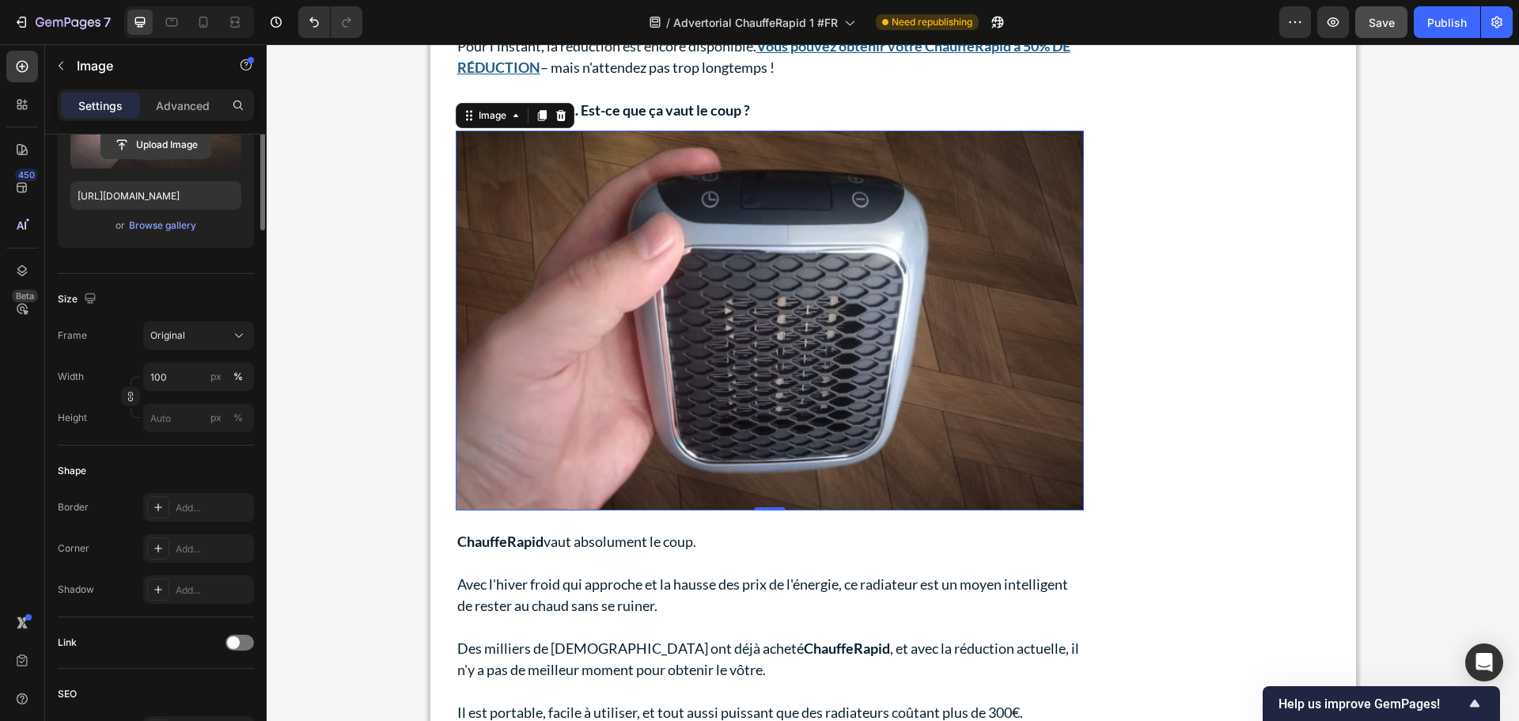
scroll to position [317, 0]
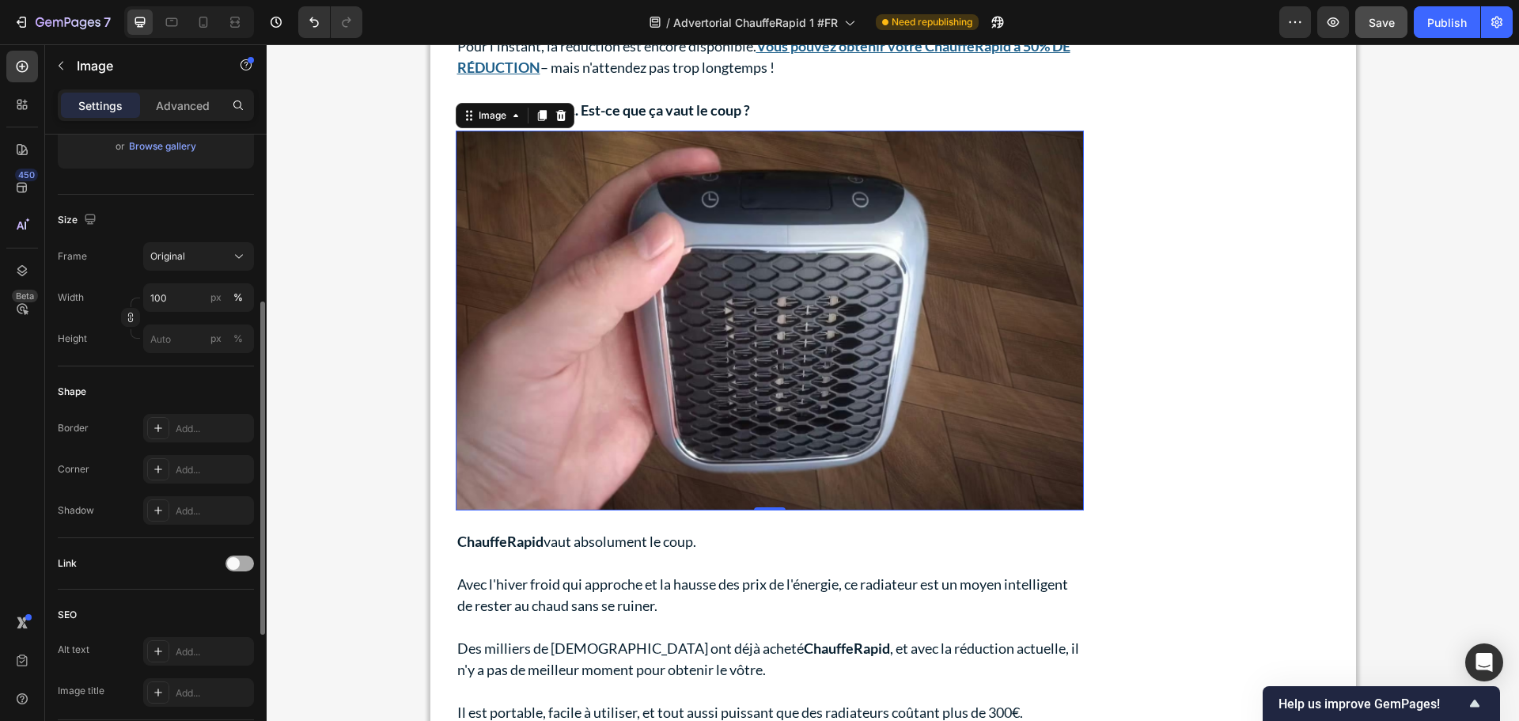
click at [241, 563] on div at bounding box center [240, 564] width 28 height 16
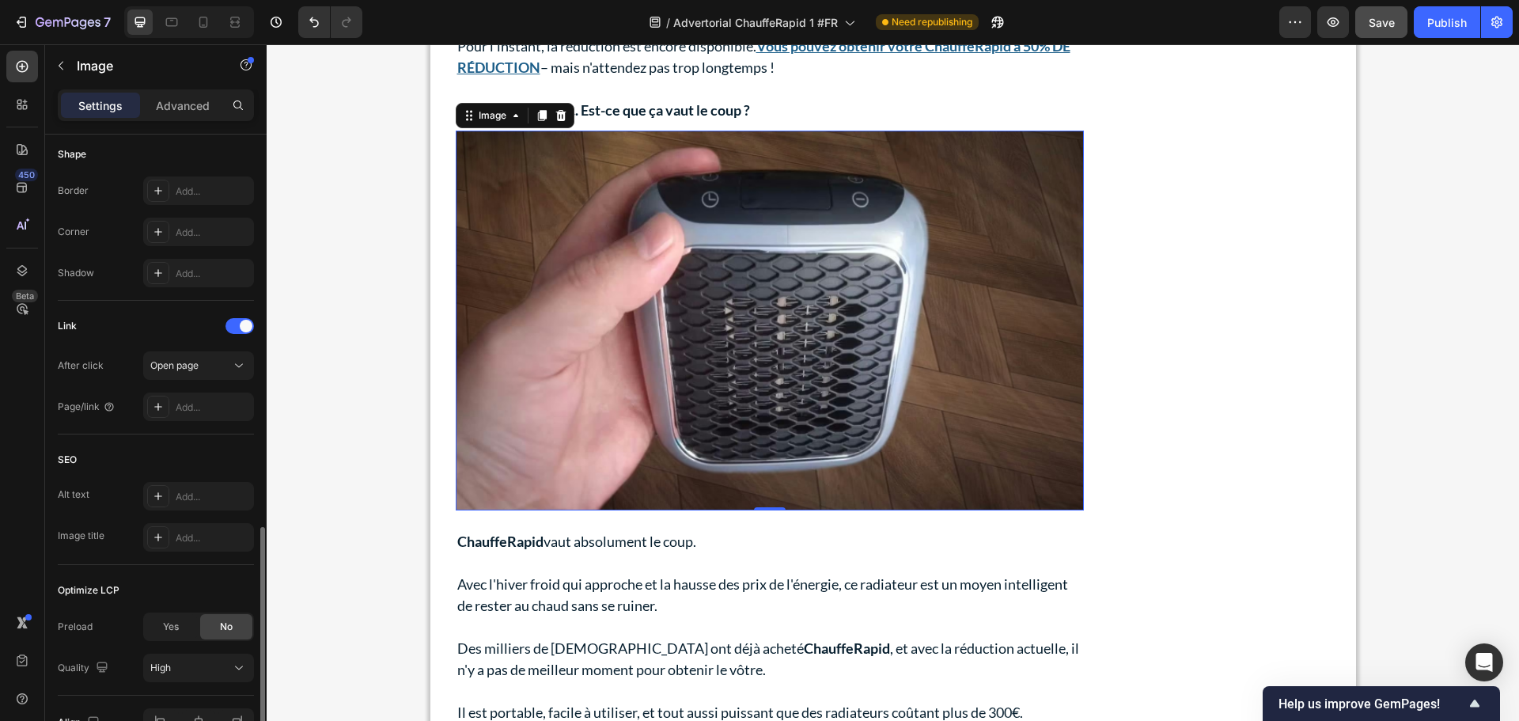
scroll to position [633, 0]
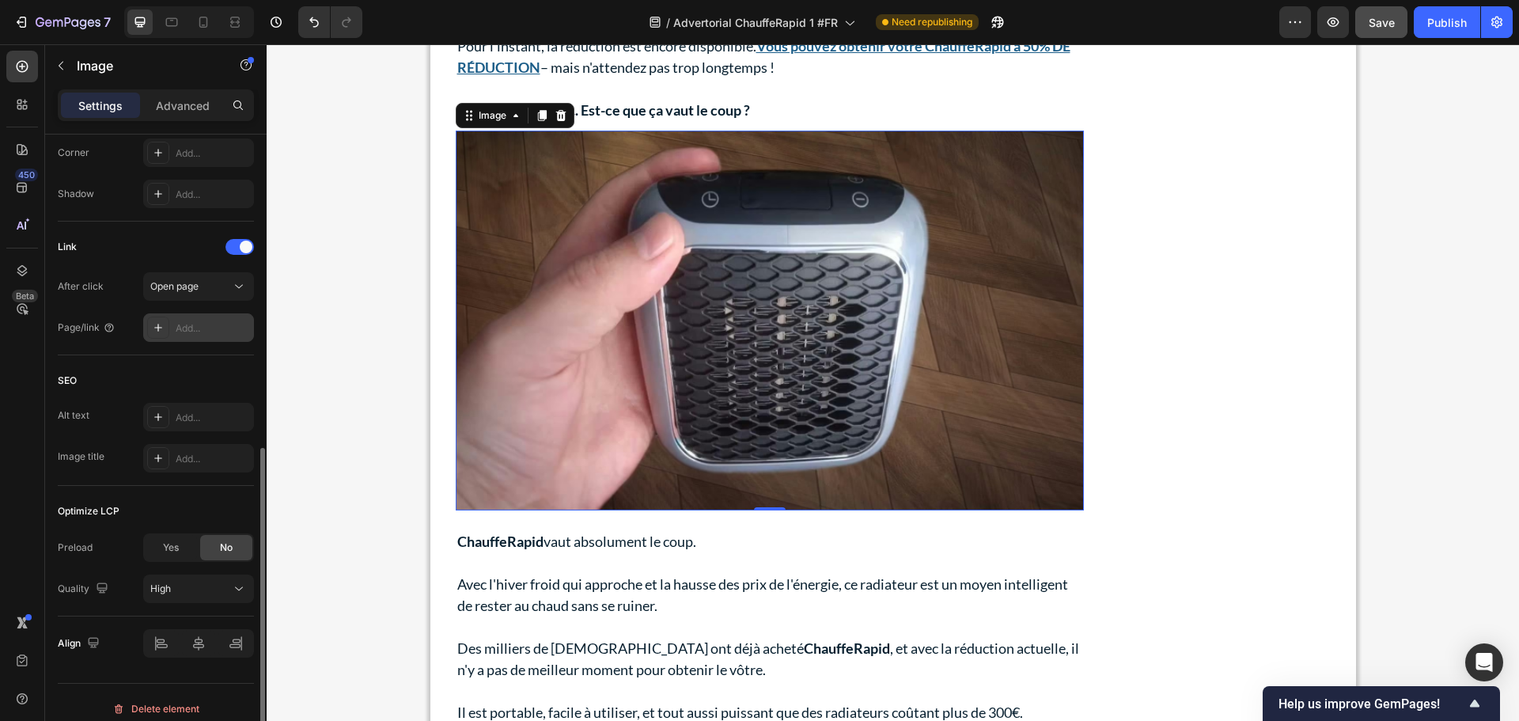
click at [192, 332] on div "Add..." at bounding box center [213, 328] width 74 height 14
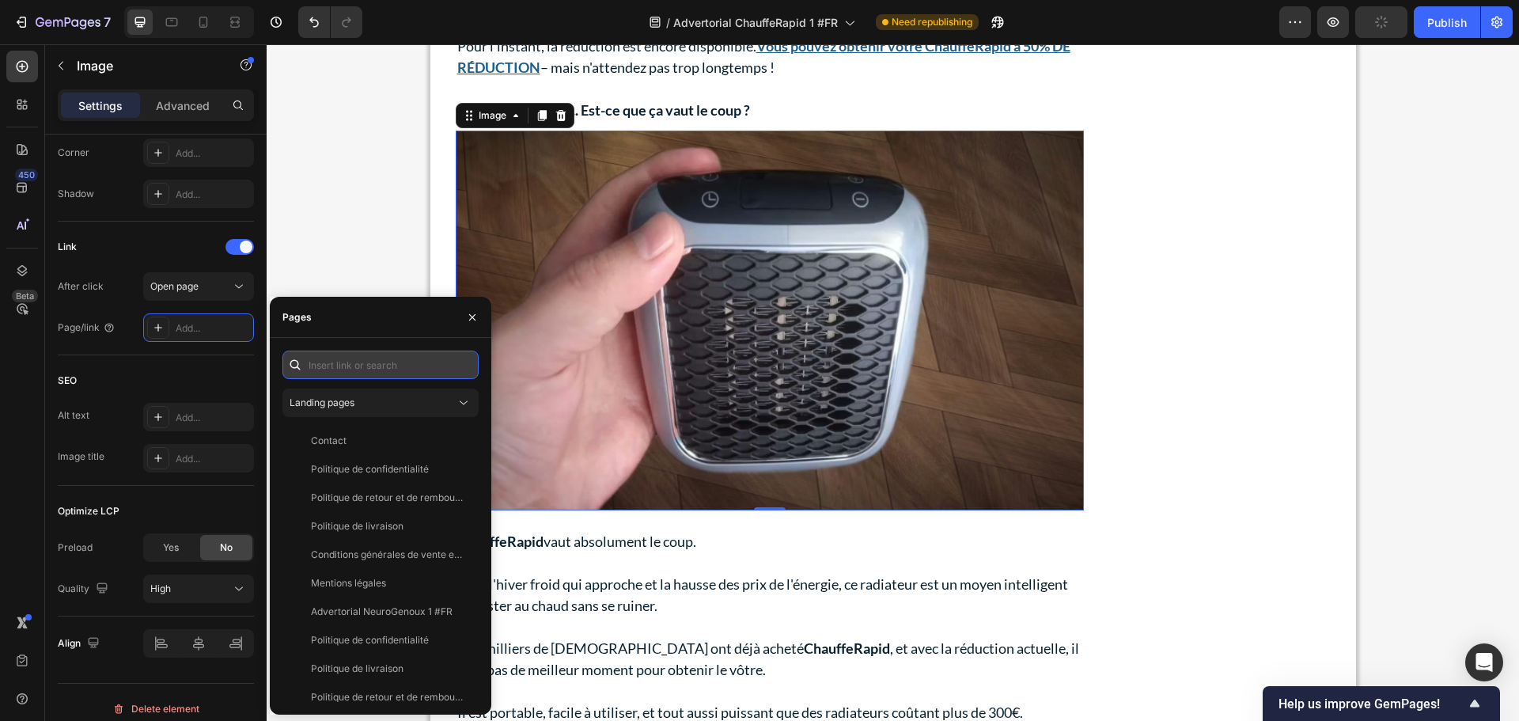
click at [372, 370] on input "text" at bounding box center [381, 365] width 196 height 28
paste input "[URL][DOMAIN_NAME]"
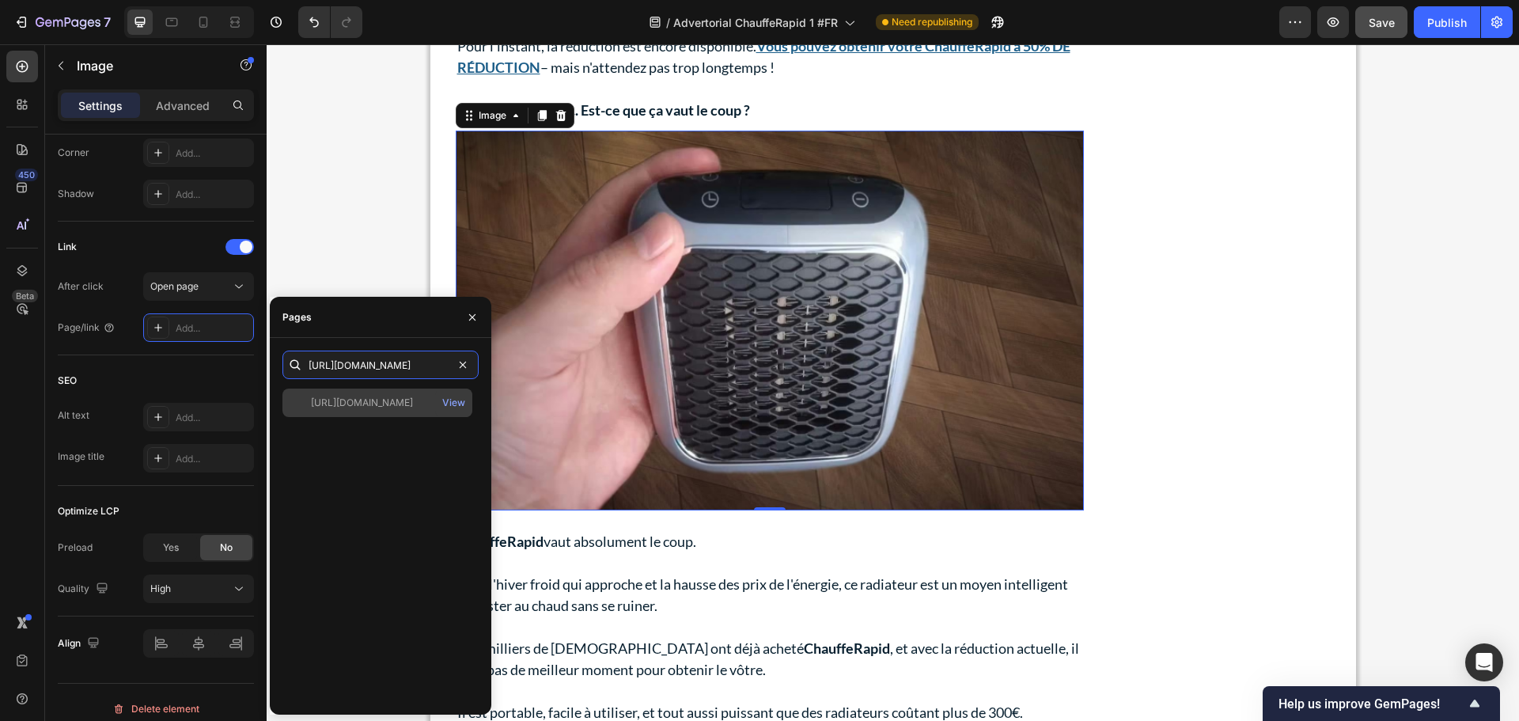
type input "[URL][DOMAIN_NAME]"
click at [377, 393] on div "[URL][DOMAIN_NAME] View" at bounding box center [378, 403] width 190 height 28
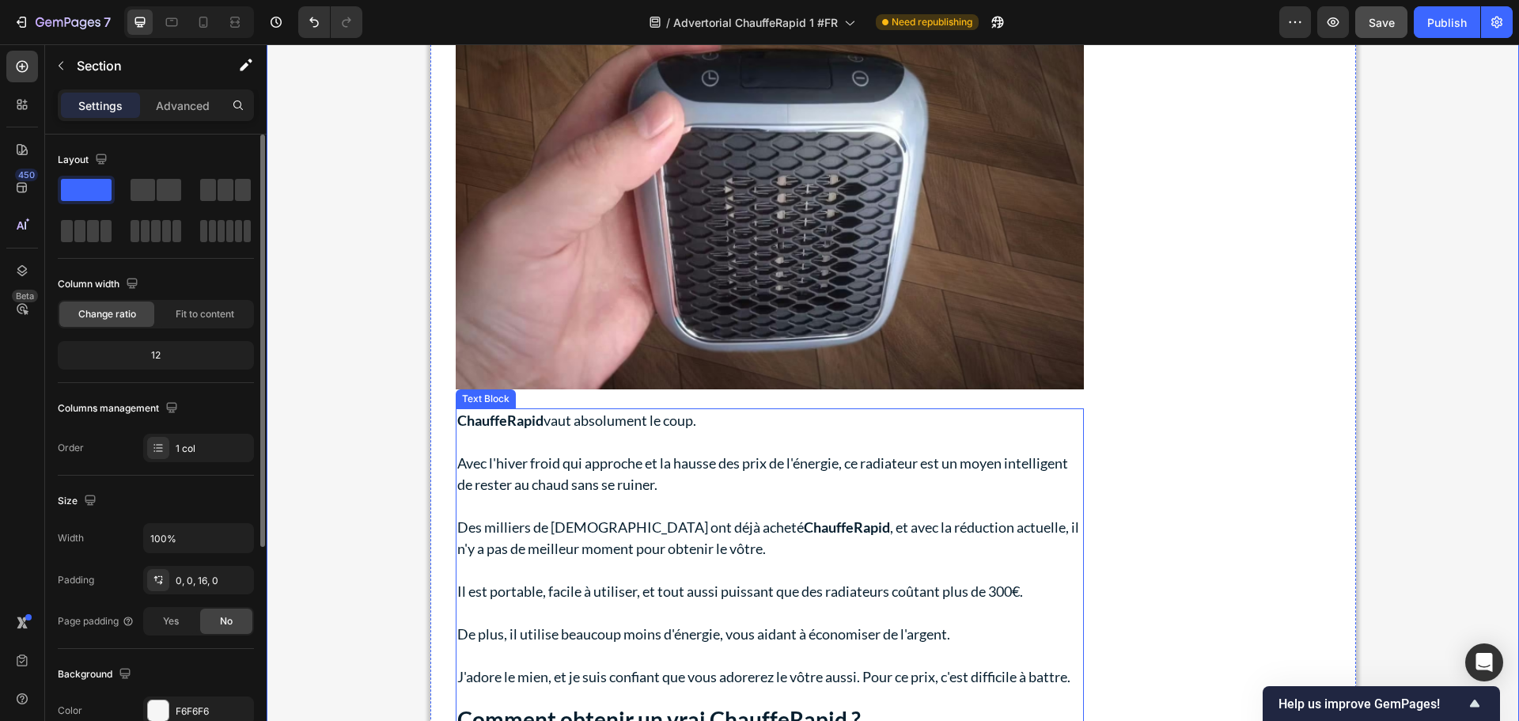
scroll to position [8793, 0]
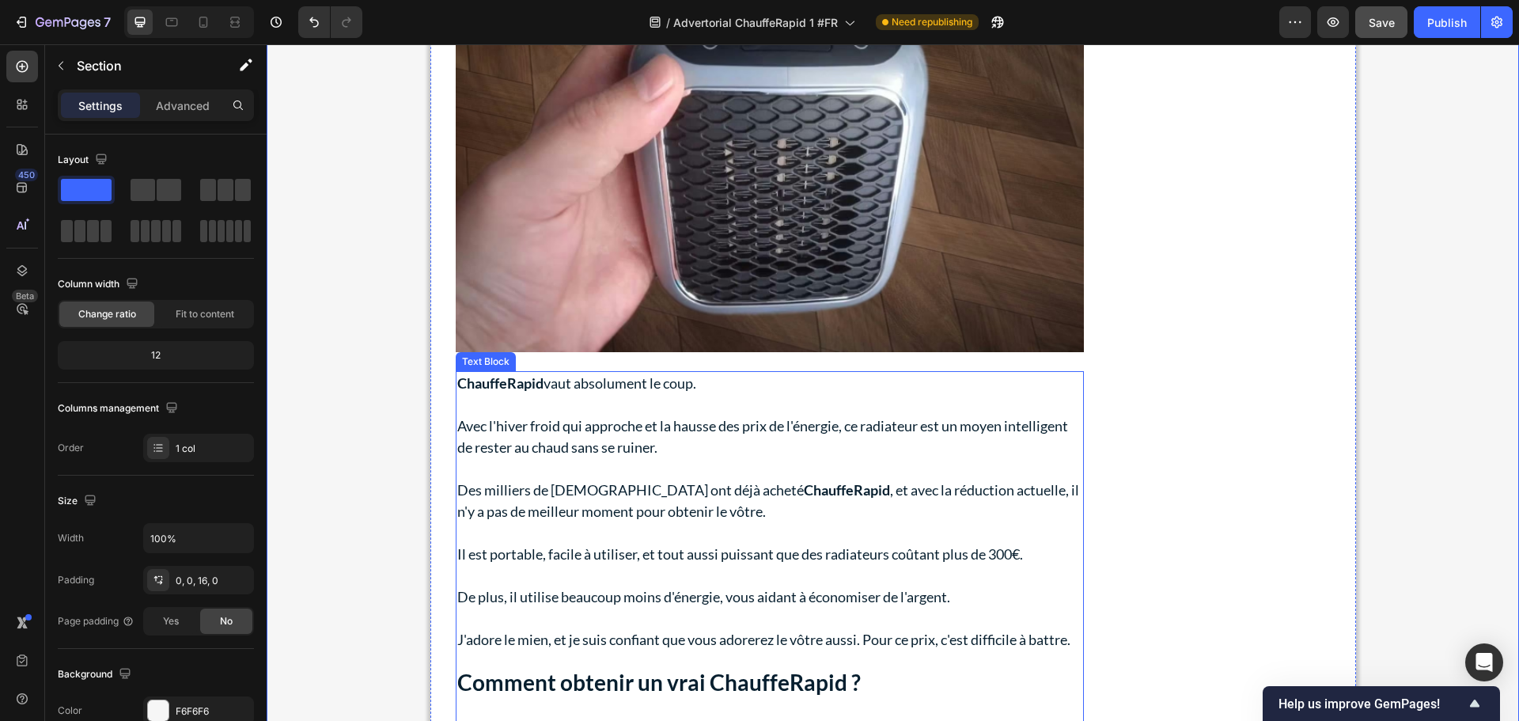
click at [804, 486] on strong "ChauffeRapid" at bounding box center [847, 489] width 86 height 17
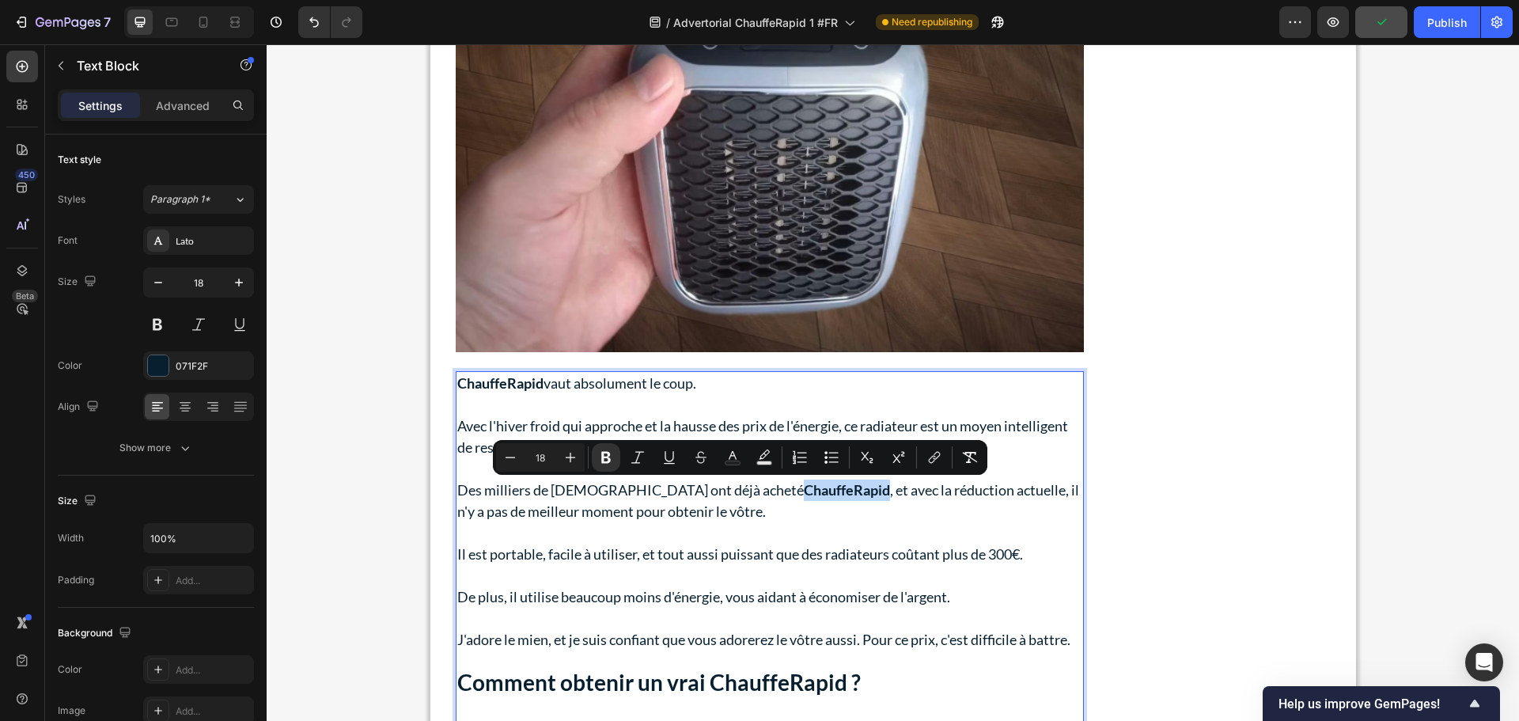
drag, startPoint x: 785, startPoint y: 489, endPoint x: 698, endPoint y: 493, distance: 87.1
click at [698, 493] on p "Des milliers de [DEMOGRAPHIC_DATA] ont déjà acheté ChauffeRapid , et avec la ré…" at bounding box center [769, 501] width 625 height 43
click at [939, 458] on icon "Editor contextual toolbar" at bounding box center [935, 457] width 16 height 16
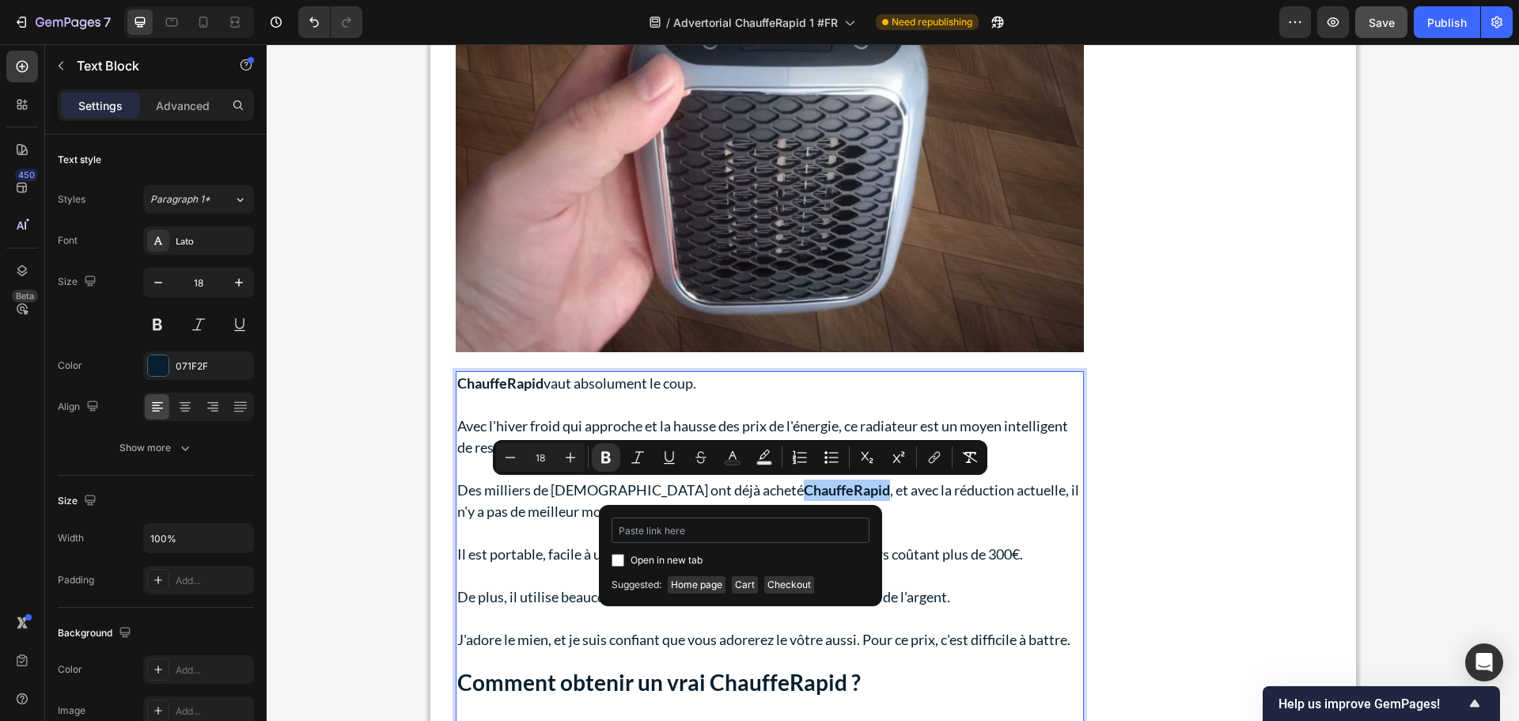
type input "[URL][DOMAIN_NAME]"
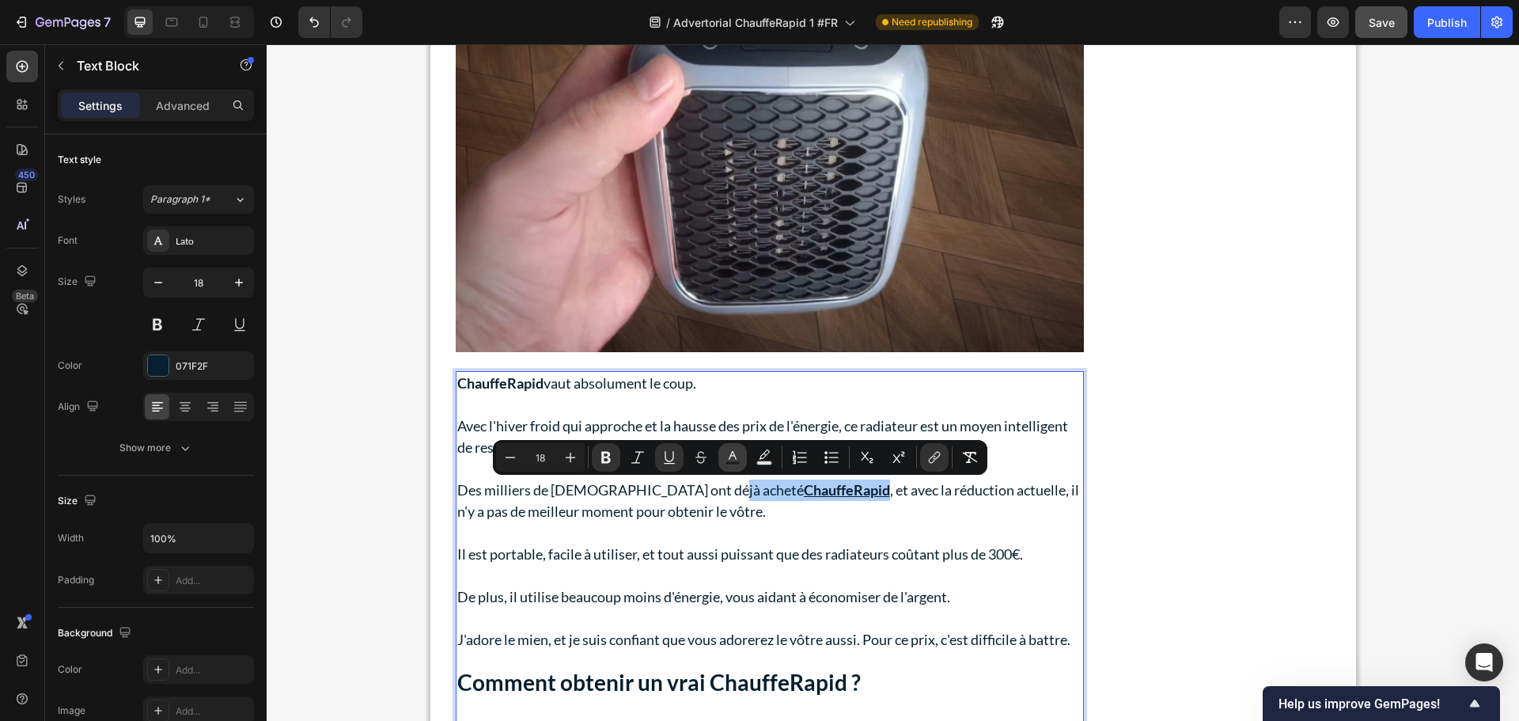
click at [734, 454] on icon "Editor contextual toolbar" at bounding box center [733, 455] width 8 height 9
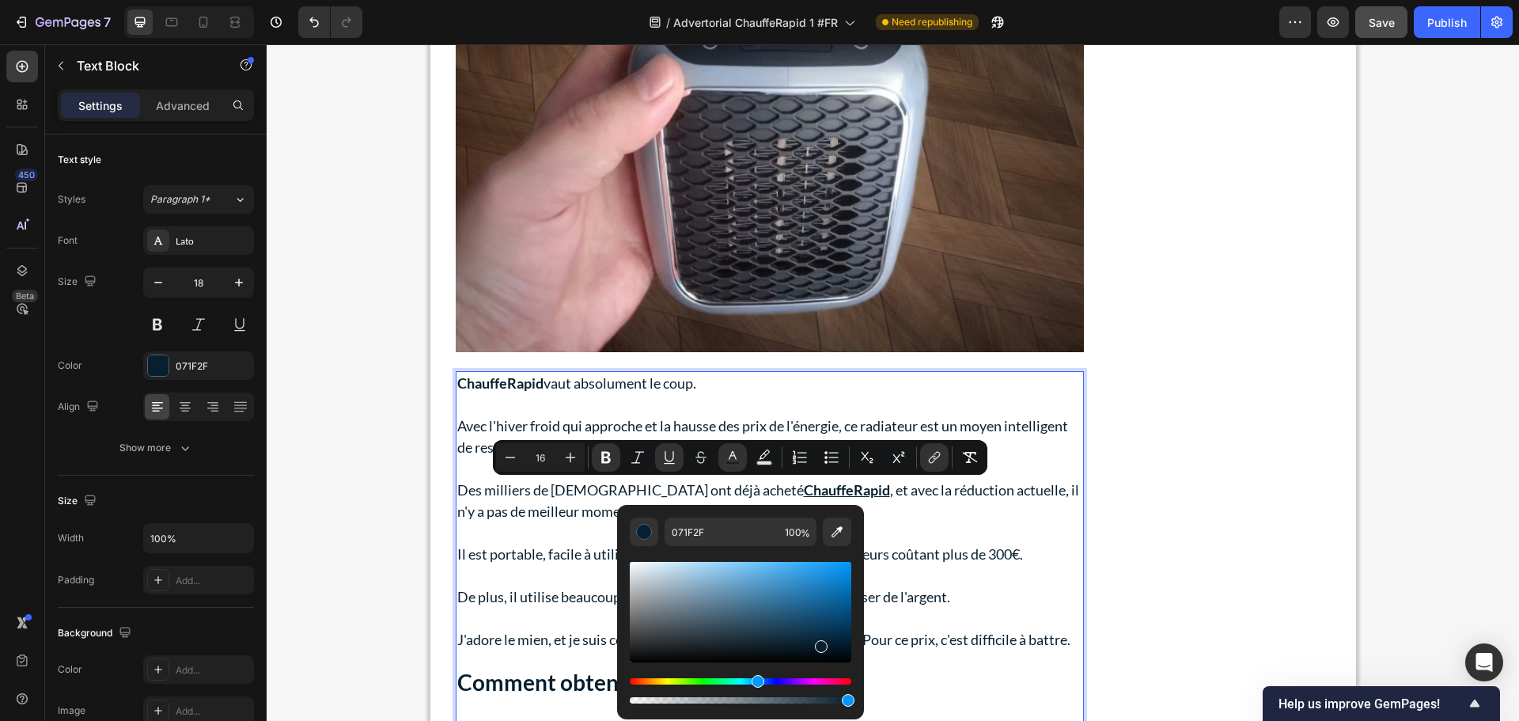
click at [805, 607] on div "Editor contextual toolbar" at bounding box center [741, 612] width 222 height 100
type input "18"
click at [798, 598] on div "Editor contextual toolbar" at bounding box center [741, 612] width 222 height 100
type input "266FA0"
click at [999, 543] on p "Rich Text Editor. Editing area: main" at bounding box center [769, 532] width 625 height 21
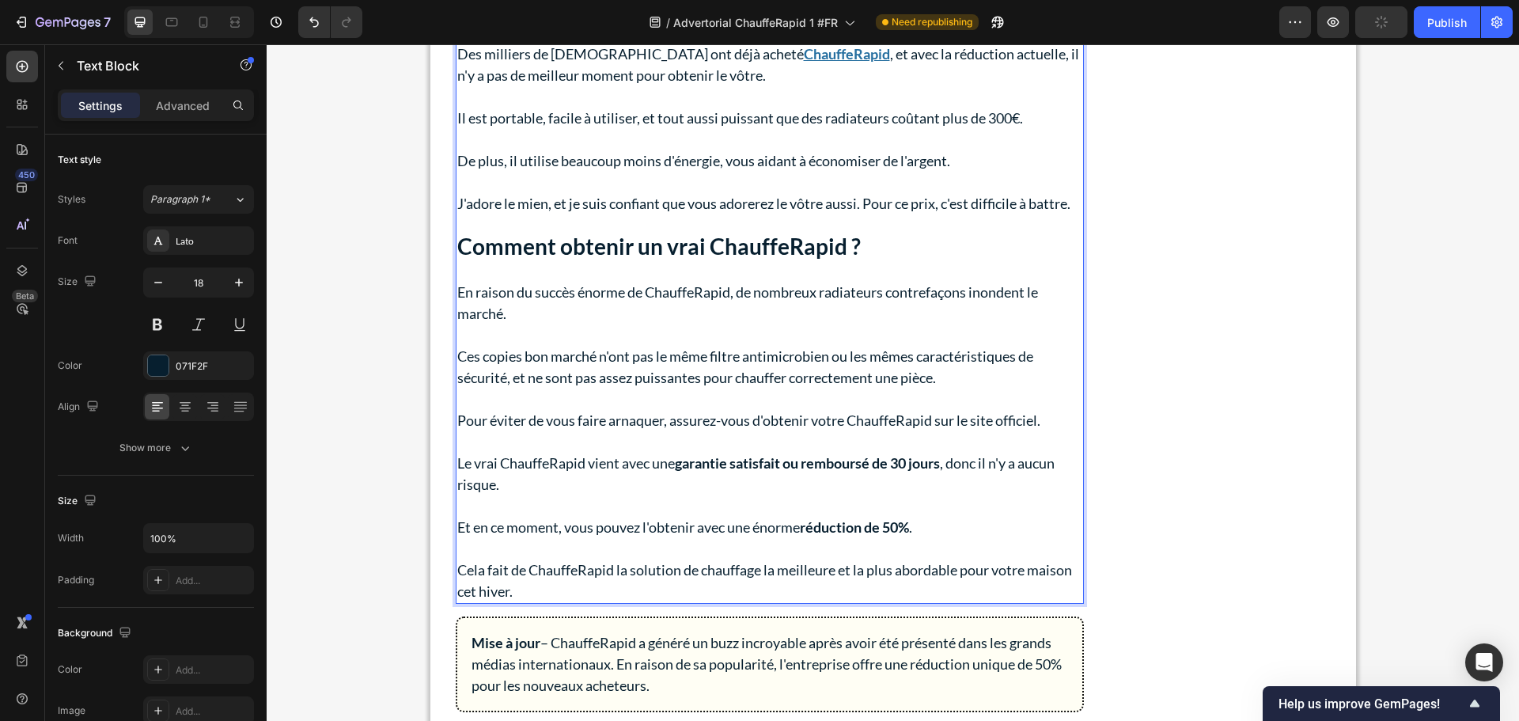
scroll to position [9426, 0]
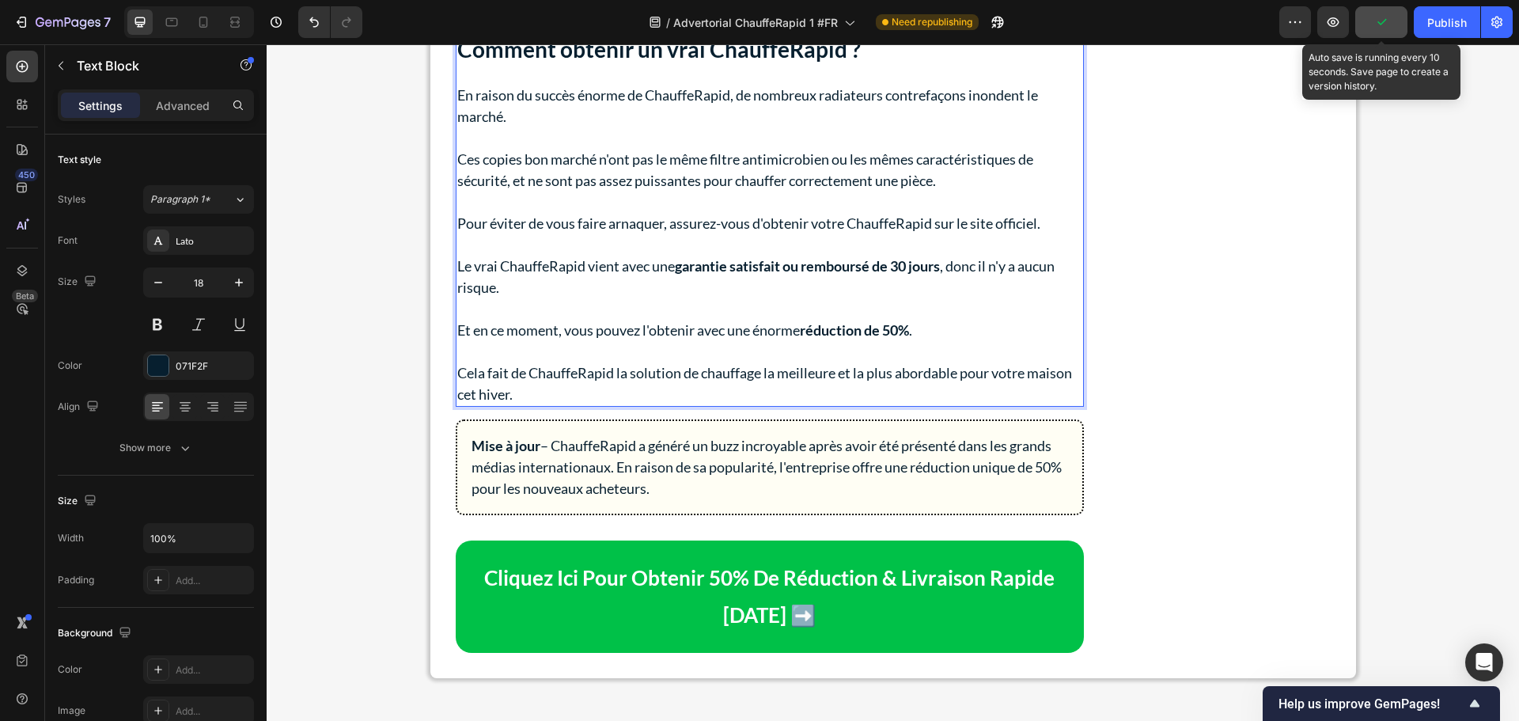
click at [1382, 26] on icon "button" at bounding box center [1382, 22] width 16 height 16
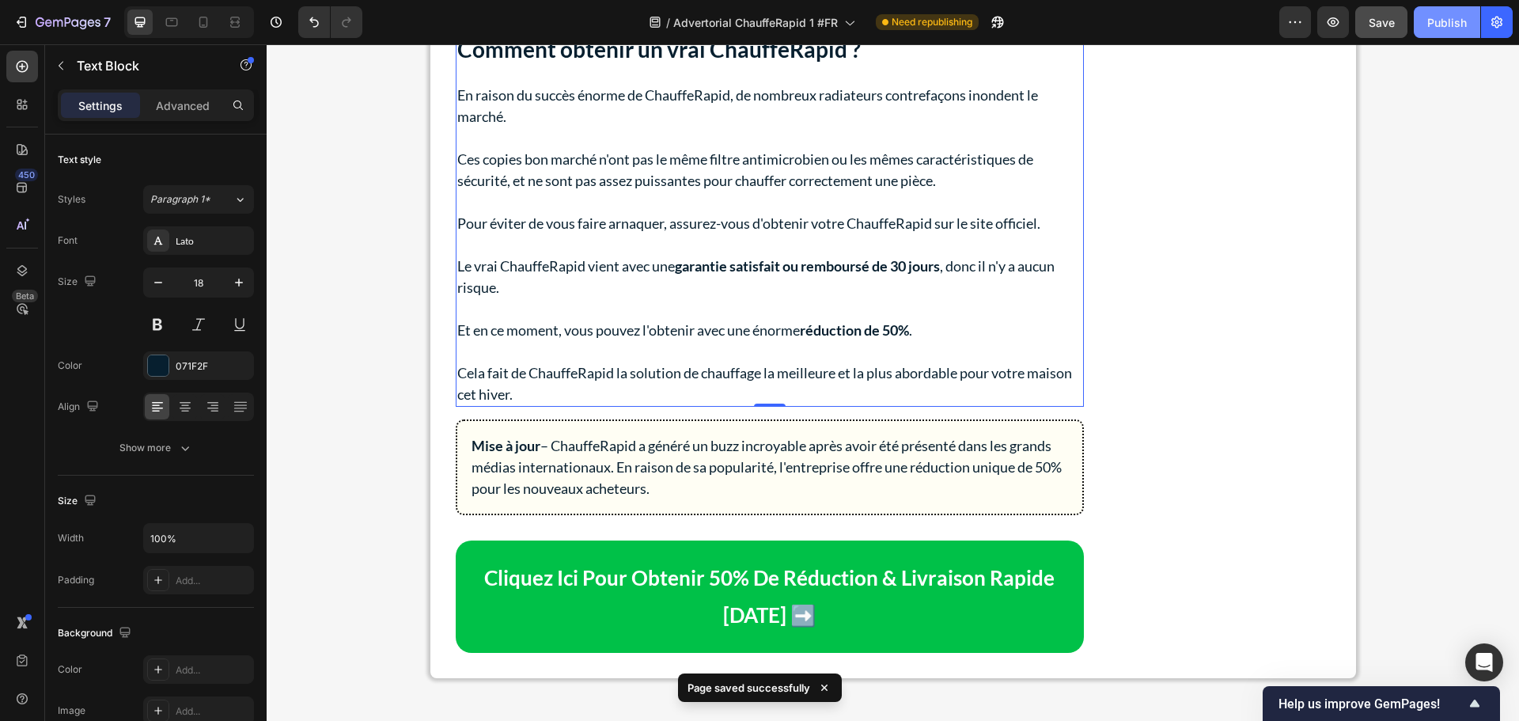
click at [1447, 23] on div "Publish" at bounding box center [1448, 22] width 40 height 17
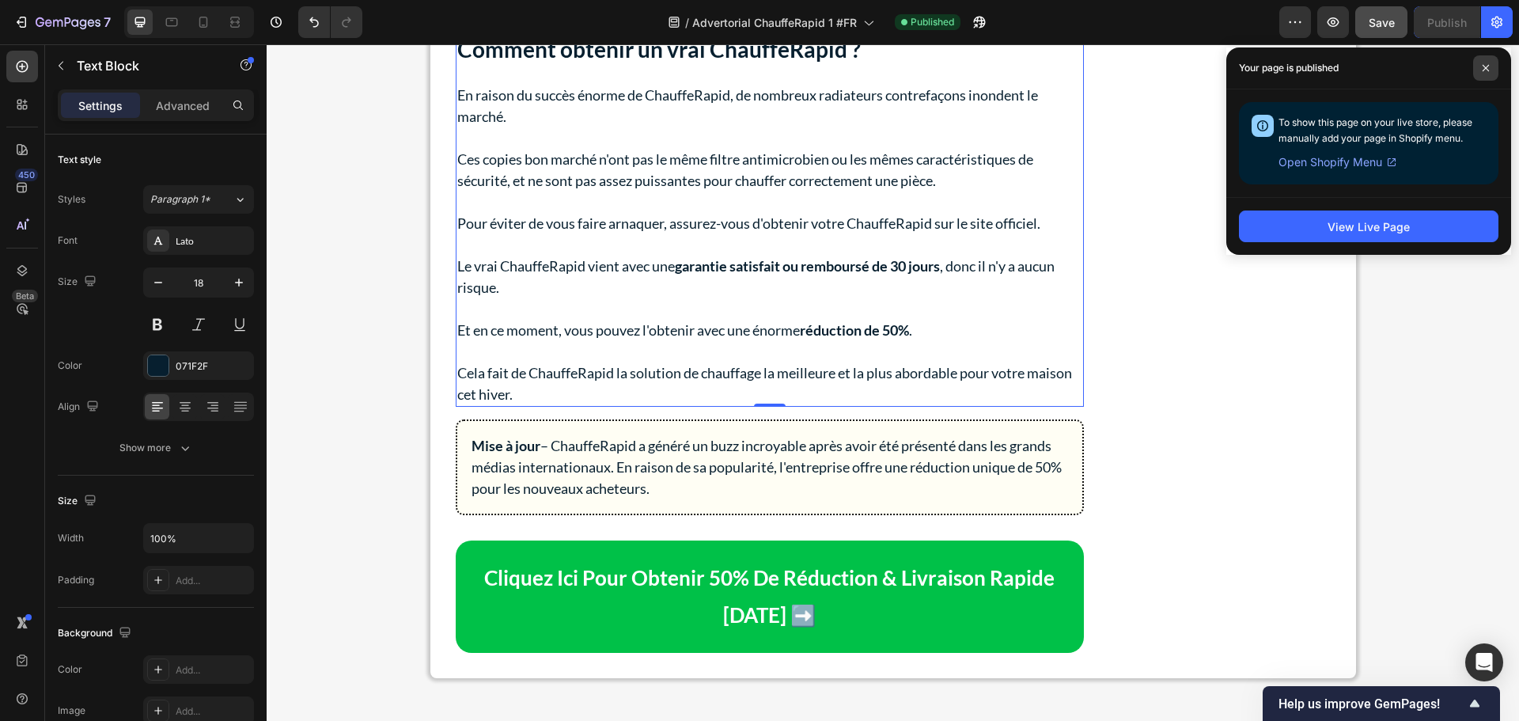
click at [1485, 67] on icon at bounding box center [1486, 68] width 6 height 6
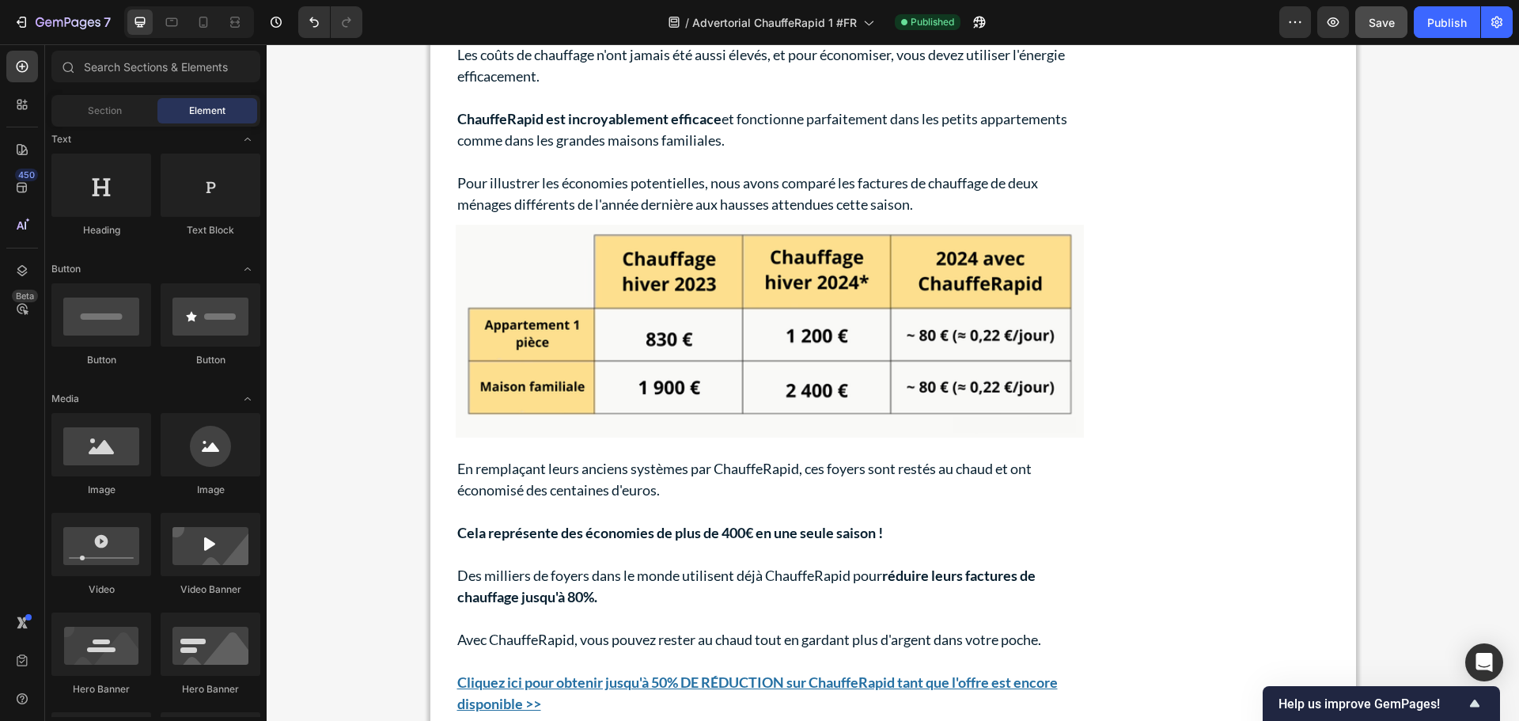
scroll to position [5575, 0]
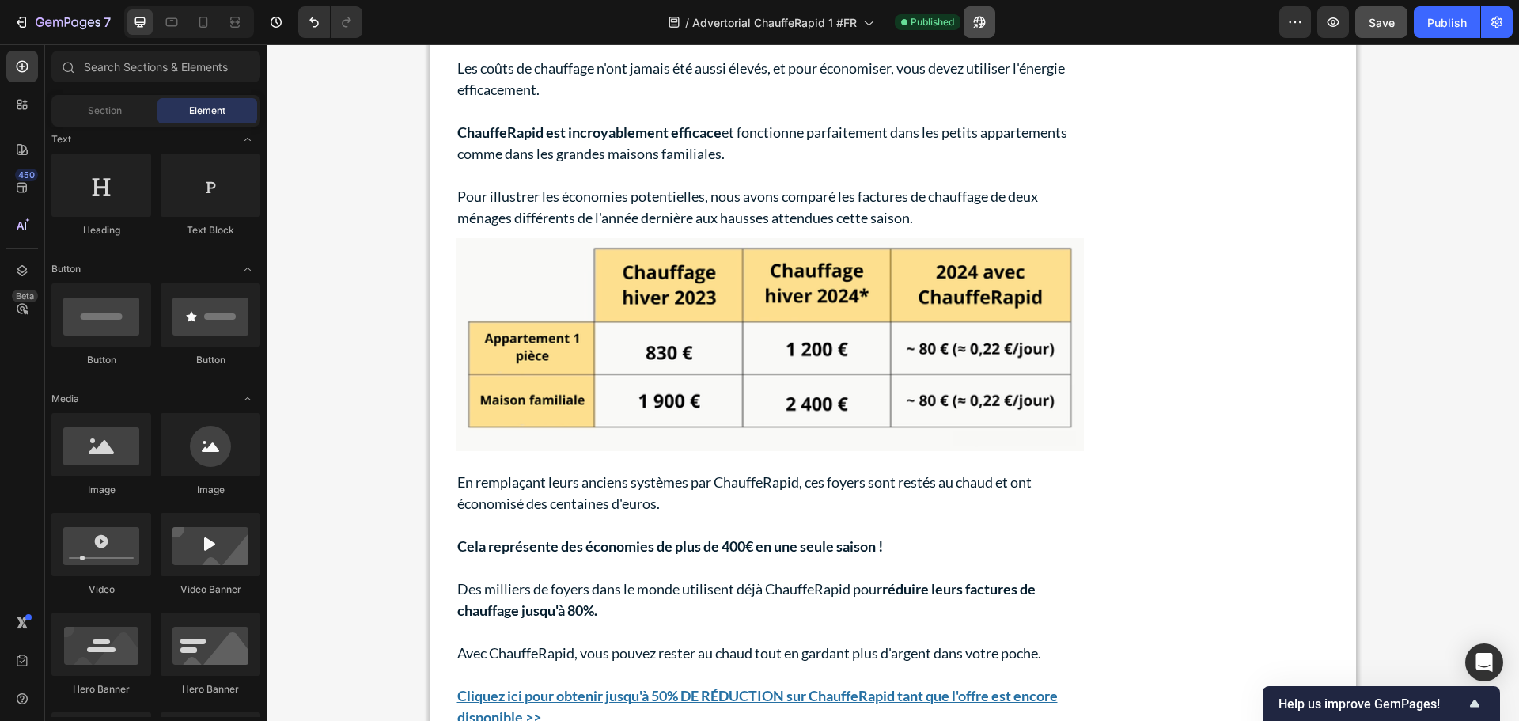
click at [983, 19] on icon "button" at bounding box center [980, 22] width 16 height 16
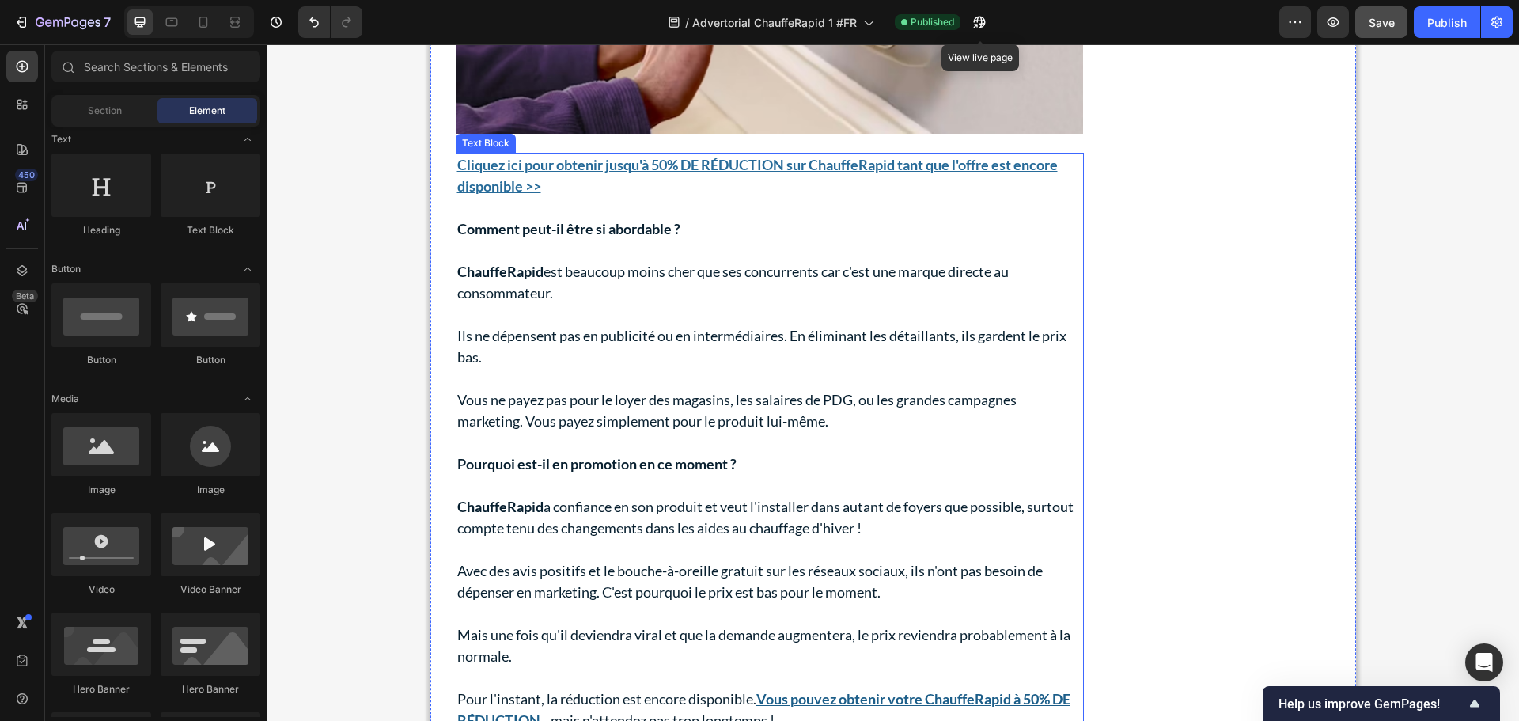
scroll to position [8107, 0]
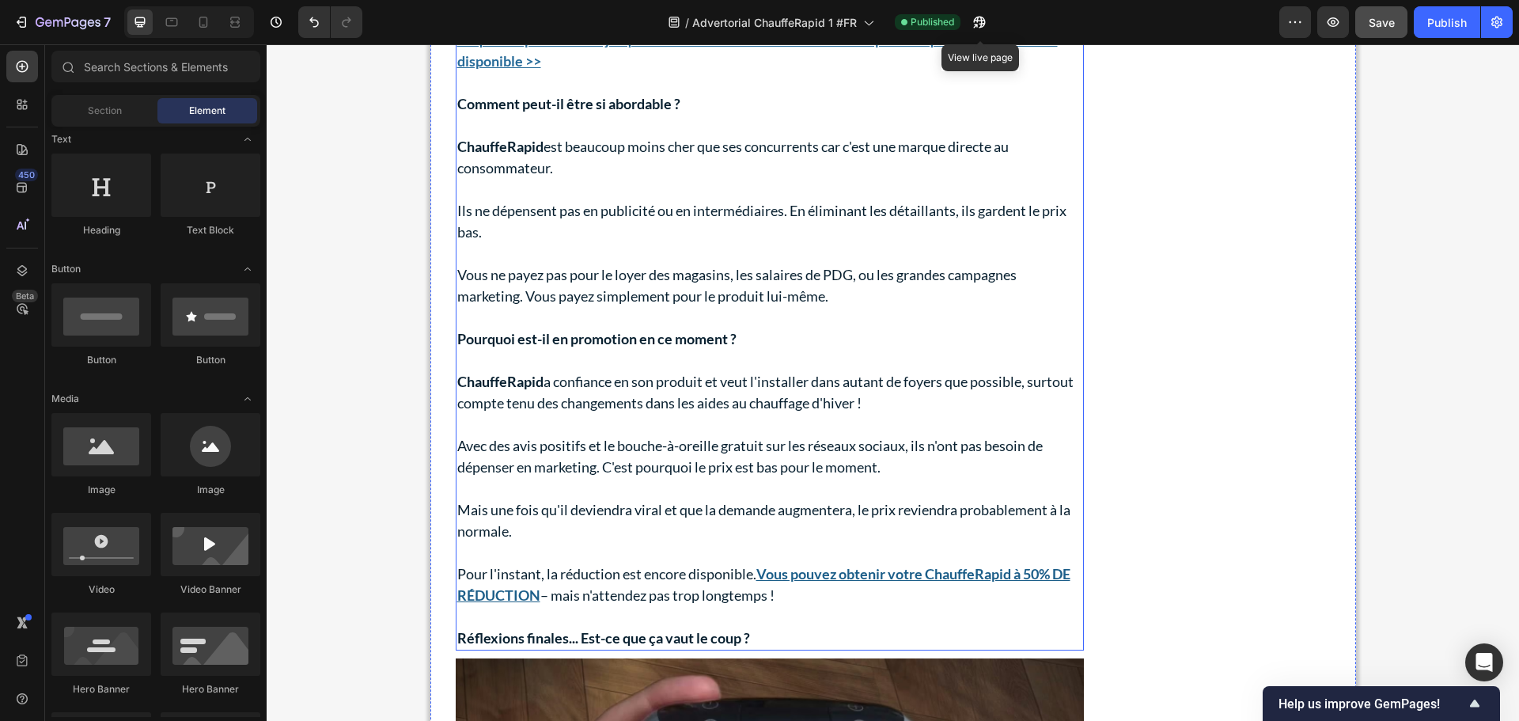
click at [751, 247] on p "Rich Text Editor. Editing area: main" at bounding box center [769, 253] width 625 height 21
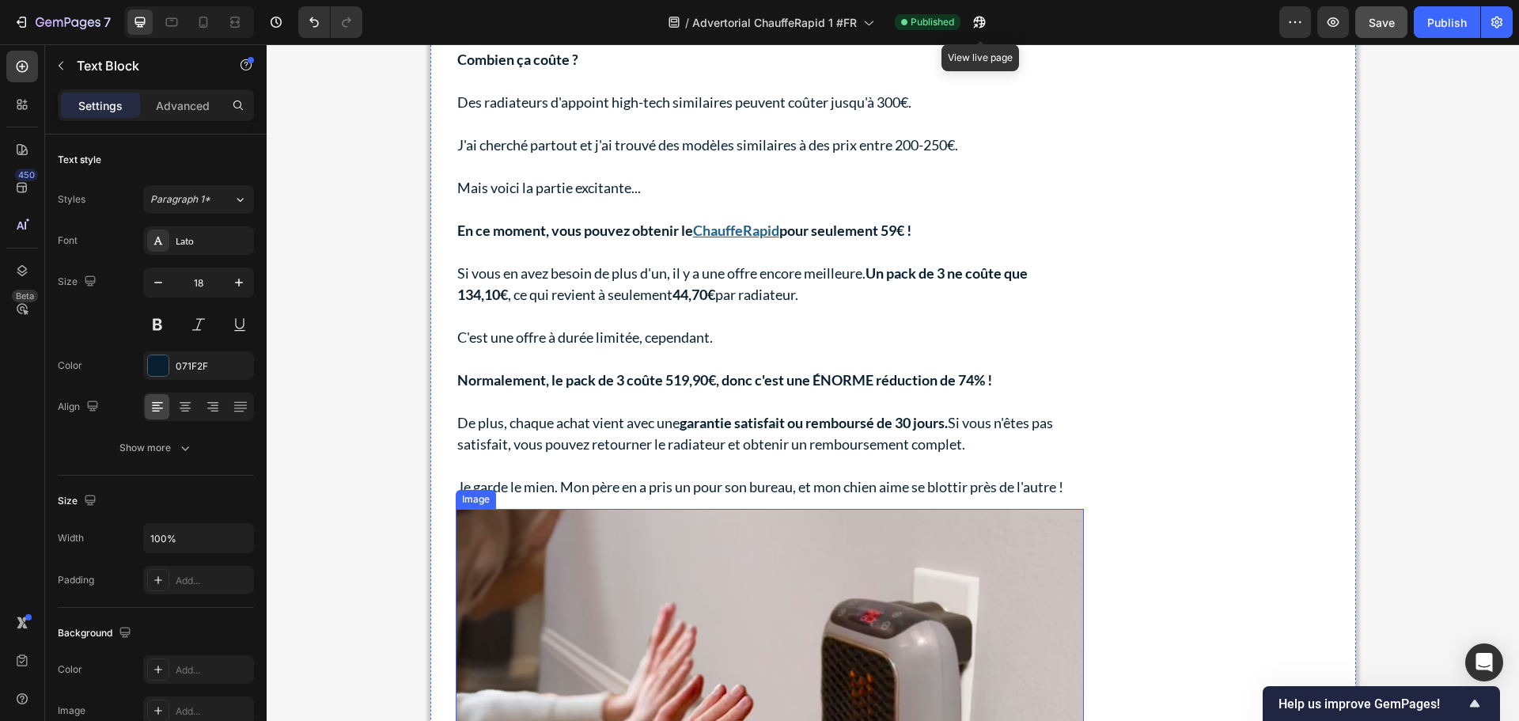
scroll to position [6999, 0]
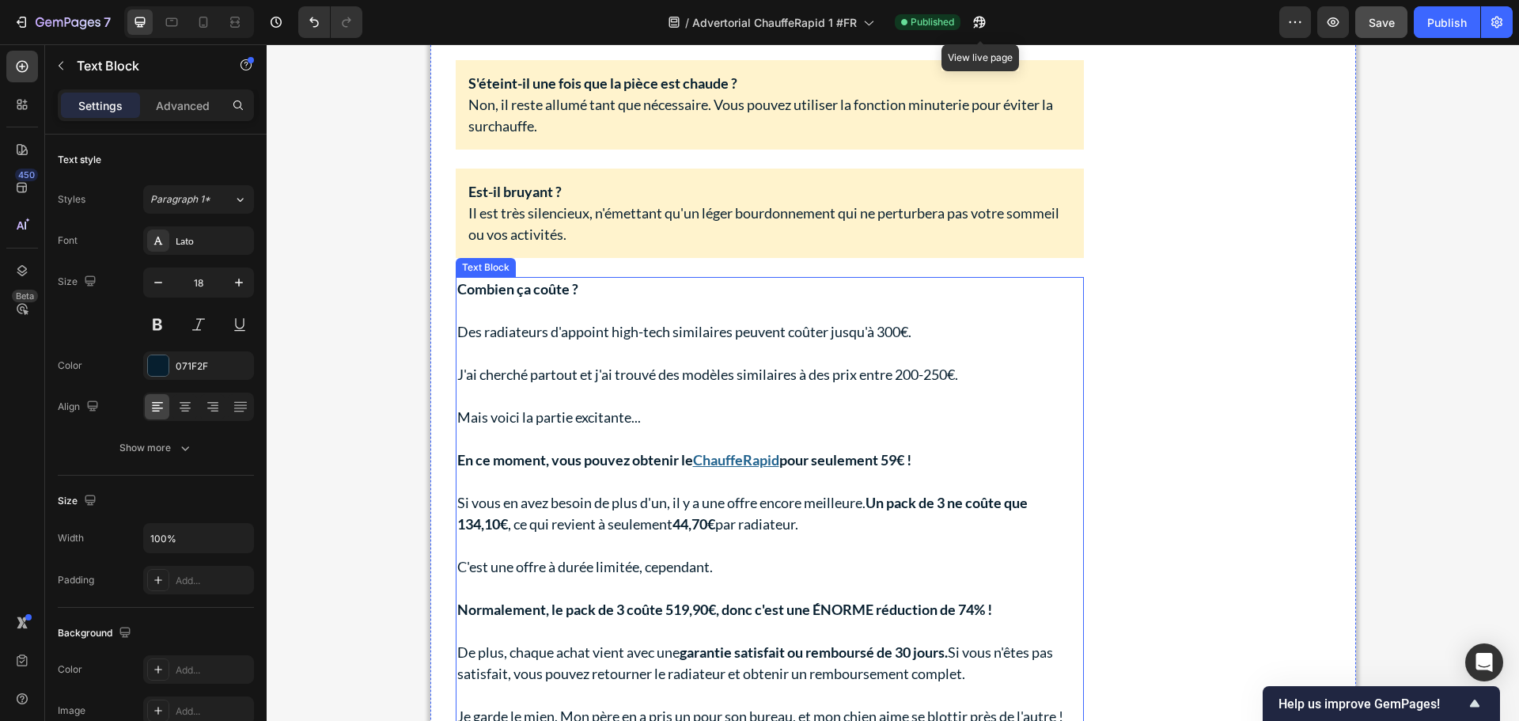
click at [787, 408] on p "Mais voici la partie excitante..." at bounding box center [769, 417] width 625 height 21
click at [561, 511] on p "Si vous en avez besoin de plus d'un, il y a une offre encore meilleure. Un pack…" at bounding box center [769, 513] width 625 height 43
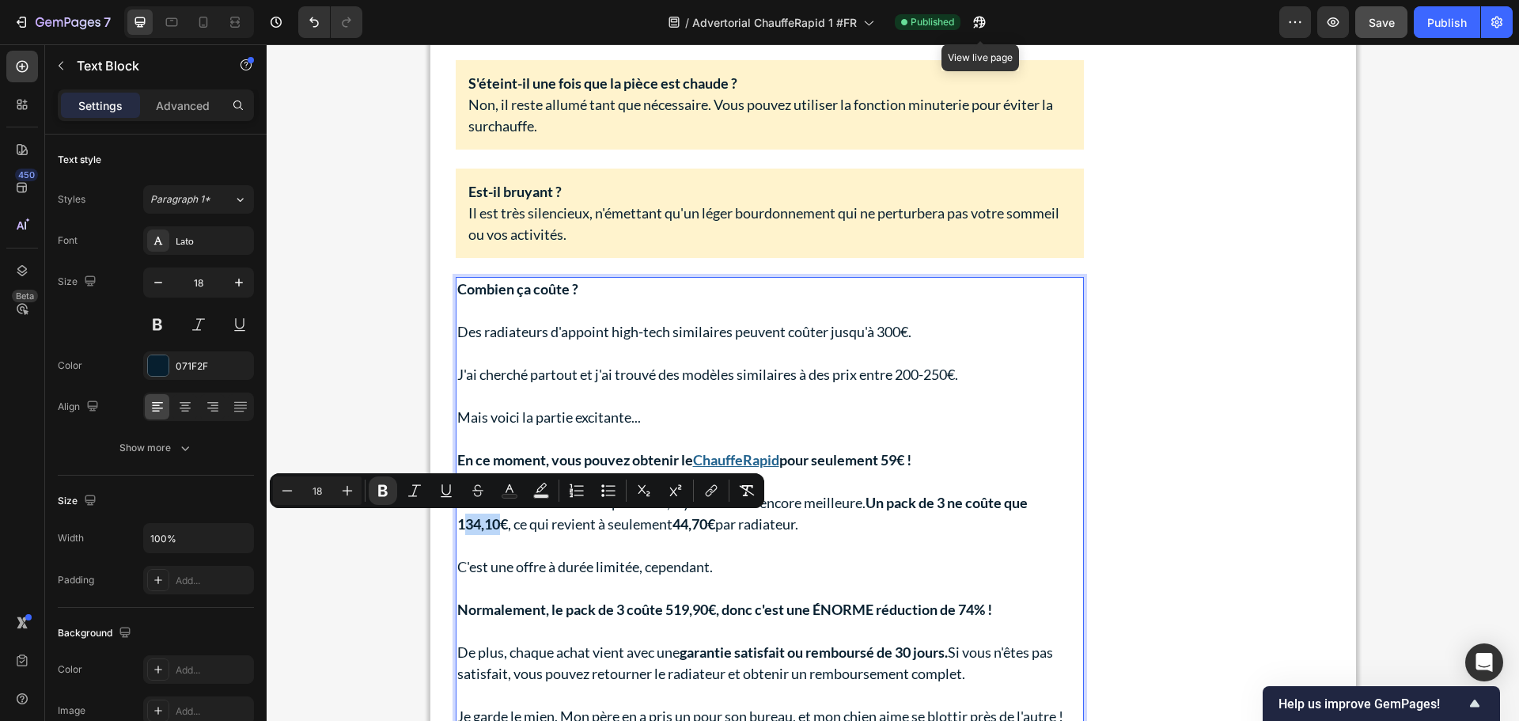
drag, startPoint x: 496, startPoint y: 526, endPoint x: 461, endPoint y: 525, distance: 34.8
click at [461, 525] on strong "Un pack de 3 ne coûte que 134,10€" at bounding box center [742, 513] width 571 height 39
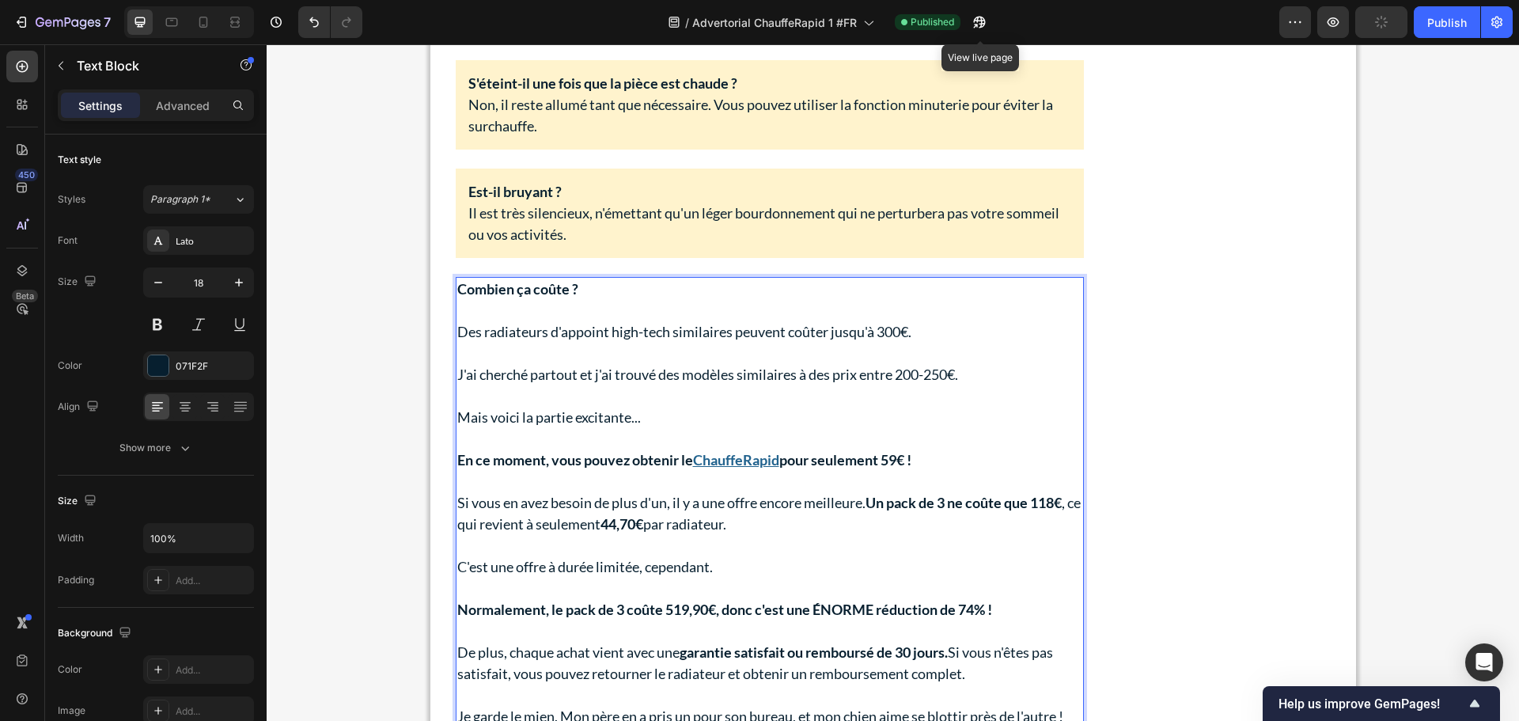
click at [612, 524] on p "Si vous en avez besoin de plus d'un, il y a une offre encore meilleure. Un pack…" at bounding box center [769, 513] width 625 height 43
drag, startPoint x: 650, startPoint y: 522, endPoint x: 618, endPoint y: 527, distance: 32.8
click at [618, 527] on strong "44,70€" at bounding box center [622, 523] width 43 height 17
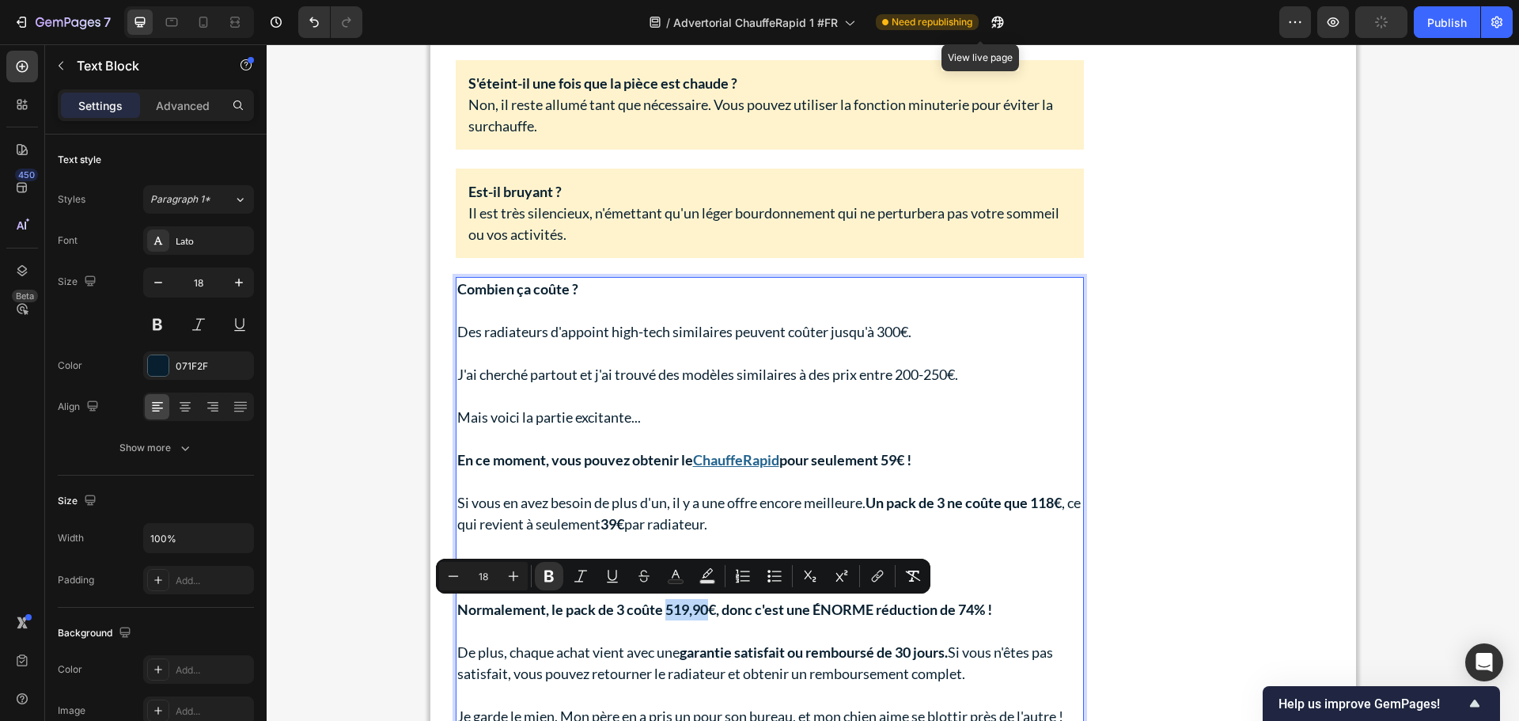
drag, startPoint x: 707, startPoint y: 609, endPoint x: 662, endPoint y: 613, distance: 45.3
click at [662, 613] on strong "Normalement, le pack de 3 coûte 519,90€, donc c'est une ÉNORME réduction de 74%…" at bounding box center [724, 609] width 535 height 17
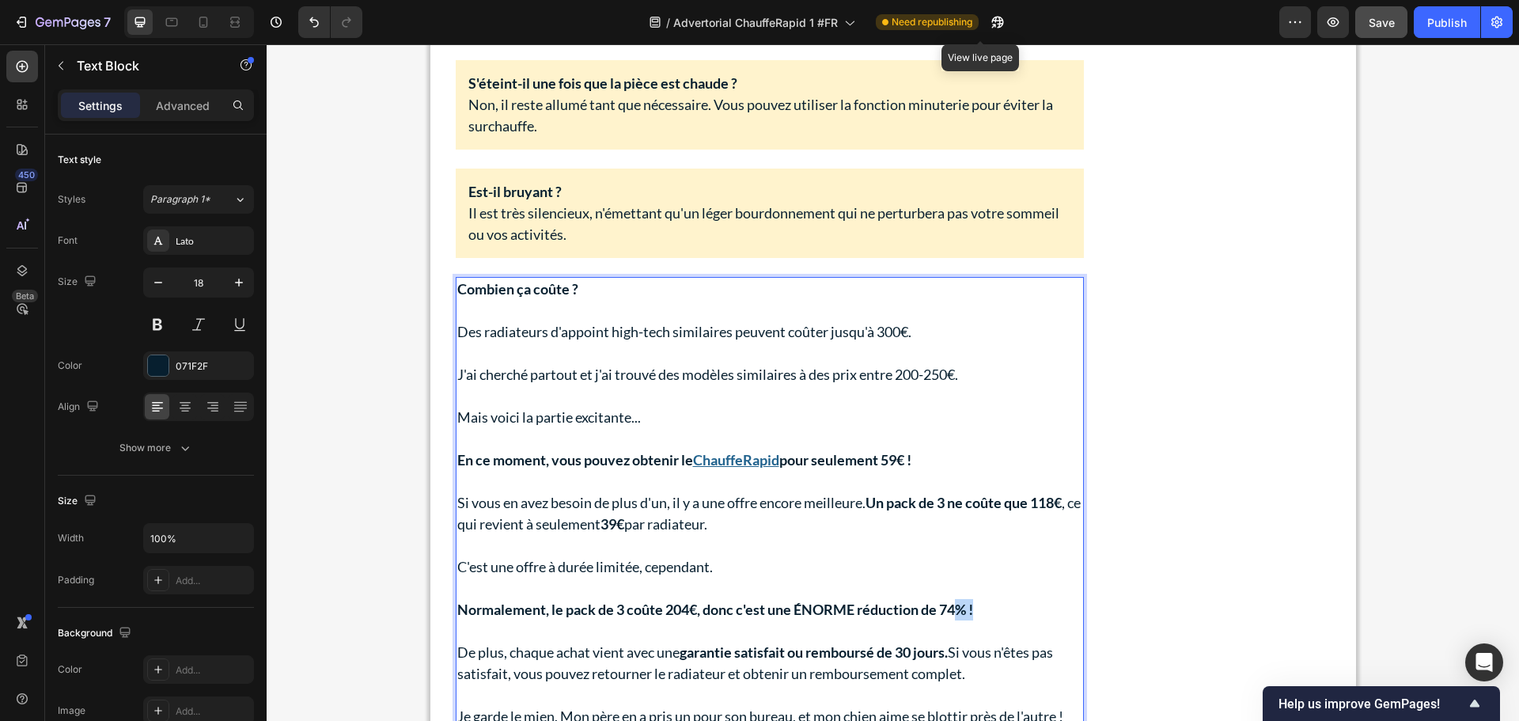
drag, startPoint x: 984, startPoint y: 605, endPoint x: 956, endPoint y: 608, distance: 27.9
click at [956, 608] on p "Normalement, le pack de 3 coûte 204€, donc c'est une ÉNORME réduction de 74% !" at bounding box center [769, 609] width 625 height 21
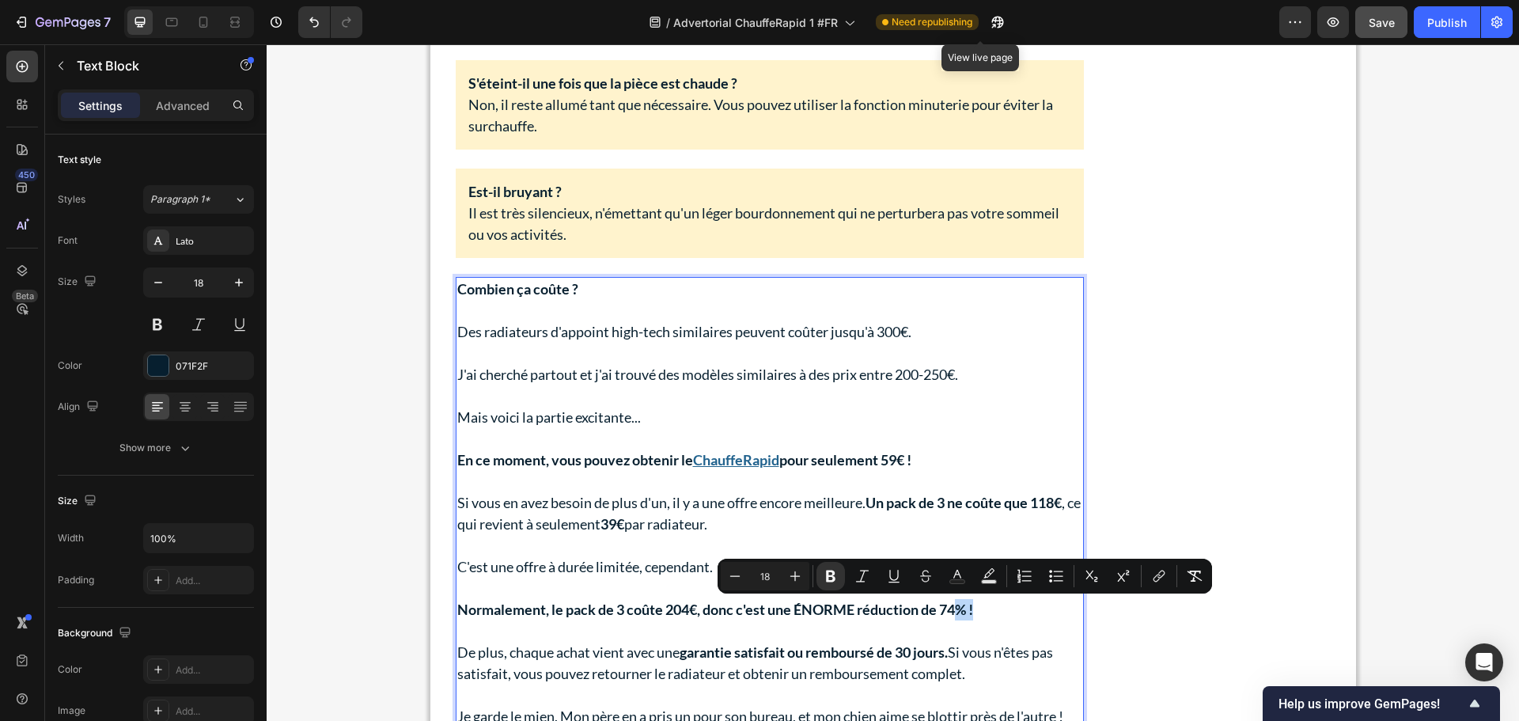
click at [969, 608] on strong "Normalement, le pack de 3 coûte 204€, donc c'est une ÉNORME réduction de 74% !" at bounding box center [715, 609] width 516 height 17
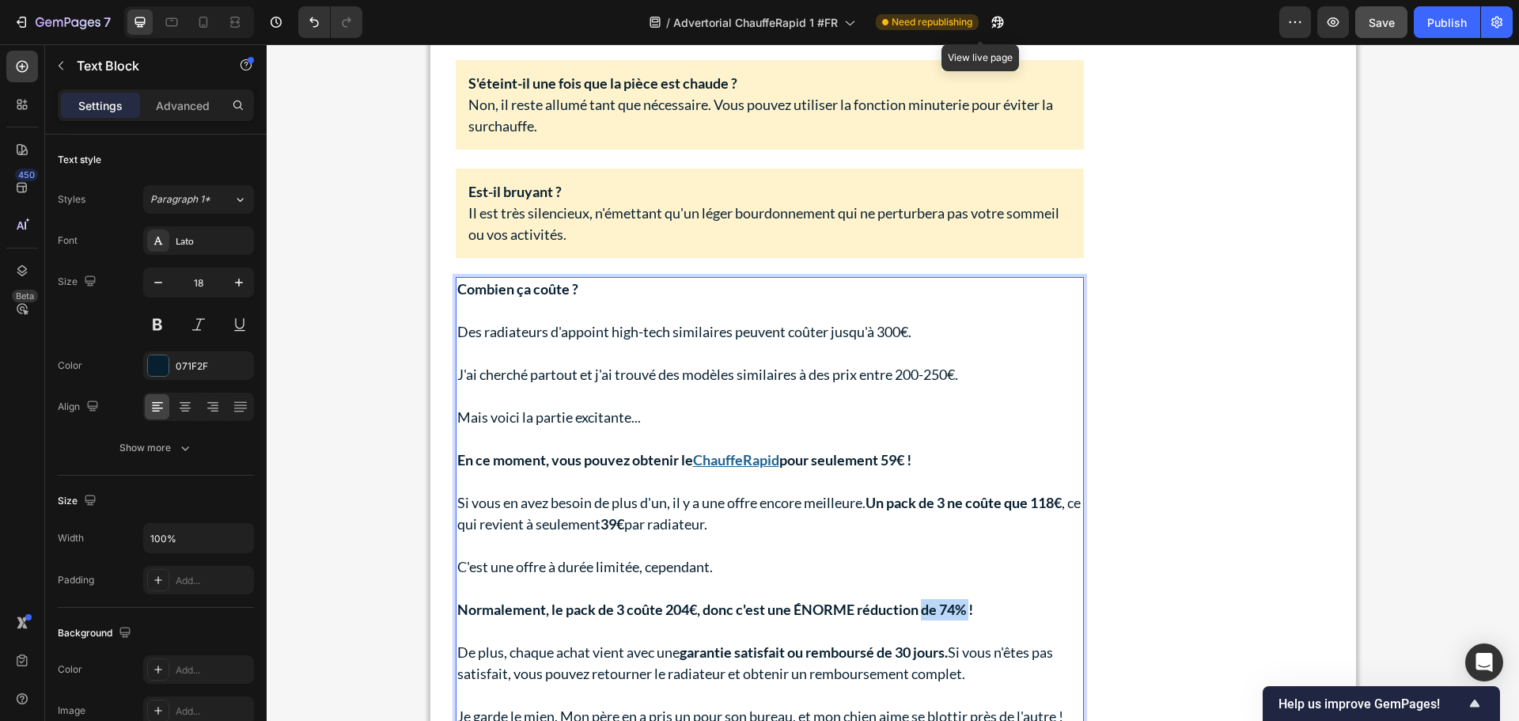
drag, startPoint x: 973, startPoint y: 609, endPoint x: 922, endPoint y: 612, distance: 50.7
click at [922, 612] on strong "Normalement, le pack de 3 coûte 204€, donc c'est une ÉNORME réduction de 74% !" at bounding box center [715, 609] width 516 height 17
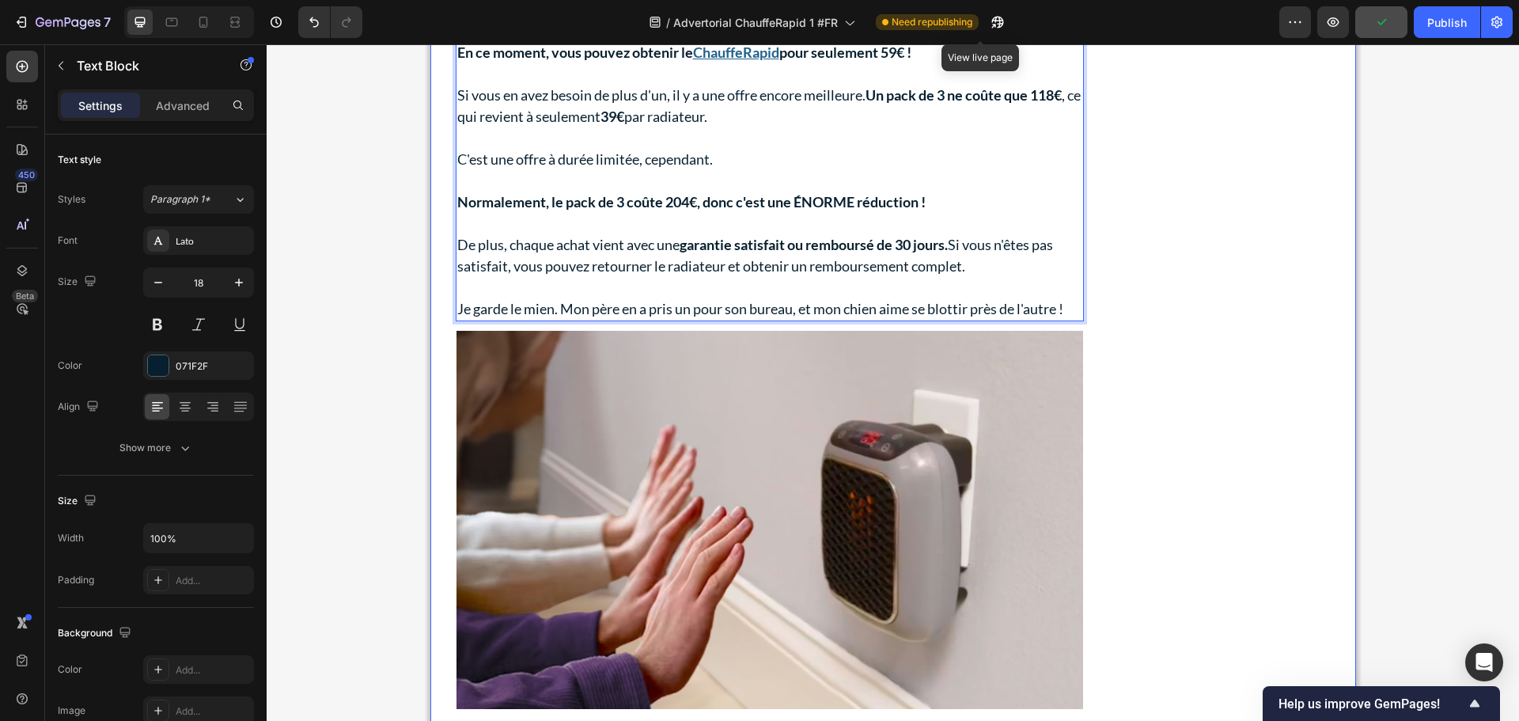
scroll to position [7395, 0]
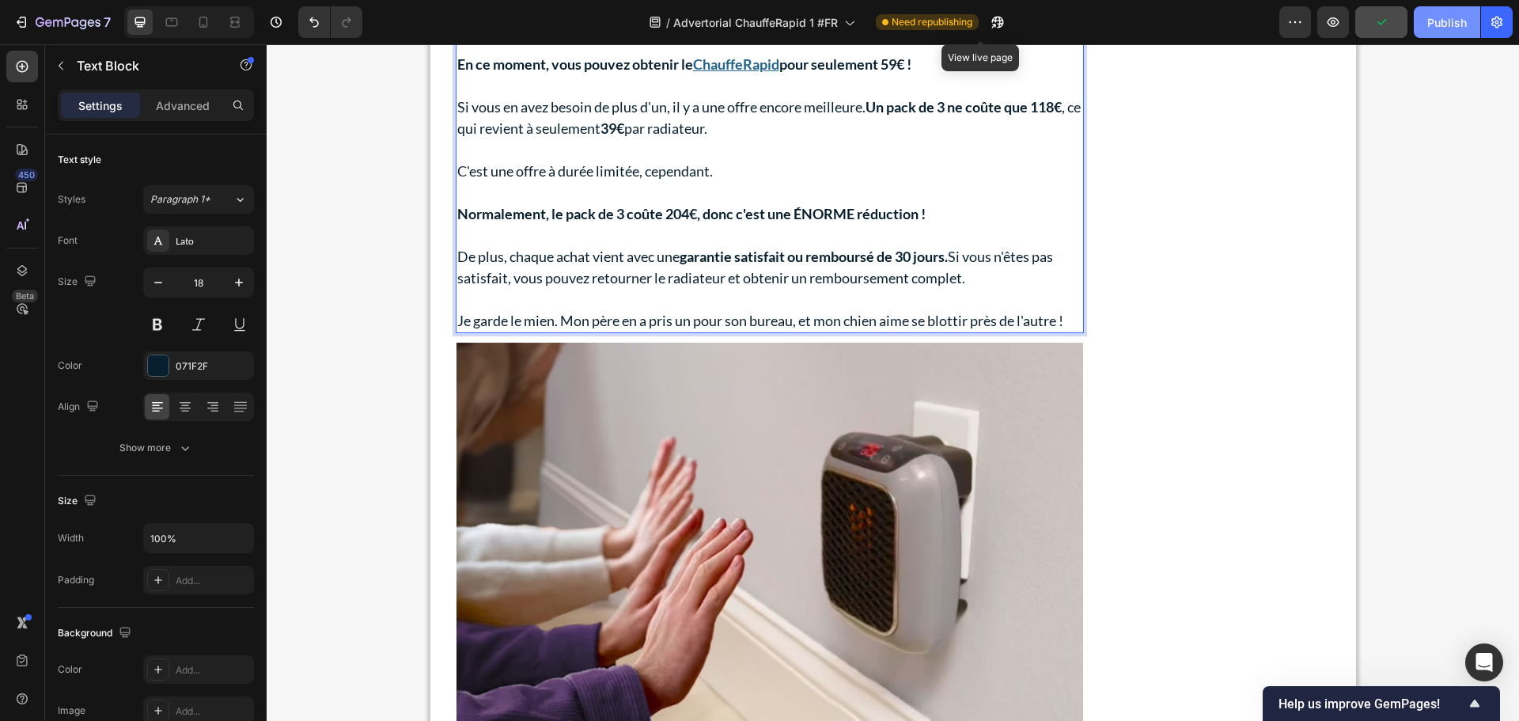
click at [1450, 28] on div "Publish" at bounding box center [1448, 22] width 40 height 17
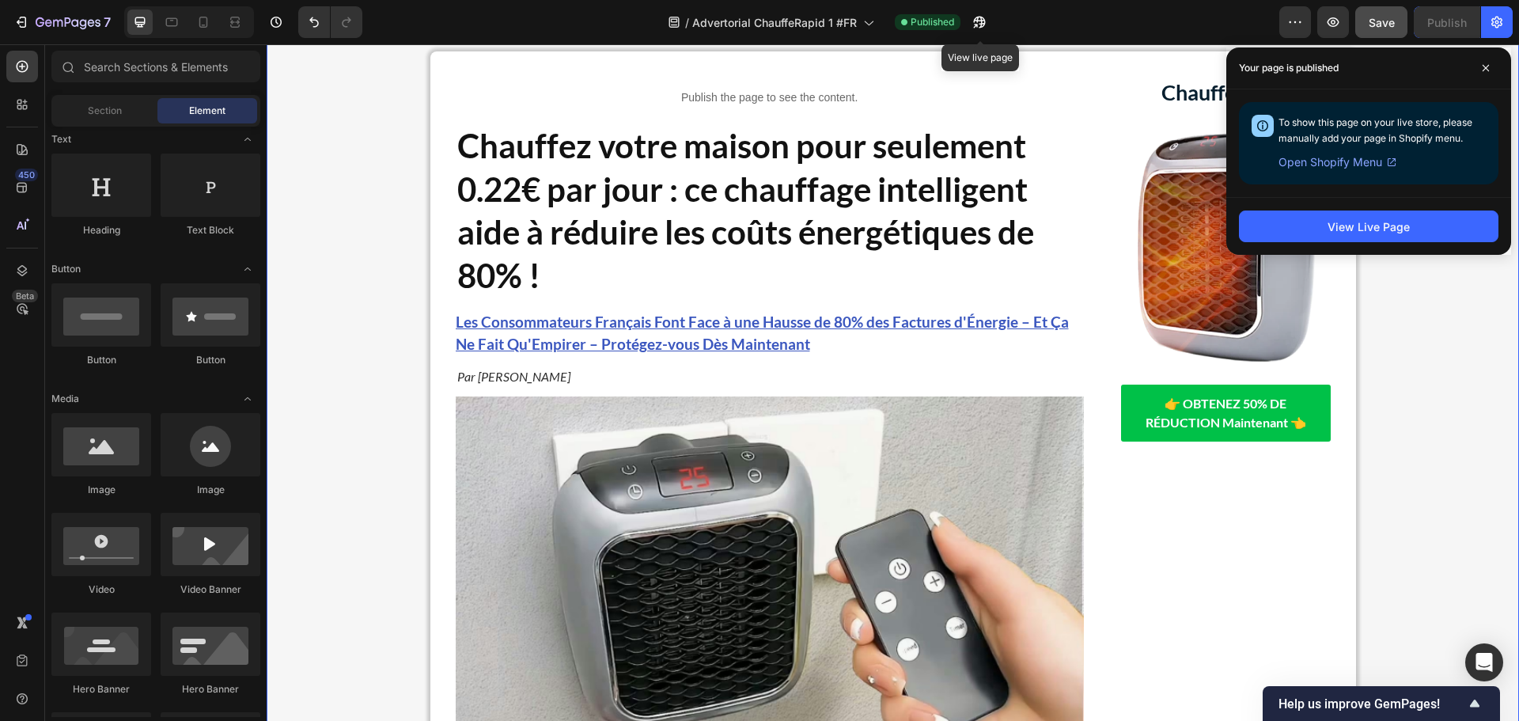
scroll to position [79, 0]
